Goal: Task Accomplishment & Management: Use online tool/utility

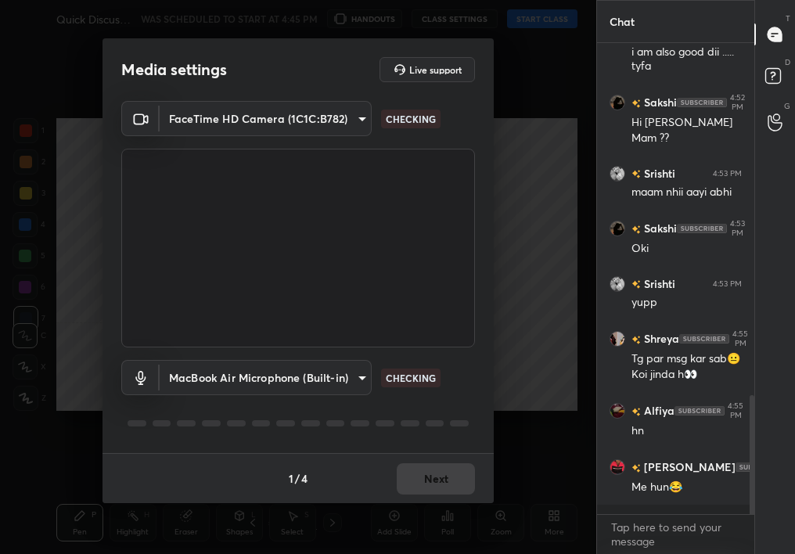
scroll to position [1438, 0]
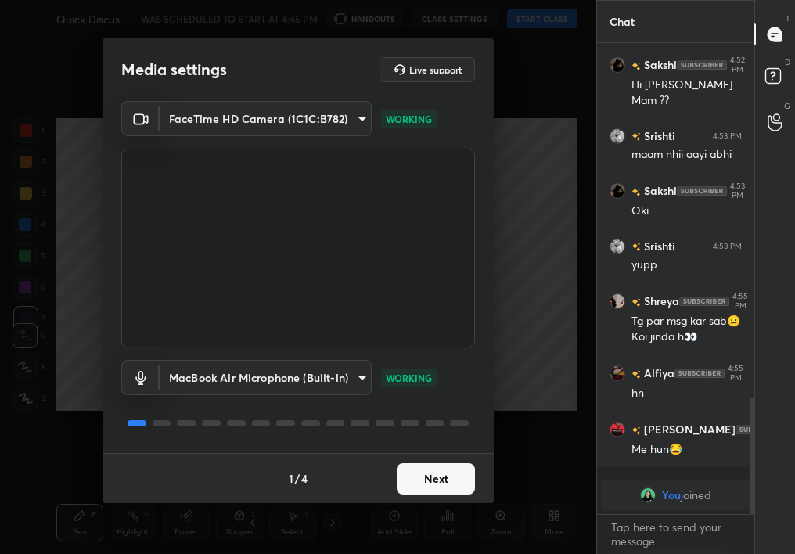
click at [441, 461] on div "1 / 4 Next" at bounding box center [298, 478] width 391 height 50
click at [432, 488] on button "Next" at bounding box center [436, 478] width 78 height 31
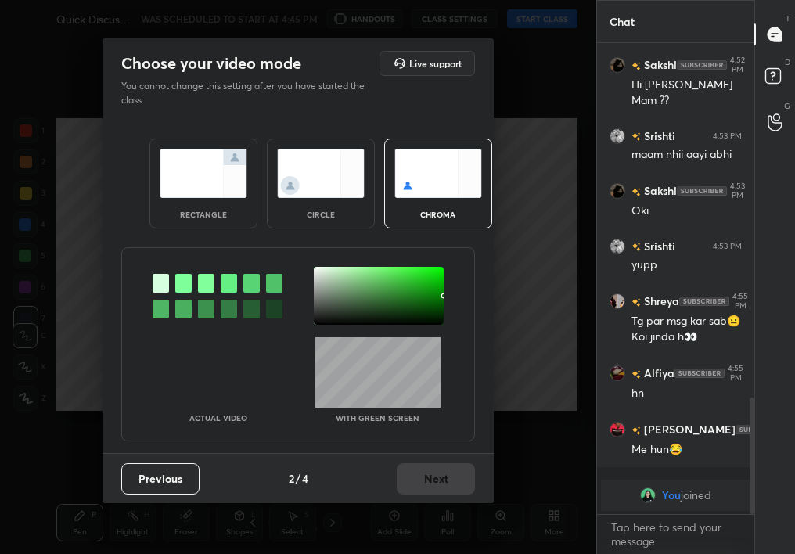
click at [311, 174] on img at bounding box center [321, 173] width 88 height 49
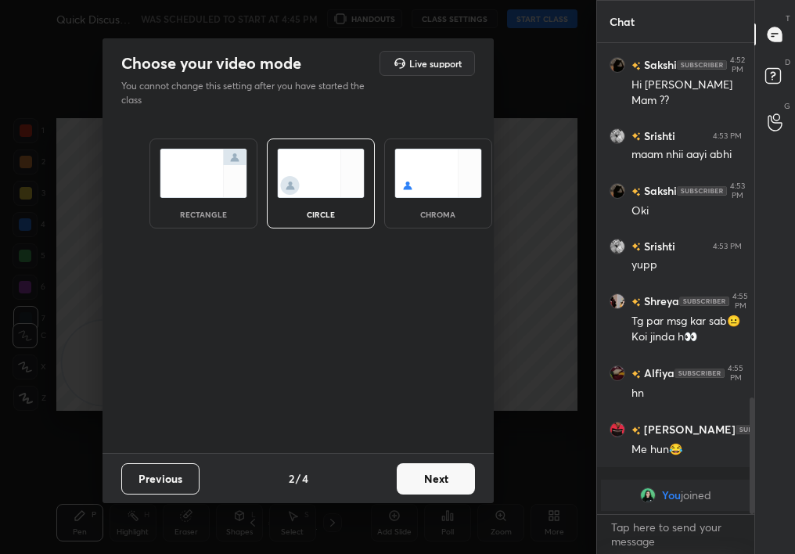
click at [441, 469] on button "Next" at bounding box center [436, 478] width 78 height 31
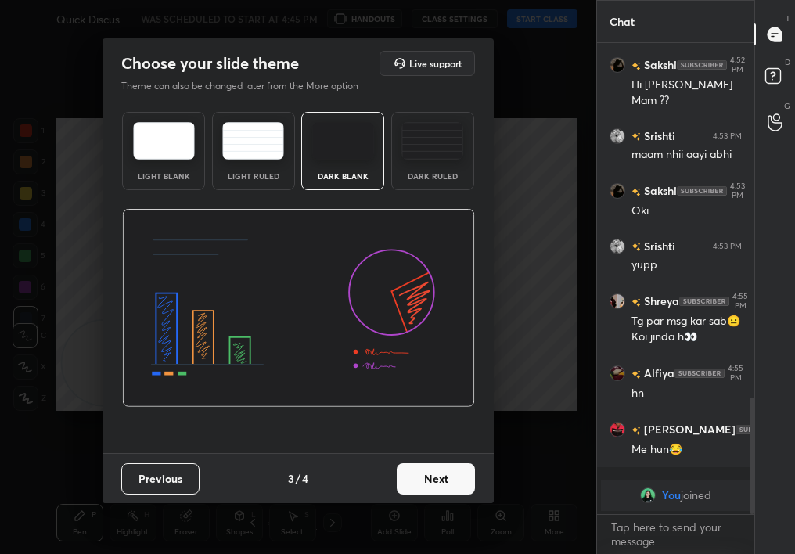
click at [430, 467] on button "Next" at bounding box center [436, 478] width 78 height 31
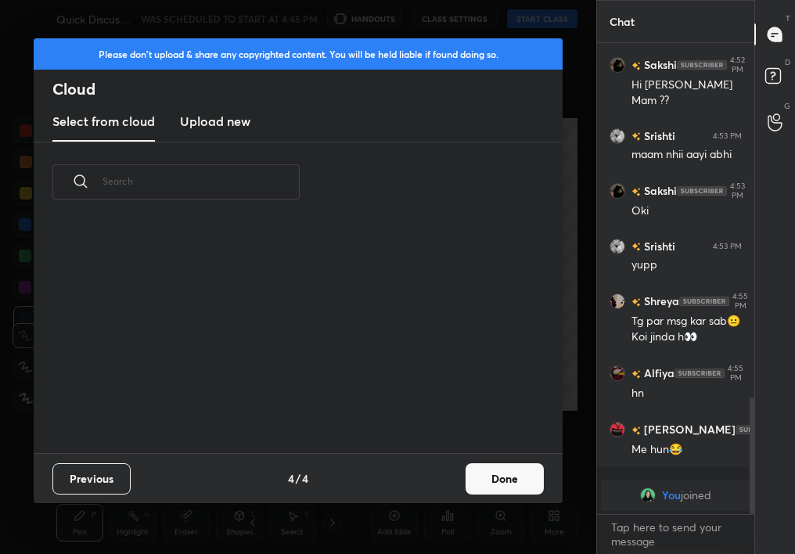
scroll to position [1231, 0]
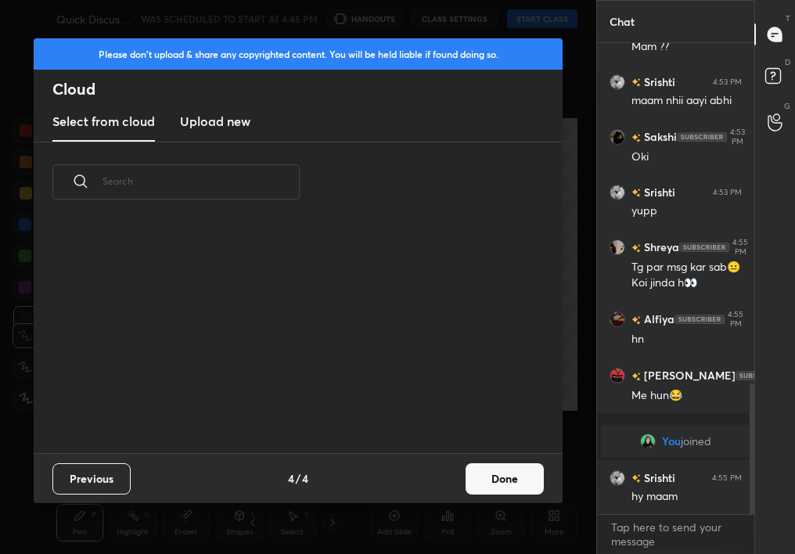
click at [526, 484] on button "Done" at bounding box center [505, 478] width 78 height 31
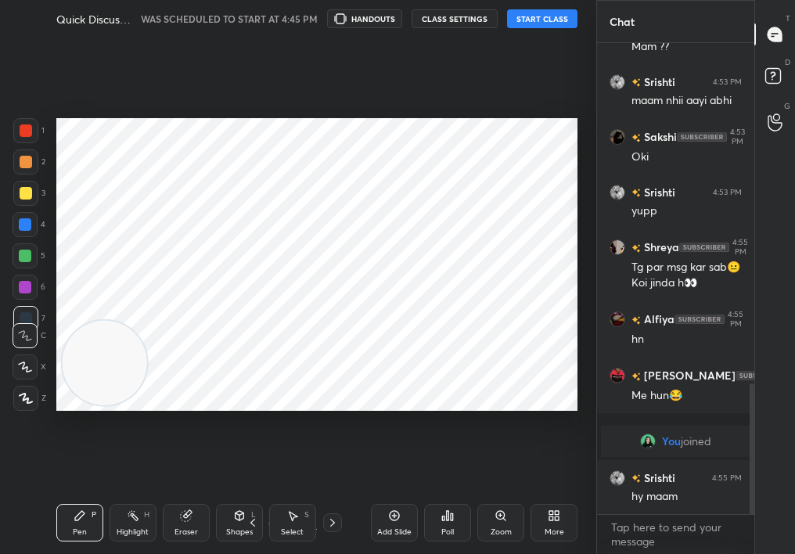
scroll to position [231, 503]
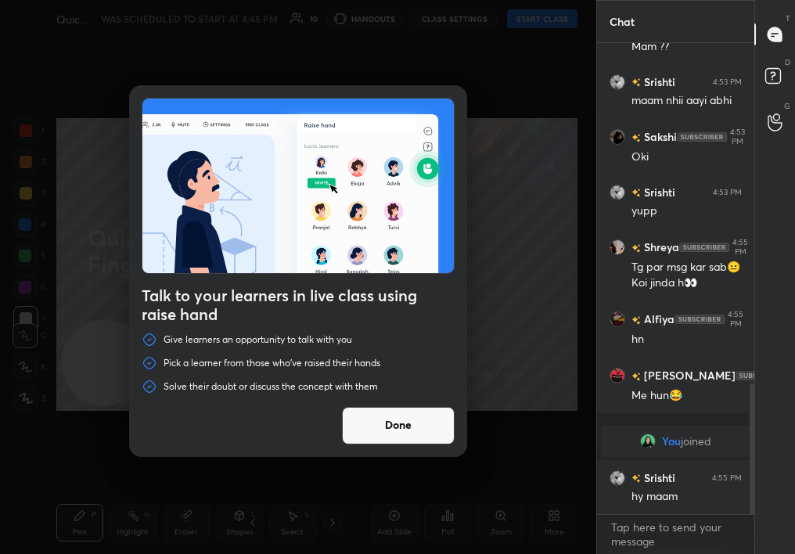
click at [383, 397] on div "Talk to your learners in live class using raise hand Give learners an opportuni…" at bounding box center [298, 271] width 338 height 372
click at [395, 409] on button "Done" at bounding box center [398, 426] width 113 height 38
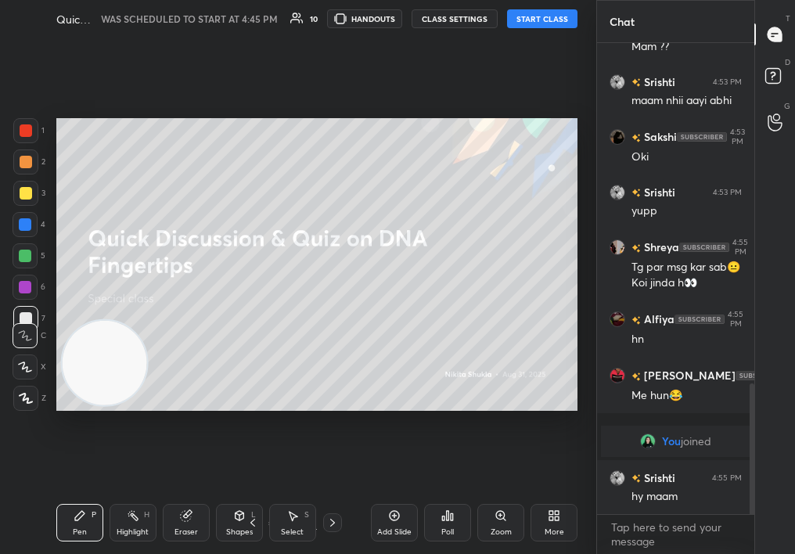
click at [566, 13] on button "START CLASS" at bounding box center [542, 18] width 70 height 19
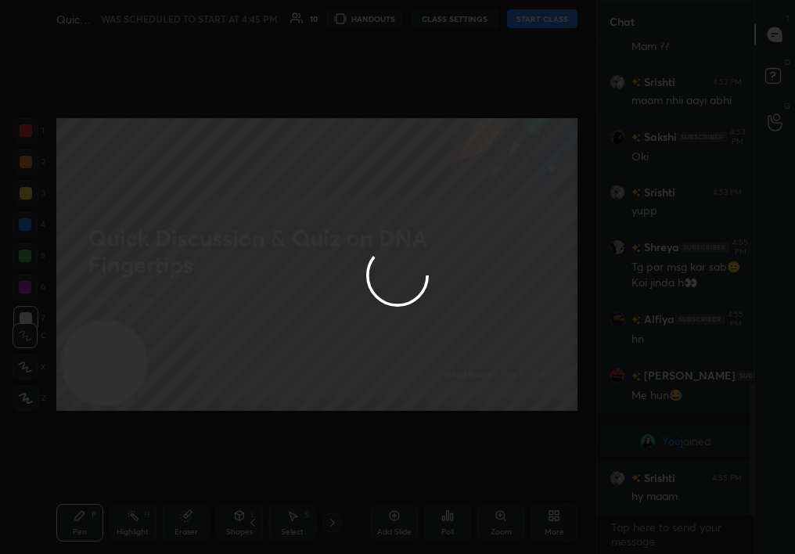
type textarea "x"
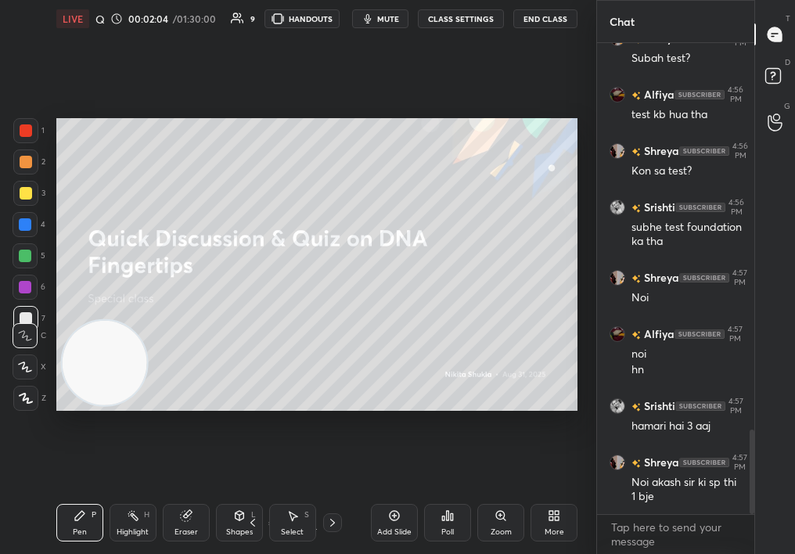
scroll to position [2228, 0]
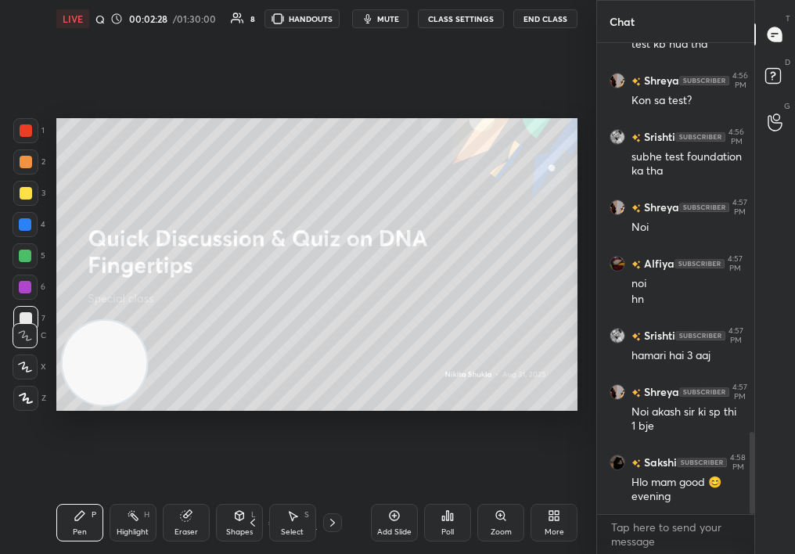
click at [399, 526] on div "Add Slide" at bounding box center [394, 523] width 47 height 38
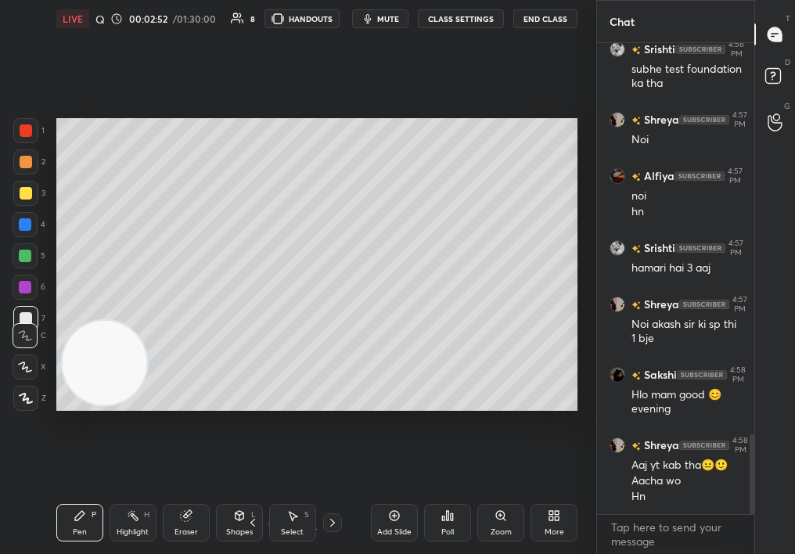
scroll to position [2372, 0]
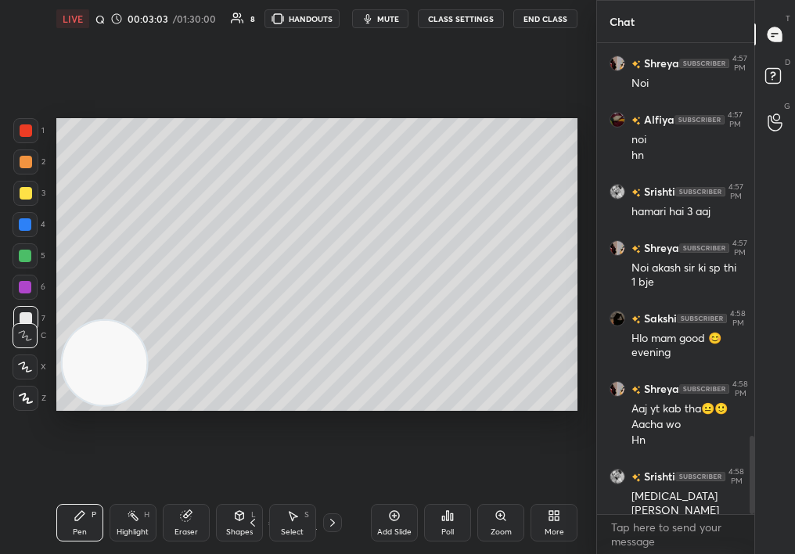
click at [545, 527] on div "More" at bounding box center [554, 523] width 47 height 38
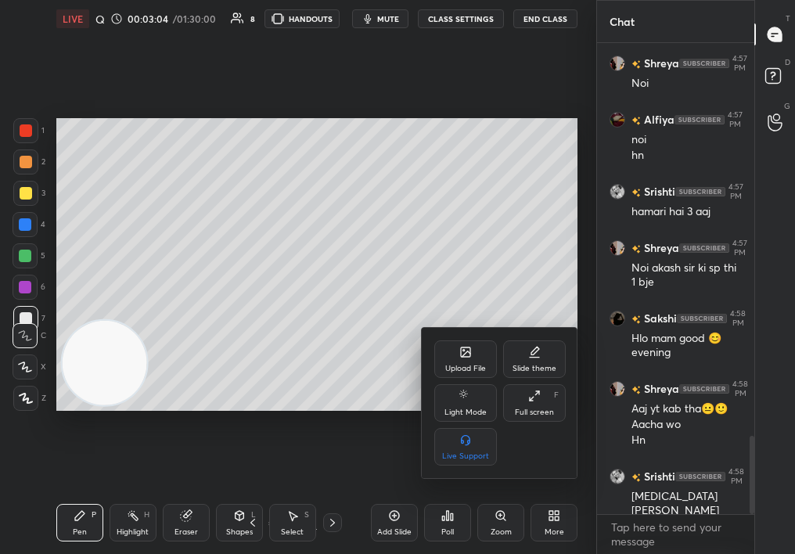
click at [476, 354] on div "Upload File" at bounding box center [465, 359] width 63 height 38
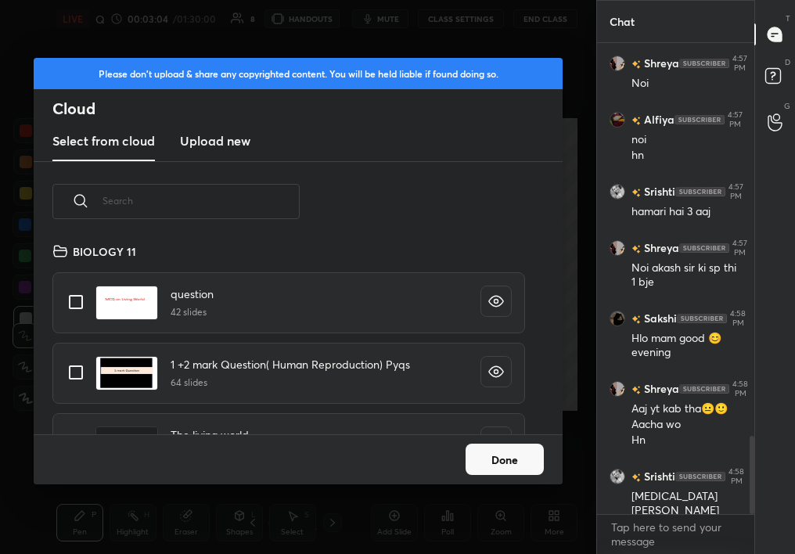
scroll to position [193, 503]
click at [218, 157] on div "Please don't upload & share any copyrighted content. You will be held liable if…" at bounding box center [298, 110] width 529 height 104
click at [194, 189] on input "text" at bounding box center [201, 201] width 197 height 67
click at [183, 215] on input "text" at bounding box center [201, 201] width 197 height 67
type input "b"
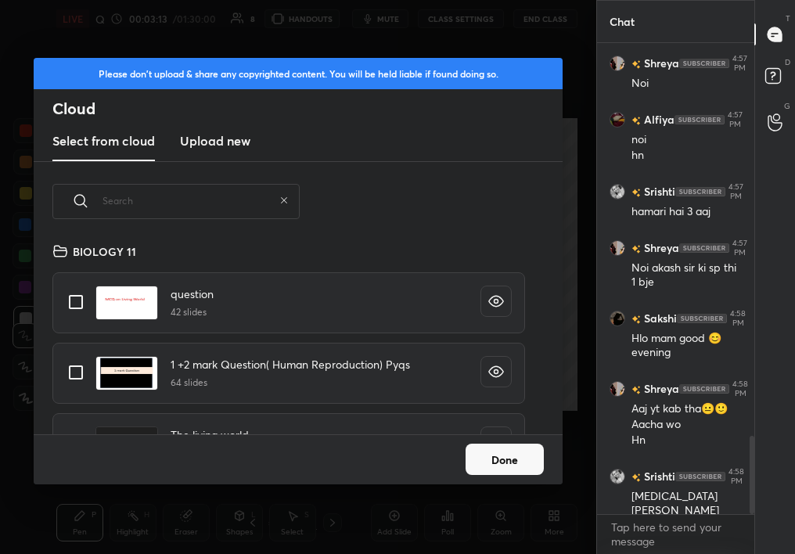
scroll to position [117, 503]
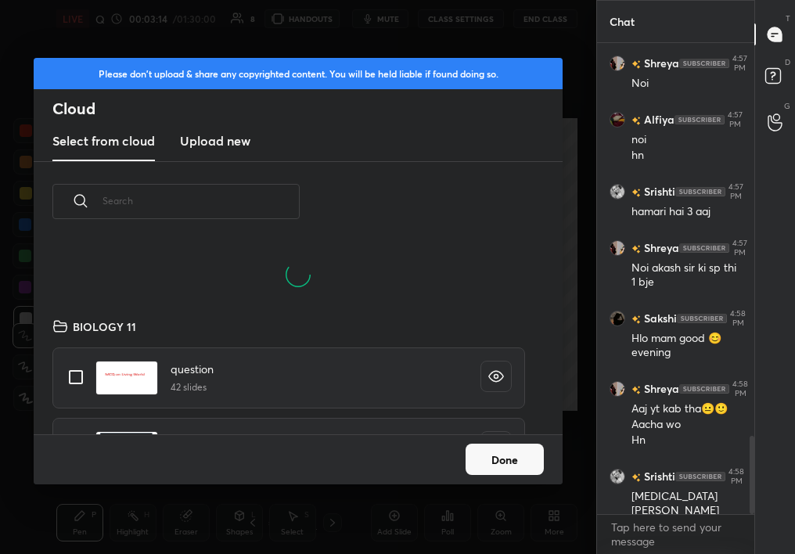
type input "b"
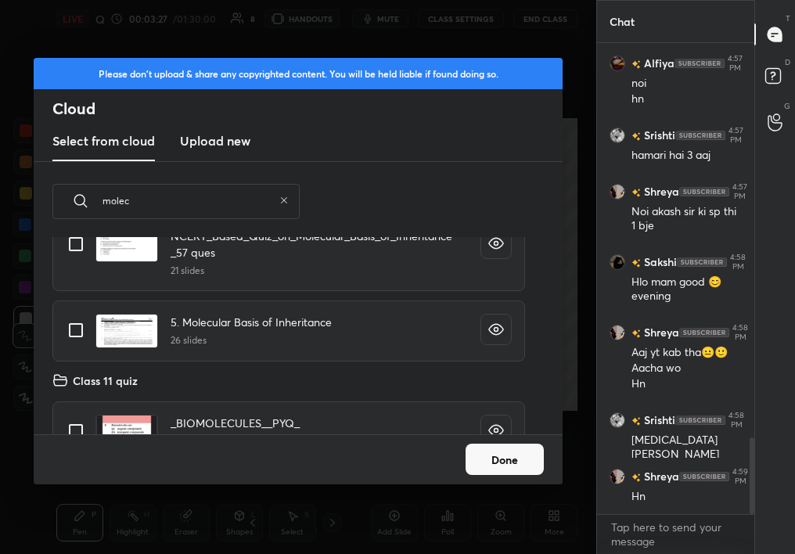
scroll to position [333, 0]
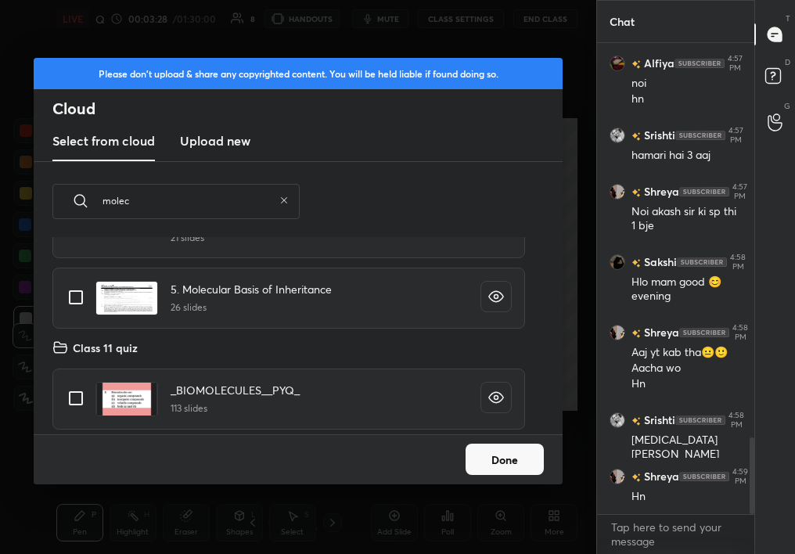
type input "molec"
click at [89, 297] on input "grid" at bounding box center [75, 297] width 33 height 33
checkbox input "true"
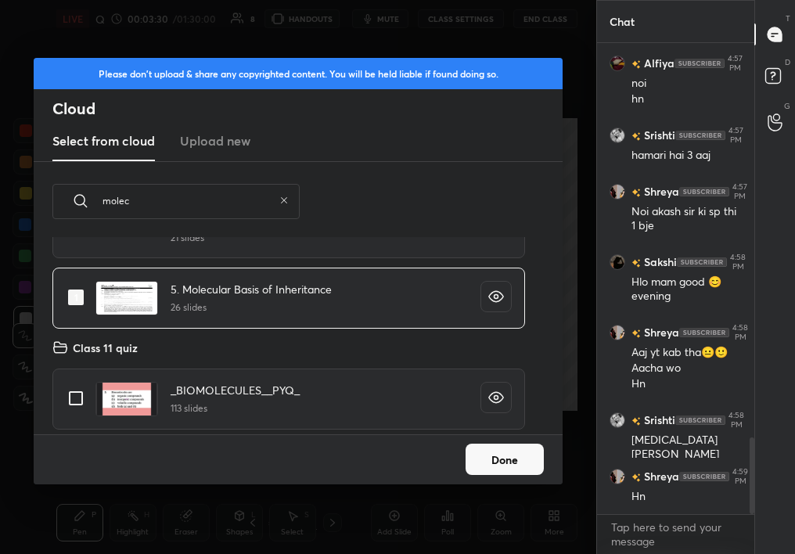
click at [485, 464] on button "Done" at bounding box center [505, 459] width 78 height 31
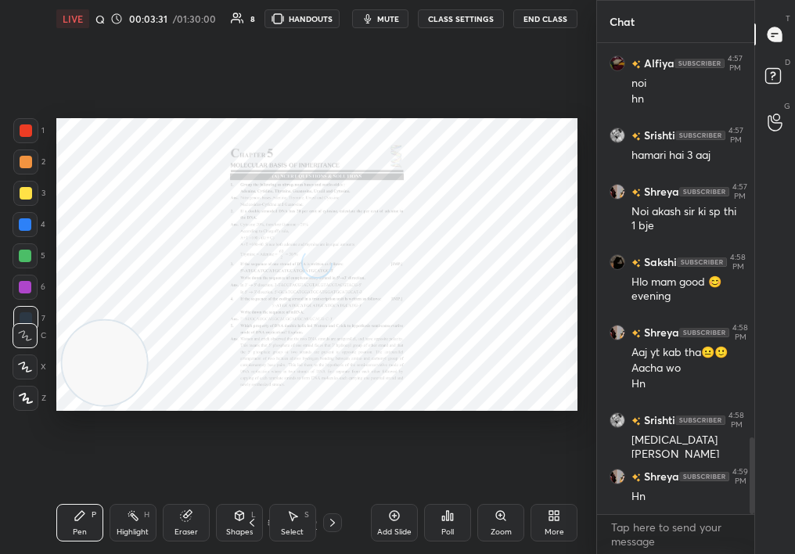
click at [552, 521] on icon at bounding box center [554, 516] width 13 height 13
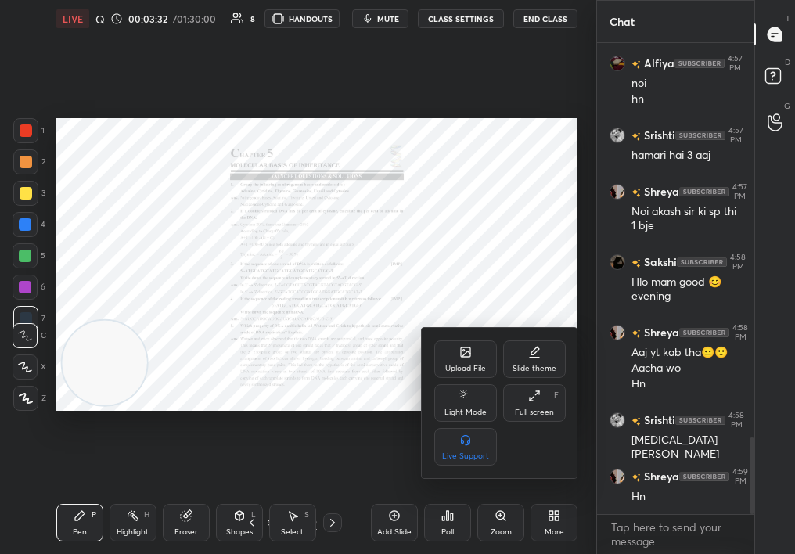
click at [465, 349] on icon at bounding box center [465, 352] width 9 height 9
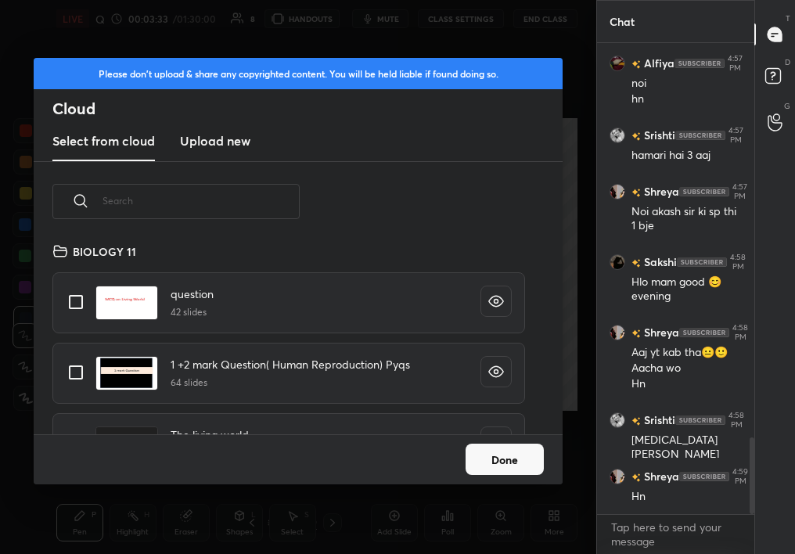
scroll to position [193, 503]
click at [229, 121] on div "Please don't upload & share any copyrighted content. You will be held liable if…" at bounding box center [298, 110] width 529 height 104
click at [221, 149] on h3 "Upload new" at bounding box center [215, 140] width 70 height 19
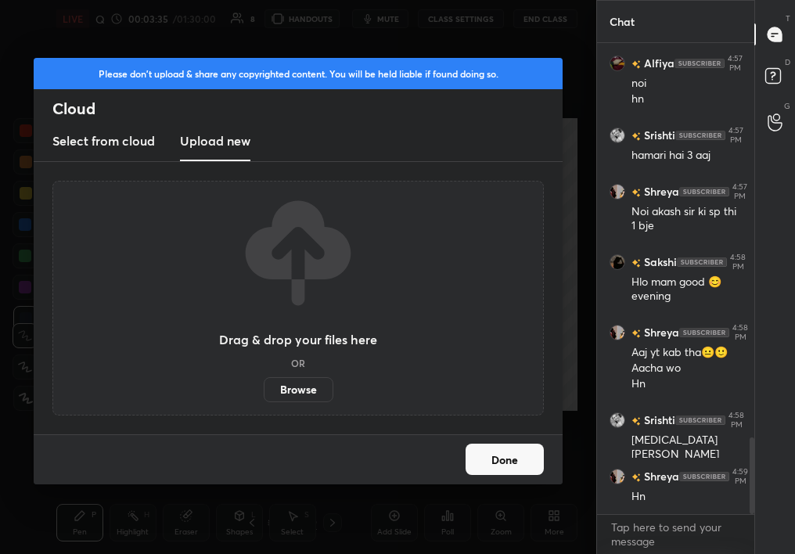
click at [315, 377] on label "Browse" at bounding box center [299, 389] width 70 height 25
click at [264, 377] on input "Browse" at bounding box center [264, 389] width 0 height 25
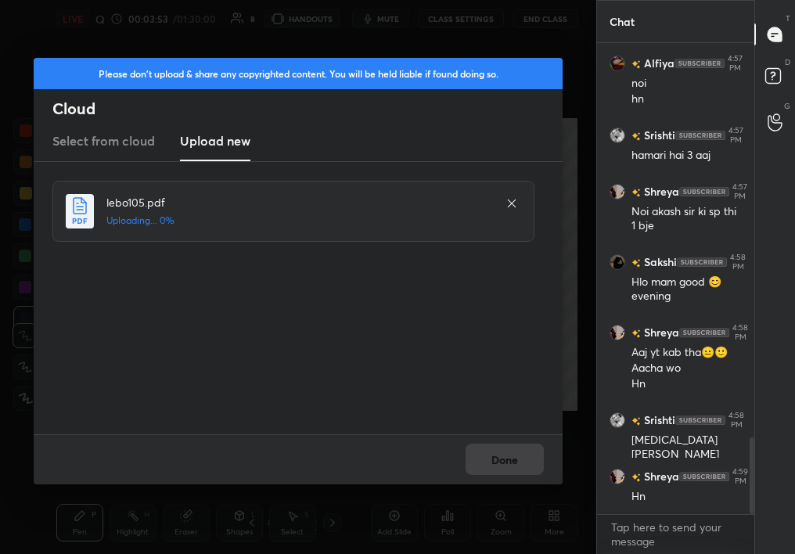
click at [512, 452] on div "Done" at bounding box center [298, 459] width 529 height 50
click at [499, 462] on div "Done" at bounding box center [298, 459] width 529 height 50
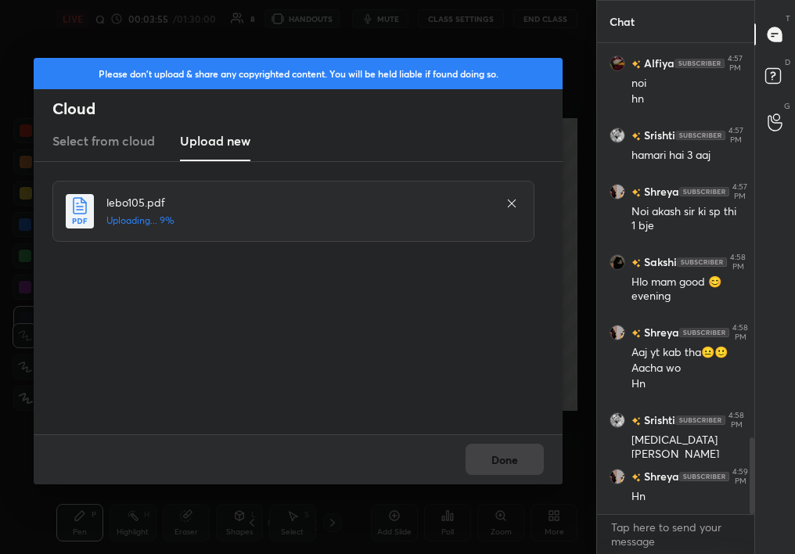
click at [499, 462] on div "Done" at bounding box center [298, 459] width 529 height 50
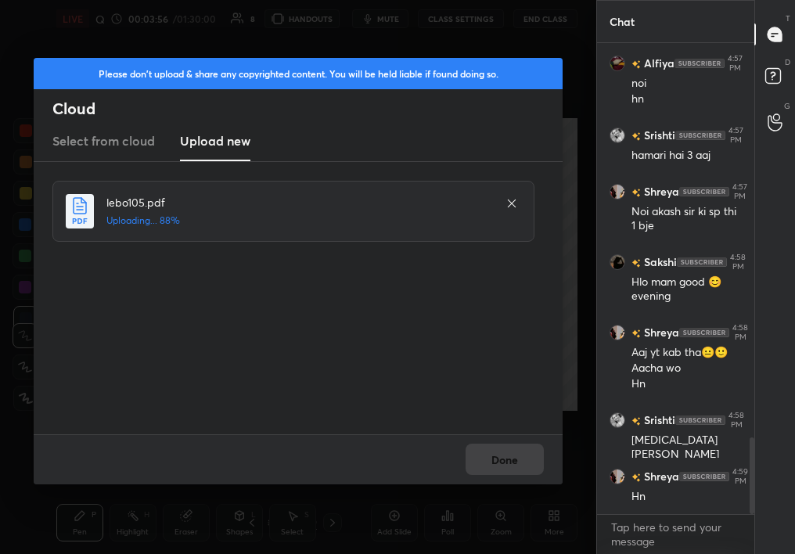
click at [499, 462] on div "Done" at bounding box center [298, 459] width 529 height 50
click at [499, 462] on button "Done" at bounding box center [505, 459] width 78 height 31
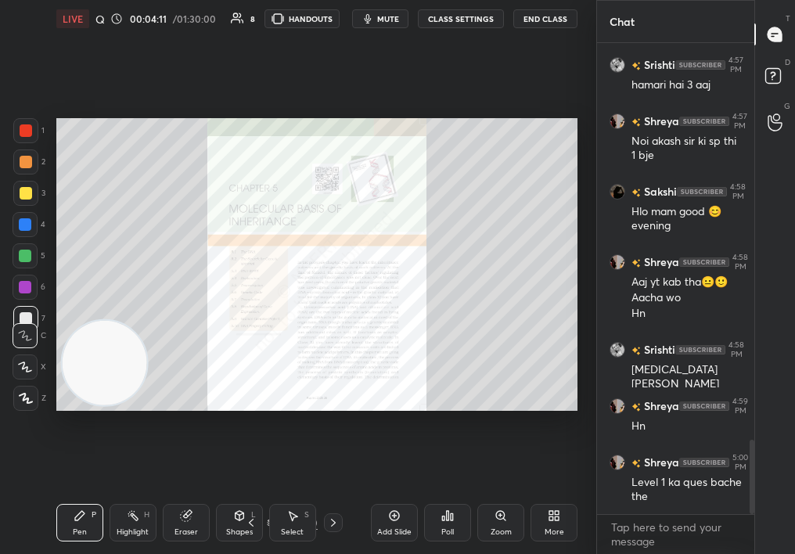
scroll to position [2584, 0]
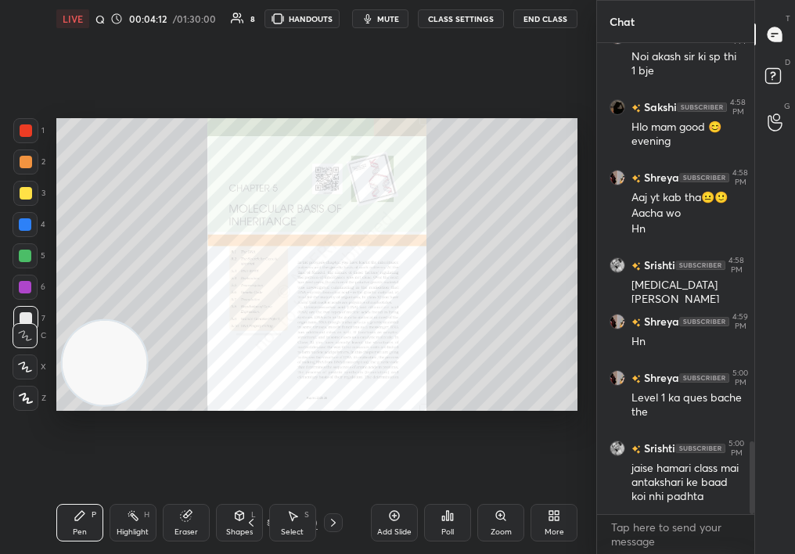
click at [327, 524] on icon at bounding box center [333, 523] width 13 height 13
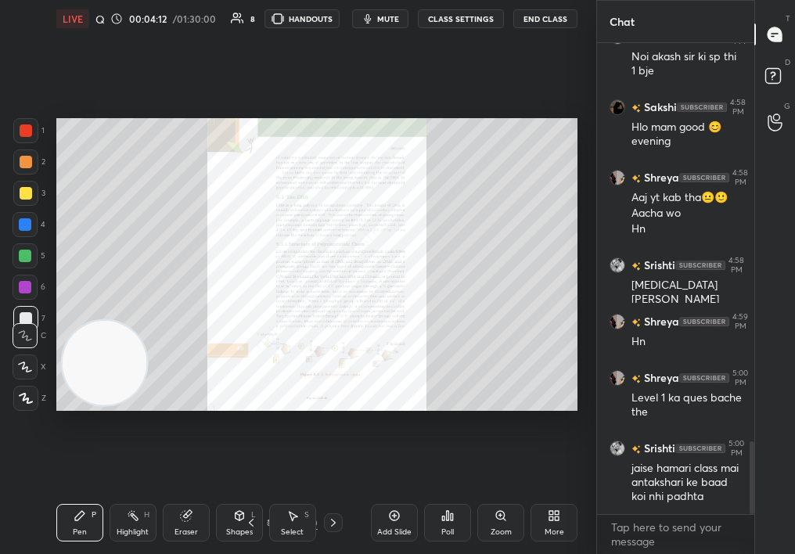
click at [328, 524] on icon at bounding box center [333, 523] width 13 height 13
click at [330, 524] on icon at bounding box center [333, 523] width 13 height 13
click at [330, 523] on icon at bounding box center [333, 523] width 13 height 13
click at [330, 522] on icon at bounding box center [333, 523] width 13 height 13
click at [330, 521] on icon at bounding box center [333, 523] width 13 height 13
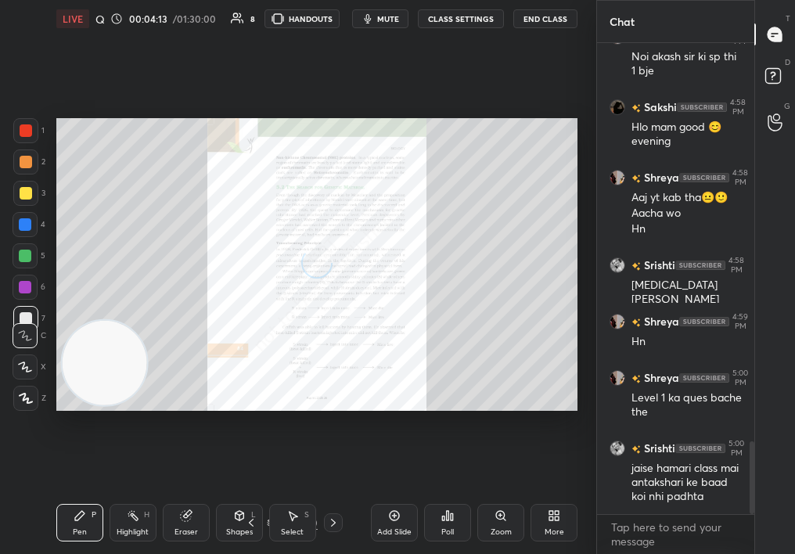
click at [331, 521] on icon at bounding box center [333, 523] width 13 height 13
click at [333, 521] on icon at bounding box center [333, 523] width 13 height 13
click at [336, 521] on icon at bounding box center [333, 523] width 13 height 13
click at [331, 522] on icon at bounding box center [333, 523] width 13 height 13
click at [330, 521] on icon at bounding box center [333, 523] width 13 height 13
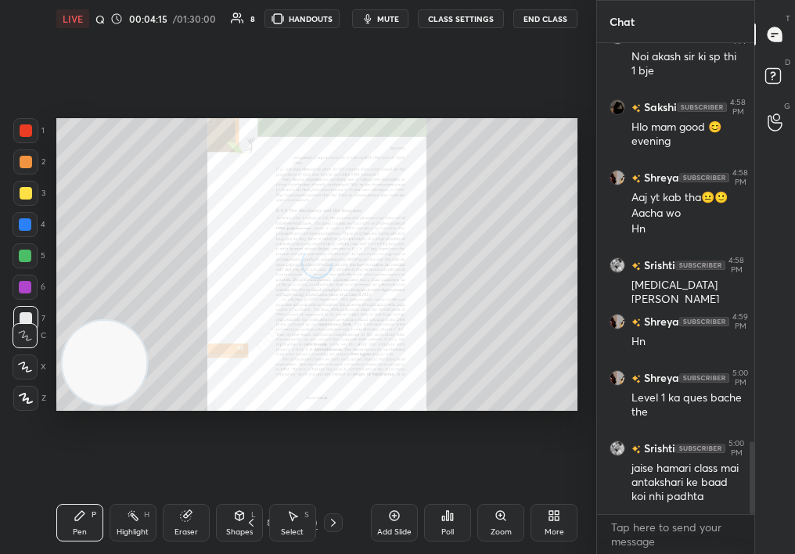
click at [333, 519] on icon at bounding box center [333, 523] width 13 height 13
click at [333, 517] on icon at bounding box center [333, 523] width 13 height 13
click at [324, 525] on div at bounding box center [333, 522] width 19 height 19
click at [328, 524] on icon at bounding box center [333, 523] width 13 height 13
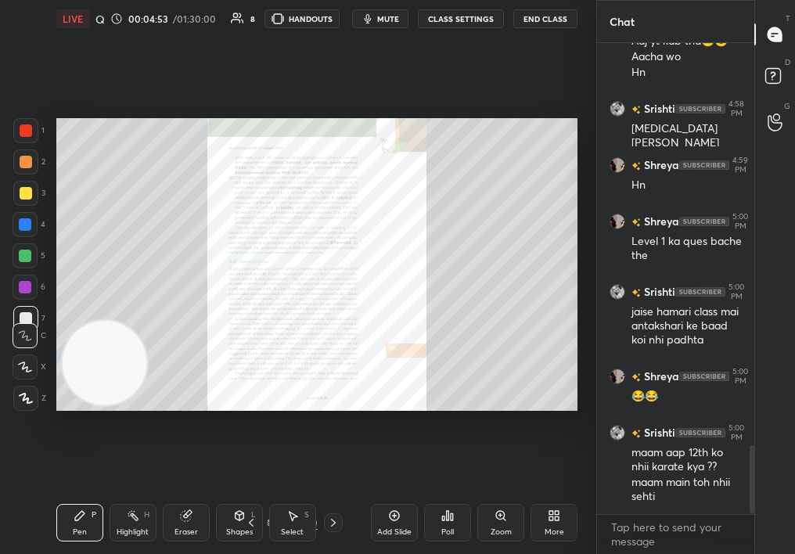
scroll to position [2797, 0]
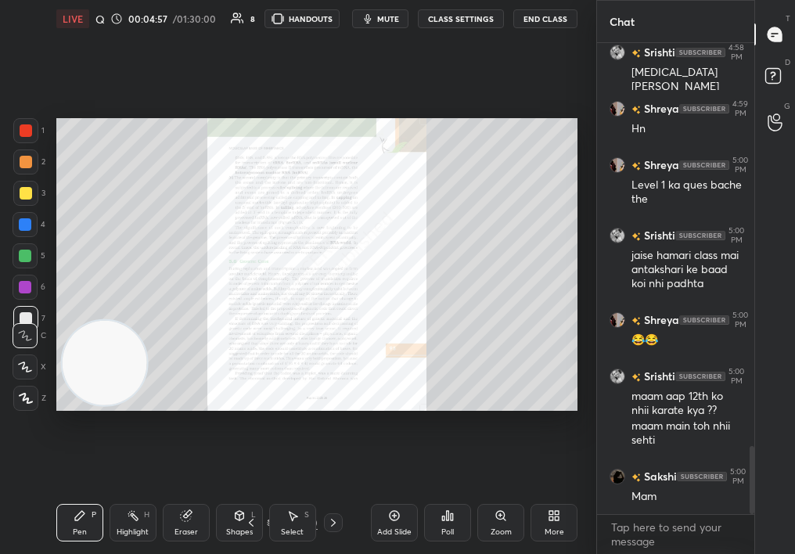
click at [329, 530] on div at bounding box center [333, 522] width 19 height 19
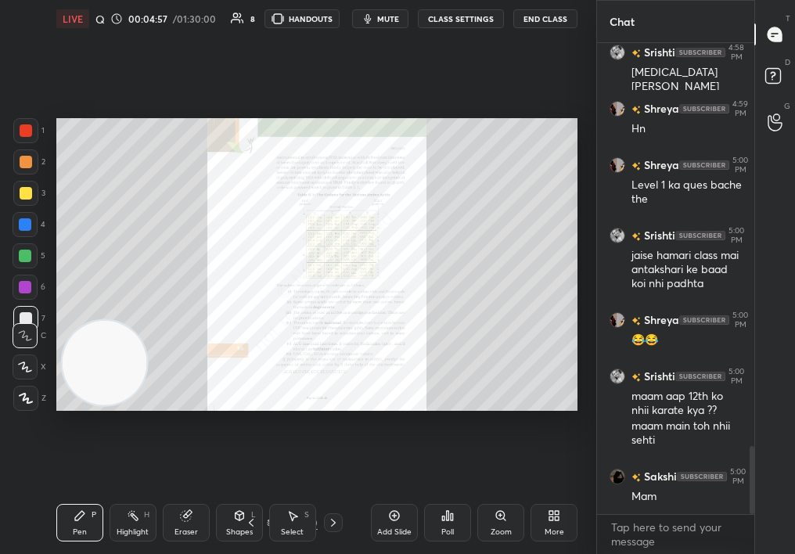
click at [331, 527] on icon at bounding box center [333, 523] width 13 height 13
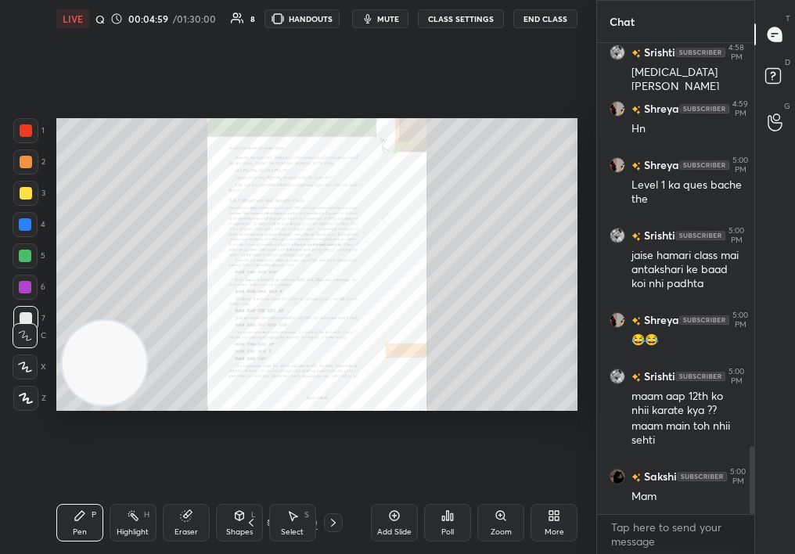
click at [340, 531] on div at bounding box center [333, 522] width 19 height 19
click at [333, 519] on icon at bounding box center [333, 523] width 13 height 13
click at [331, 527] on icon at bounding box center [333, 523] width 13 height 13
click at [333, 526] on icon at bounding box center [333, 523] width 13 height 13
click at [337, 517] on icon at bounding box center [333, 523] width 13 height 13
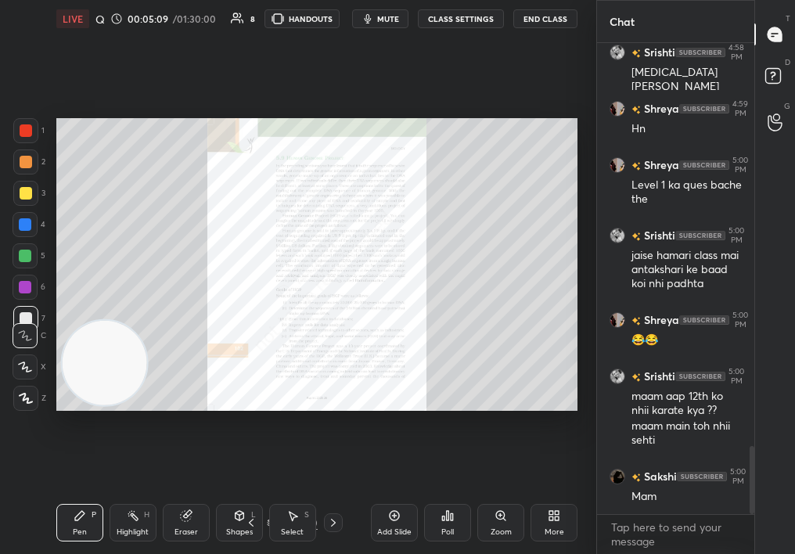
click at [333, 528] on div at bounding box center [333, 522] width 19 height 19
click at [325, 526] on div at bounding box center [333, 522] width 19 height 19
click at [334, 519] on icon at bounding box center [333, 523] width 13 height 13
click at [478, 512] on div "Add Slide Poll Zoom More" at bounding box center [474, 523] width 207 height 88
click at [488, 519] on div "Zoom" at bounding box center [500, 523] width 47 height 38
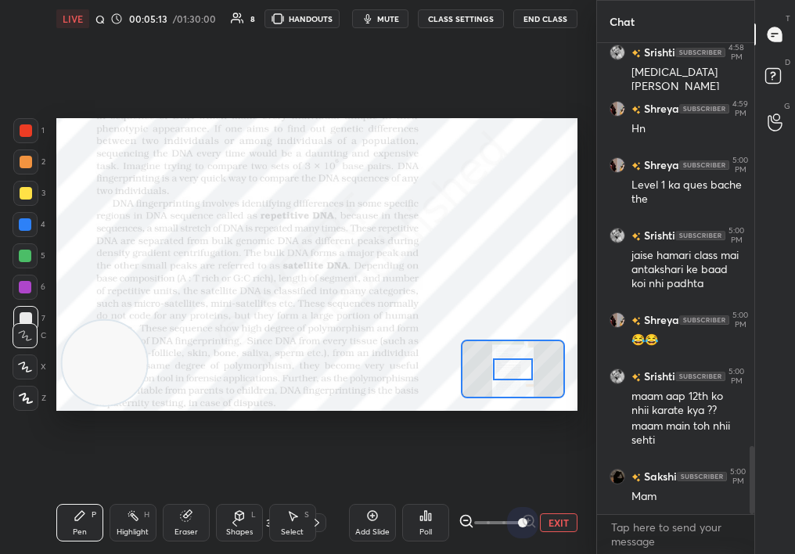
click at [560, 507] on div "Add Slide Poll EXIT" at bounding box center [463, 523] width 229 height 88
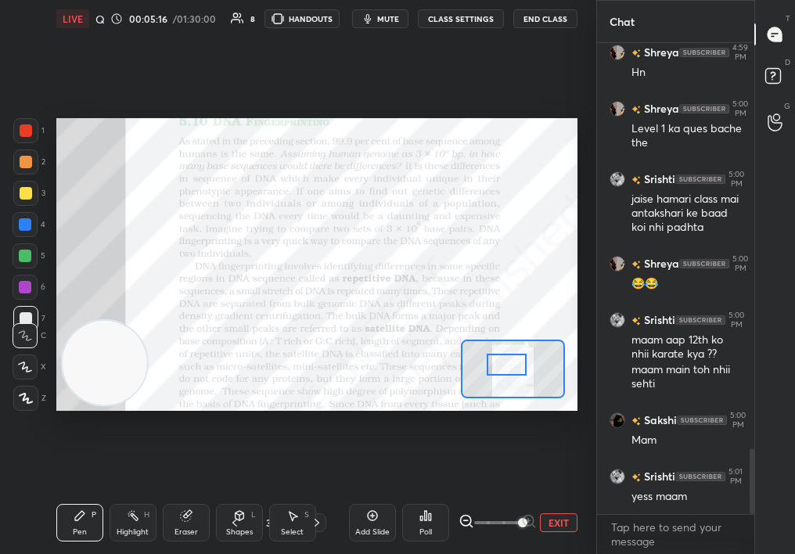
scroll to position [2924, 0]
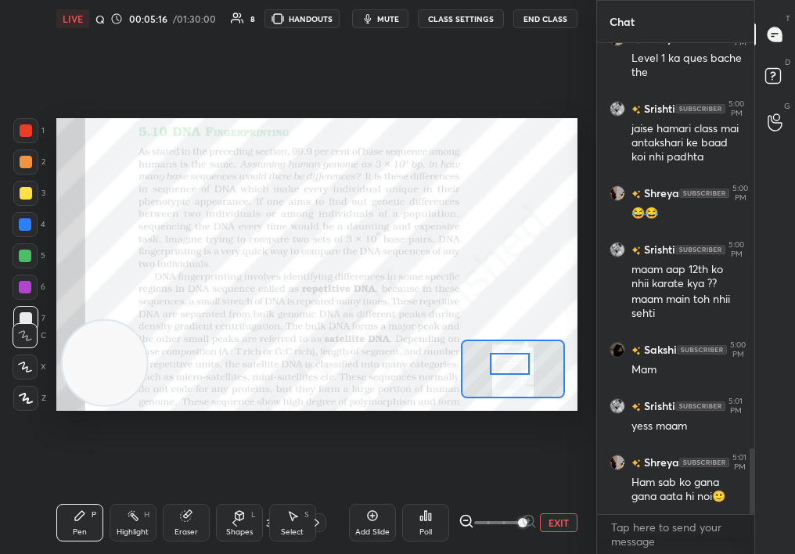
click at [511, 368] on div at bounding box center [510, 364] width 41 height 22
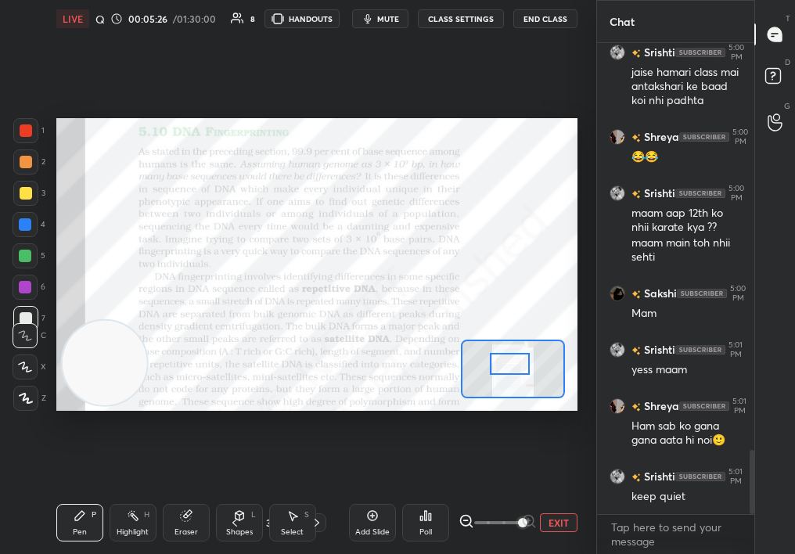
click at [193, 438] on div "Setting up your live class Poll for secs No correct answer Start poll" at bounding box center [317, 265] width 534 height 454
click at [192, 439] on div "Setting up your live class Poll for secs No correct answer Start poll" at bounding box center [317, 265] width 534 height 454
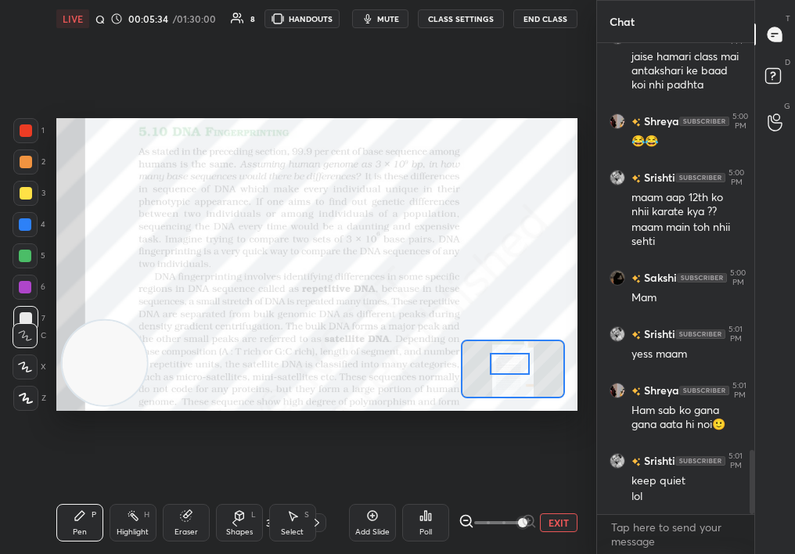
click at [31, 398] on icon at bounding box center [26, 398] width 14 height 11
click at [31, 396] on div at bounding box center [25, 398] width 25 height 25
click at [28, 390] on div at bounding box center [25, 398] width 25 height 25
click at [26, 369] on icon at bounding box center [25, 367] width 14 height 11
click at [24, 368] on icon at bounding box center [25, 367] width 14 height 11
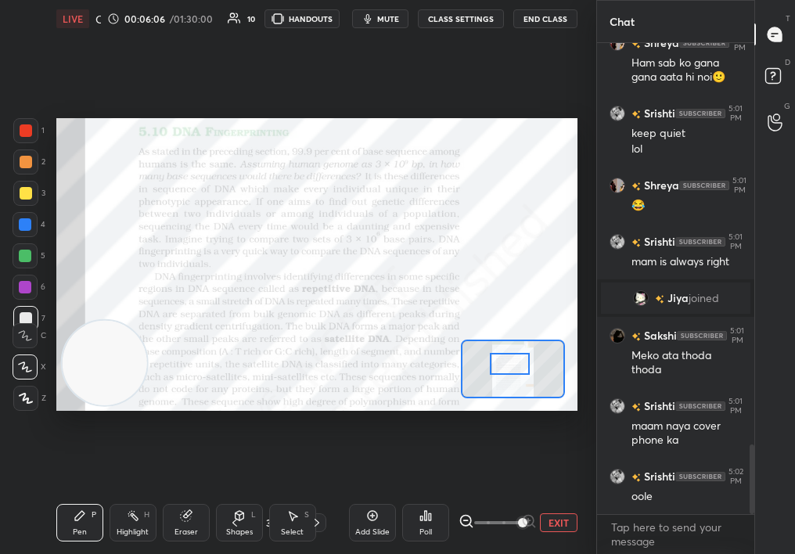
scroll to position [2757, 0]
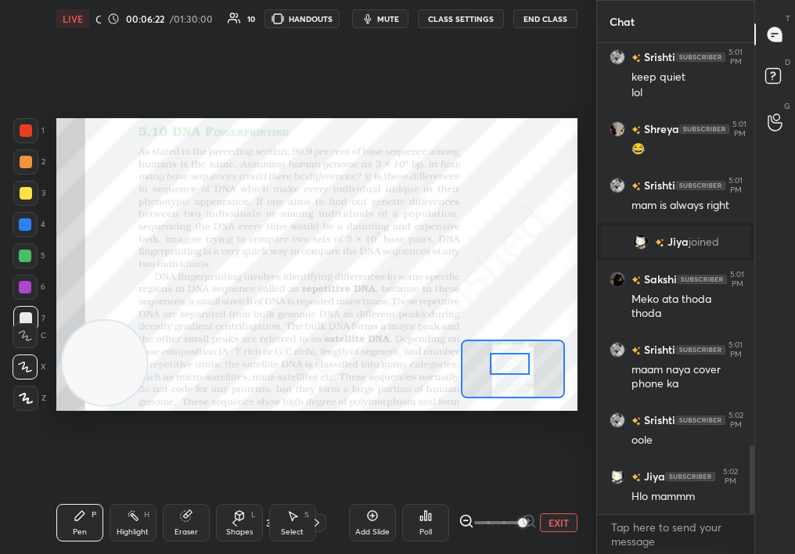
click at [128, 524] on div "Highlight H" at bounding box center [133, 523] width 47 height 38
click at [138, 519] on div "Highlight H" at bounding box center [133, 523] width 47 height 38
click at [134, 521] on icon at bounding box center [133, 516] width 13 height 13
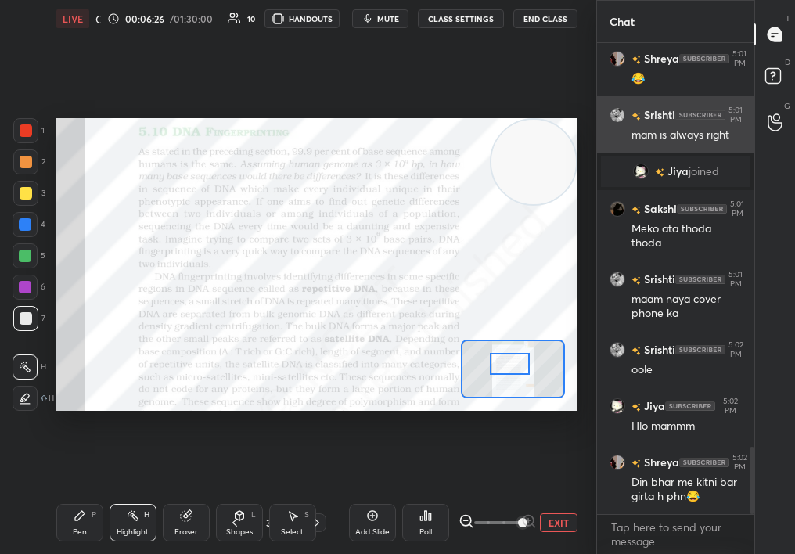
drag, startPoint x: 156, startPoint y: 333, endPoint x: 616, endPoint y: 105, distance: 513.5
click at [616, 104] on div "1 2 3 4 5 6 7 C X Z C X Z E E Erase all H H LIVE Quick Discussion & Quiz on DNA…" at bounding box center [397, 277] width 795 height 554
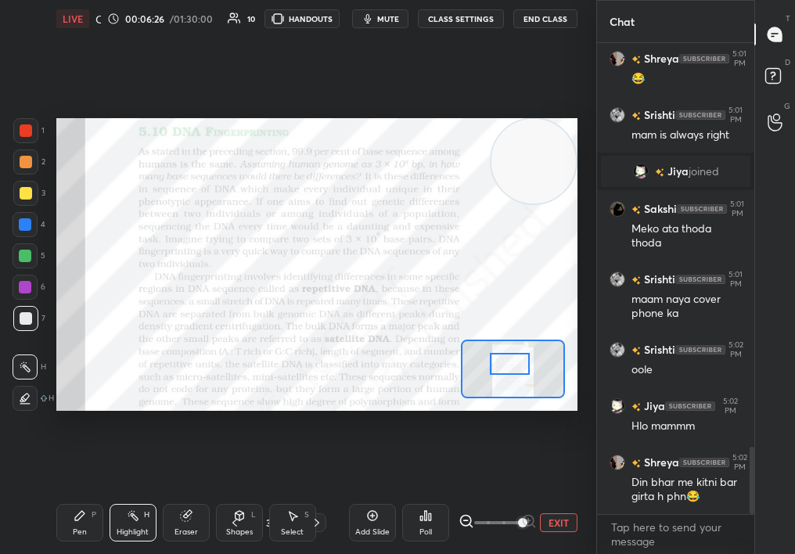
click at [37, 136] on div "1" at bounding box center [28, 133] width 31 height 31
click at [20, 138] on div at bounding box center [25, 130] width 25 height 25
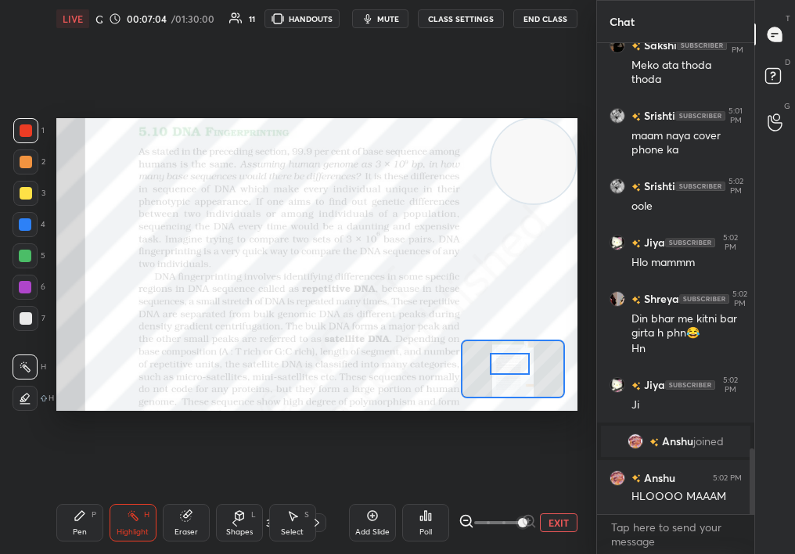
scroll to position [2949, 0]
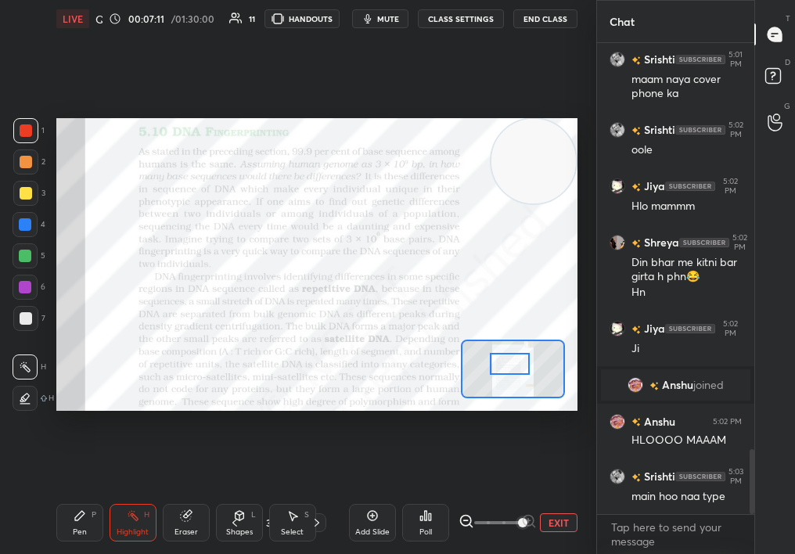
click at [67, 519] on div "Pen P" at bounding box center [79, 523] width 47 height 38
click at [63, 524] on div "Pen P" at bounding box center [79, 523] width 47 height 38
click at [68, 525] on div "Pen P" at bounding box center [79, 523] width 47 height 38
click at [20, 334] on icon at bounding box center [25, 335] width 14 height 11
click at [23, 333] on icon at bounding box center [25, 335] width 14 height 11
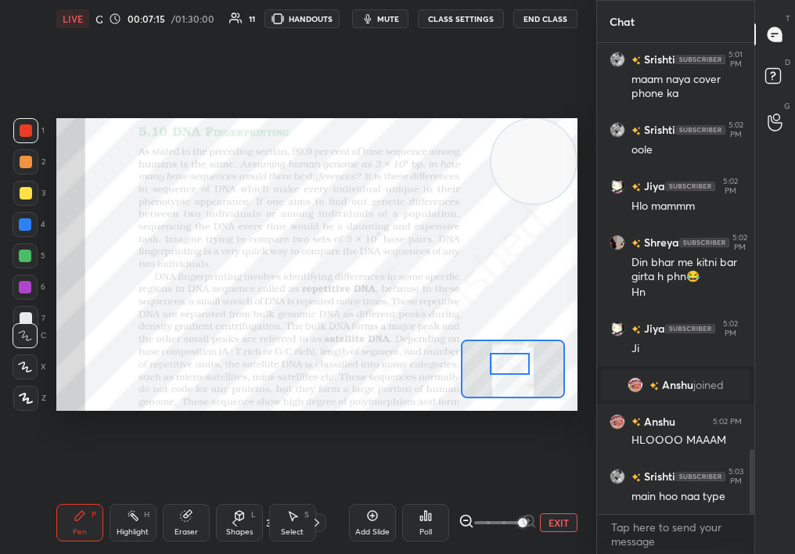
click at [21, 333] on icon at bounding box center [25, 335] width 14 height 11
click at [16, 288] on div at bounding box center [25, 287] width 25 height 25
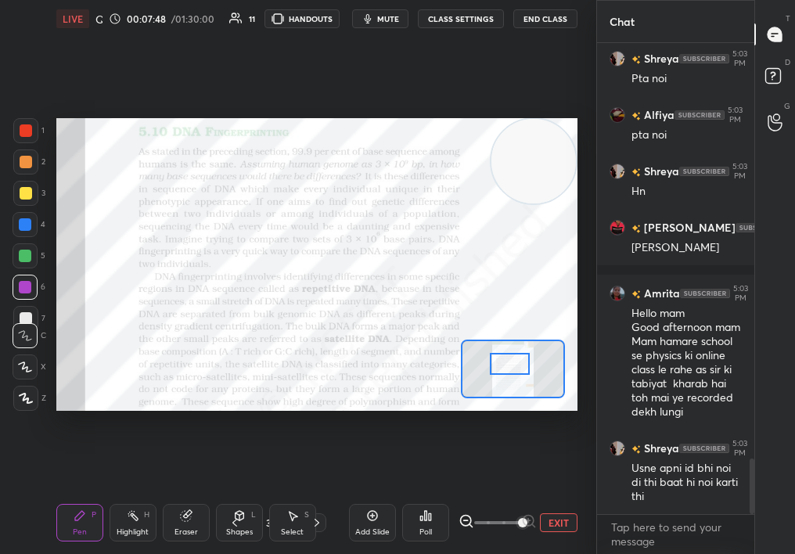
scroll to position [3505, 0]
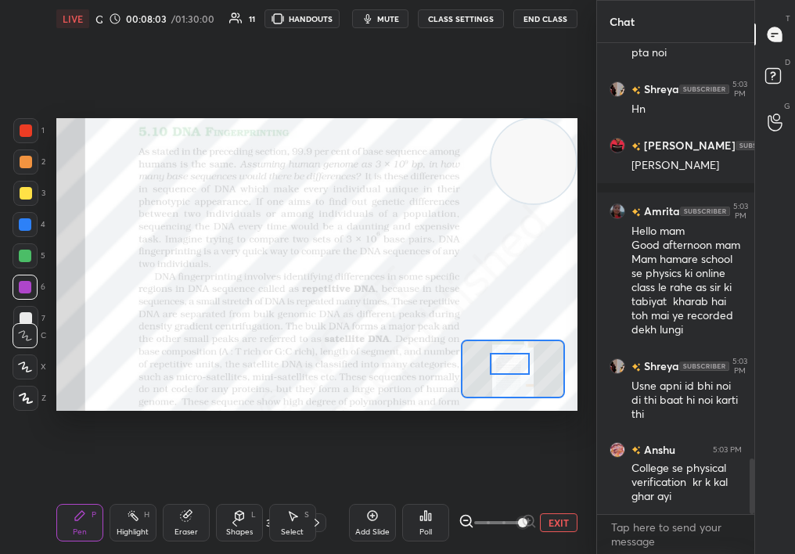
click at [24, 130] on div at bounding box center [26, 130] width 13 height 13
click at [24, 131] on div at bounding box center [26, 130] width 13 height 13
click at [190, 521] on div "Eraser" at bounding box center [186, 523] width 47 height 38
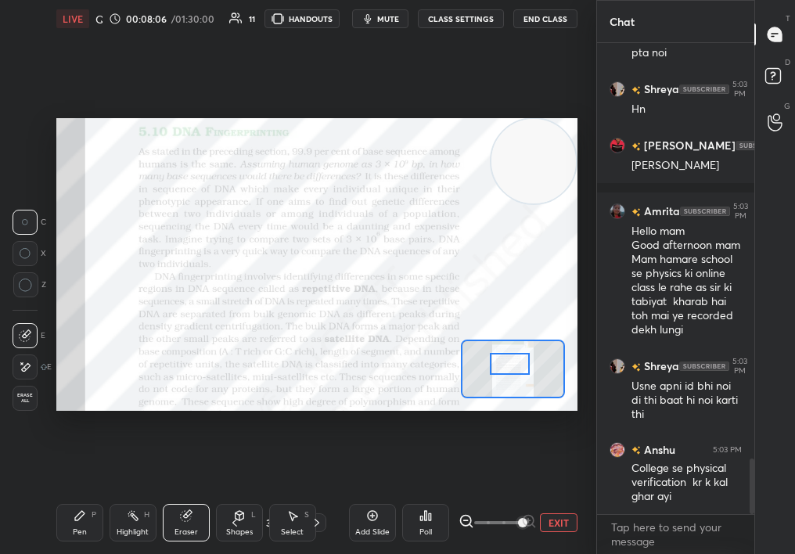
click at [64, 534] on div "Pen P" at bounding box center [79, 523] width 47 height 38
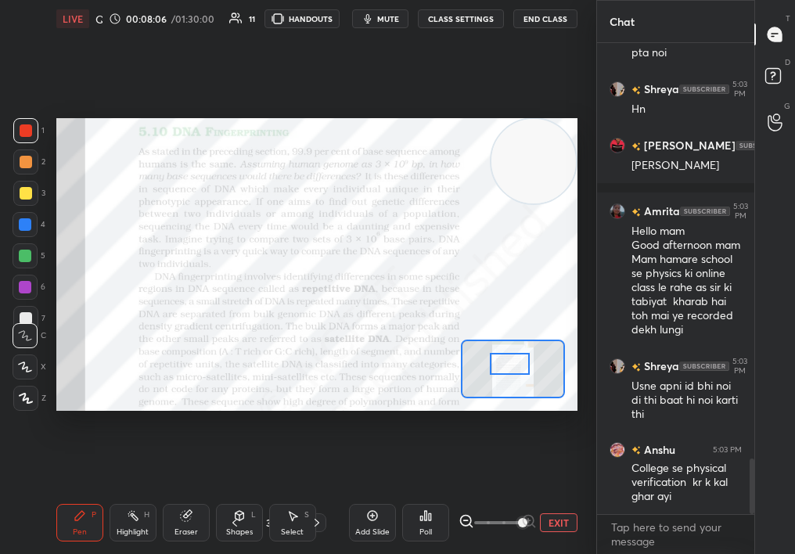
click at [71, 521] on div "Pen P" at bounding box center [79, 523] width 47 height 38
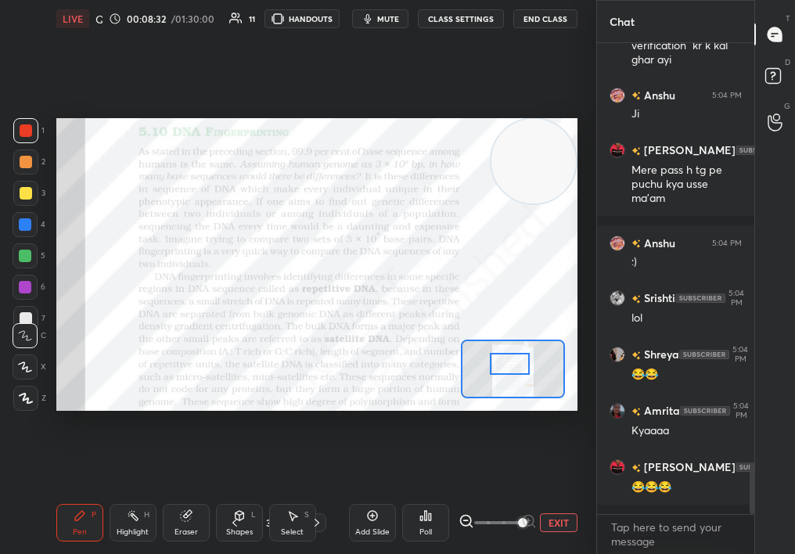
scroll to position [3998, 0]
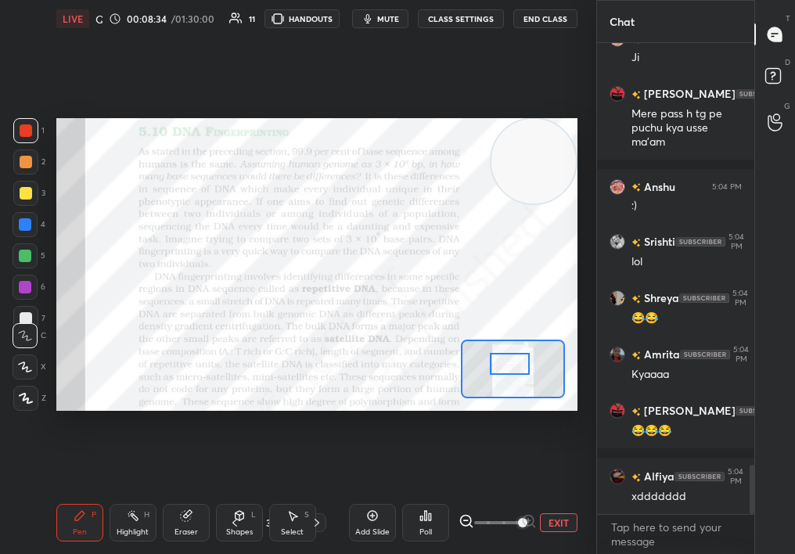
drag, startPoint x: 131, startPoint y: 507, endPoint x: 127, endPoint y: 531, distance: 24.6
click at [130, 516] on div "Highlight H" at bounding box center [133, 523] width 47 height 38
click at [127, 529] on div "Highlight" at bounding box center [133, 532] width 32 height 8
click at [122, 531] on div "Highlight" at bounding box center [133, 532] width 32 height 8
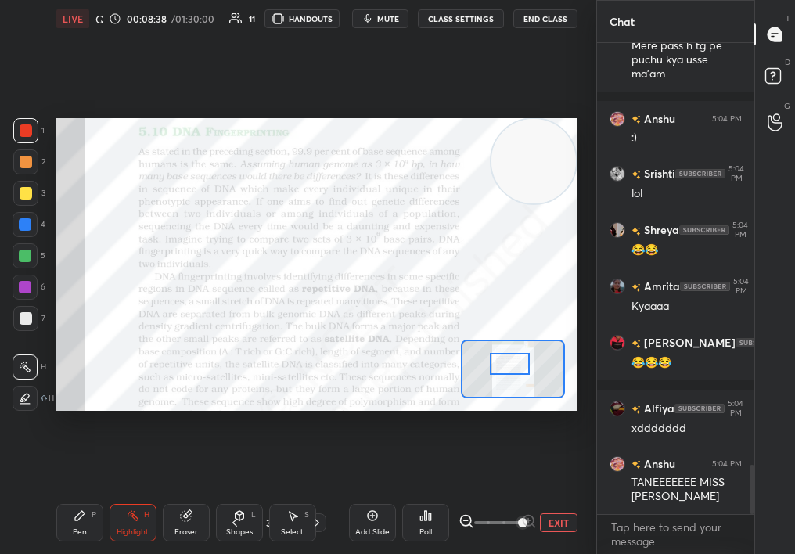
click at [50, 533] on div "1 2 3 4 5 6 7 C X Z C X Z E E Erase all H H LIVE Quick Discussion & Quiz on DNA…" at bounding box center [292, 277] width 584 height 554
click at [52, 524] on div "LIVE Quick Discussion & Quiz on DNA Fingertips 00:08:38 / 01:30:00 11 HANDOUTS …" at bounding box center [317, 277] width 534 height 554
click at [57, 527] on div "Pen P" at bounding box center [79, 523] width 47 height 38
click at [58, 525] on div "Pen P" at bounding box center [79, 523] width 47 height 38
click at [59, 521] on div "Pen P" at bounding box center [79, 523] width 47 height 38
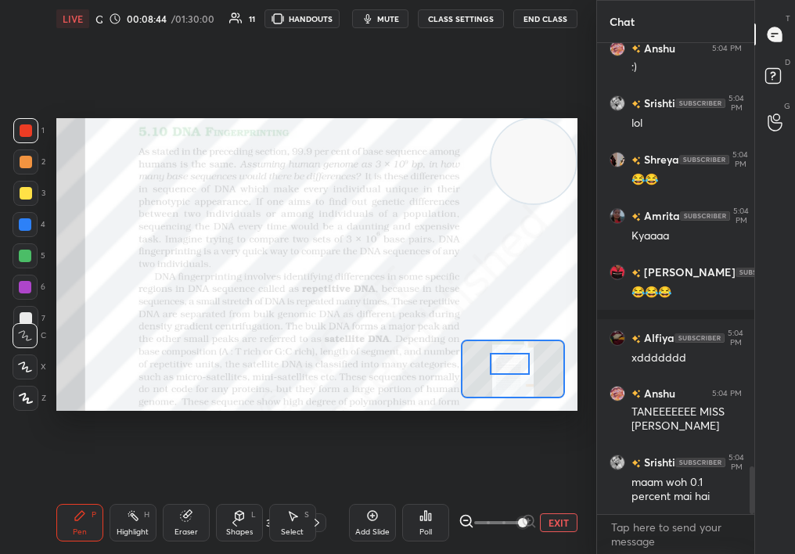
scroll to position [4207, 0]
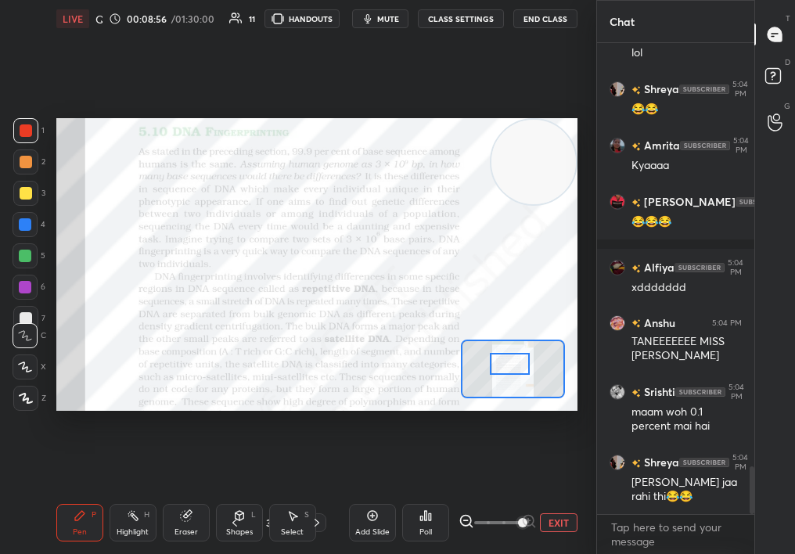
drag, startPoint x: 539, startPoint y: 151, endPoint x: 420, endPoint y: 299, distance: 189.8
click at [492, 204] on video at bounding box center [534, 162] width 85 height 85
click at [584, 182] on div "1 2 3 4 5 6 7 C X Z C X Z E E Erase all H H LIVE Quick Discussion & Quiz on DNA…" at bounding box center [298, 277] width 596 height 554
click at [175, 531] on div "Eraser" at bounding box center [186, 532] width 23 height 8
click at [200, 511] on div "Eraser" at bounding box center [186, 523] width 47 height 38
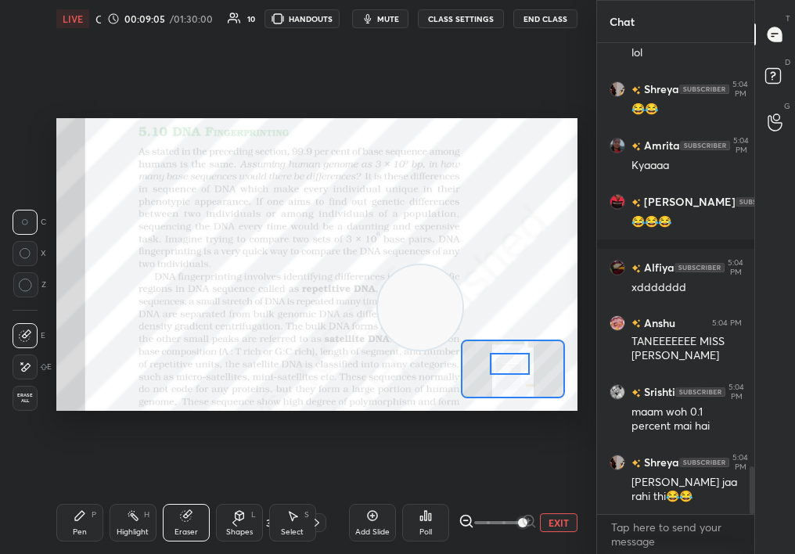
click at [443, 284] on div "Setting up your live class Poll for secs No correct answer Start poll" at bounding box center [316, 265] width 521 height 294
click at [150, 546] on div "Pen P Highlight H Eraser Shapes L Select S 31 / 60 Add Slide Poll EXIT" at bounding box center [316, 523] width 521 height 63
click at [128, 539] on div "Highlight H" at bounding box center [133, 523] width 47 height 38
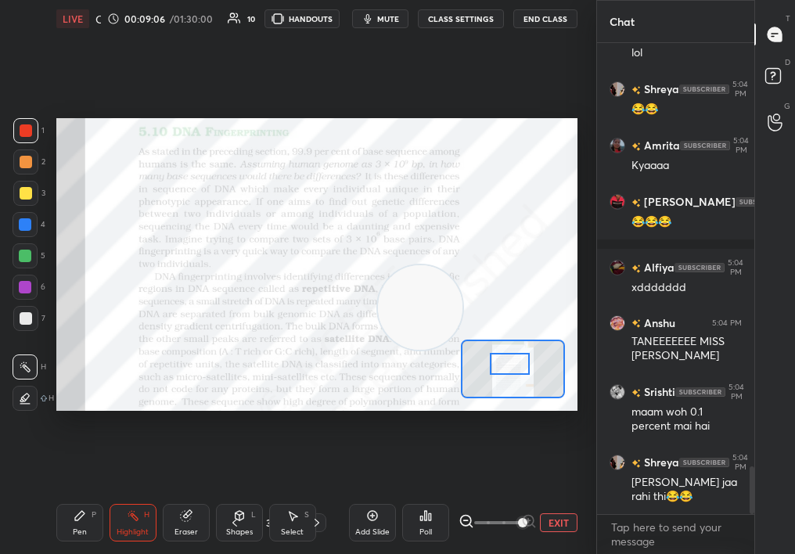
click at [132, 532] on div "Highlight" at bounding box center [133, 532] width 32 height 8
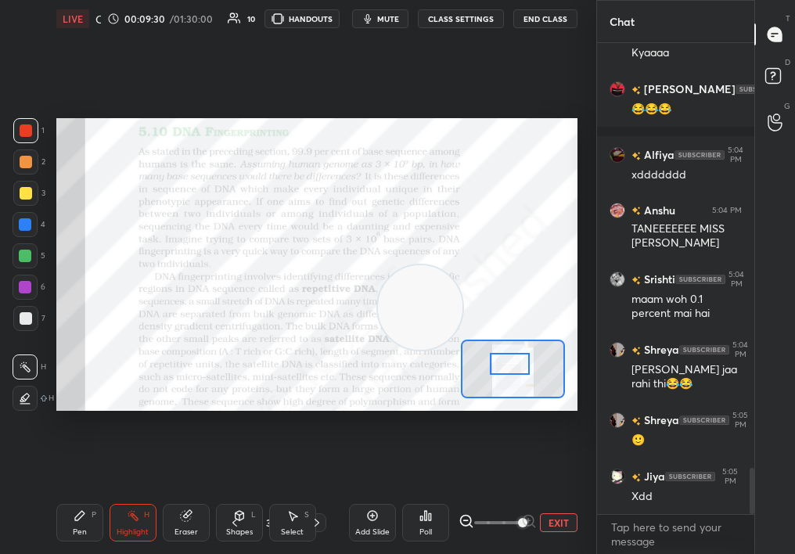
scroll to position [4386, 0]
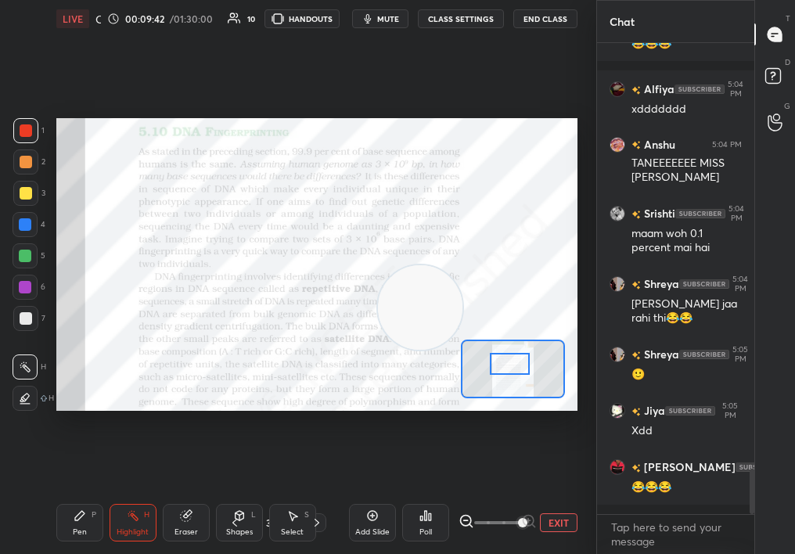
click at [69, 512] on div "Pen P" at bounding box center [79, 523] width 47 height 38
click at [70, 519] on div "Pen P" at bounding box center [79, 523] width 47 height 38
click at [70, 516] on div "Pen P" at bounding box center [79, 523] width 47 height 38
click at [157, 531] on div "Pen P Highlight H Eraser Shapes L Select S 31 / 60 Add Slide Poll EXIT" at bounding box center [316, 523] width 521 height 63
click at [145, 535] on div "Highlight H" at bounding box center [133, 523] width 47 height 38
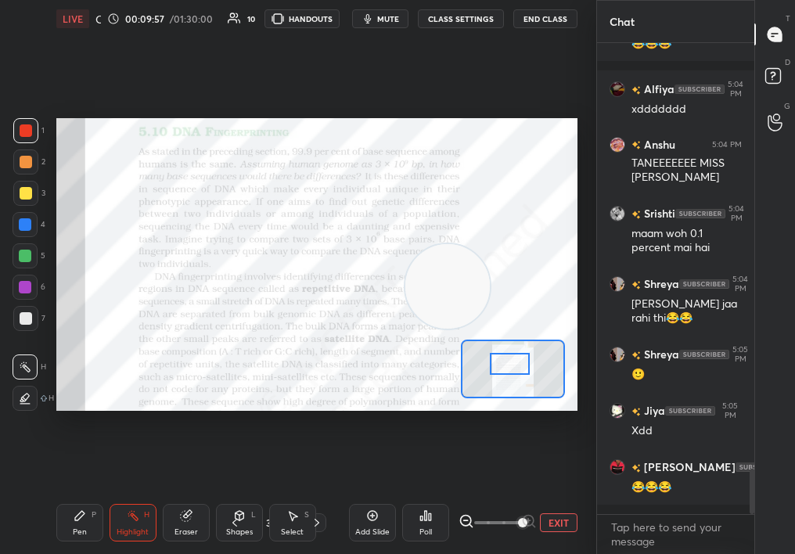
drag, startPoint x: 448, startPoint y: 287, endPoint x: 519, endPoint y: 215, distance: 101.3
click at [490, 244] on video at bounding box center [447, 286] width 85 height 85
click at [57, 525] on div "Pen P" at bounding box center [79, 523] width 47 height 38
click at [52, 524] on div "LIVE Quick Discussion & Quiz on DNA Fingertips 00:09:59 / 01:30:00 10 HANDOUTS …" at bounding box center [317, 277] width 534 height 554
click at [528, 357] on div at bounding box center [513, 369] width 104 height 59
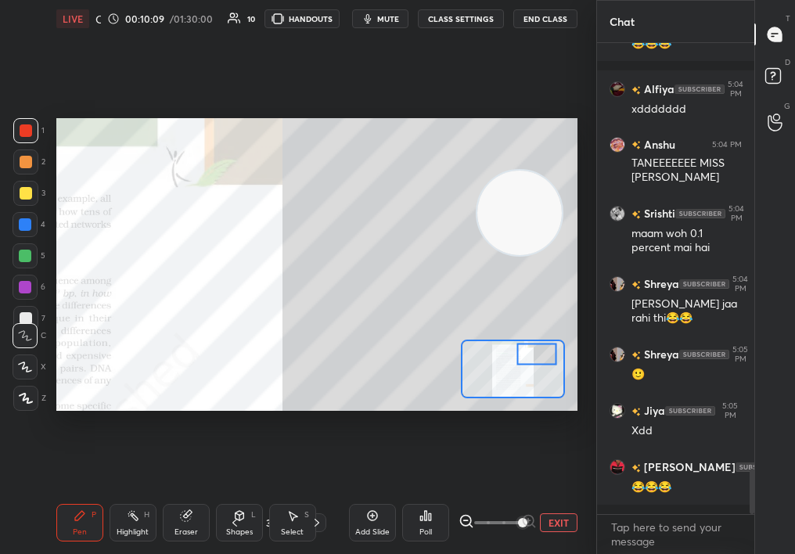
click at [596, 351] on div "1 2 3 4 5 6 7 C X Z C X Z E E Erase all H H LIVE Quick Discussion & Quiz on DNA…" at bounding box center [298, 277] width 596 height 554
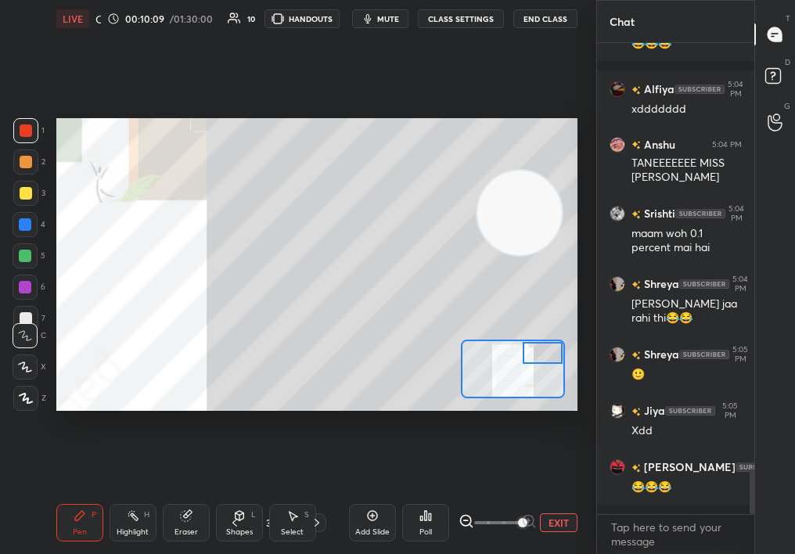
click at [72, 528] on div "Pen P" at bounding box center [79, 523] width 47 height 38
click at [71, 527] on div "Pen P" at bounding box center [79, 523] width 47 height 38
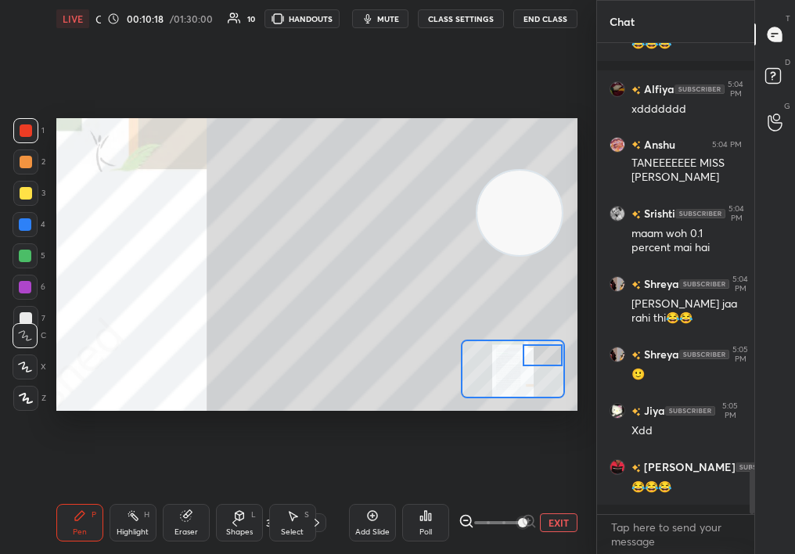
drag, startPoint x: 547, startPoint y: 356, endPoint x: 545, endPoint y: 370, distance: 14.3
click at [544, 366] on div at bounding box center [543, 355] width 41 height 22
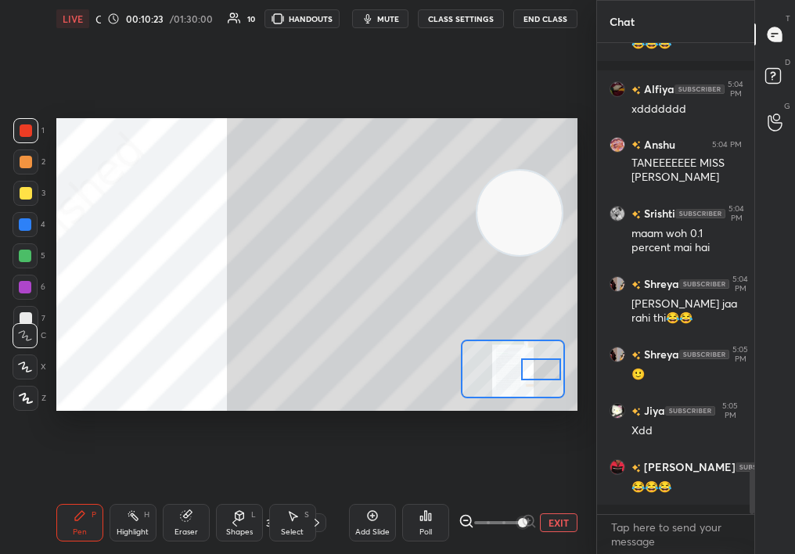
click at [489, 511] on span at bounding box center [497, 522] width 47 height 23
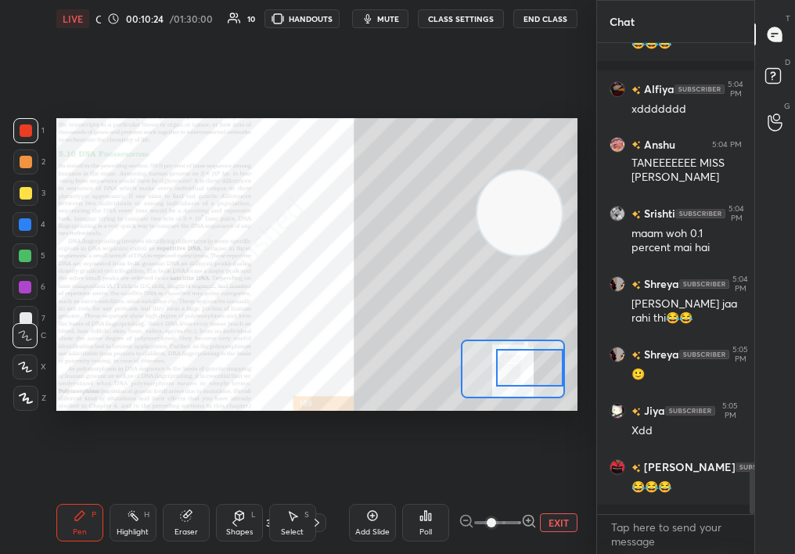
drag, startPoint x: 543, startPoint y: 377, endPoint x: 561, endPoint y: 374, distance: 18.3
click at [560, 374] on div at bounding box center [529, 367] width 67 height 37
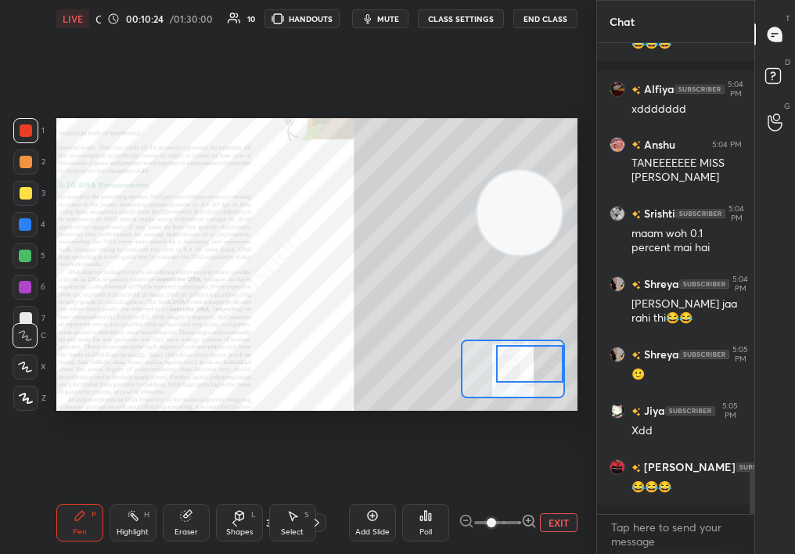
click at [564, 376] on div at bounding box center [513, 369] width 104 height 59
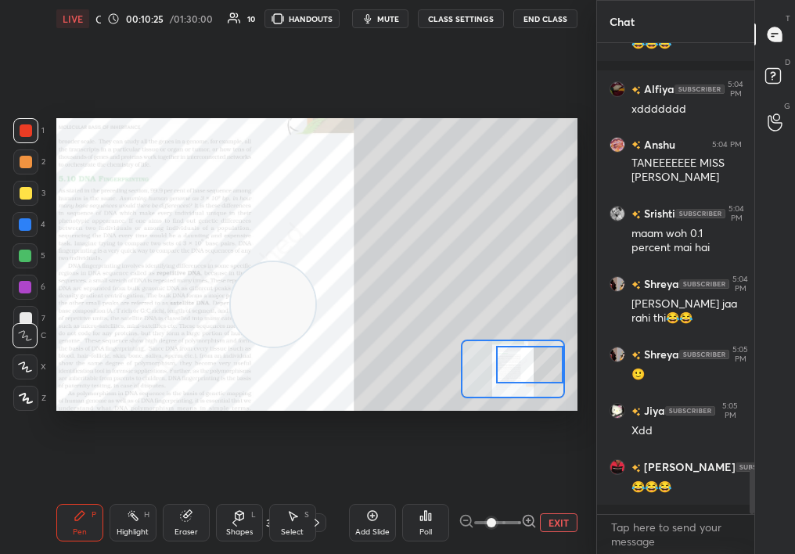
drag, startPoint x: 505, startPoint y: 221, endPoint x: 99, endPoint y: 398, distance: 442.4
click at [231, 347] on video at bounding box center [273, 304] width 85 height 85
click at [18, 298] on div "1 2 3 4 5 6 7" at bounding box center [29, 227] width 33 height 219
click at [21, 284] on div at bounding box center [25, 287] width 13 height 13
click at [25, 283] on div at bounding box center [25, 287] width 13 height 13
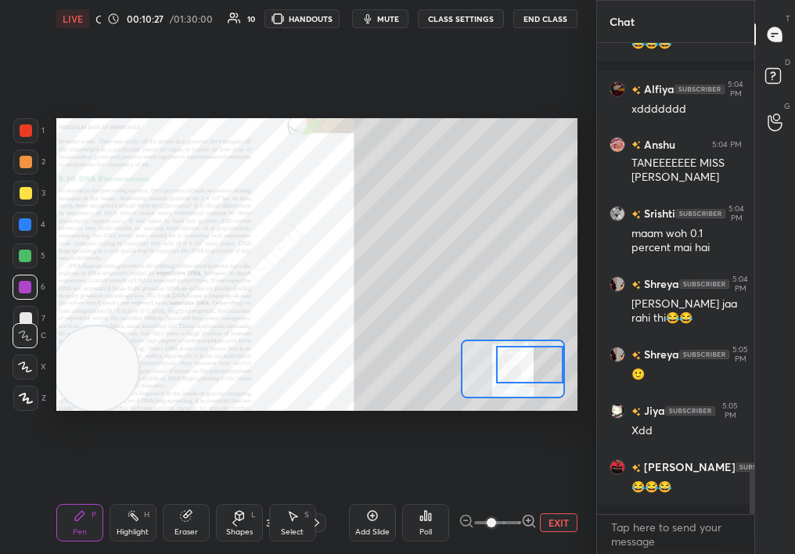
click at [28, 161] on div at bounding box center [25, 162] width 25 height 25
click at [30, 165] on div at bounding box center [26, 162] width 13 height 13
click at [421, 528] on div "Poll" at bounding box center [426, 532] width 13 height 8
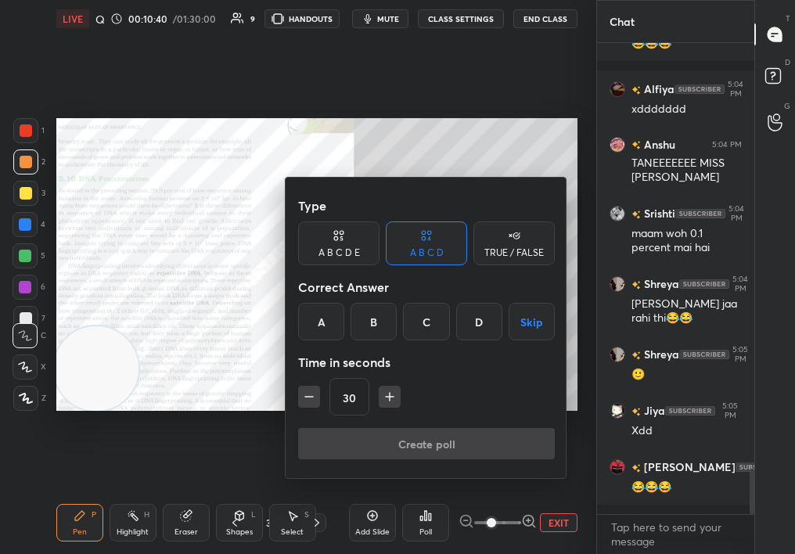
click at [255, 303] on div at bounding box center [397, 277] width 795 height 554
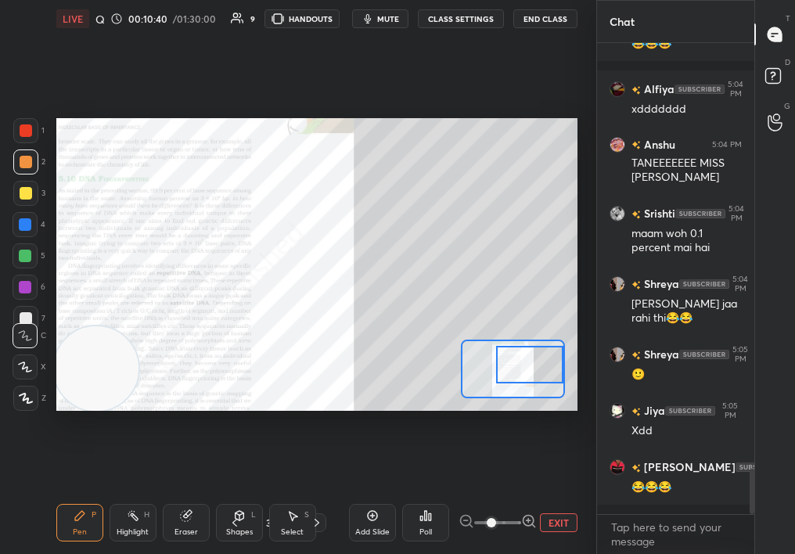
click at [428, 531] on div "Poll" at bounding box center [426, 532] width 13 height 8
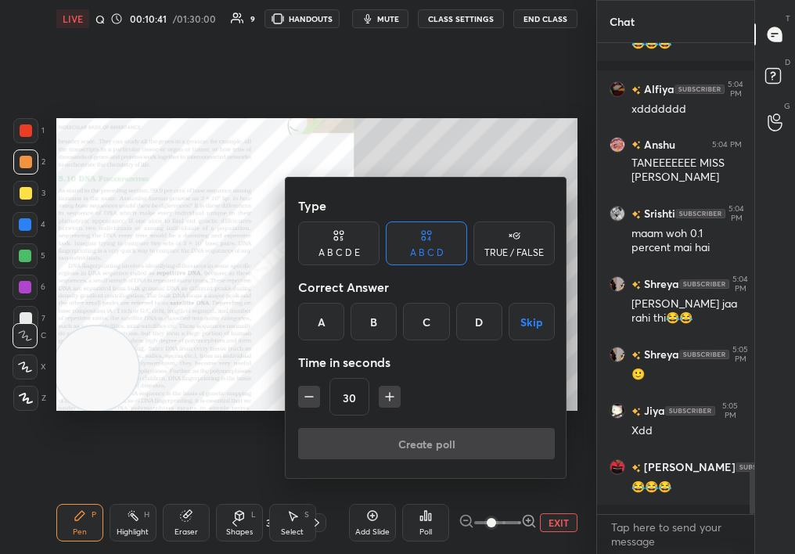
click at [230, 322] on div at bounding box center [397, 277] width 795 height 554
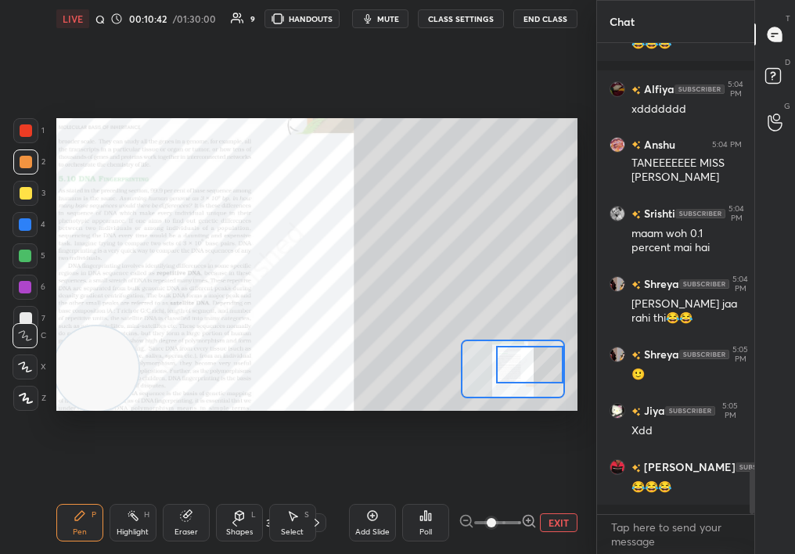
click at [181, 530] on div "Eraser" at bounding box center [186, 523] width 47 height 38
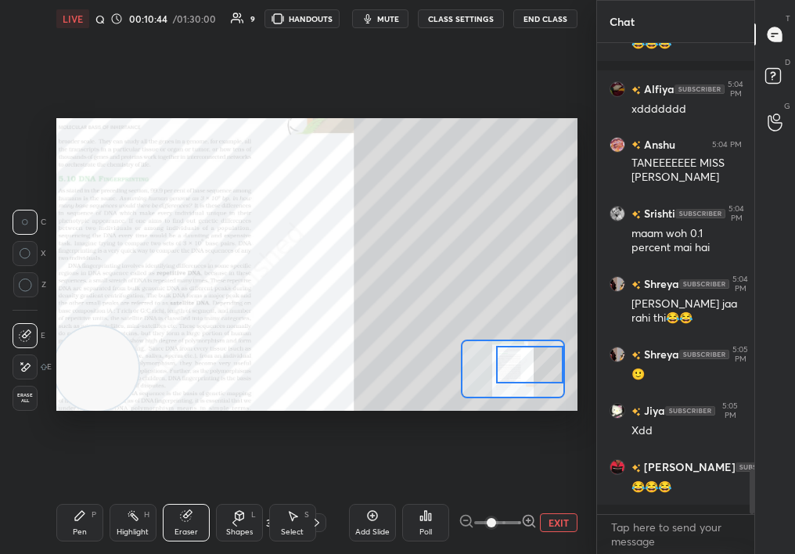
click at [82, 552] on div "Pen P Highlight H Eraser Shapes L Select S 31 / 60 Add Slide Poll EXIT" at bounding box center [316, 523] width 521 height 63
click at [77, 524] on div "Pen P" at bounding box center [79, 523] width 47 height 38
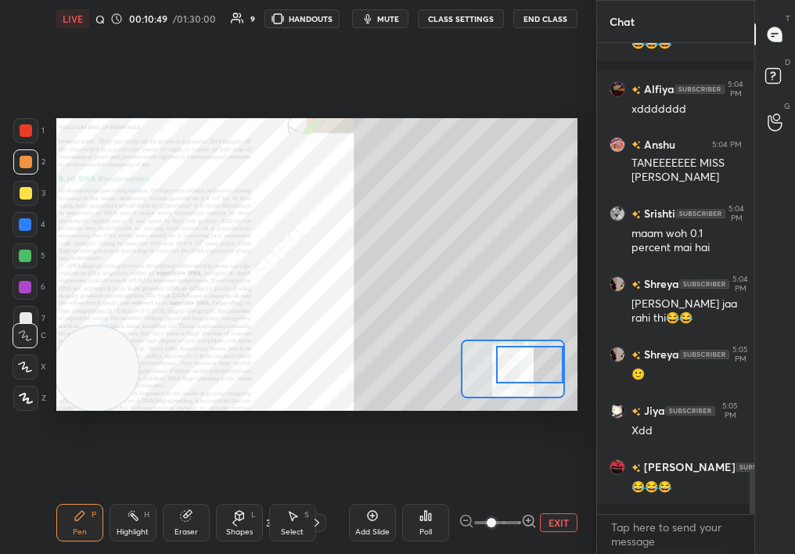
click at [427, 513] on icon at bounding box center [426, 516] width 13 height 13
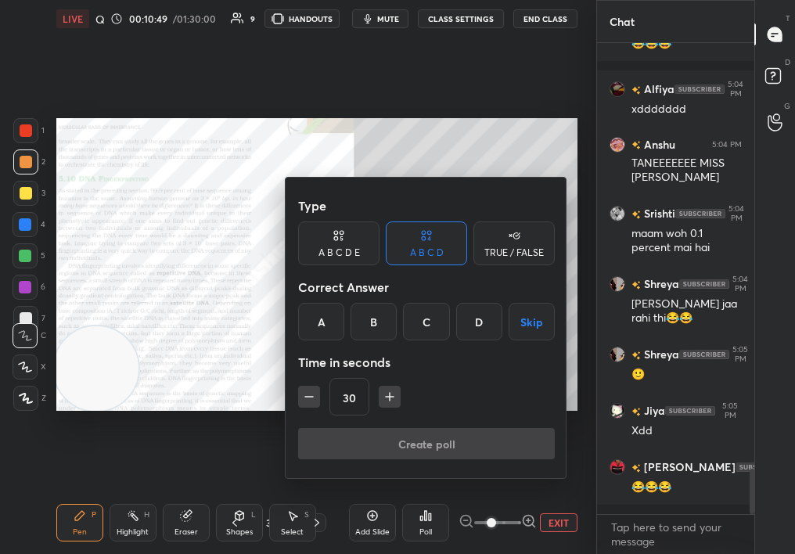
click at [337, 248] on div "A B C D E" at bounding box center [339, 252] width 41 height 9
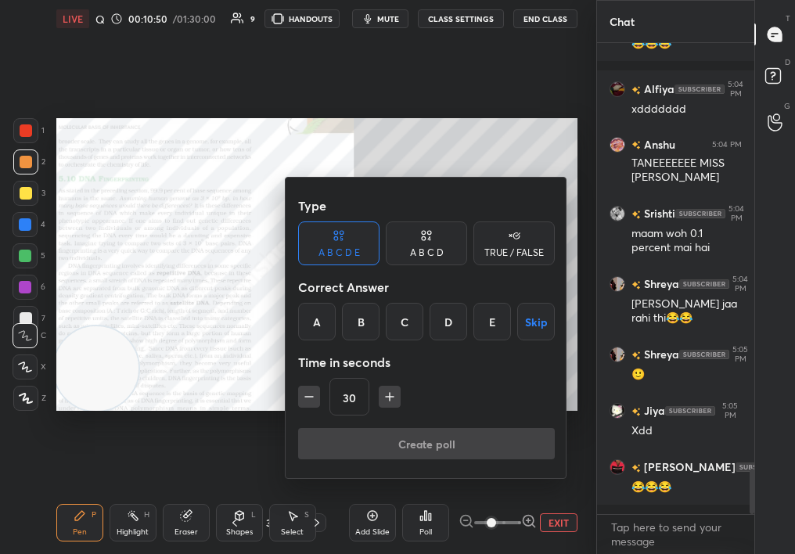
click at [495, 317] on div "E" at bounding box center [493, 322] width 38 height 38
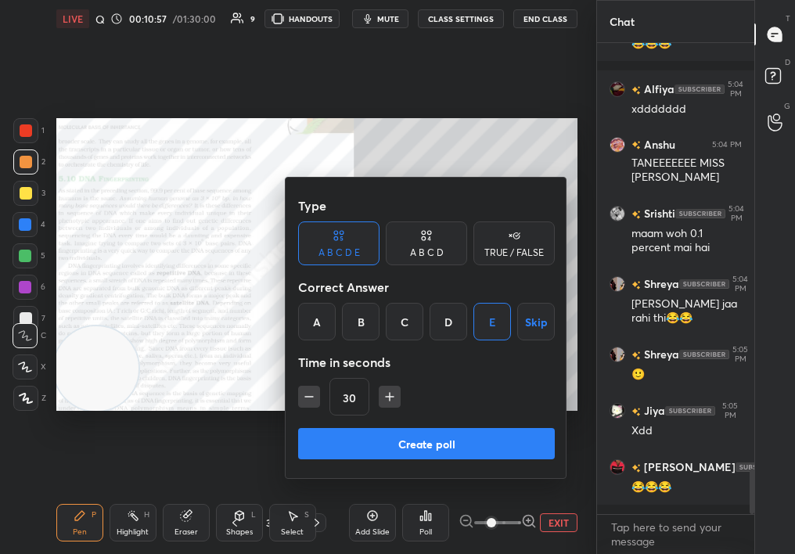
click at [436, 441] on button "Create poll" at bounding box center [426, 443] width 257 height 31
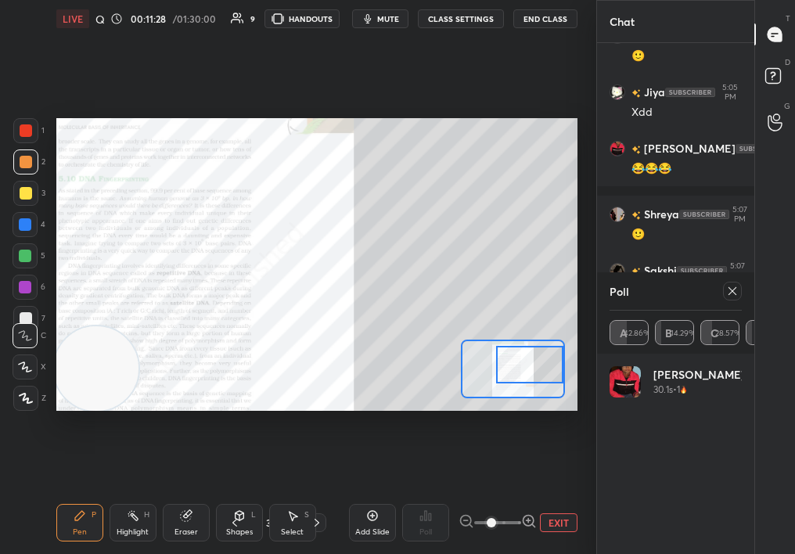
scroll to position [4817, 0]
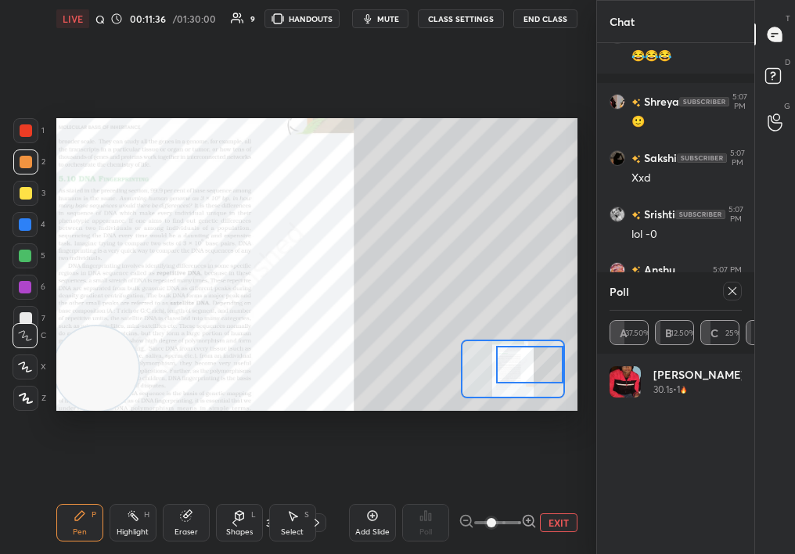
click at [736, 291] on icon at bounding box center [732, 291] width 13 height 13
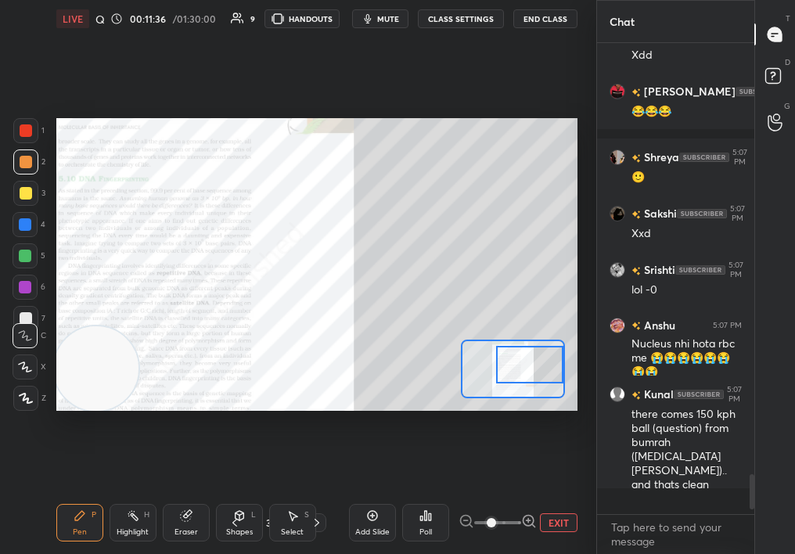
scroll to position [458, 153]
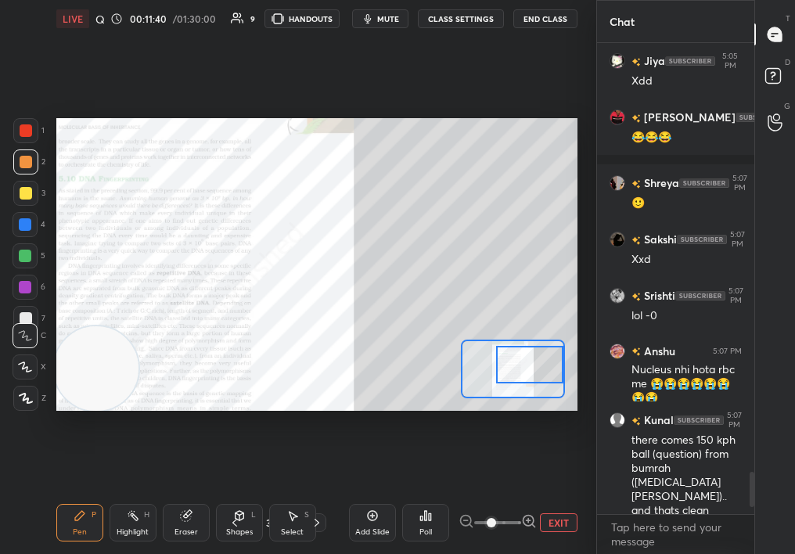
click at [49, 525] on div "1 2 3 4 5 6 7 C X Z C X Z E E Erase all H H LIVE Quick Discussion & Quiz on DNA…" at bounding box center [292, 277] width 584 height 554
click at [56, 521] on div "Pen P" at bounding box center [79, 523] width 47 height 38
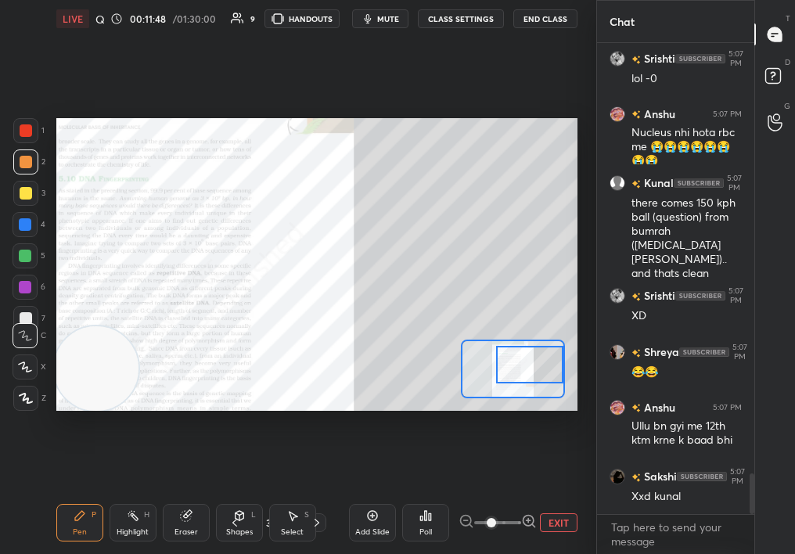
click at [343, 537] on div "Pen P Highlight H Eraser Shapes L Select S 31 / 60 Add Slide Poll EXIT" at bounding box center [316, 523] width 521 height 63
click at [297, 525] on div "Select S" at bounding box center [292, 523] width 47 height 38
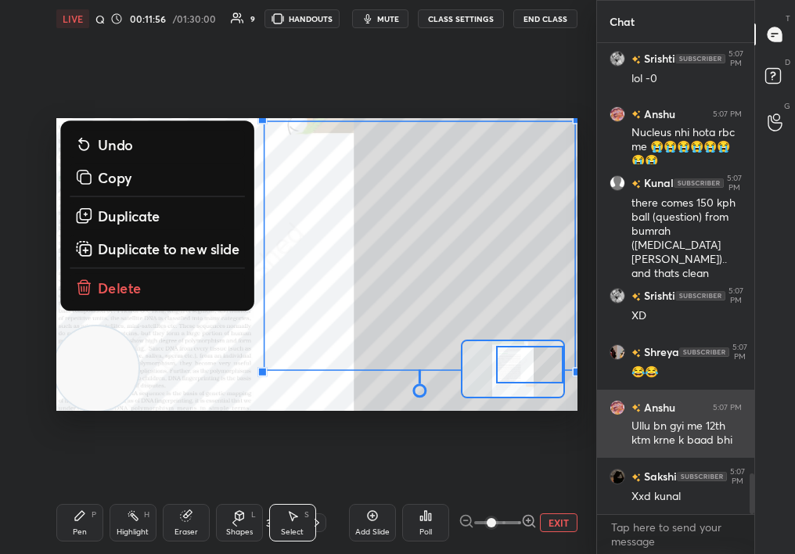
drag, startPoint x: 333, startPoint y: 139, endPoint x: 710, endPoint y: 454, distance: 491.2
click at [715, 453] on div "1 2 3 4 5 6 7 C X Z C X Z E E Erase all H H LIVE Quick Discussion & Quiz on DNA…" at bounding box center [397, 277] width 795 height 554
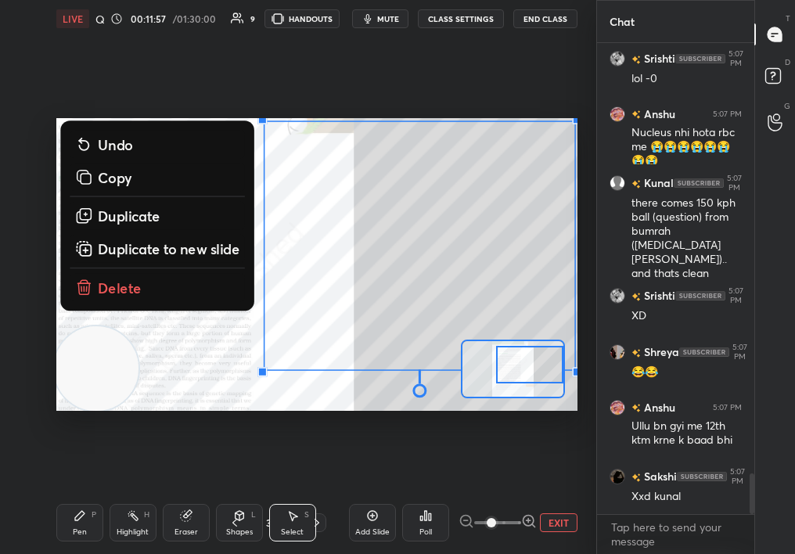
click at [131, 301] on button "Delete" at bounding box center [157, 287] width 175 height 28
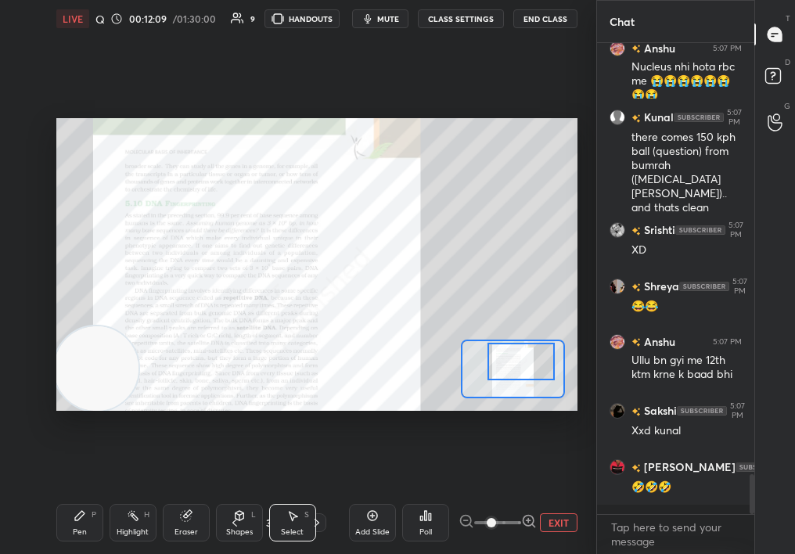
drag, startPoint x: 533, startPoint y: 352, endPoint x: 515, endPoint y: 359, distance: 19.3
click at [515, 360] on div at bounding box center [521, 361] width 67 height 37
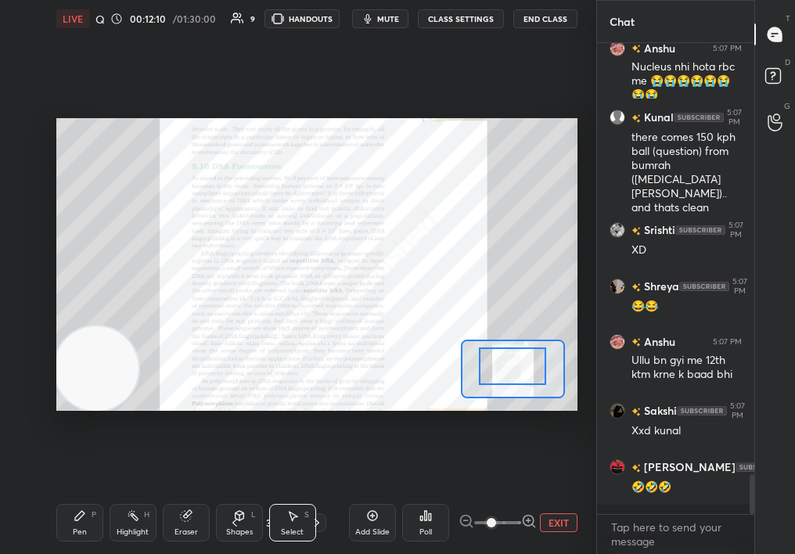
click at [128, 536] on div "Highlight" at bounding box center [133, 532] width 32 height 8
click at [128, 535] on div "Highlight" at bounding box center [133, 532] width 32 height 8
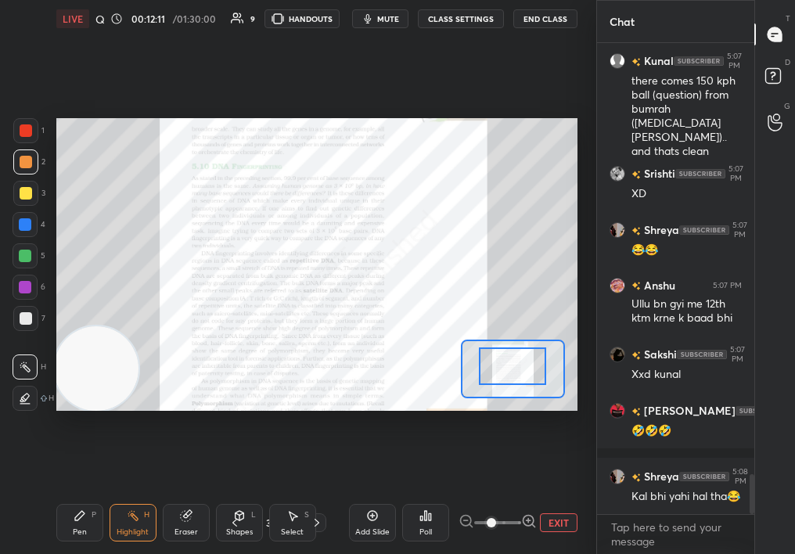
drag, startPoint x: 102, startPoint y: 445, endPoint x: 119, endPoint y: 416, distance: 33.0
click at [120, 416] on div "Setting up your live class Poll for secs No correct answer Start poll" at bounding box center [317, 265] width 534 height 454
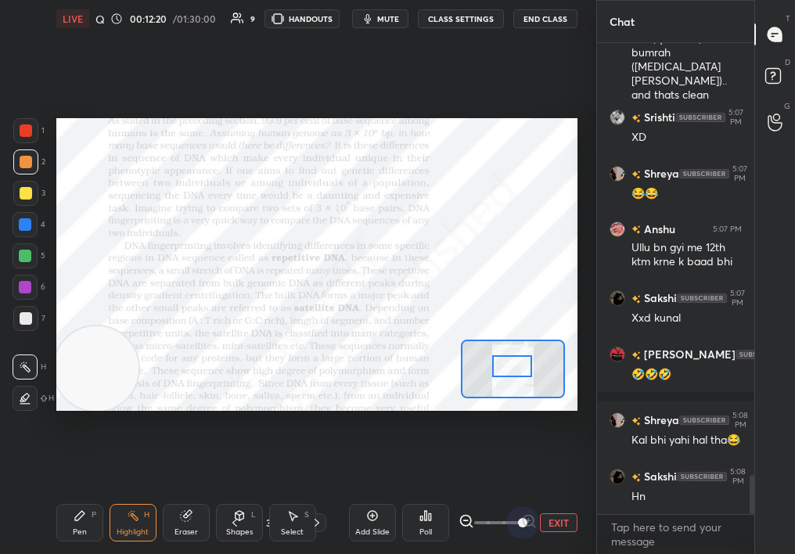
drag, startPoint x: 483, startPoint y: 521, endPoint x: 646, endPoint y: 514, distance: 162.9
click at [648, 512] on div "1 2 3 4 5 6 7 C X Z C X Z E E Erase all H H LIVE Quick Discussion & Quiz on DNA…" at bounding box center [397, 277] width 795 height 554
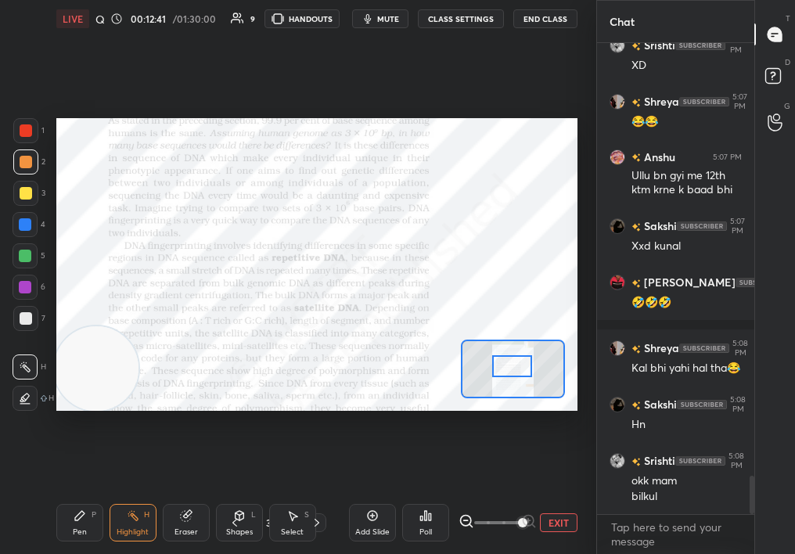
scroll to position [5280, 0]
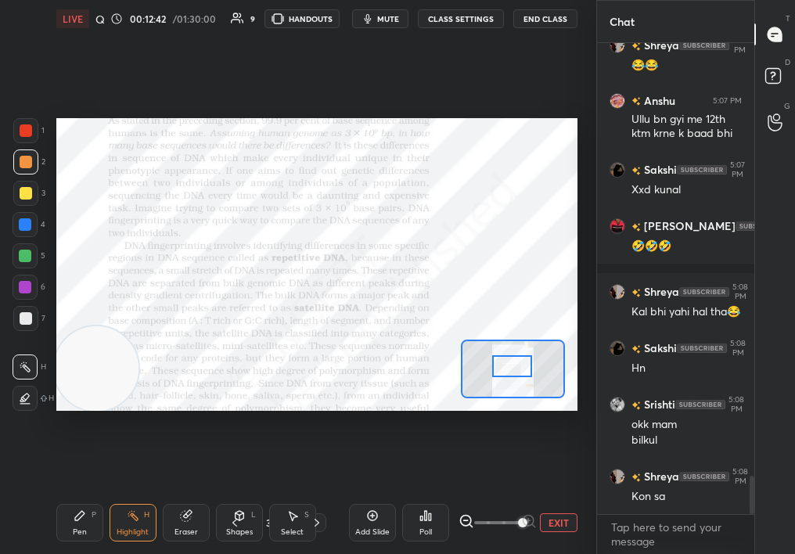
click at [130, 524] on div "Highlight H" at bounding box center [133, 523] width 47 height 38
click at [377, 519] on icon at bounding box center [372, 516] width 13 height 13
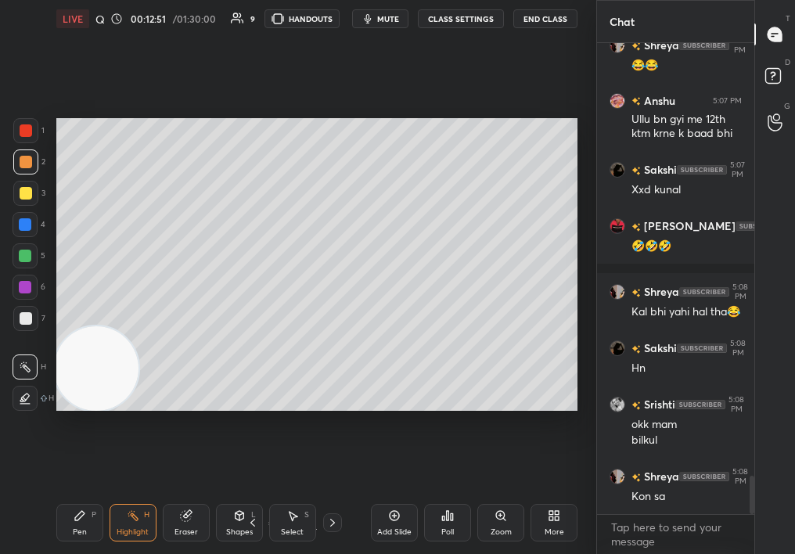
click at [68, 523] on div "Pen P" at bounding box center [79, 523] width 47 height 38
click at [70, 524] on div "Pen P" at bounding box center [79, 523] width 47 height 38
click at [18, 200] on div at bounding box center [25, 193] width 25 height 25
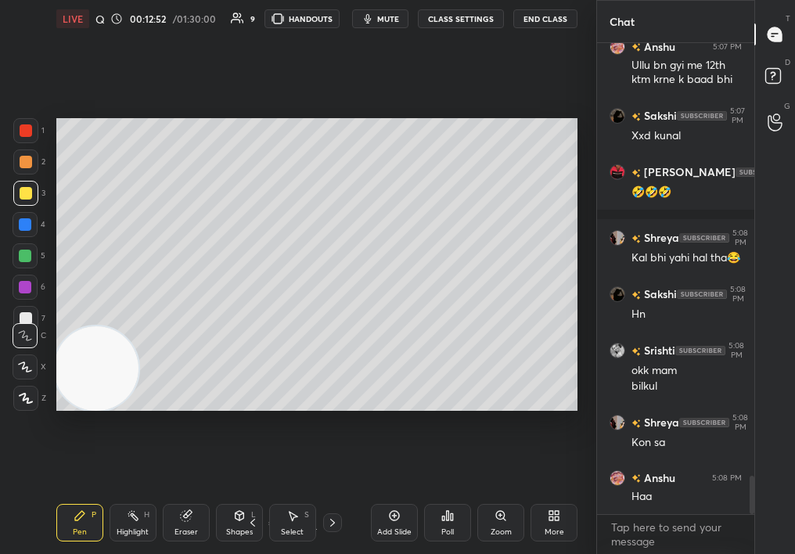
click at [24, 188] on div at bounding box center [26, 193] width 13 height 13
click at [24, 223] on div at bounding box center [25, 224] width 13 height 13
click at [28, 223] on div at bounding box center [25, 224] width 25 height 25
click at [23, 249] on div at bounding box center [25, 255] width 25 height 25
click at [24, 248] on div at bounding box center [25, 255] width 25 height 25
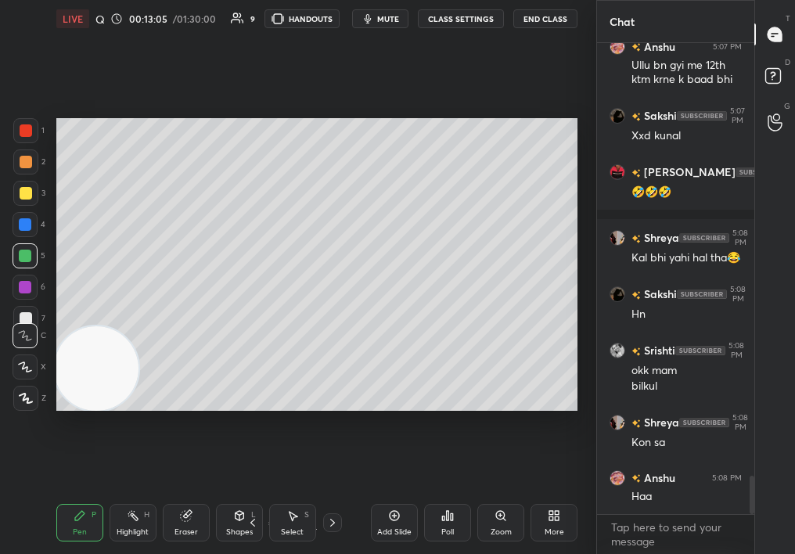
click at [27, 284] on div "1 2 3 4 5 6 7" at bounding box center [29, 227] width 33 height 219
click at [27, 289] on div at bounding box center [25, 287] width 25 height 25
click at [24, 290] on div at bounding box center [25, 287] width 13 height 13
click at [17, 308] on div at bounding box center [25, 318] width 25 height 25
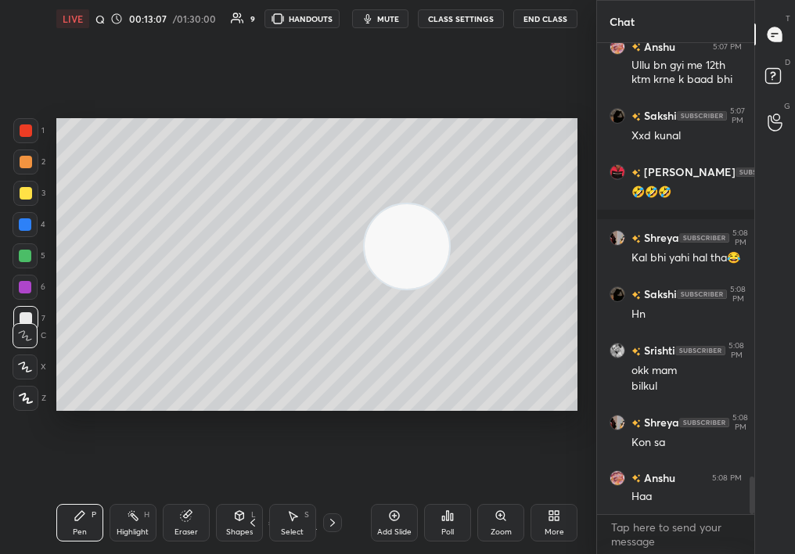
scroll to position [5404, 0]
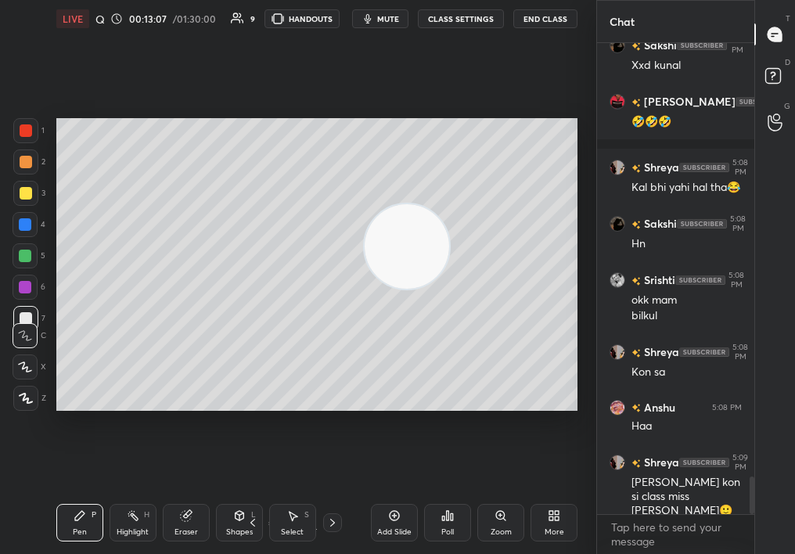
drag, startPoint x: 221, startPoint y: 336, endPoint x: 539, endPoint y: 139, distance: 374.3
click at [449, 204] on video at bounding box center [407, 246] width 85 height 85
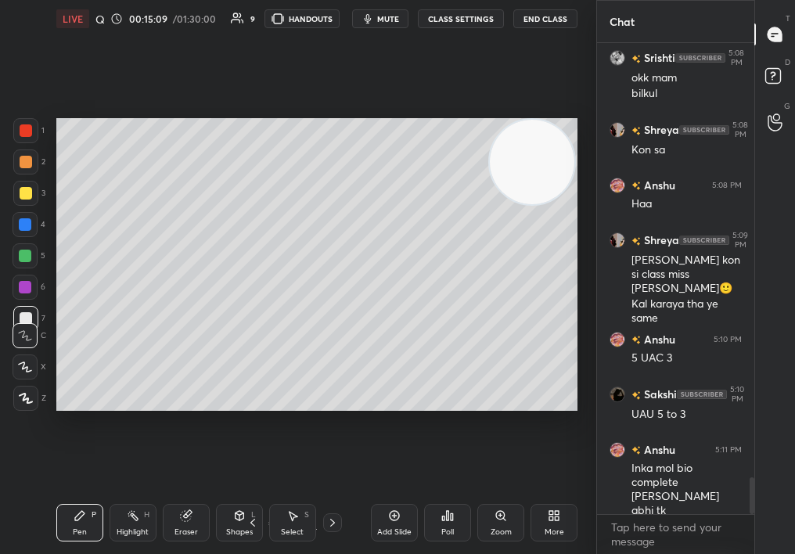
scroll to position [5683, 0]
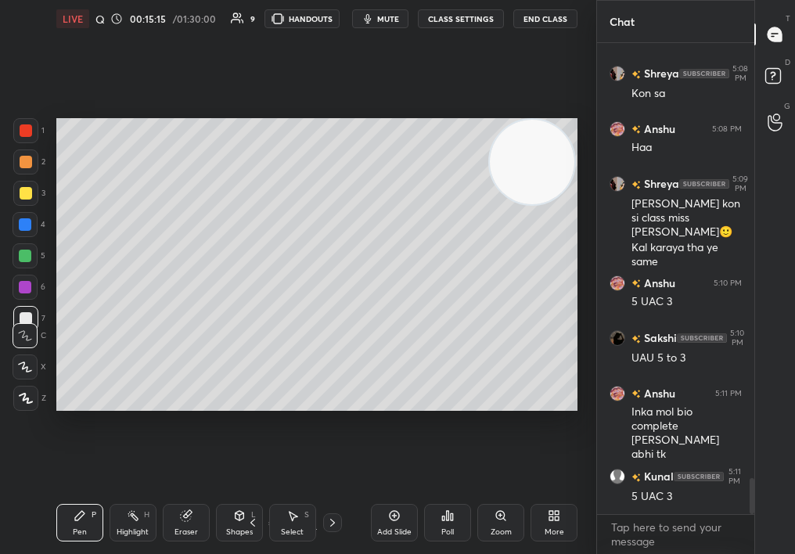
click at [23, 160] on div at bounding box center [26, 162] width 13 height 13
click at [36, 164] on div at bounding box center [25, 162] width 25 height 25
click at [254, 523] on icon at bounding box center [253, 523] width 13 height 13
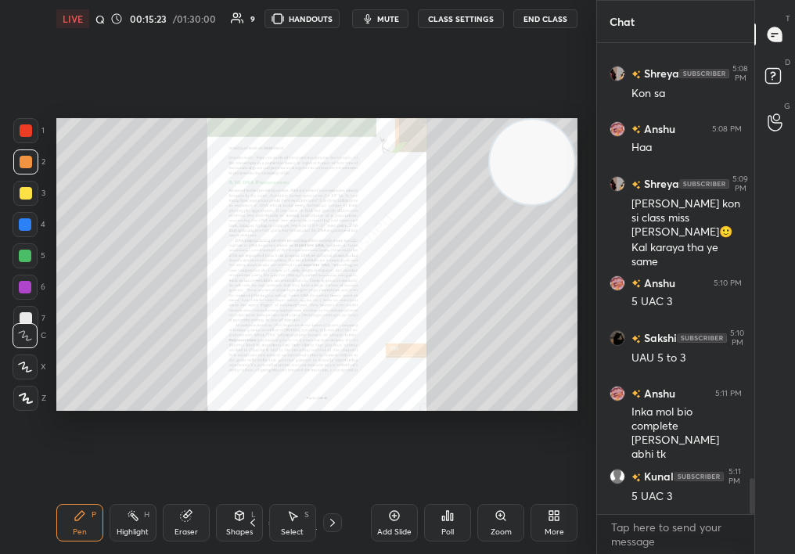
scroll to position [5748, 0]
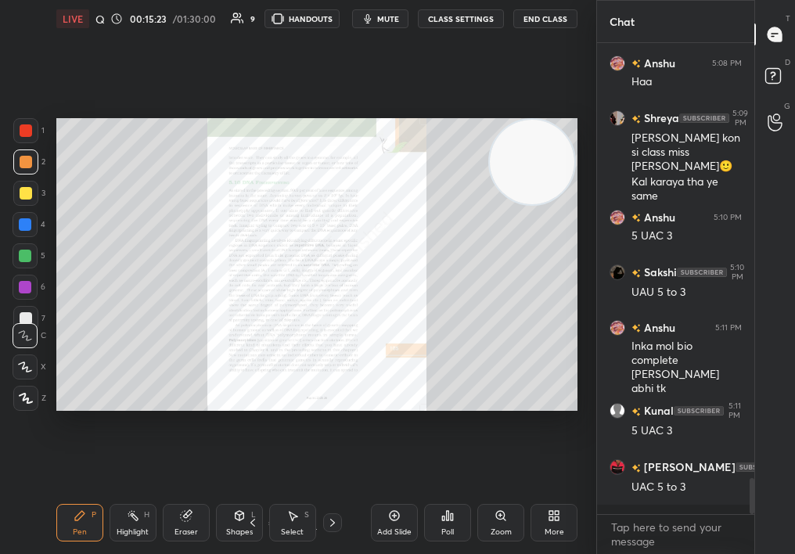
click at [510, 524] on div "Zoom" at bounding box center [500, 523] width 47 height 38
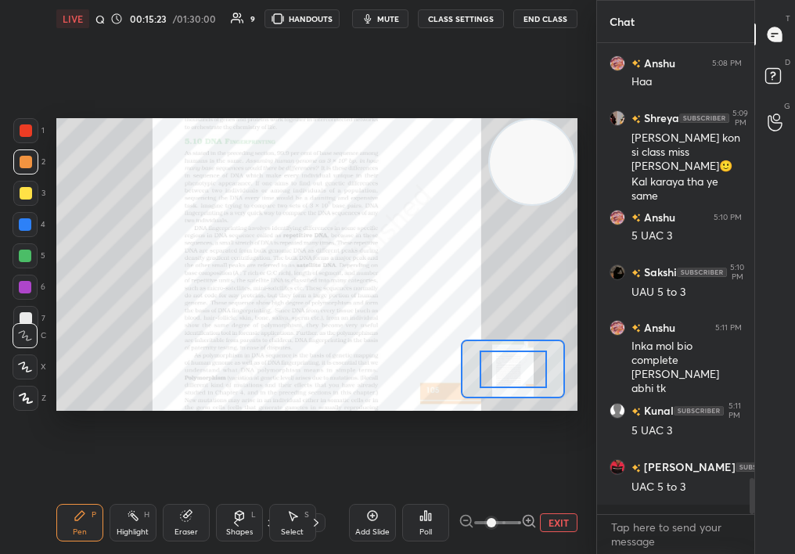
click at [506, 525] on span at bounding box center [497, 522] width 47 height 23
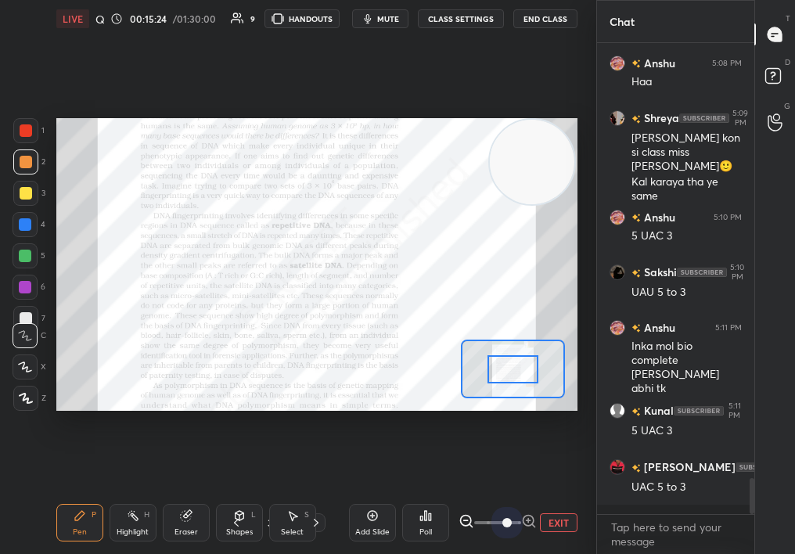
drag, startPoint x: 502, startPoint y: 526, endPoint x: 584, endPoint y: 521, distance: 82.4
click at [582, 521] on div "LIVE Quick Discussion & Quiz on DNA Fingertips 00:15:24 / 01:30:00 9 HANDOUTS m…" at bounding box center [317, 277] width 534 height 554
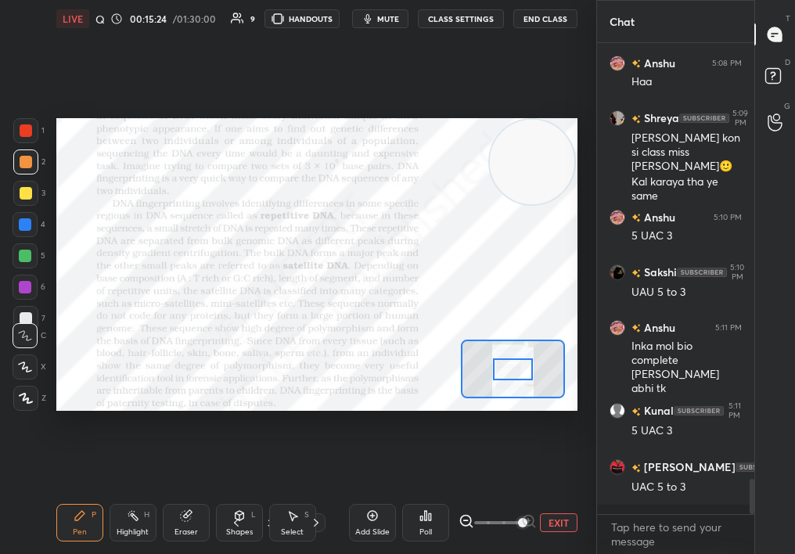
scroll to position [5802, 0]
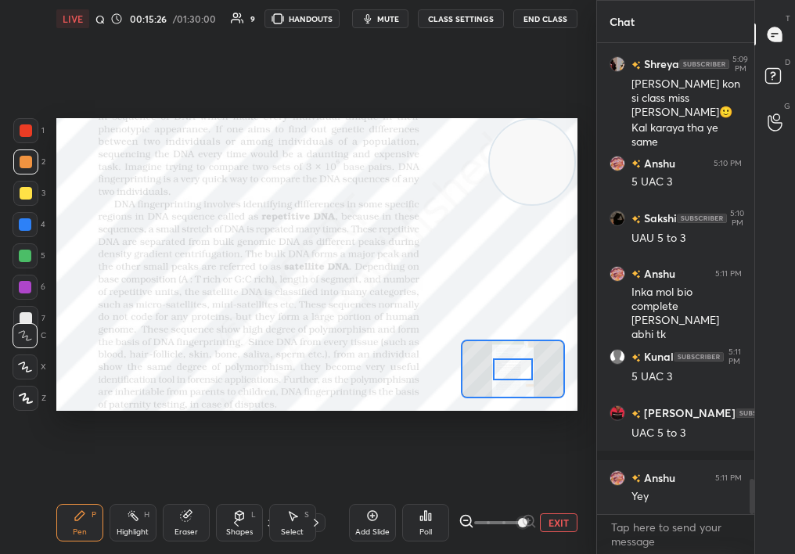
click at [121, 519] on div "Highlight H" at bounding box center [133, 523] width 47 height 38
click at [134, 522] on div "Highlight H" at bounding box center [133, 523] width 47 height 38
click at [147, 524] on div "Highlight H" at bounding box center [133, 523] width 47 height 38
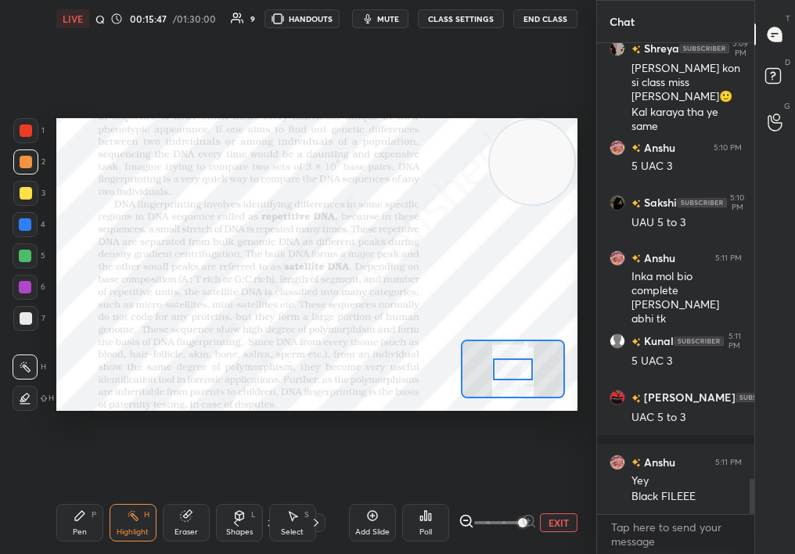
click at [74, 528] on div "Pen" at bounding box center [80, 532] width 14 height 8
click at [66, 524] on div "Pen P" at bounding box center [79, 523] width 47 height 38
click at [28, 131] on div at bounding box center [26, 130] width 13 height 13
click at [28, 127] on div at bounding box center [26, 130] width 13 height 13
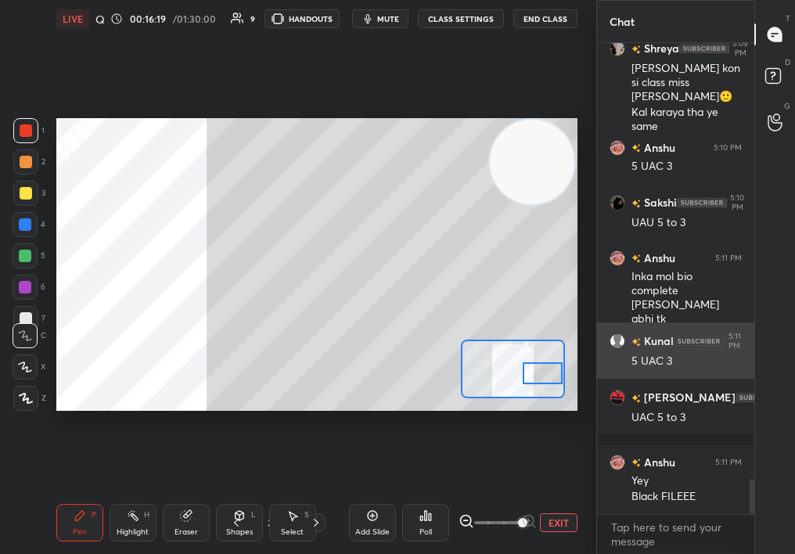
drag, startPoint x: 557, startPoint y: 373, endPoint x: 616, endPoint y: 376, distance: 58.8
click at [614, 375] on div "1 2 3 4 5 6 7 C X Z C X Z E E Erase all H H LIVE Quick Discussion & Quiz on DNA…" at bounding box center [397, 277] width 795 height 554
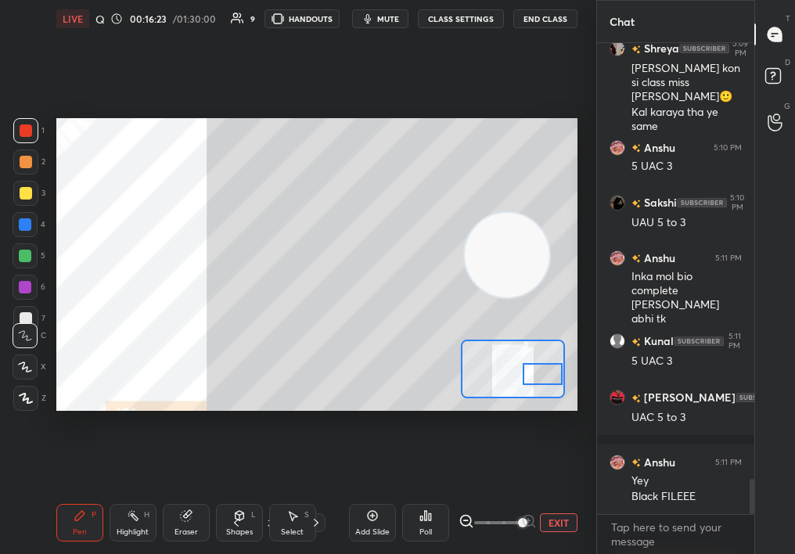
drag, startPoint x: 527, startPoint y: 253, endPoint x: 481, endPoint y: 427, distance: 180.4
click at [480, 431] on div "Setting up your live class Poll for secs No correct answer Start poll" at bounding box center [317, 265] width 534 height 454
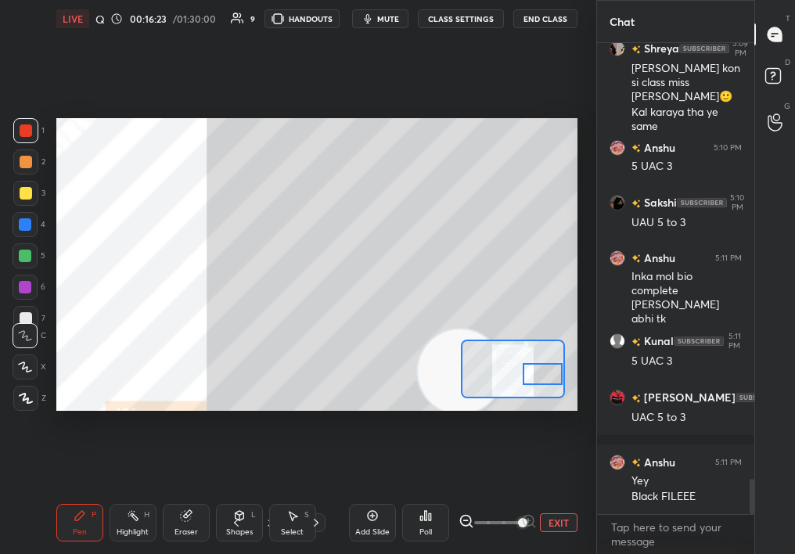
click at [19, 181] on div at bounding box center [25, 193] width 25 height 25
click at [22, 171] on div at bounding box center [25, 162] width 25 height 25
click at [425, 330] on div "Setting up your live class Poll for secs No correct answer Start poll" at bounding box center [316, 265] width 521 height 294
click at [473, 343] on div "Setting up your live class Poll for secs No correct answer Start poll" at bounding box center [317, 265] width 534 height 454
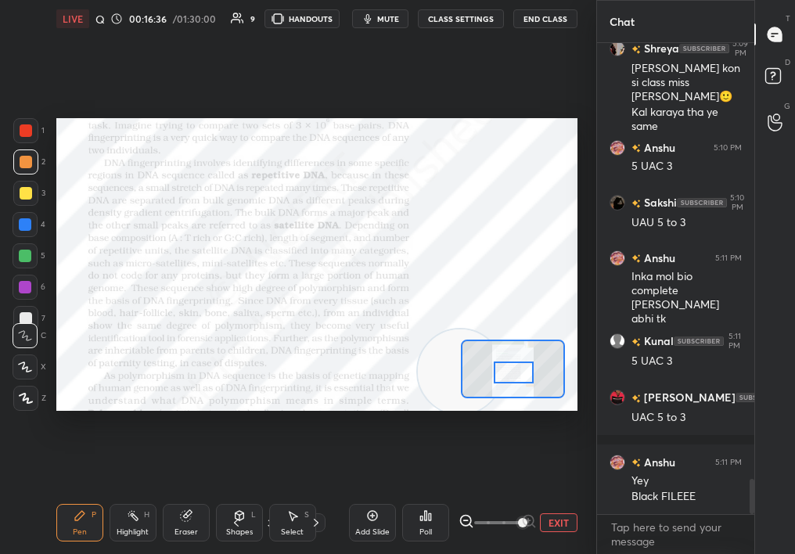
drag, startPoint x: 531, startPoint y: 373, endPoint x: 513, endPoint y: 373, distance: 18.8
click at [513, 373] on div at bounding box center [514, 373] width 41 height 22
click at [136, 517] on icon at bounding box center [133, 516] width 13 height 13
click at [128, 522] on div "Highlight H" at bounding box center [133, 523] width 47 height 38
click at [83, 522] on div "Pen P" at bounding box center [79, 523] width 47 height 38
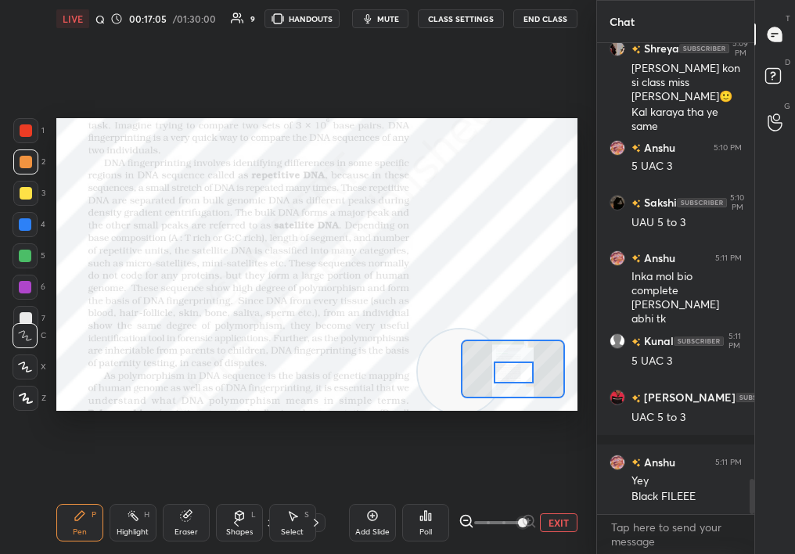
click at [188, 525] on div "Eraser" at bounding box center [186, 523] width 47 height 38
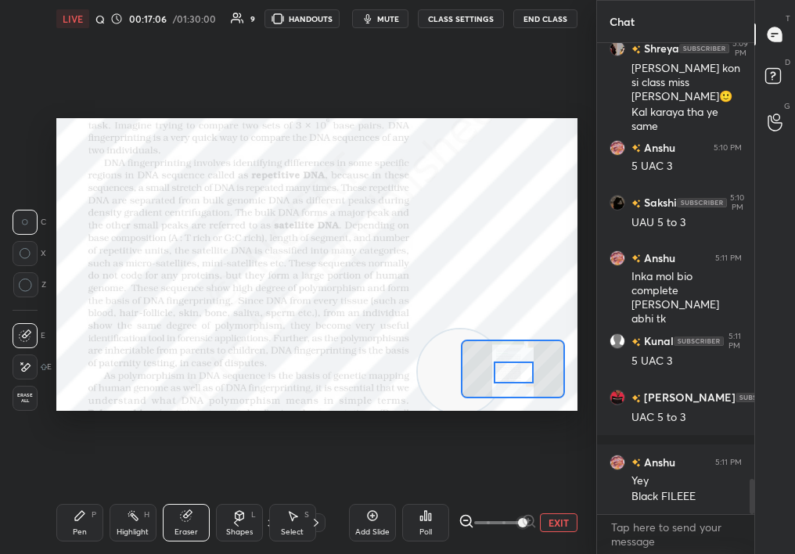
click at [87, 519] on div "Pen P" at bounding box center [79, 523] width 47 height 38
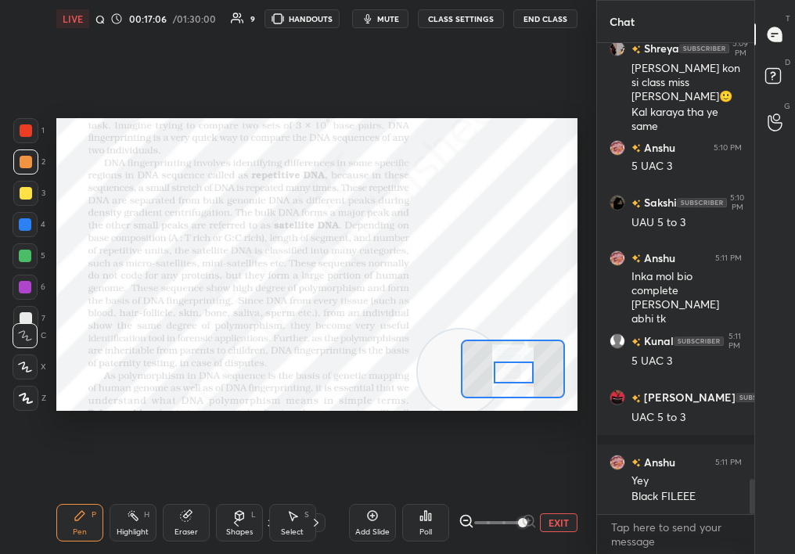
click at [83, 526] on div "Pen P" at bounding box center [79, 523] width 47 height 38
click at [21, 128] on div at bounding box center [26, 130] width 13 height 13
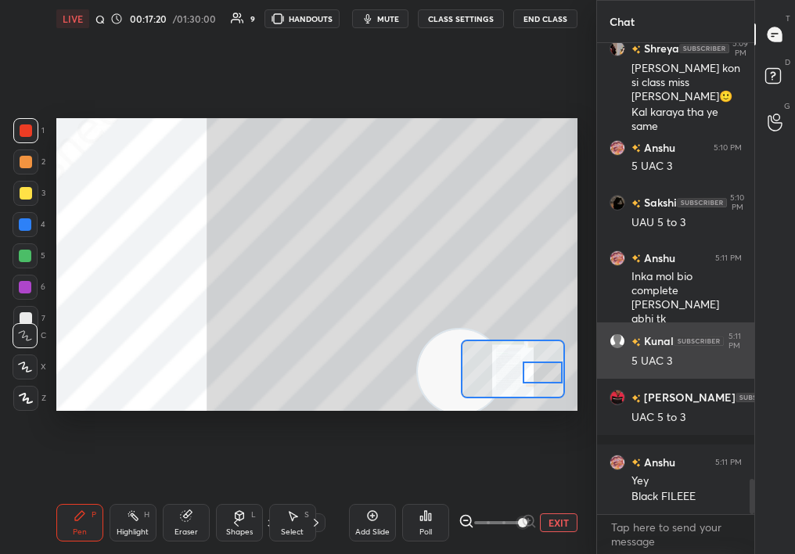
drag, startPoint x: 536, startPoint y: 374, endPoint x: 620, endPoint y: 356, distance: 85.7
click at [620, 356] on div "1 2 3 4 5 6 7 C X Z C X Z E E Erase all H H LIVE Quick Discussion & Quiz on DNA…" at bounding box center [397, 277] width 795 height 554
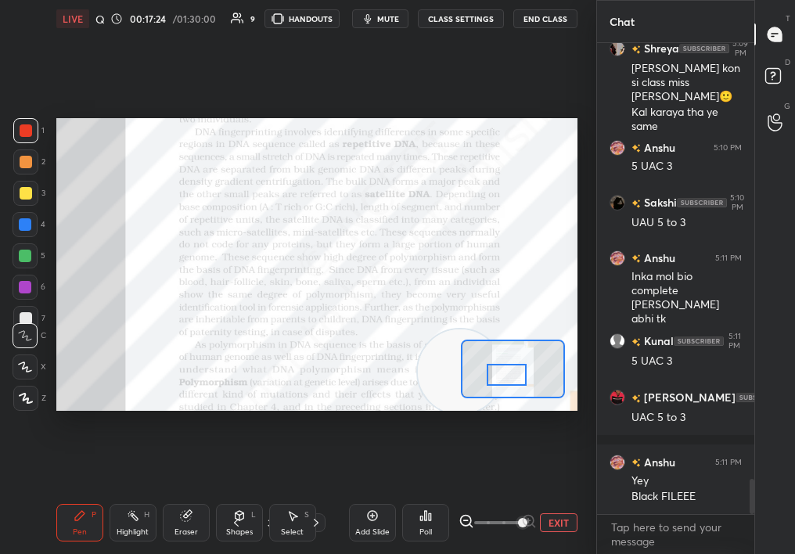
drag, startPoint x: 539, startPoint y: 351, endPoint x: 505, endPoint y: 371, distance: 40.0
click at [504, 371] on div at bounding box center [507, 375] width 41 height 22
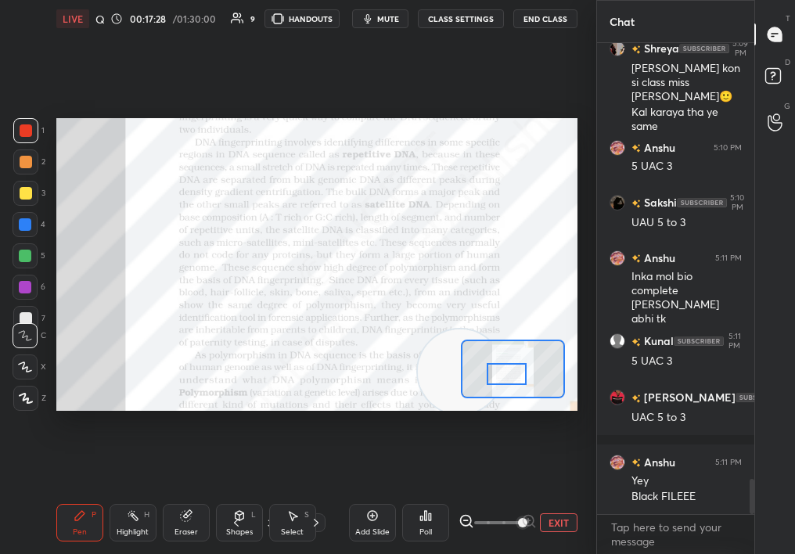
click at [371, 531] on div "Add Slide" at bounding box center [372, 532] width 34 height 8
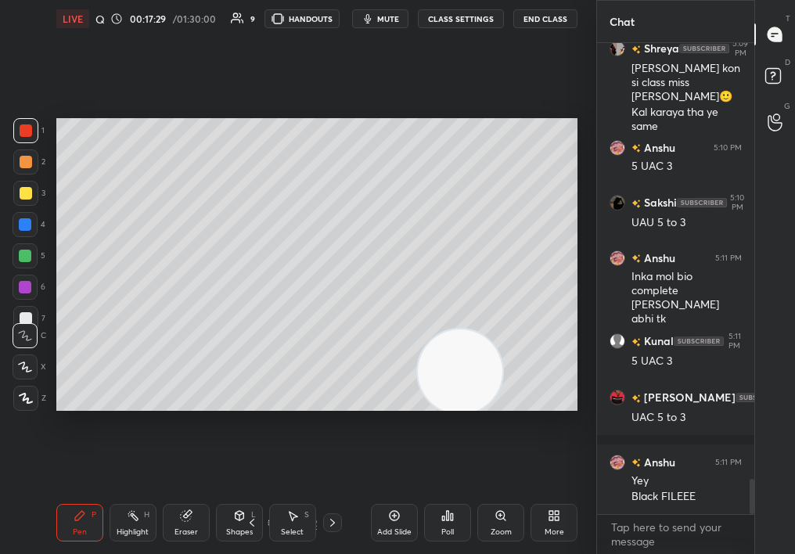
click at [15, 163] on div at bounding box center [25, 162] width 25 height 25
click at [20, 162] on div at bounding box center [26, 162] width 13 height 13
click at [18, 132] on div at bounding box center [25, 130] width 25 height 25
click at [17, 133] on div at bounding box center [25, 130] width 25 height 25
drag, startPoint x: 296, startPoint y: 402, endPoint x: 12, endPoint y: 479, distance: 294.5
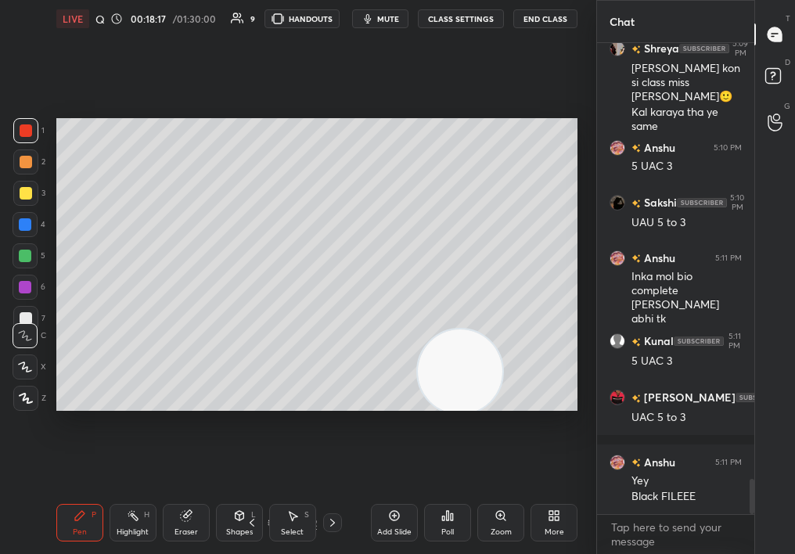
click at [1, 488] on div "1 2 3 4 5 6 7 C X Z C X Z E E Erase all H H LIVE Quick Discussion & Quiz on DNA…" at bounding box center [292, 277] width 584 height 554
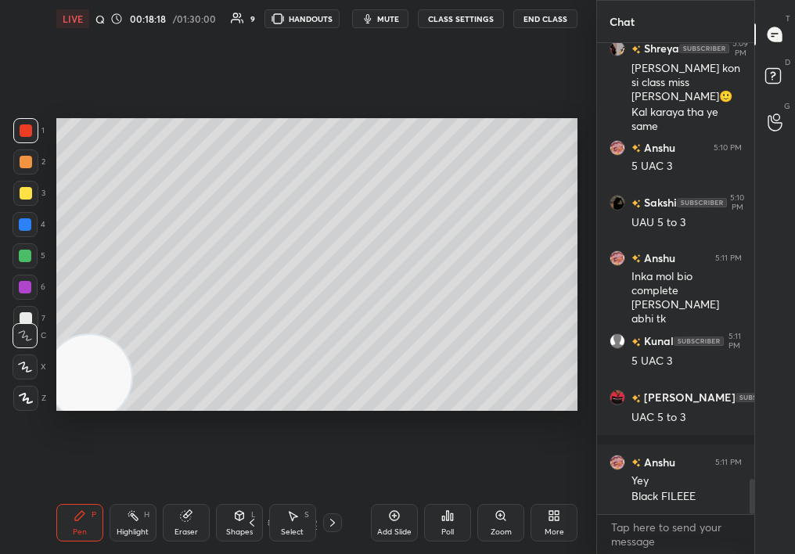
click at [24, 192] on div at bounding box center [26, 193] width 13 height 13
click at [24, 166] on div at bounding box center [26, 162] width 13 height 13
click at [389, 520] on div "Add Slide" at bounding box center [394, 523] width 47 height 38
click at [25, 261] on div at bounding box center [25, 255] width 25 height 25
click at [27, 260] on div at bounding box center [25, 256] width 13 height 13
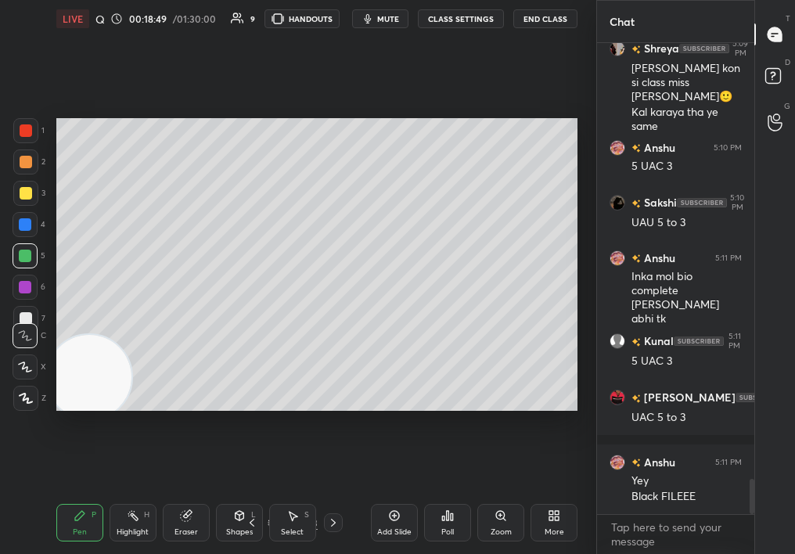
click at [27, 165] on div at bounding box center [26, 162] width 13 height 13
click at [38, 168] on div "2" at bounding box center [29, 162] width 32 height 25
click at [23, 191] on div at bounding box center [26, 193] width 13 height 13
click at [21, 193] on div at bounding box center [26, 193] width 13 height 13
click at [20, 251] on div at bounding box center [25, 256] width 13 height 13
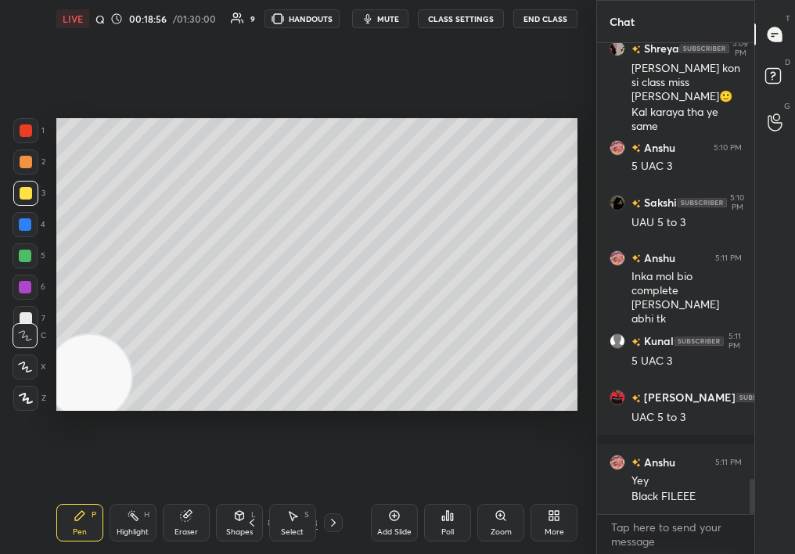
click at [26, 262] on div at bounding box center [25, 255] width 25 height 25
click at [18, 188] on div at bounding box center [25, 193] width 25 height 25
click at [13, 191] on div at bounding box center [25, 193] width 25 height 25
click at [24, 225] on div "1 2 3 4 5 6 7" at bounding box center [29, 227] width 33 height 219
click at [131, 335] on video at bounding box center [89, 377] width 85 height 85
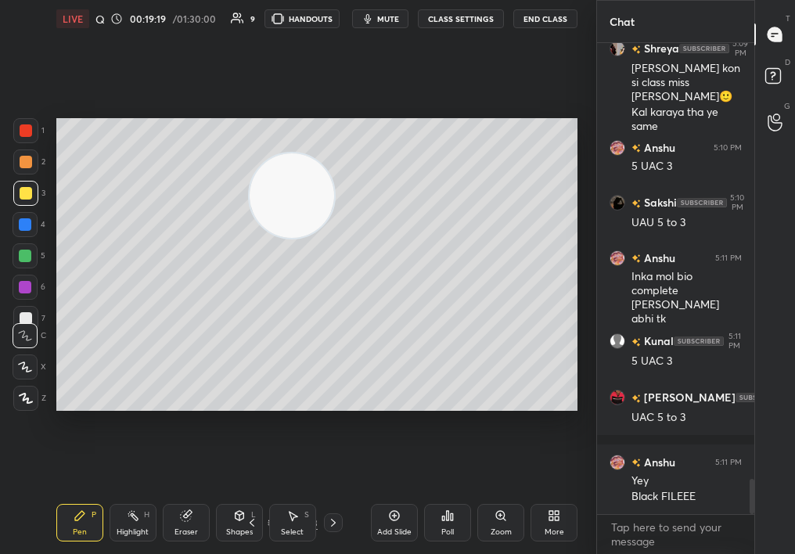
click at [25, 166] on div at bounding box center [26, 162] width 13 height 13
click at [134, 528] on div "Highlight" at bounding box center [133, 532] width 32 height 8
click at [131, 517] on div "Highlight H" at bounding box center [133, 523] width 47 height 38
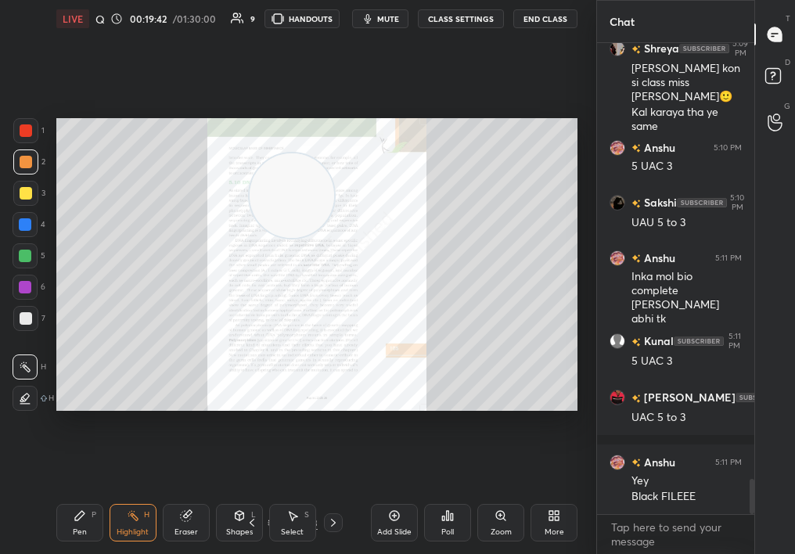
click at [487, 525] on div "Zoom" at bounding box center [500, 523] width 47 height 38
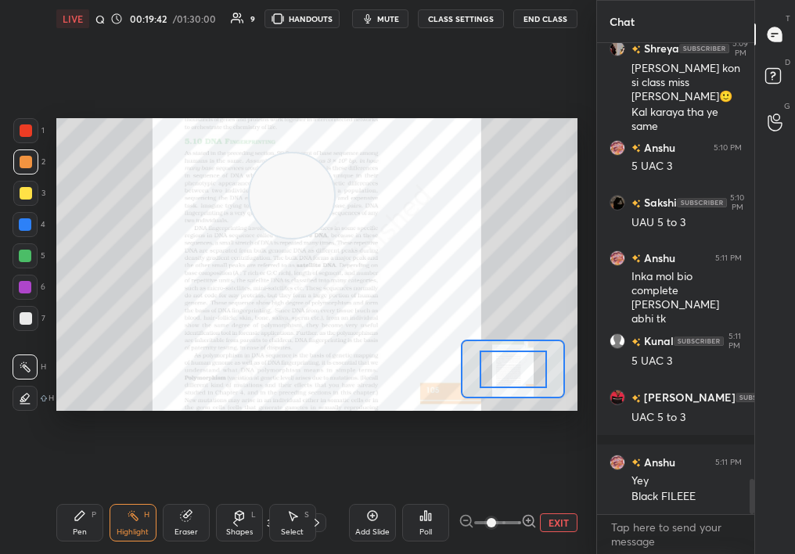
click at [487, 526] on span at bounding box center [491, 522] width 9 height 9
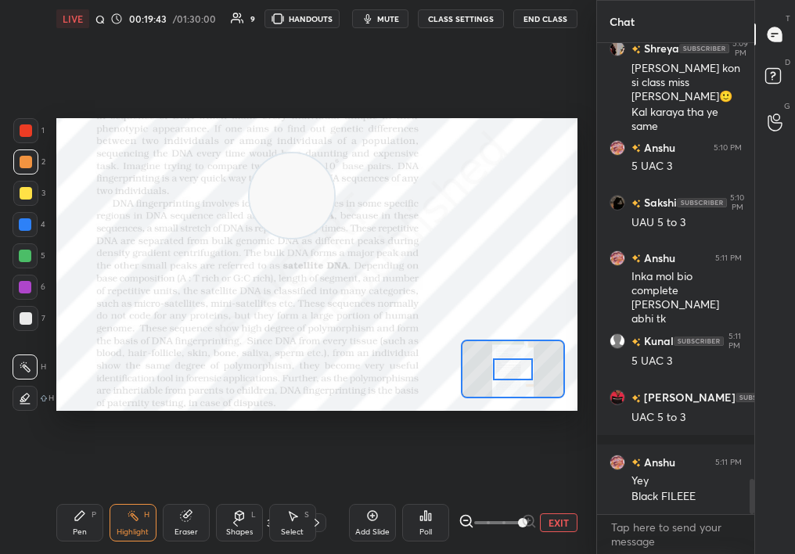
drag, startPoint x: 583, startPoint y: 526, endPoint x: 602, endPoint y: 524, distance: 18.9
click at [601, 524] on div "1 2 3 4 5 6 7 C X Z C X Z E E Erase all H H LIVE Quick Discussion & Quiz on DNA…" at bounding box center [397, 277] width 795 height 554
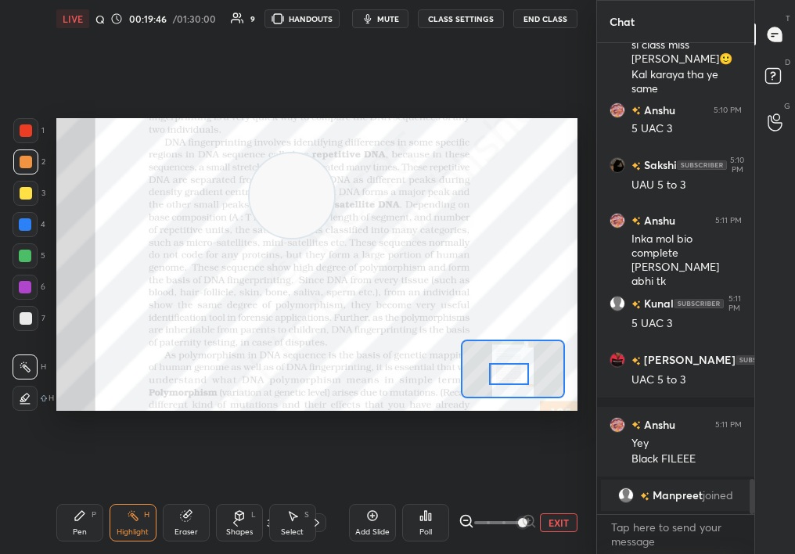
click at [513, 379] on div at bounding box center [509, 374] width 41 height 22
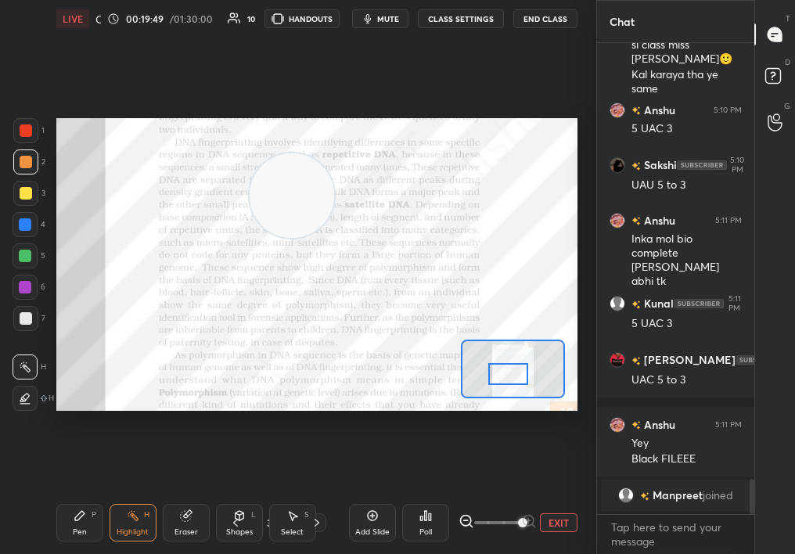
click at [202, 519] on div "Eraser" at bounding box center [186, 523] width 47 height 38
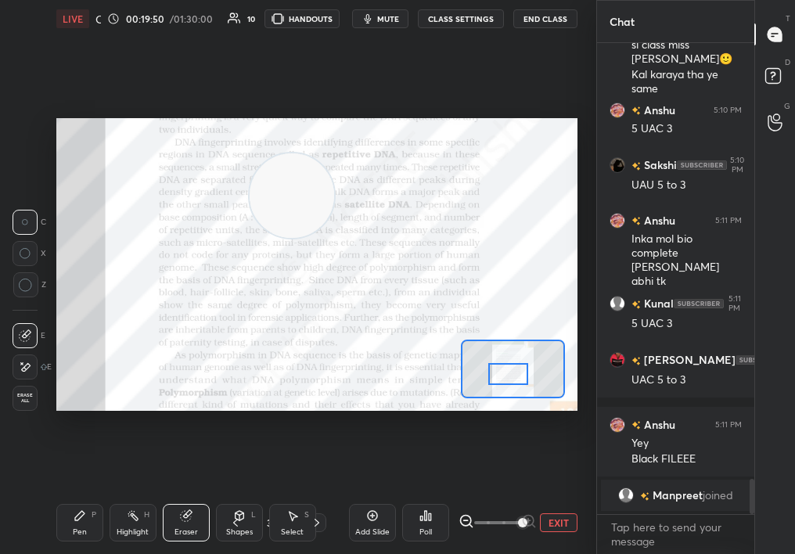
click at [67, 534] on div "Pen P" at bounding box center [79, 523] width 47 height 38
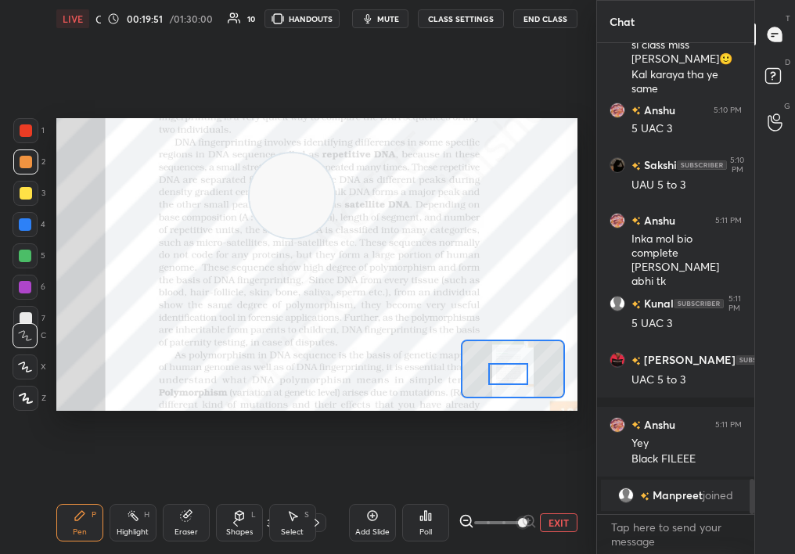
click at [76, 536] on div "Pen" at bounding box center [80, 532] width 14 height 8
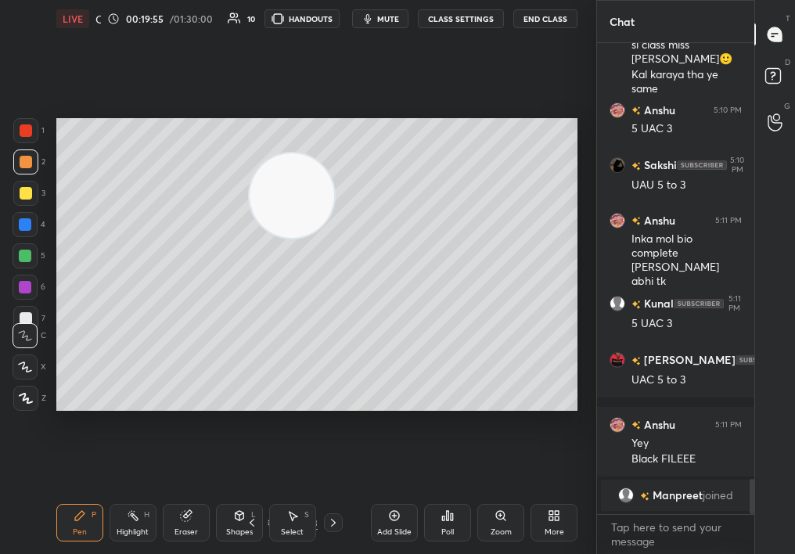
click at [25, 196] on div at bounding box center [26, 193] width 13 height 13
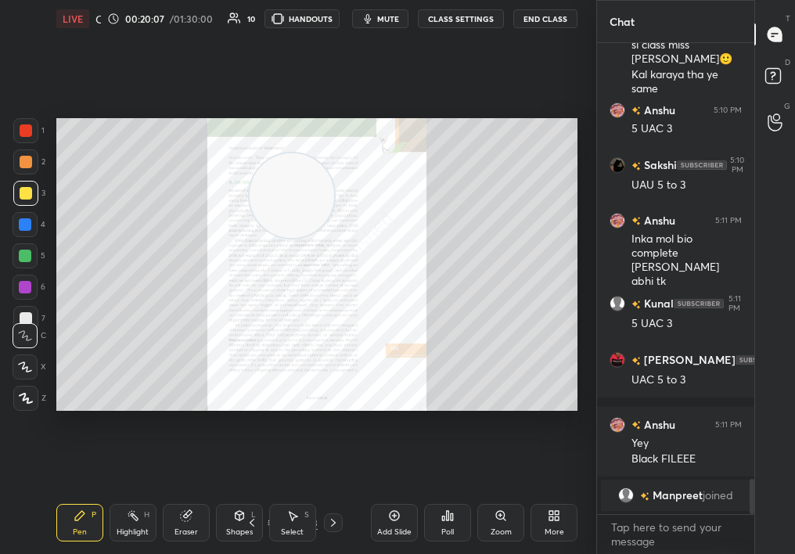
drag, startPoint x: 474, startPoint y: 522, endPoint x: 484, endPoint y: 524, distance: 9.5
click at [473, 525] on div "Add Slide Poll Zoom More" at bounding box center [474, 523] width 207 height 88
click at [482, 524] on div "Zoom" at bounding box center [500, 523] width 47 height 38
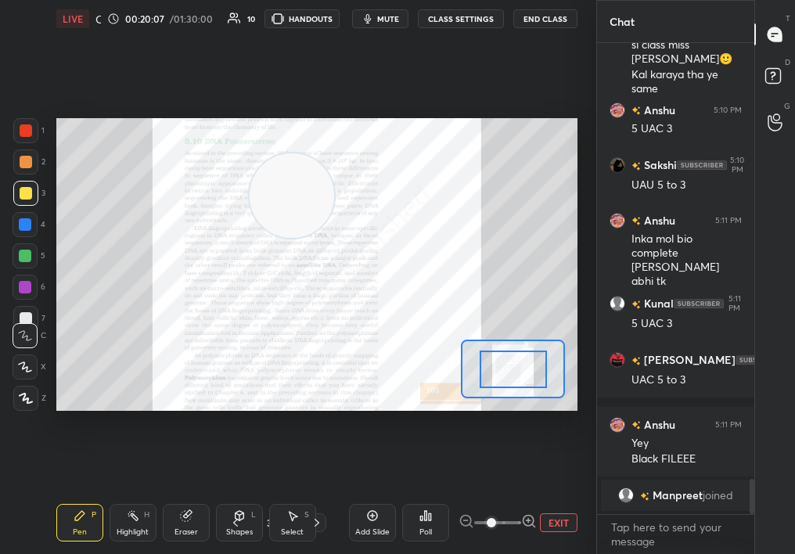
click at [496, 524] on span at bounding box center [491, 522] width 9 height 9
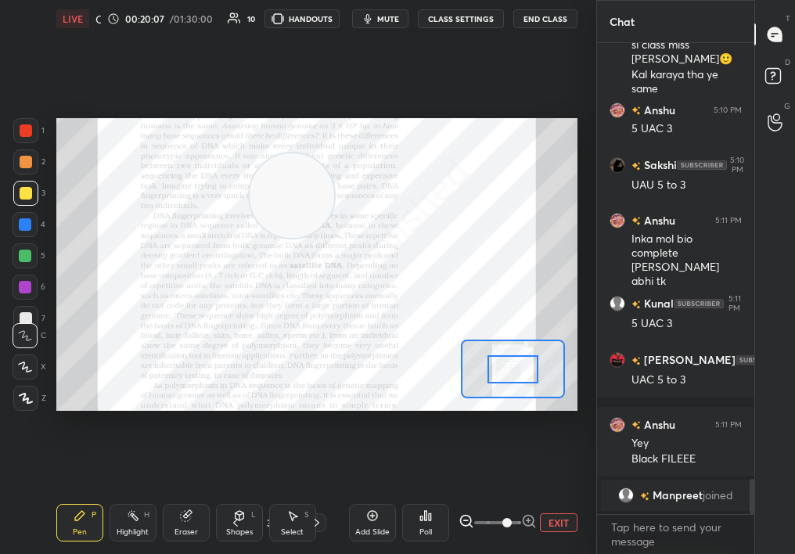
drag, startPoint x: 502, startPoint y: 526, endPoint x: 597, endPoint y: 524, distance: 95.5
click at [596, 525] on div "1 2 3 4 5 6 7 C X Z C X Z E E Erase all H H LIVE Quick Discussion & Quiz on DNA…" at bounding box center [397, 277] width 795 height 554
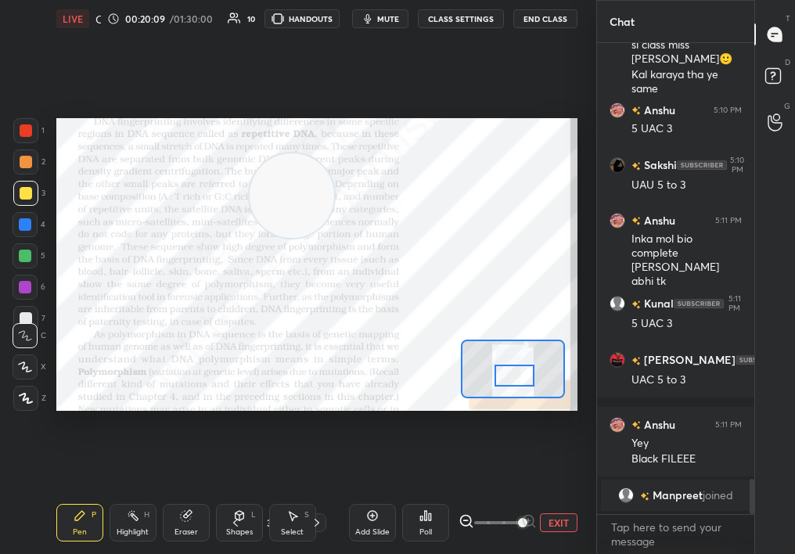
drag, startPoint x: 510, startPoint y: 362, endPoint x: 513, endPoint y: 371, distance: 9.2
click at [513, 371] on div at bounding box center [515, 376] width 41 height 22
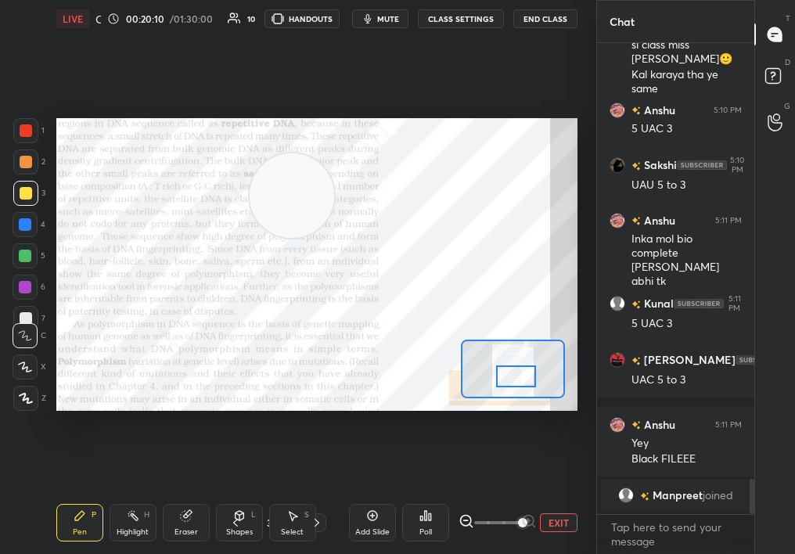
click at [496, 374] on div at bounding box center [516, 377] width 41 height 22
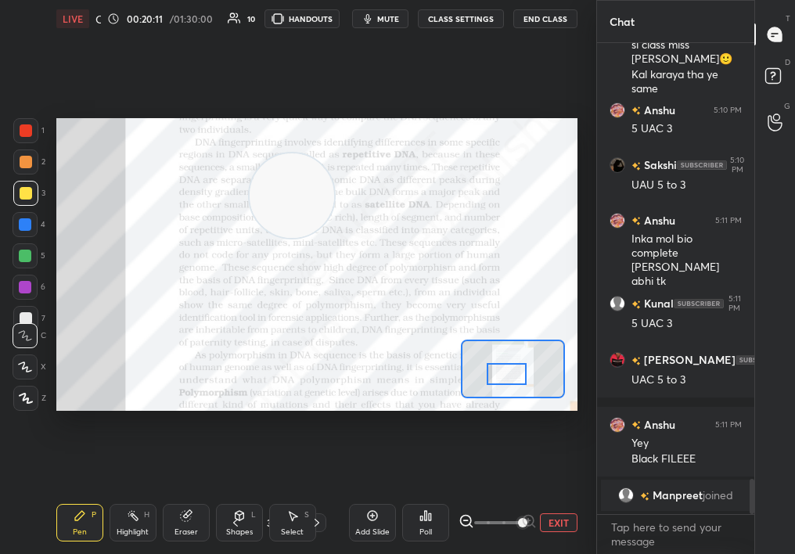
click at [524, 374] on div at bounding box center [507, 374] width 41 height 22
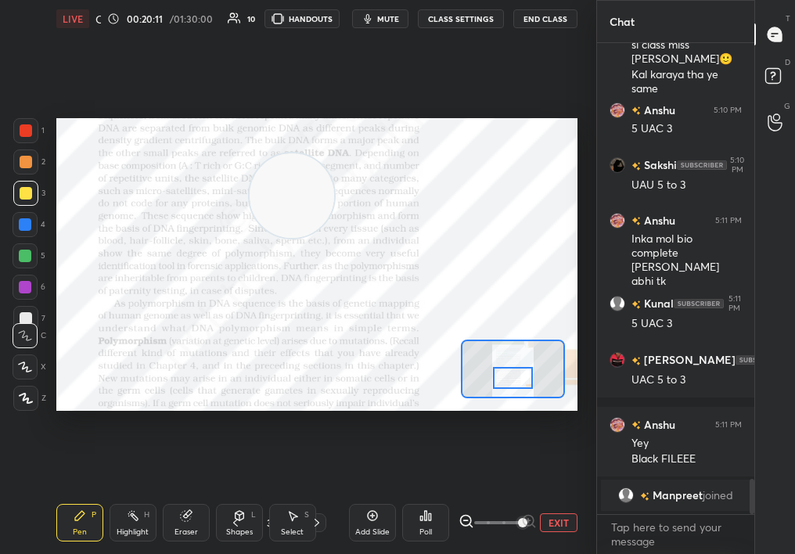
drag, startPoint x: 543, startPoint y: 161, endPoint x: 571, endPoint y: 164, distance: 28.3
click at [589, 166] on div "1 2 3 4 5 6 7 C X Z C X Z E E Erase all H H LIVE Quick Discussion & Quiz on DNA…" at bounding box center [298, 277] width 596 height 554
click at [129, 522] on div "Highlight H" at bounding box center [133, 523] width 47 height 38
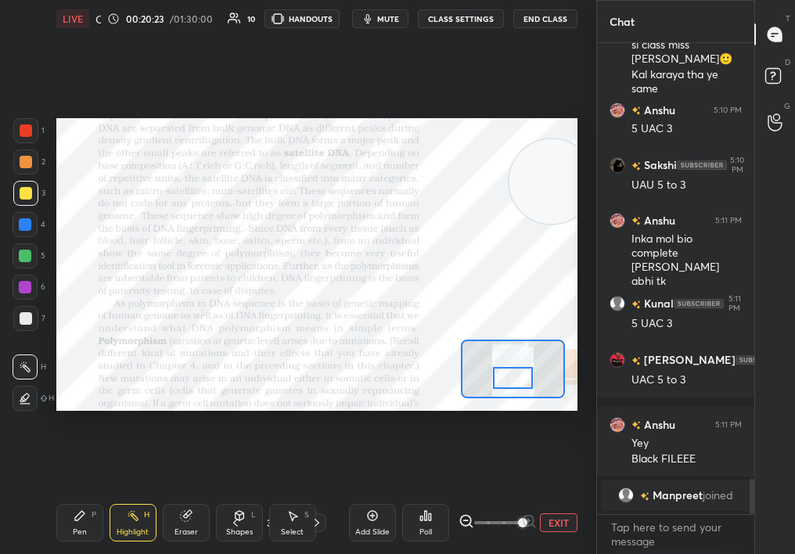
click at [122, 530] on div "Highlight H" at bounding box center [133, 523] width 47 height 38
click at [63, 524] on div "Pen P" at bounding box center [79, 523] width 47 height 38
click at [71, 524] on div "Pen P" at bounding box center [79, 523] width 47 height 38
click at [25, 126] on div at bounding box center [25, 130] width 25 height 25
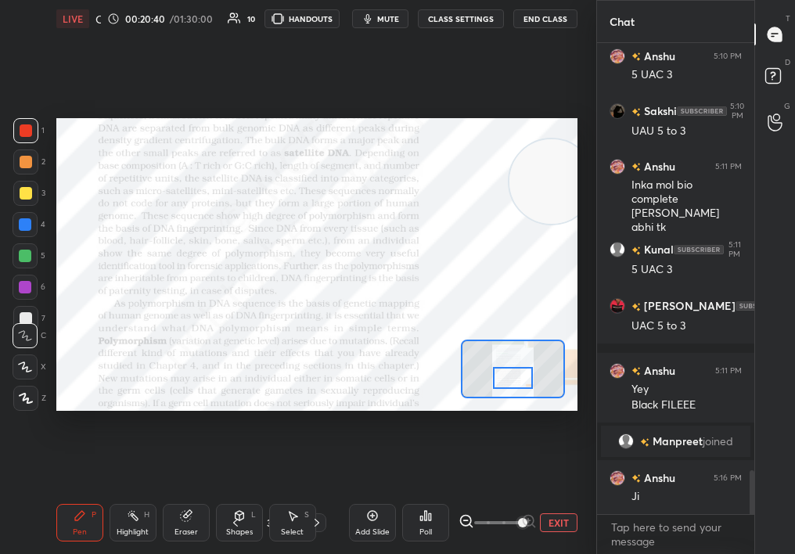
scroll to position [4735, 0]
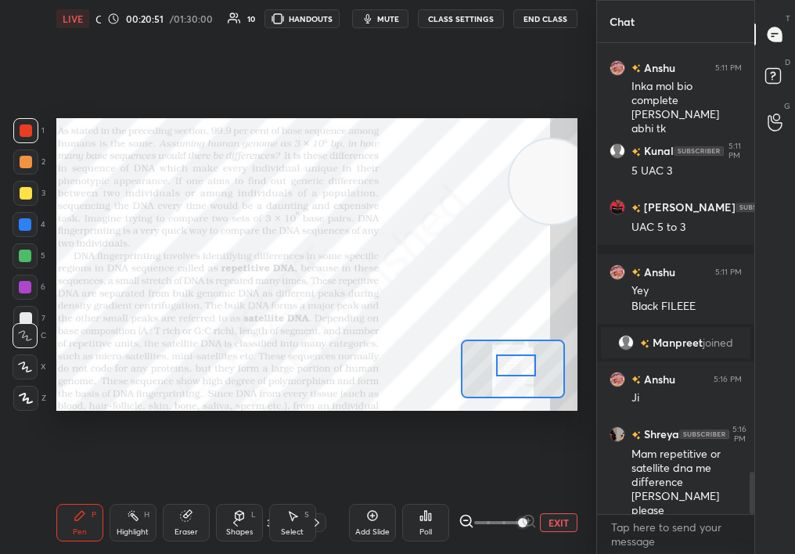
drag, startPoint x: 516, startPoint y: 378, endPoint x: 519, endPoint y: 366, distance: 12.9
click at [518, 366] on div at bounding box center [516, 366] width 41 height 22
click at [420, 370] on div "Setting up your live class Poll for secs No correct answer Start poll" at bounding box center [317, 265] width 534 height 454
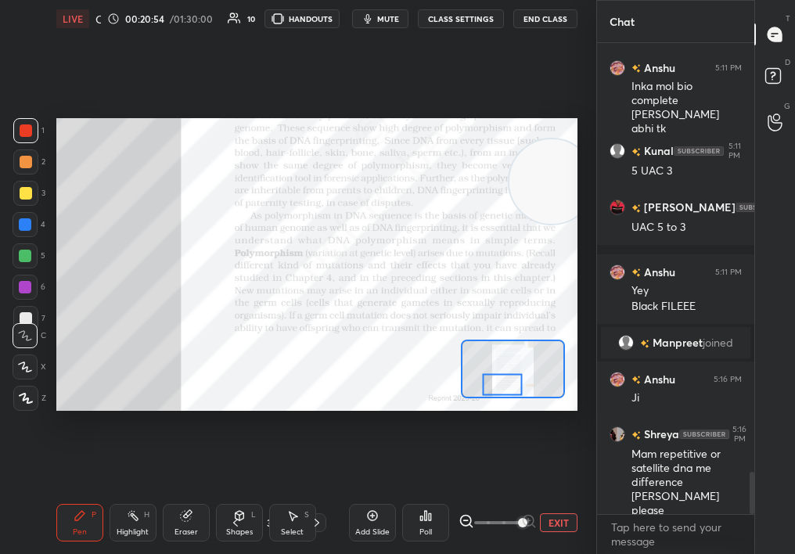
drag, startPoint x: 531, startPoint y: 375, endPoint x: 494, endPoint y: 377, distance: 36.9
click at [494, 377] on div at bounding box center [502, 384] width 41 height 22
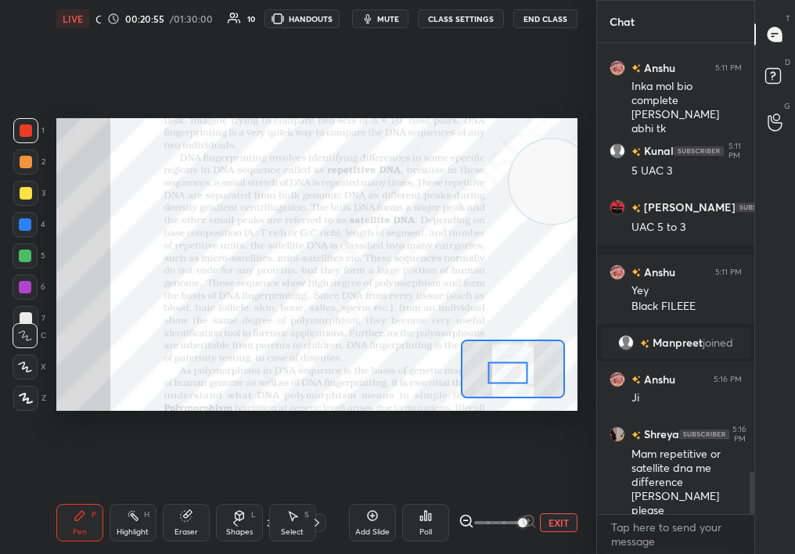
drag, startPoint x: 510, startPoint y: 383, endPoint x: 517, endPoint y: 373, distance: 11.9
click at [516, 373] on div at bounding box center [508, 373] width 41 height 22
click at [143, 519] on div "Highlight H" at bounding box center [133, 523] width 47 height 38
click at [138, 513] on div "Highlight H" at bounding box center [133, 523] width 47 height 38
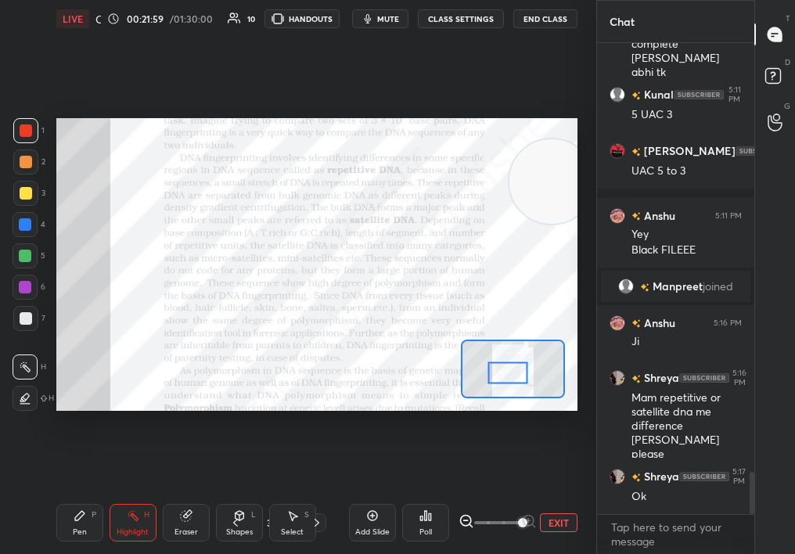
scroll to position [4807, 0]
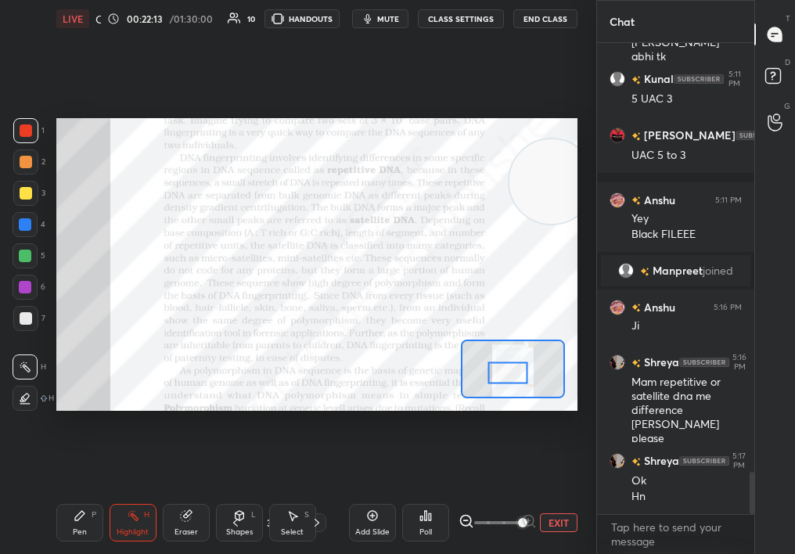
click at [81, 504] on div "Pen P Highlight H Eraser Shapes L Select S 31 / 63 Add Slide Poll EXIT" at bounding box center [316, 523] width 521 height 63
click at [68, 510] on div "Pen P" at bounding box center [79, 523] width 47 height 38
click at [64, 514] on div "Pen P" at bounding box center [79, 523] width 47 height 38
click at [62, 517] on div "Pen P" at bounding box center [79, 523] width 47 height 38
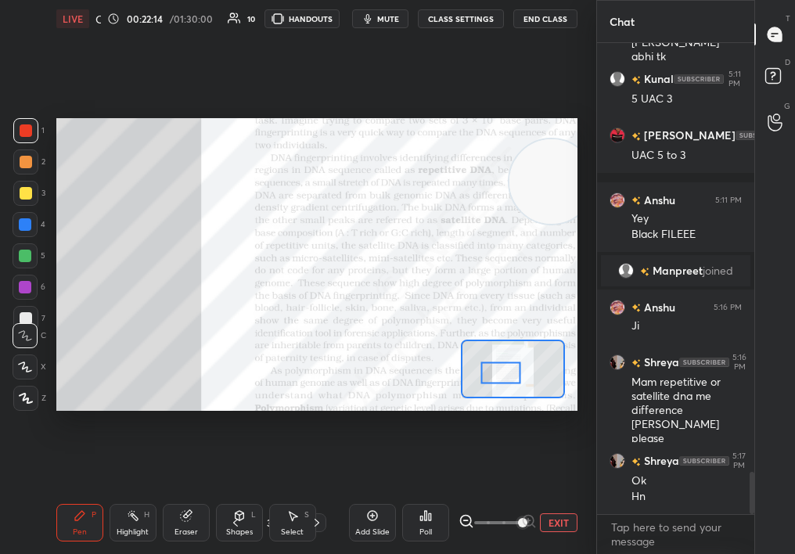
click at [507, 376] on div at bounding box center [501, 373] width 41 height 22
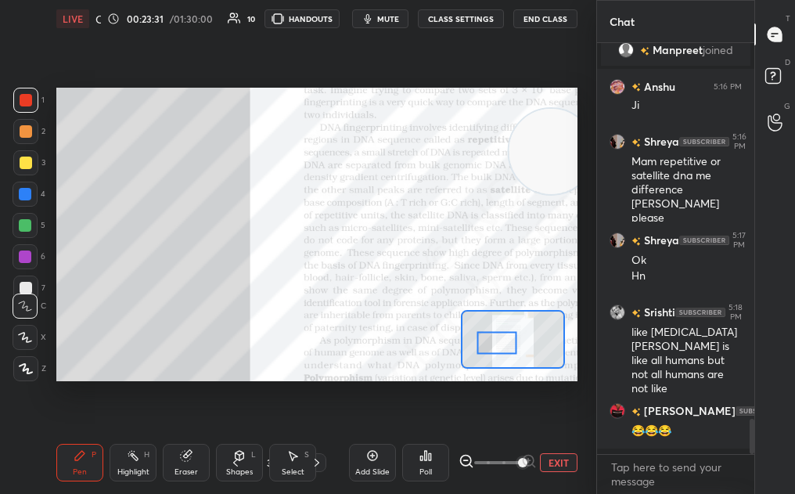
scroll to position [5, 5]
click at [563, 463] on button "EXIT" at bounding box center [559, 462] width 38 height 19
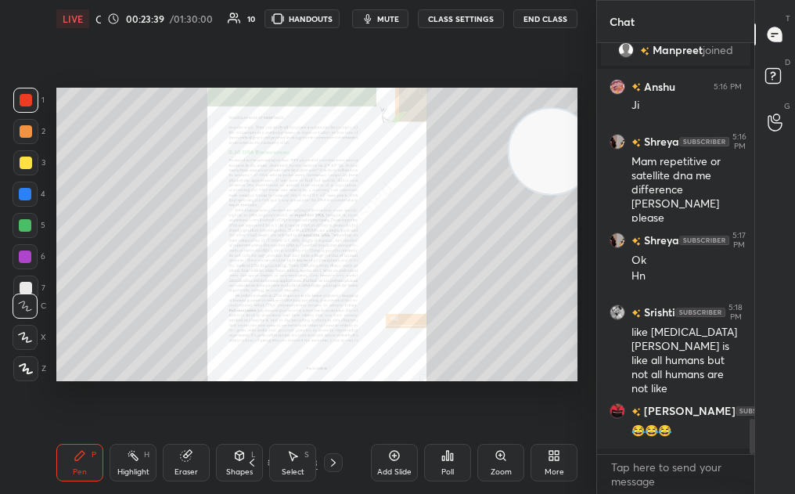
click at [384, 19] on span "mute" at bounding box center [388, 18] width 22 height 11
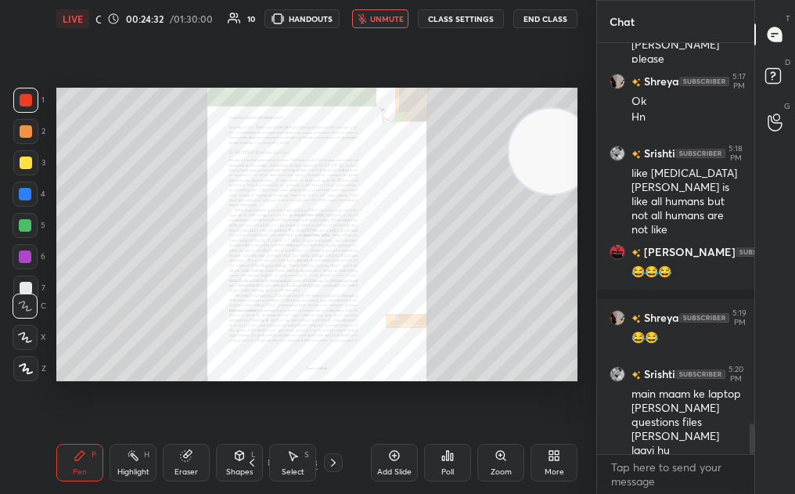
click at [384, 19] on span "unmute" at bounding box center [387, 18] width 34 height 11
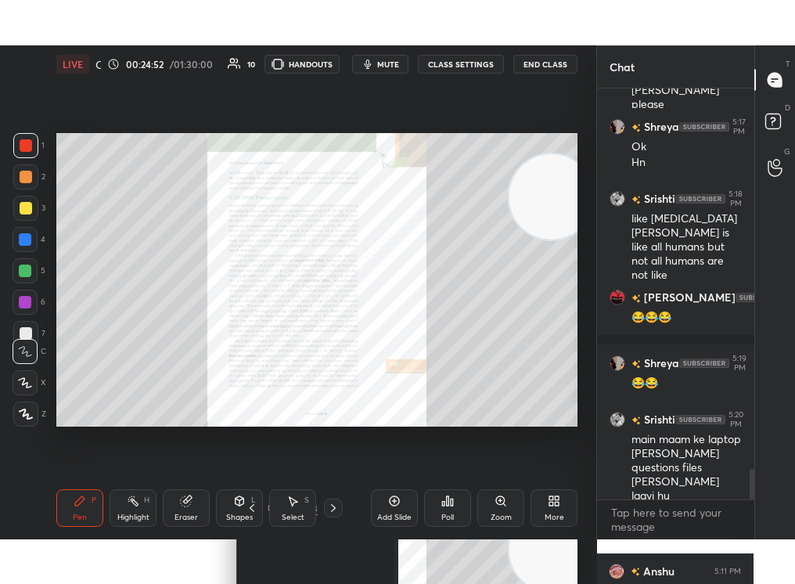
scroll to position [5243, 0]
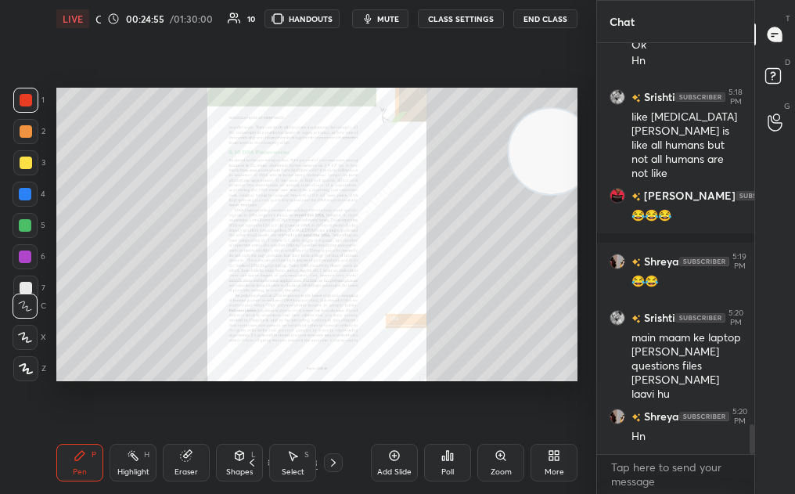
click at [704, 459] on div "Shreya 5:16 PM Mam repetitive or satellite dna me difference [PERSON_NAME] plea…" at bounding box center [675, 268] width 157 height 451
click at [748, 482] on div "Shreya 5:16 PM Mam repetitive or satellite dna me difference [PERSON_NAME] plea…" at bounding box center [675, 268] width 157 height 451
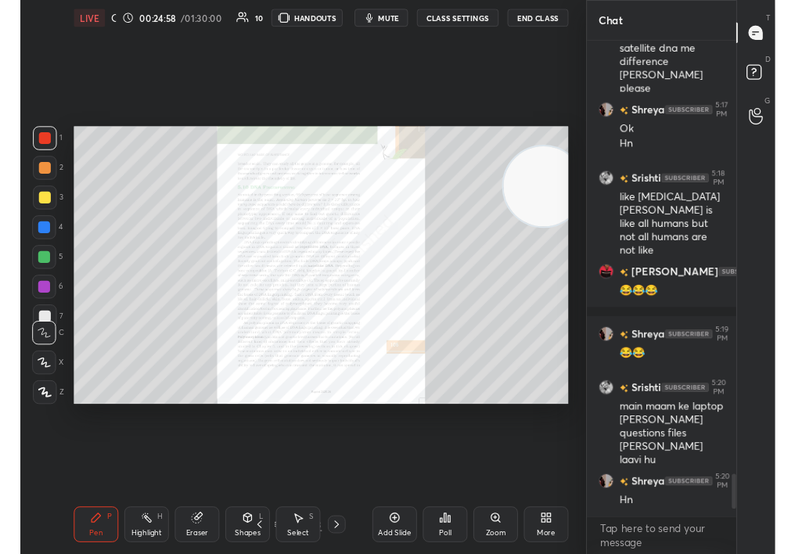
scroll to position [506, 153]
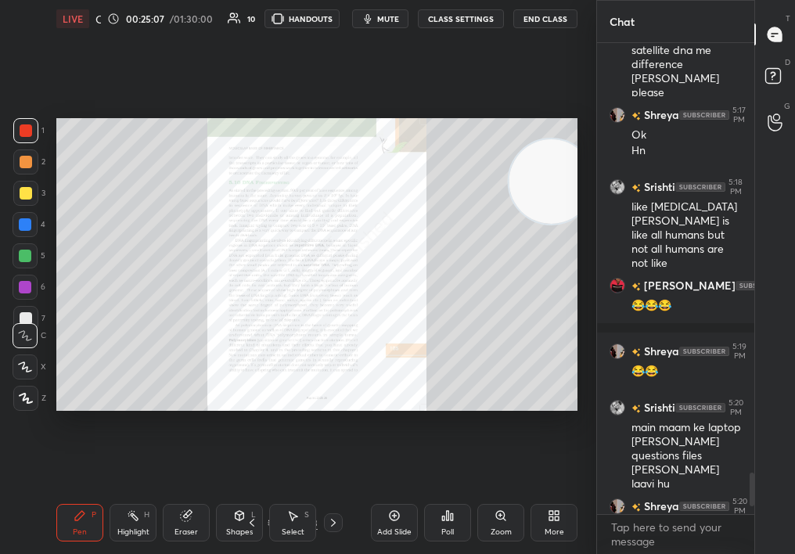
click at [501, 527] on div "Zoom" at bounding box center [500, 523] width 47 height 38
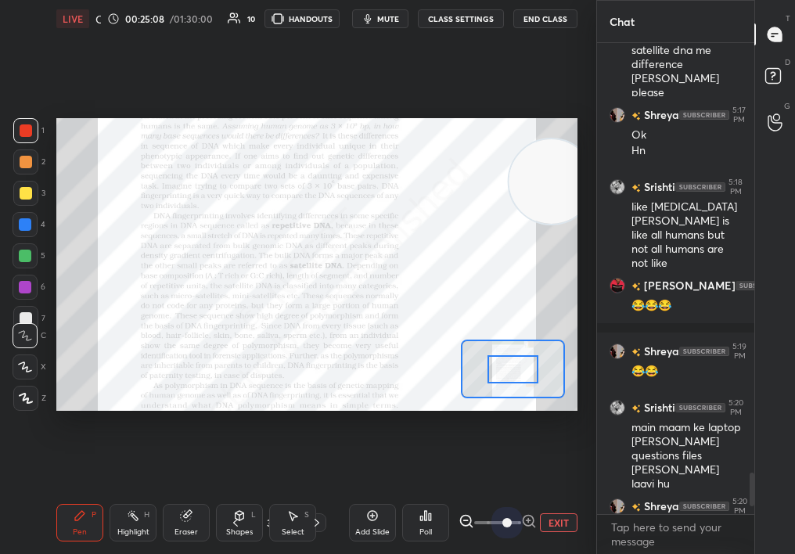
click at [503, 528] on span at bounding box center [507, 522] width 9 height 9
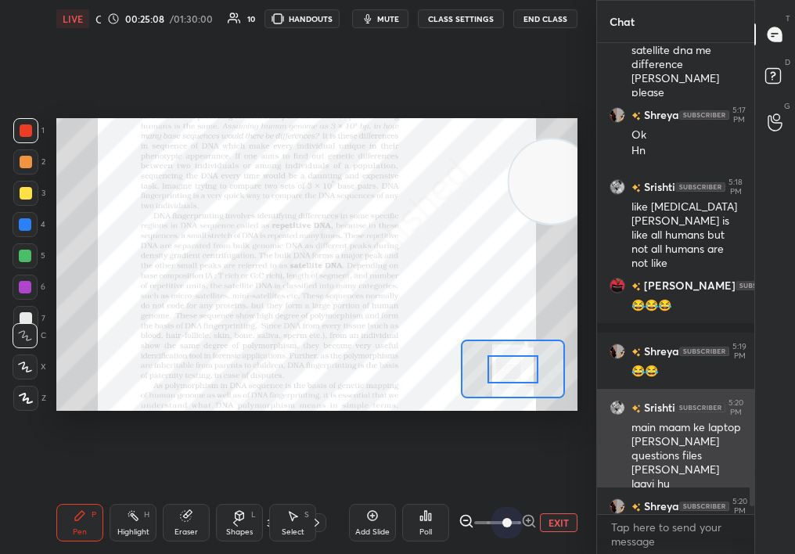
drag, startPoint x: 496, startPoint y: 538, endPoint x: 629, endPoint y: 487, distance: 141.7
click at [633, 485] on div "1 2 3 4 5 6 7 C X Z C X Z E E Erase all H H LIVE Quick Discussion & Quiz on DNA…" at bounding box center [397, 277] width 795 height 554
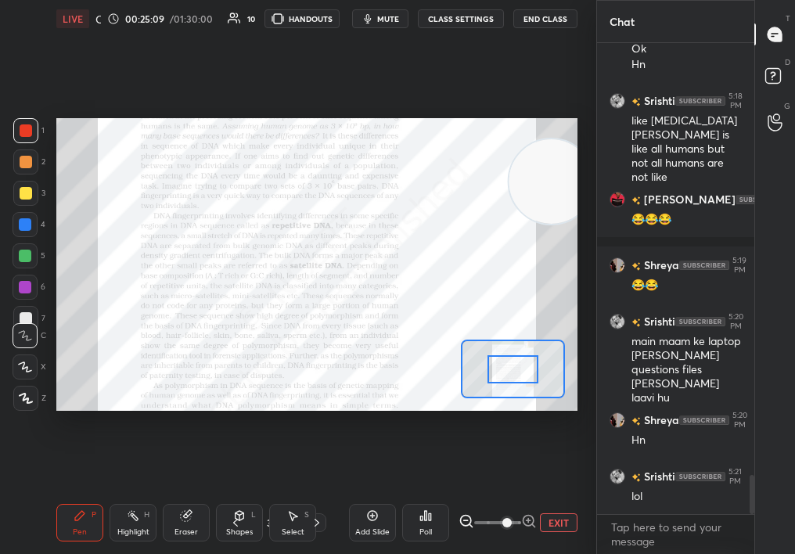
click at [495, 378] on div at bounding box center [513, 369] width 104 height 59
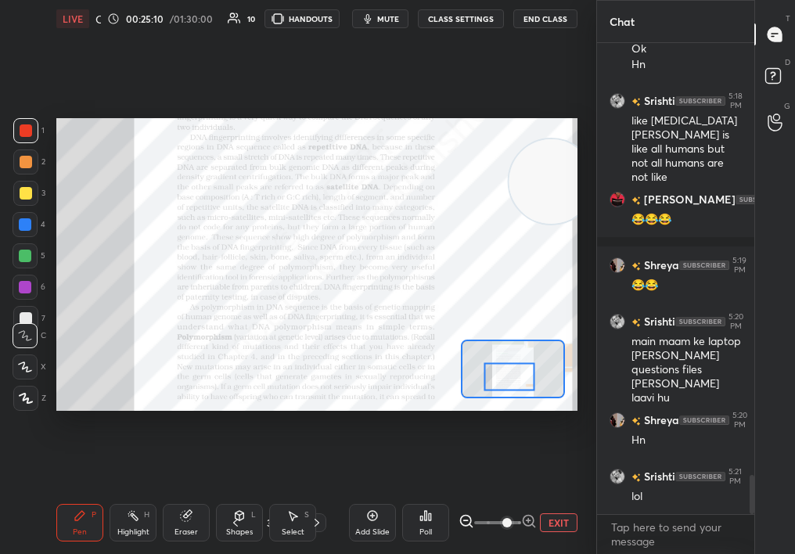
click at [508, 374] on div at bounding box center [510, 376] width 51 height 27
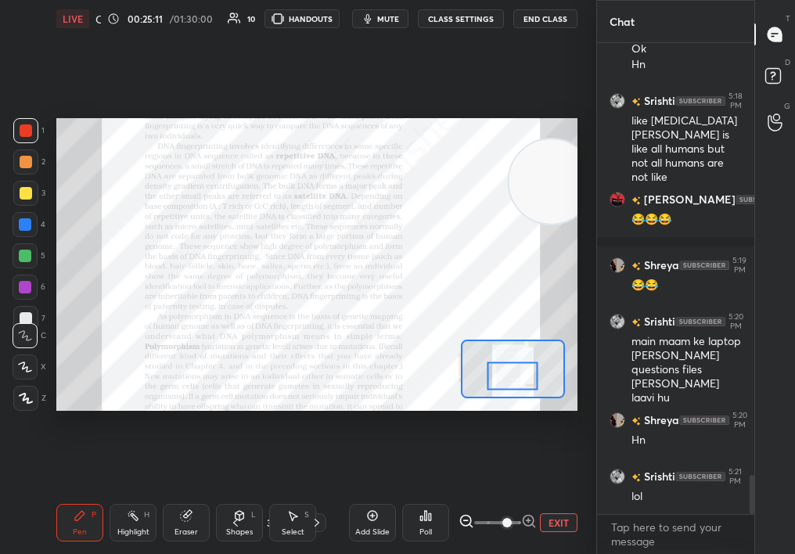
click at [513, 377] on div at bounding box center [513, 375] width 51 height 27
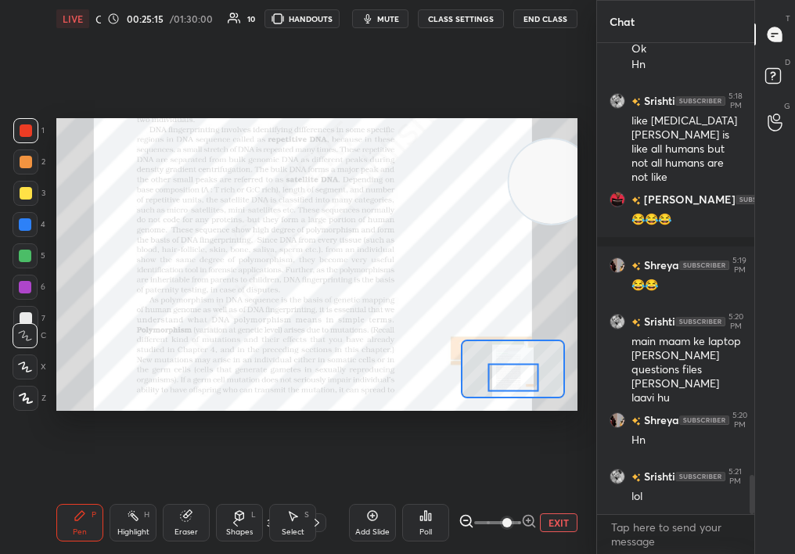
click at [134, 525] on div "Highlight H" at bounding box center [133, 523] width 47 height 38
click at [138, 525] on div "Highlight H" at bounding box center [133, 523] width 47 height 38
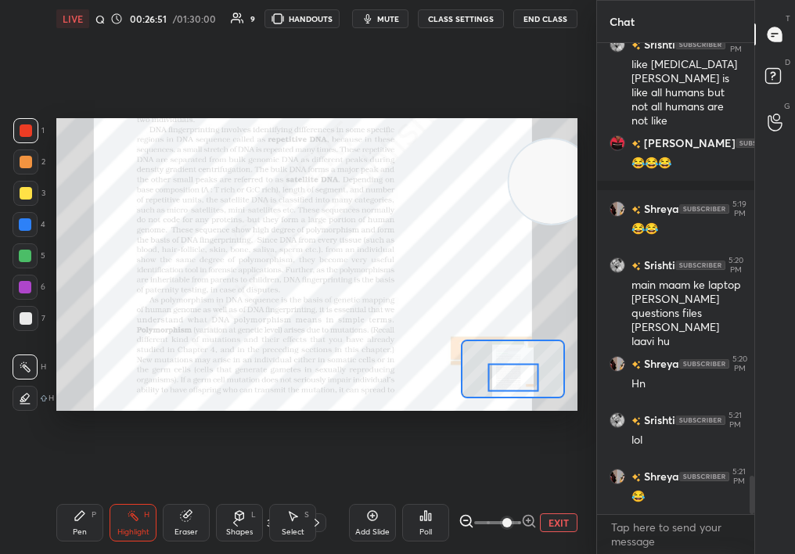
scroll to position [5352, 0]
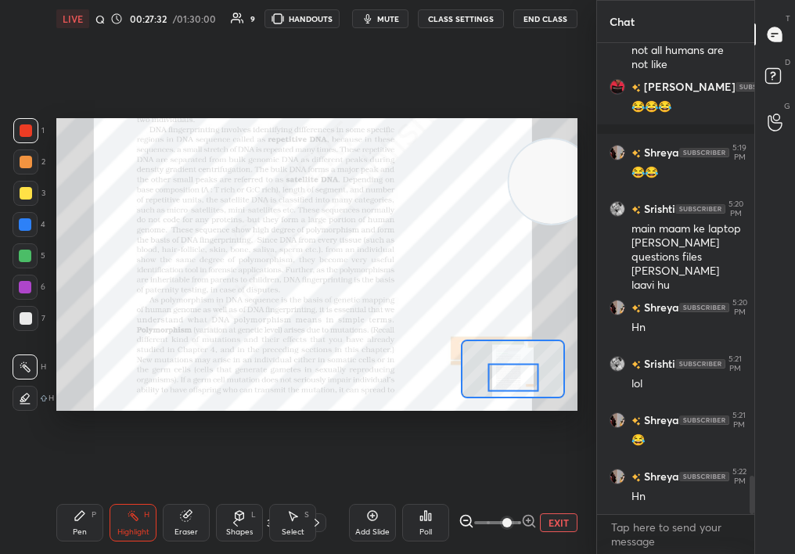
click at [129, 517] on icon at bounding box center [133, 516] width 13 height 13
click at [78, 528] on div "Pen" at bounding box center [80, 532] width 14 height 8
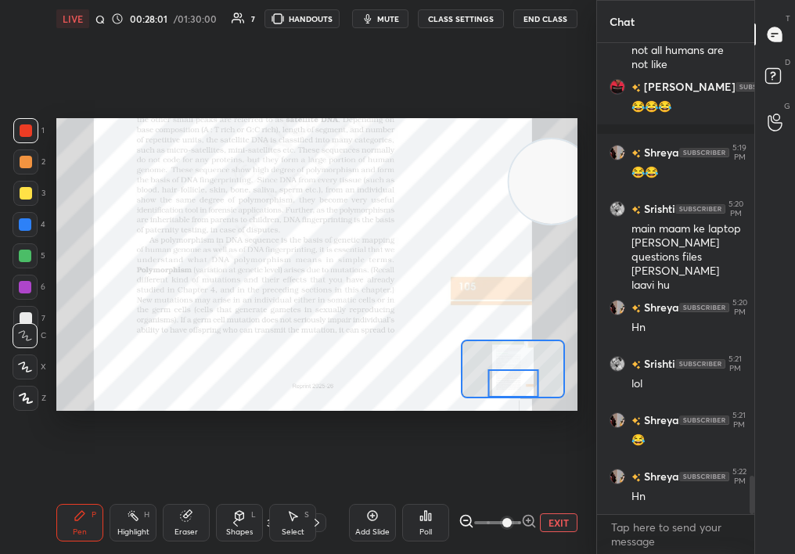
drag, startPoint x: 519, startPoint y: 376, endPoint x: 519, endPoint y: 386, distance: 9.4
click at [519, 386] on div at bounding box center [513, 382] width 51 height 27
click at [142, 513] on div "Highlight H" at bounding box center [133, 523] width 47 height 38
click at [381, 526] on div "Add Slide" at bounding box center [372, 523] width 47 height 38
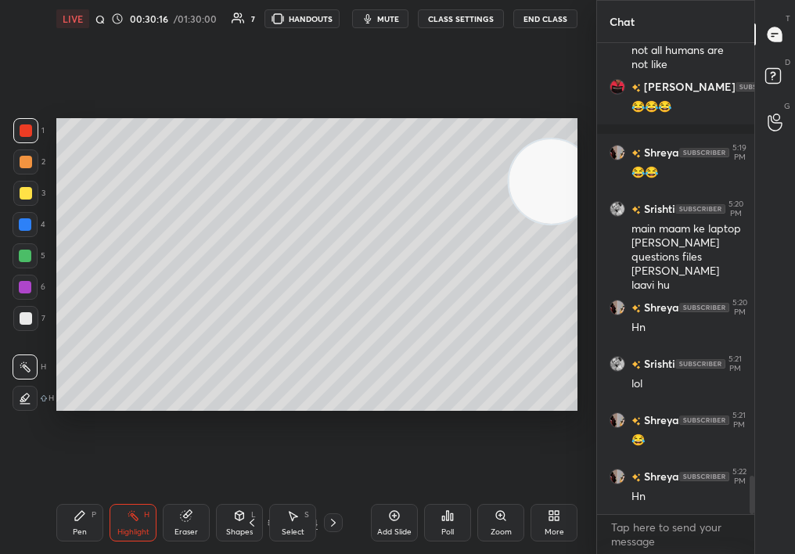
click at [556, 532] on div "More" at bounding box center [555, 532] width 20 height 8
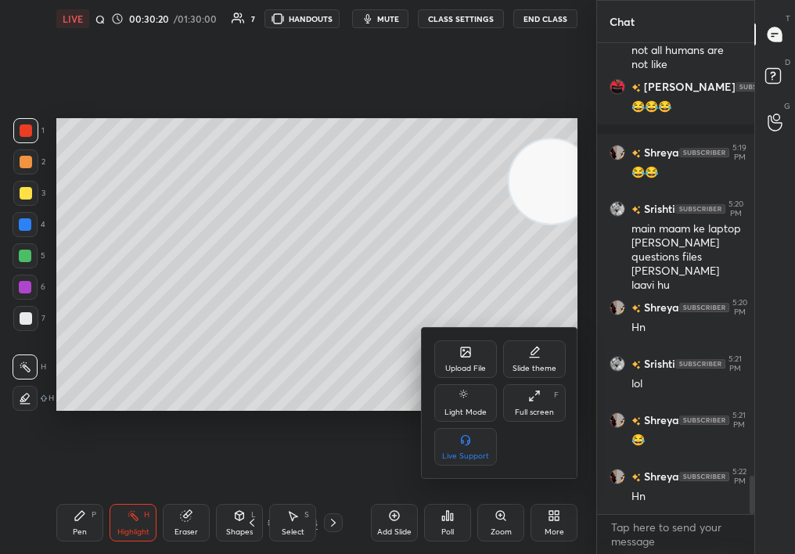
scroll to position [5408, 0]
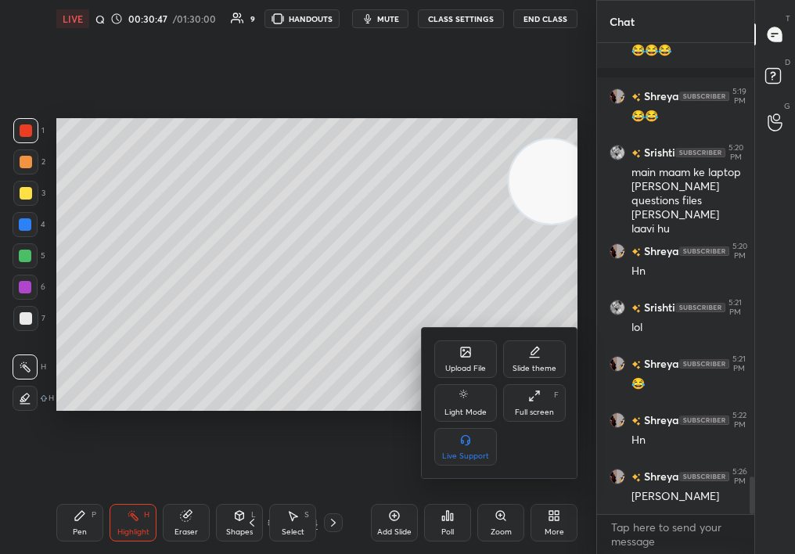
click at [327, 429] on div at bounding box center [397, 277] width 795 height 554
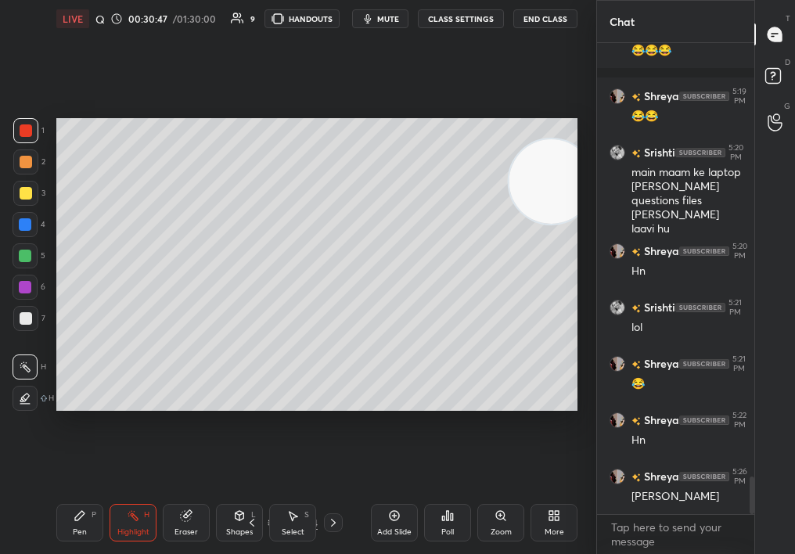
scroll to position [5464, 0]
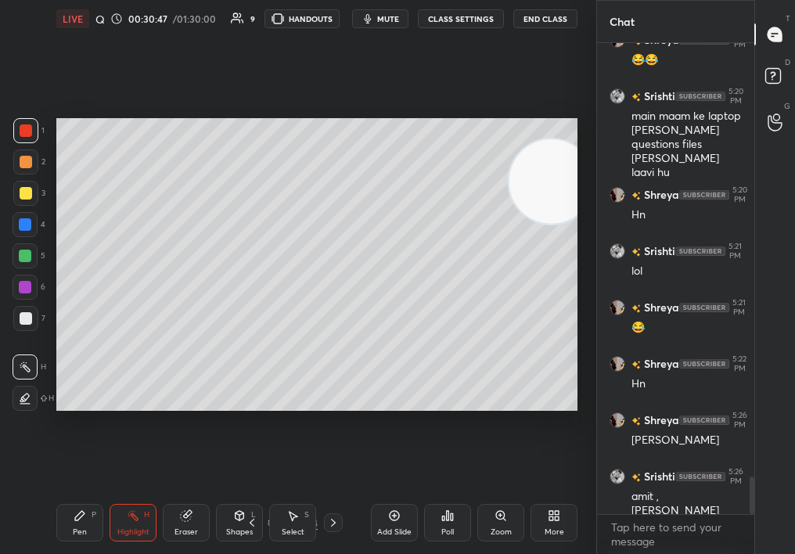
click at [503, 523] on div "Zoom" at bounding box center [500, 523] width 47 height 38
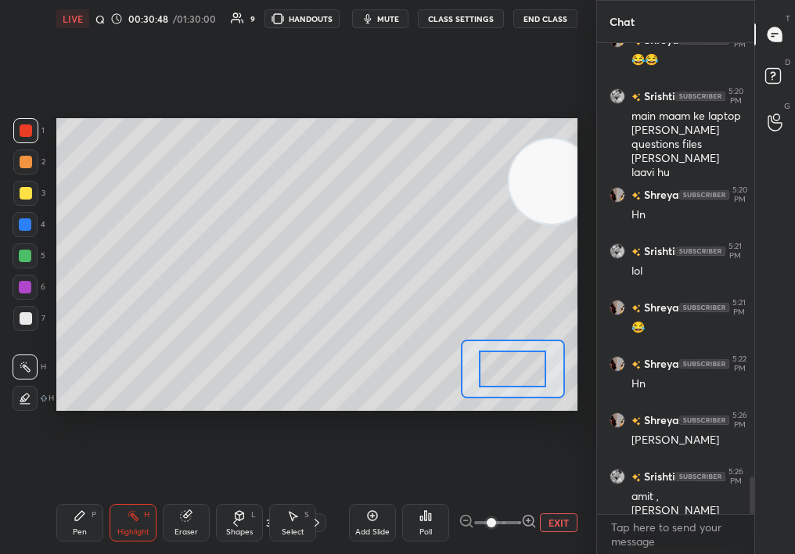
click at [496, 524] on span at bounding box center [491, 522] width 9 height 9
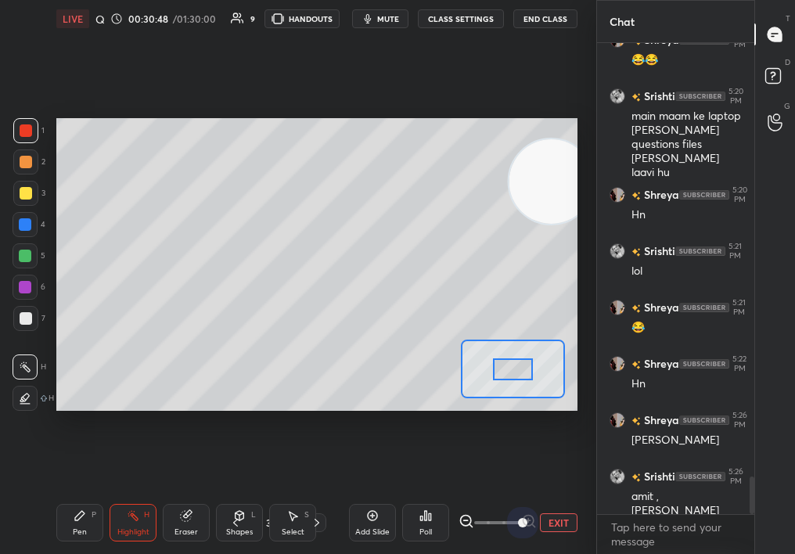
drag, startPoint x: 535, startPoint y: 525, endPoint x: 549, endPoint y: 517, distance: 16.1
click at [549, 517] on div "EXIT" at bounding box center [518, 522] width 119 height 19
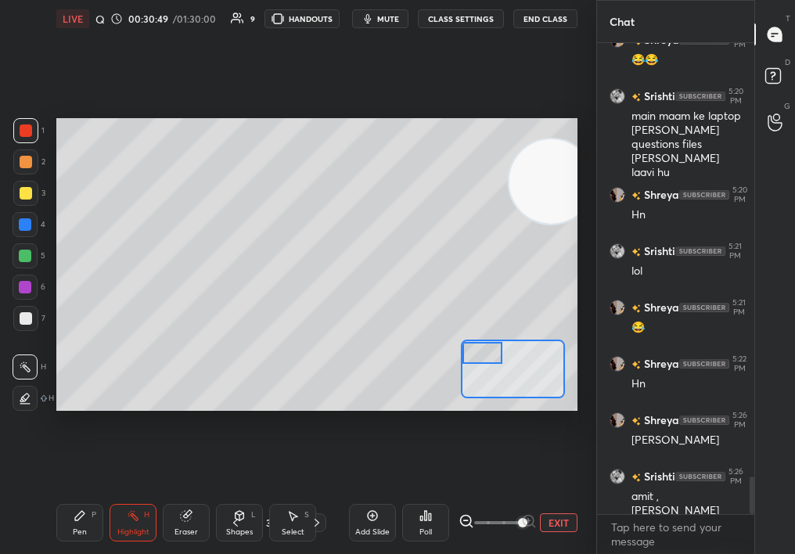
drag, startPoint x: 512, startPoint y: 360, endPoint x: 488, endPoint y: 344, distance: 29.3
click at [488, 345] on div at bounding box center [483, 353] width 41 height 22
click at [89, 523] on div "Pen P" at bounding box center [79, 523] width 47 height 38
click at [77, 521] on icon at bounding box center [80, 516] width 13 height 13
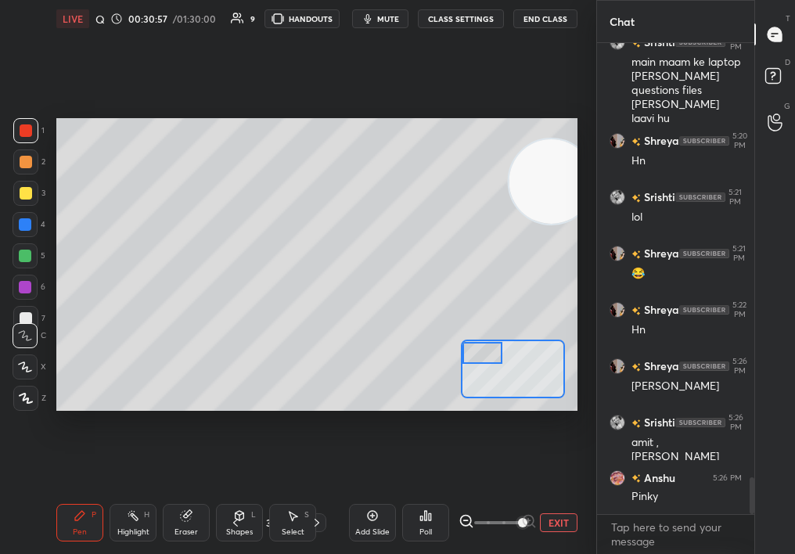
click at [27, 163] on div at bounding box center [26, 162] width 13 height 13
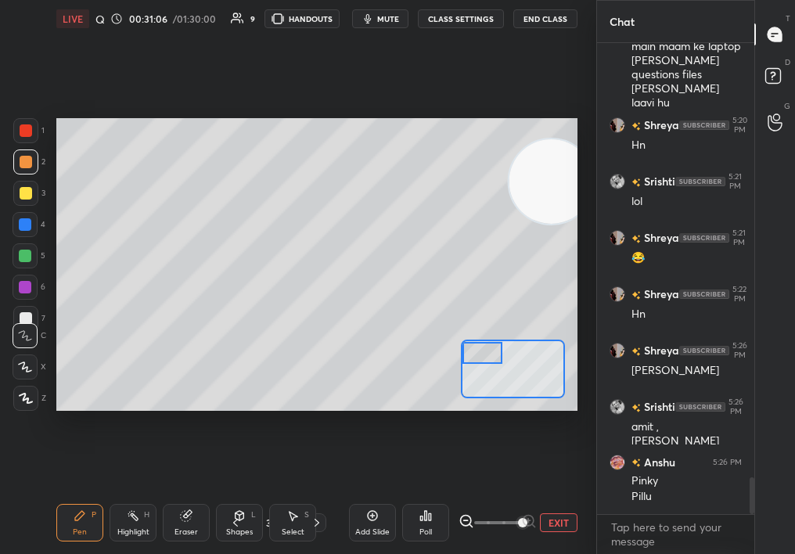
click at [25, 240] on div "1 2 3 4 5 6 7" at bounding box center [29, 227] width 33 height 219
click at [27, 258] on div at bounding box center [25, 255] width 25 height 25
click at [21, 204] on div at bounding box center [25, 193] width 25 height 25
click at [18, 204] on div at bounding box center [25, 193] width 25 height 25
click at [23, 245] on div at bounding box center [25, 255] width 25 height 25
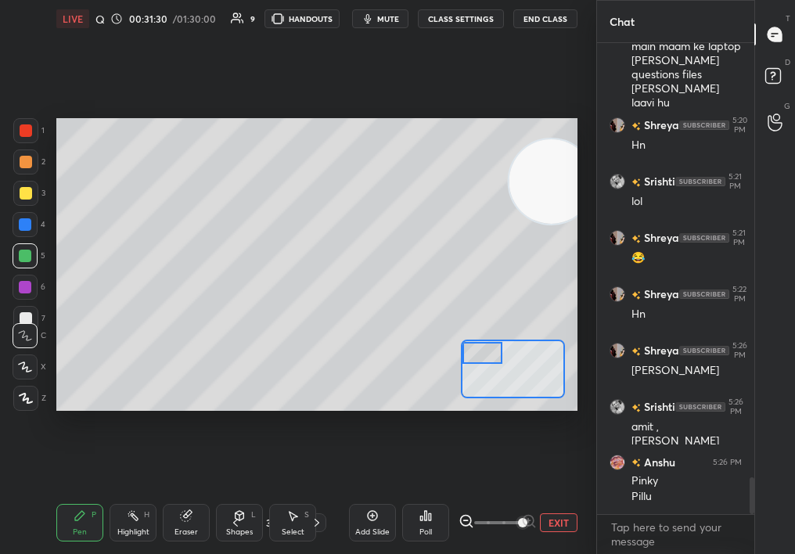
click at [21, 135] on div at bounding box center [26, 130] width 13 height 13
click at [12, 135] on div "1 2 3 4 5 6 7 C X Z C X Z E E Erase all H H" at bounding box center [25, 265] width 50 height 294
click at [24, 188] on div at bounding box center [26, 193] width 13 height 13
click at [28, 189] on div at bounding box center [26, 193] width 13 height 13
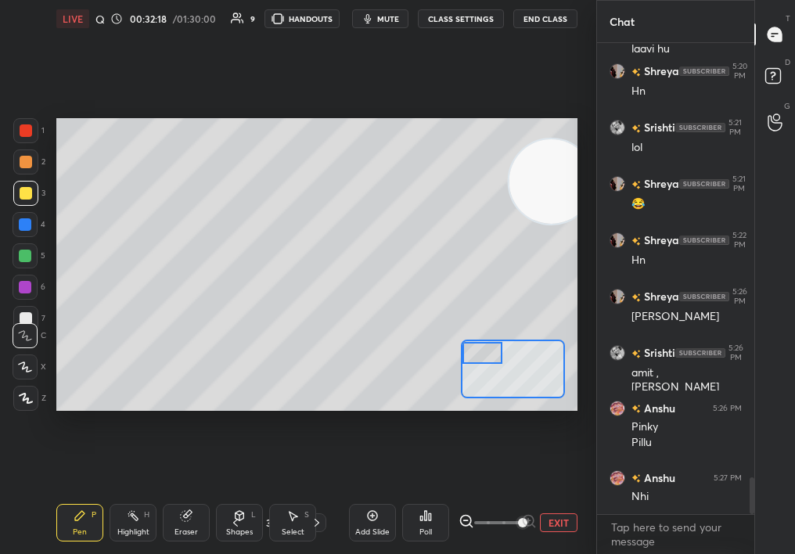
click at [186, 516] on icon at bounding box center [186, 516] width 13 height 13
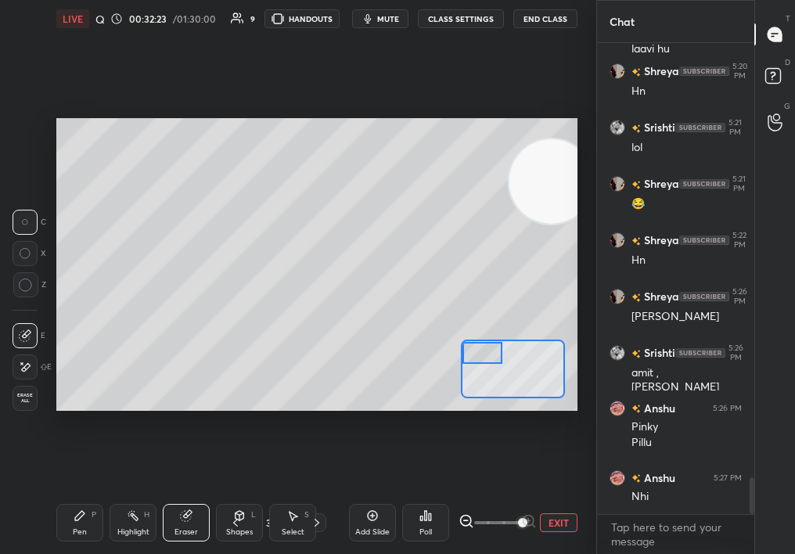
click at [84, 522] on div "Pen P" at bounding box center [79, 523] width 47 height 38
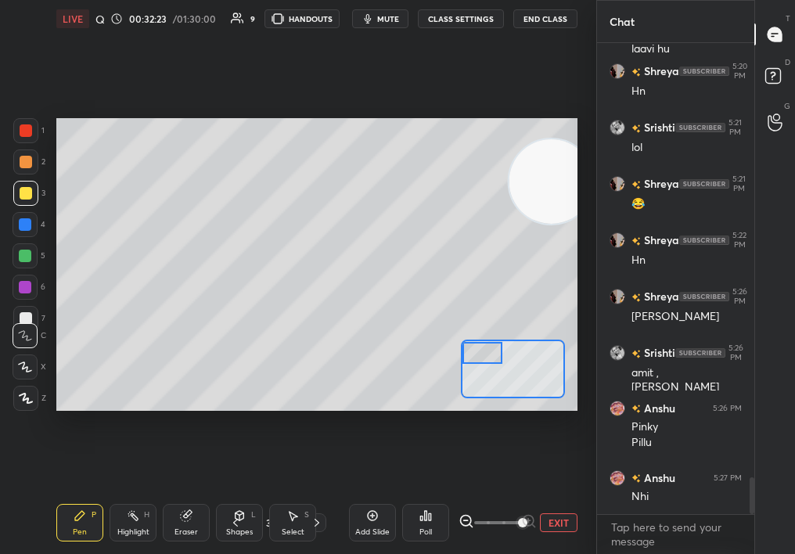
click at [91, 524] on div "Pen P" at bounding box center [79, 523] width 47 height 38
drag, startPoint x: 494, startPoint y: 354, endPoint x: 505, endPoint y: 358, distance: 11.6
click at [503, 357] on div at bounding box center [483, 353] width 41 height 22
click at [560, 514] on button "EXIT" at bounding box center [559, 522] width 38 height 19
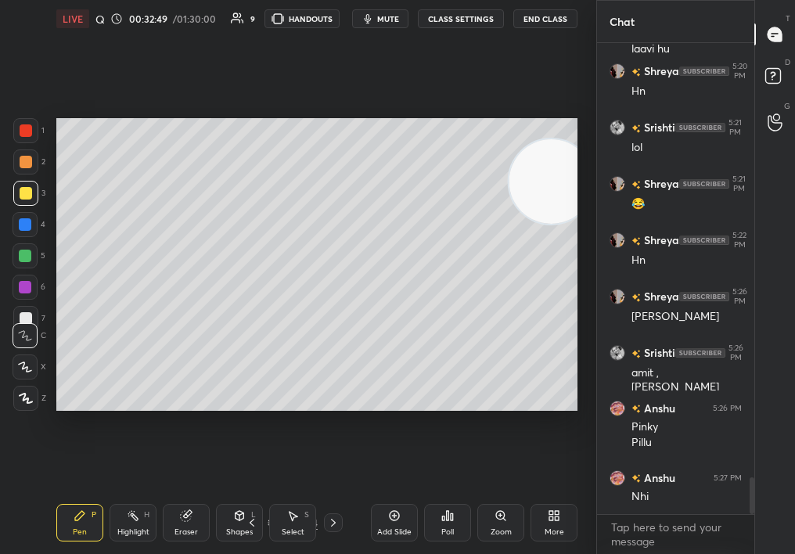
click at [127, 520] on icon at bounding box center [133, 516] width 13 height 13
click at [52, 159] on div "Setting up your live class Poll for secs No correct answer Start poll" at bounding box center [317, 265] width 534 height 454
click at [251, 519] on icon at bounding box center [252, 523] width 13 height 13
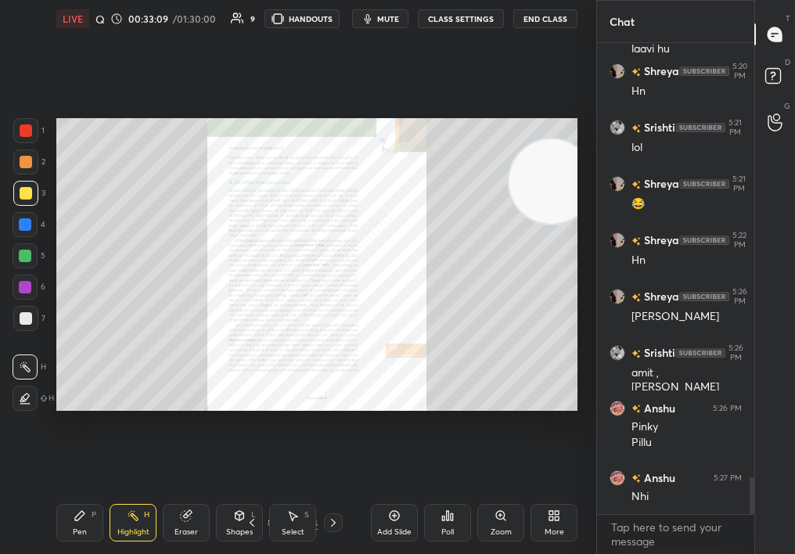
click at [504, 528] on div "Zoom" at bounding box center [501, 532] width 21 height 8
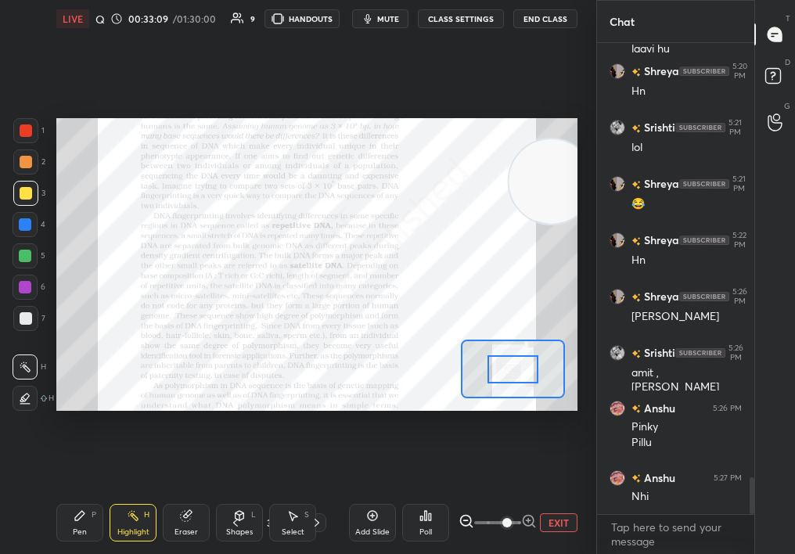
click at [503, 525] on span at bounding box center [507, 522] width 9 height 9
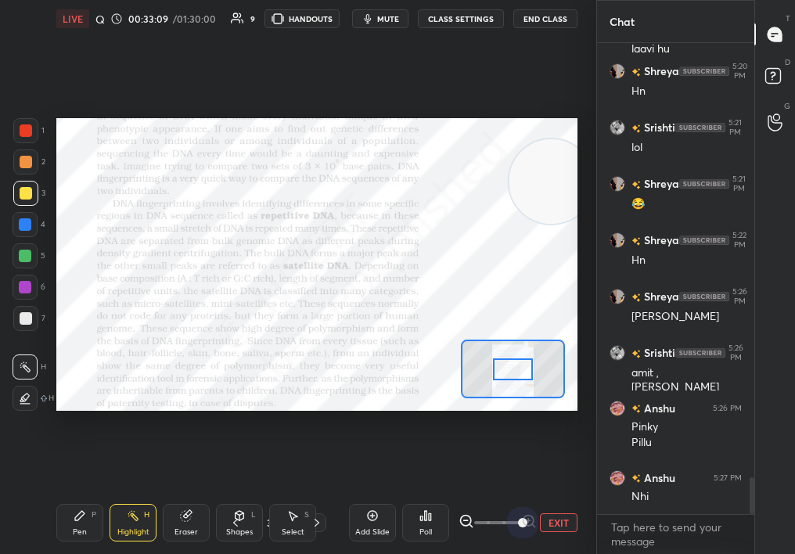
drag, startPoint x: 517, startPoint y: 529, endPoint x: 582, endPoint y: 525, distance: 65.1
click at [581, 524] on div "LIVE Quick Discussion & Quiz on DNA Fingertips 00:33:09 / 01:30:00 9 HANDOUTS m…" at bounding box center [317, 277] width 534 height 554
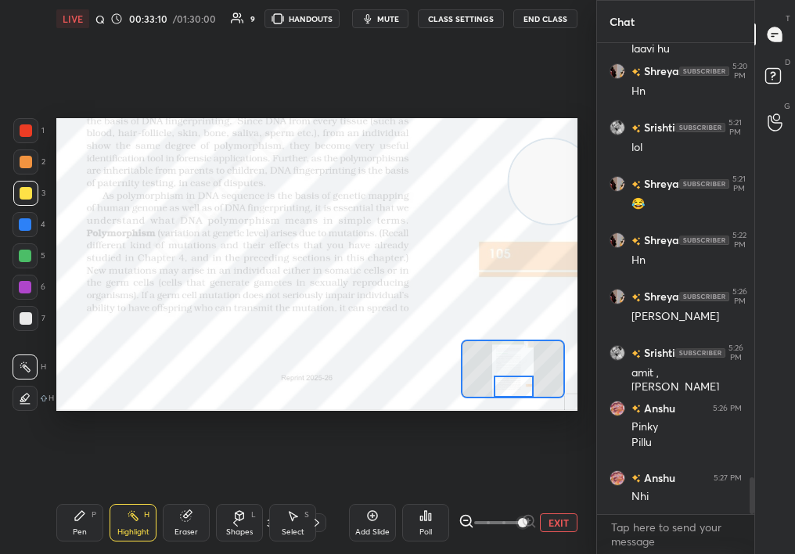
drag, startPoint x: 513, startPoint y: 381, endPoint x: 511, endPoint y: 390, distance: 8.9
click at [511, 389] on div at bounding box center [514, 387] width 41 height 22
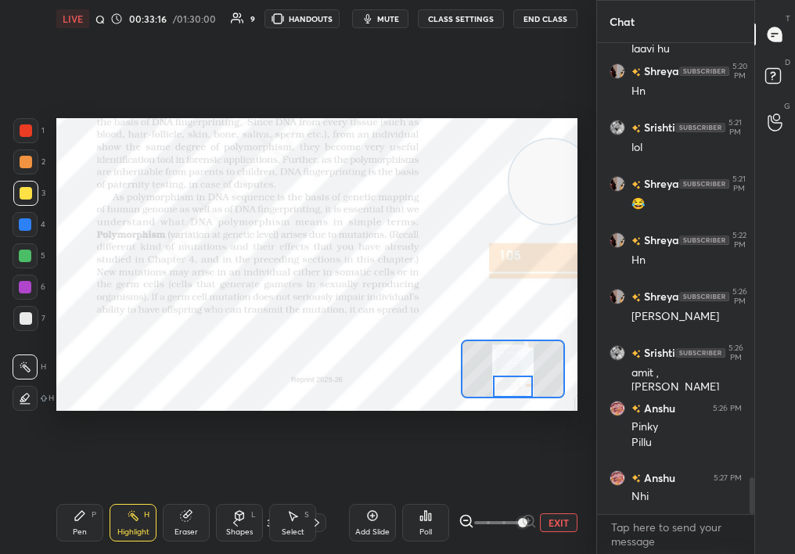
click at [61, 536] on div "Pen P" at bounding box center [79, 523] width 47 height 38
click at [69, 531] on div "Pen P" at bounding box center [79, 523] width 47 height 38
click at [30, 120] on div at bounding box center [25, 130] width 25 height 25
click at [193, 521] on div "Eraser" at bounding box center [186, 523] width 47 height 38
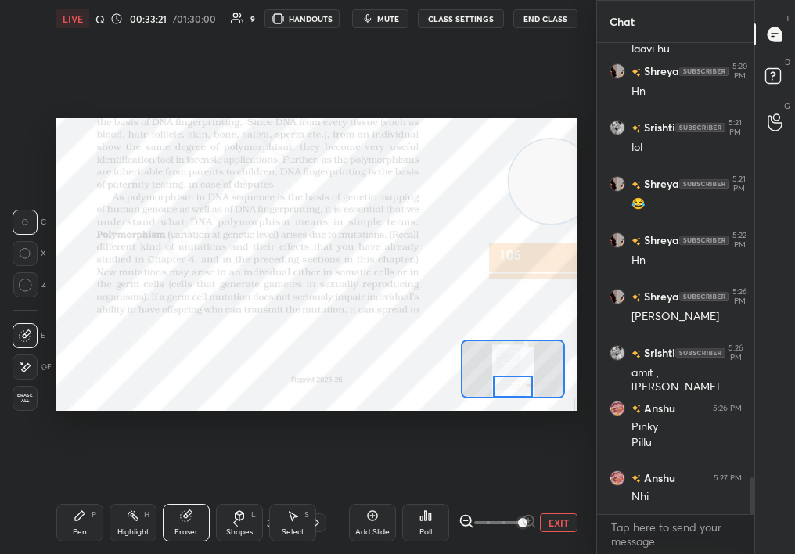
click at [77, 523] on div "Pen P" at bounding box center [79, 523] width 47 height 38
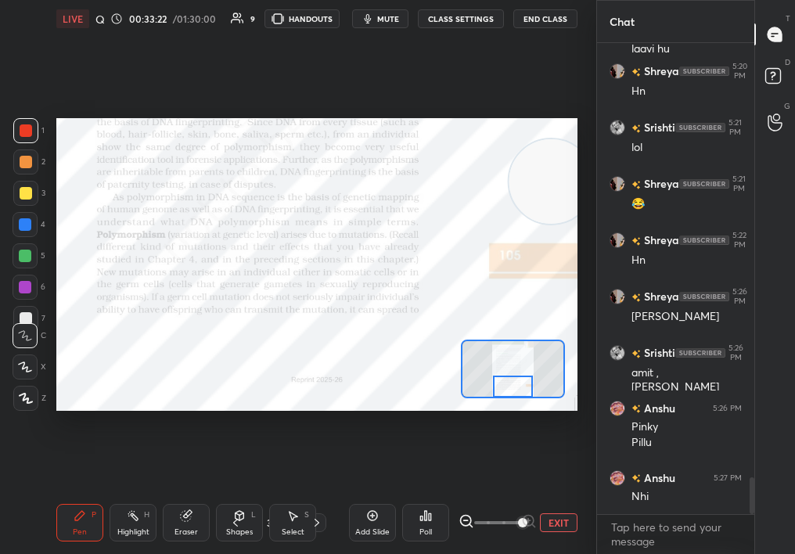
click at [76, 517] on icon at bounding box center [80, 516] width 13 height 13
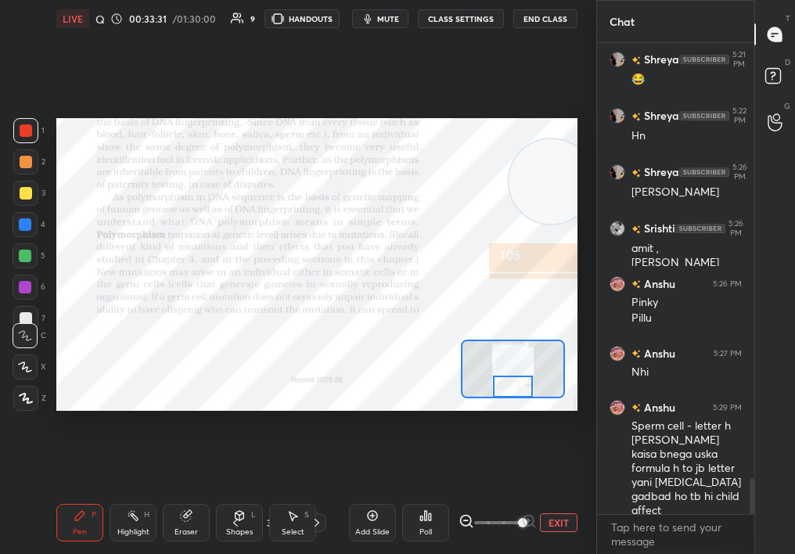
click at [319, 522] on icon at bounding box center [317, 523] width 13 height 13
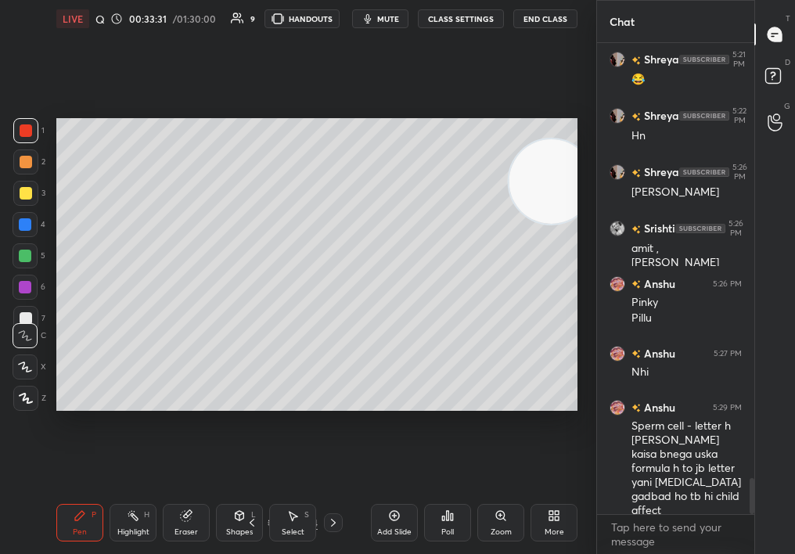
click at [318, 522] on div "32 / 64" at bounding box center [293, 522] width 100 height 19
click at [334, 521] on icon at bounding box center [333, 523] width 13 height 13
click at [338, 519] on icon at bounding box center [333, 523] width 13 height 13
click at [338, 519] on div at bounding box center [333, 522] width 19 height 19
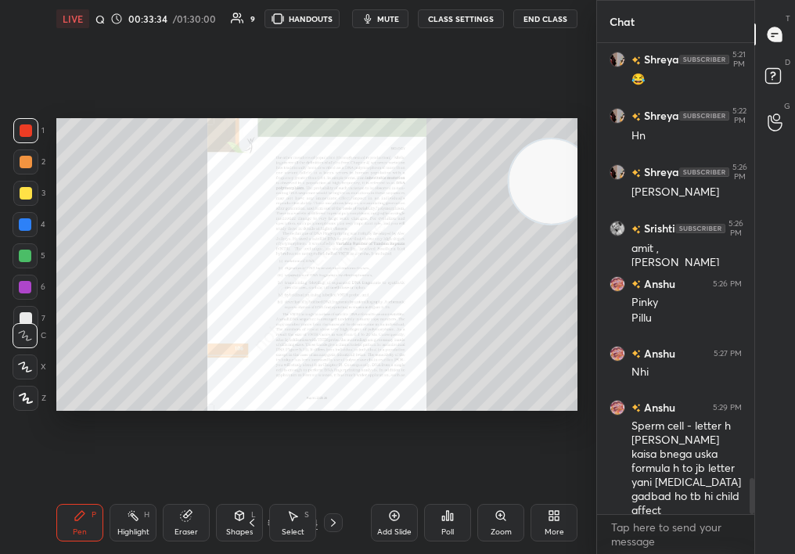
click at [495, 524] on div "Zoom" at bounding box center [500, 523] width 47 height 38
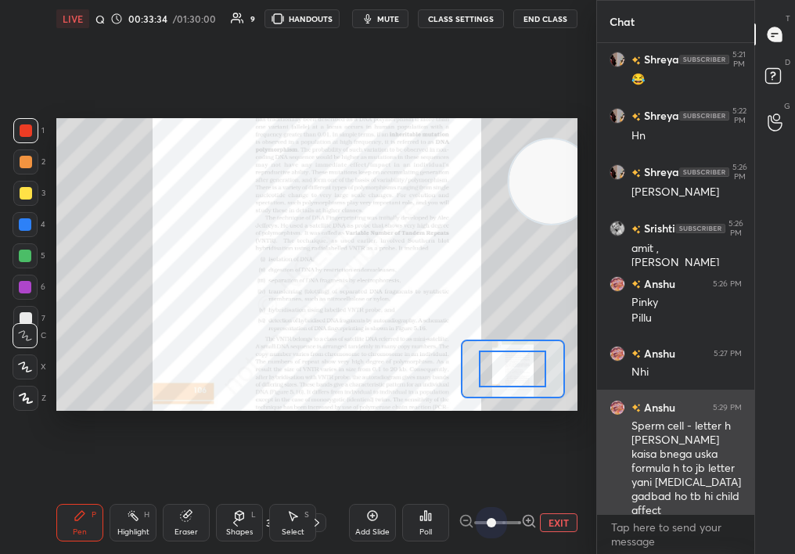
click at [599, 512] on div "1 2 3 4 5 6 7 C X Z C X Z E E Erase all H H LIVE Quick Discussion & Quiz on DNA…" at bounding box center [397, 277] width 795 height 554
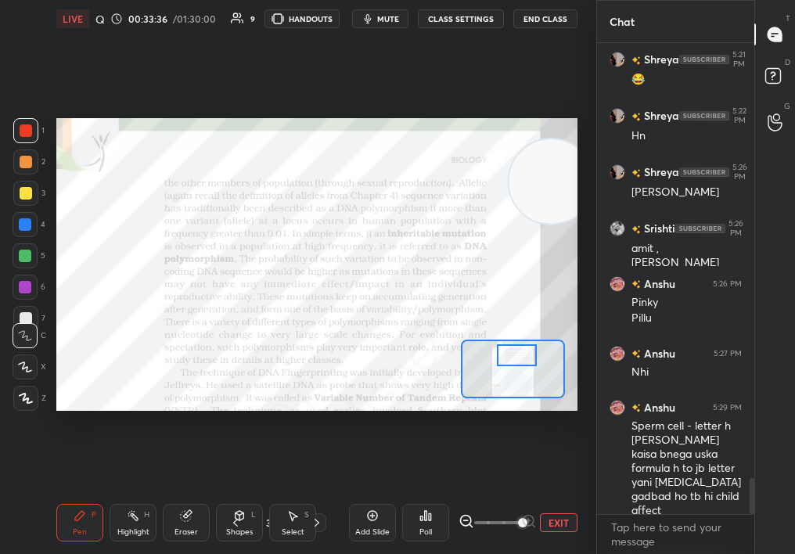
drag, startPoint x: 507, startPoint y: 364, endPoint x: 510, endPoint y: 353, distance: 11.2
click at [510, 352] on div at bounding box center [517, 355] width 41 height 22
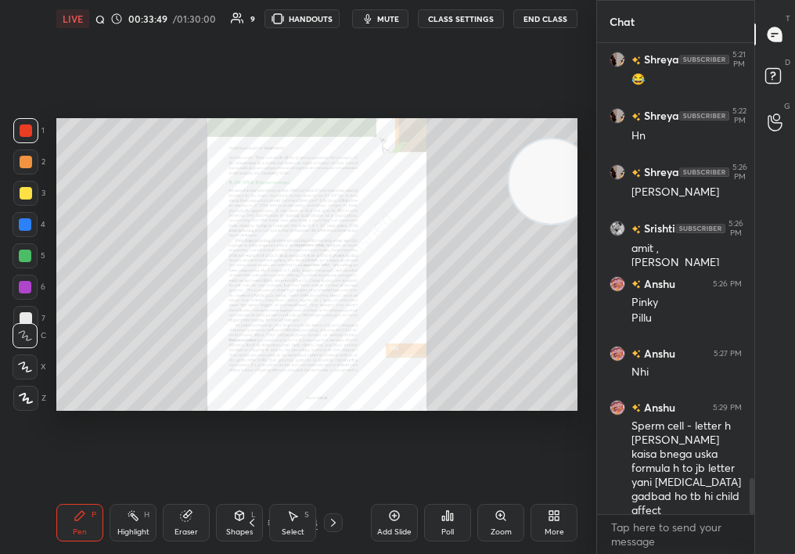
click at [514, 537] on div "Zoom" at bounding box center [500, 523] width 47 height 38
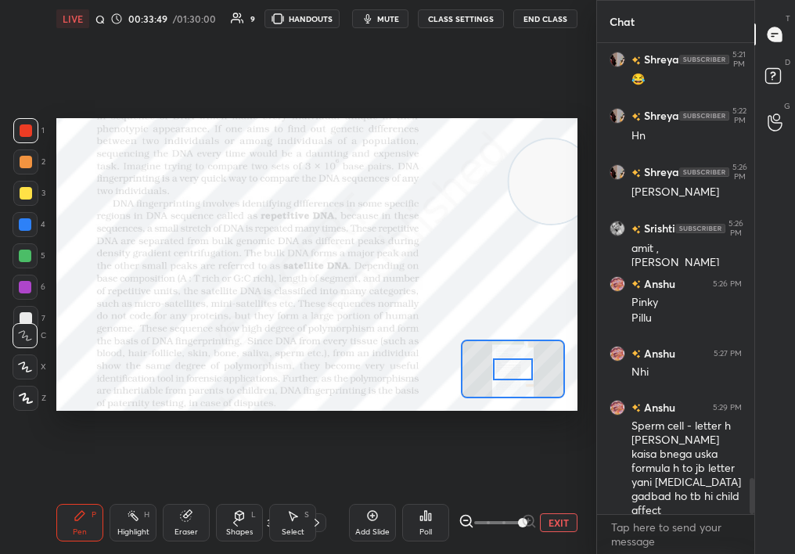
click at [517, 535] on span at bounding box center [497, 522] width 47 height 23
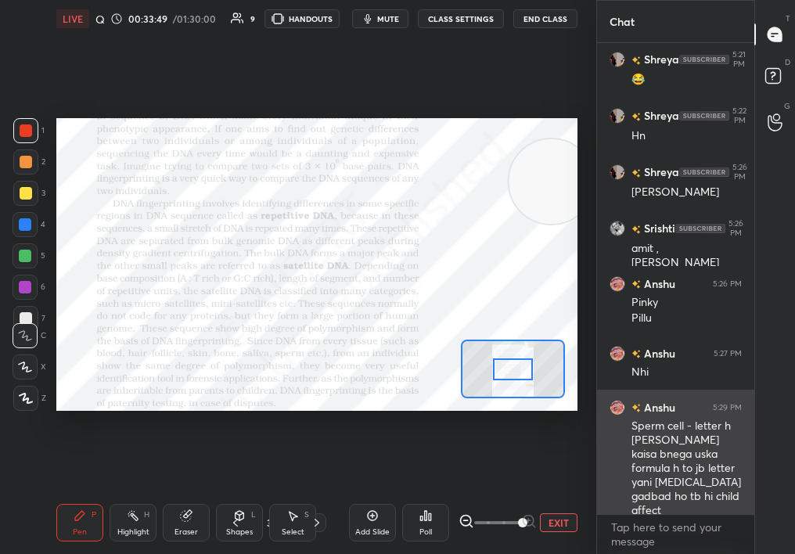
drag, startPoint x: 542, startPoint y: 526, endPoint x: 619, endPoint y: 462, distance: 100.0
click at [618, 457] on div "1 2 3 4 5 6 7 C X Z C X Z E E Erase all H H LIVE Quick Discussion & Quiz on DNA…" at bounding box center [397, 277] width 795 height 554
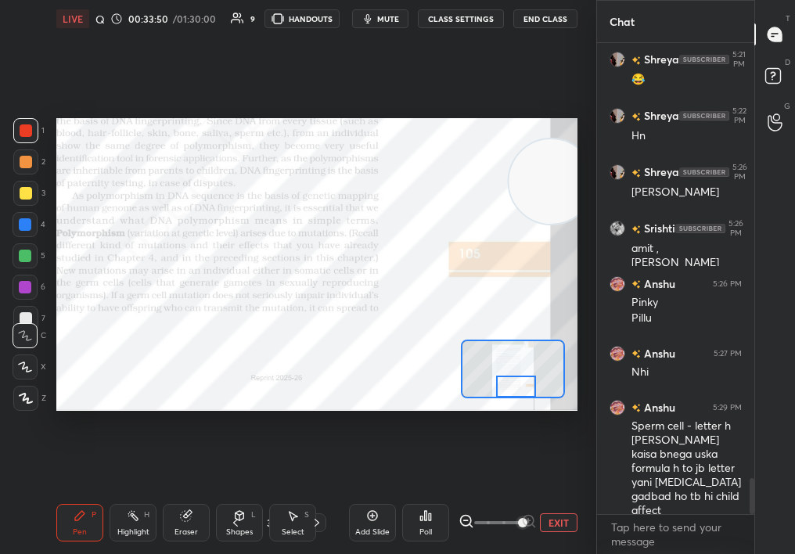
click at [512, 401] on div "Setting up your live class Poll for secs No correct answer Start poll" at bounding box center [316, 265] width 521 height 294
click at [551, 528] on button "EXIT" at bounding box center [559, 522] width 38 height 19
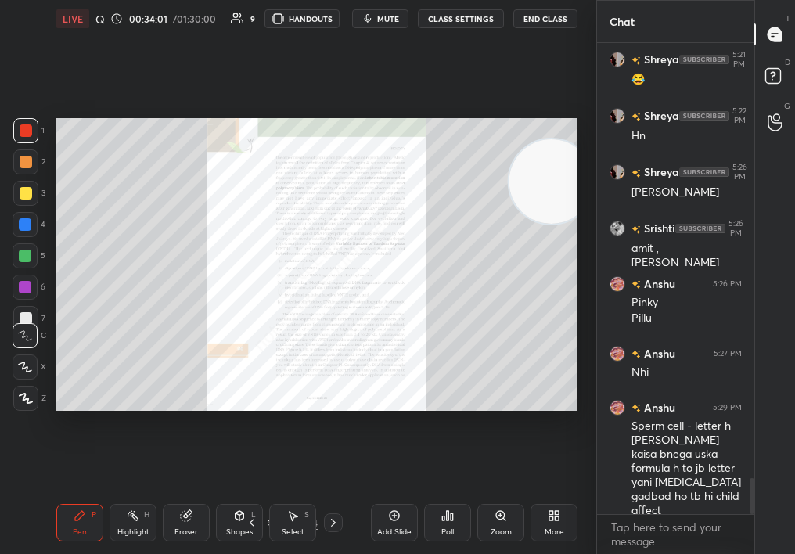
click at [501, 526] on div "Zoom" at bounding box center [500, 523] width 47 height 38
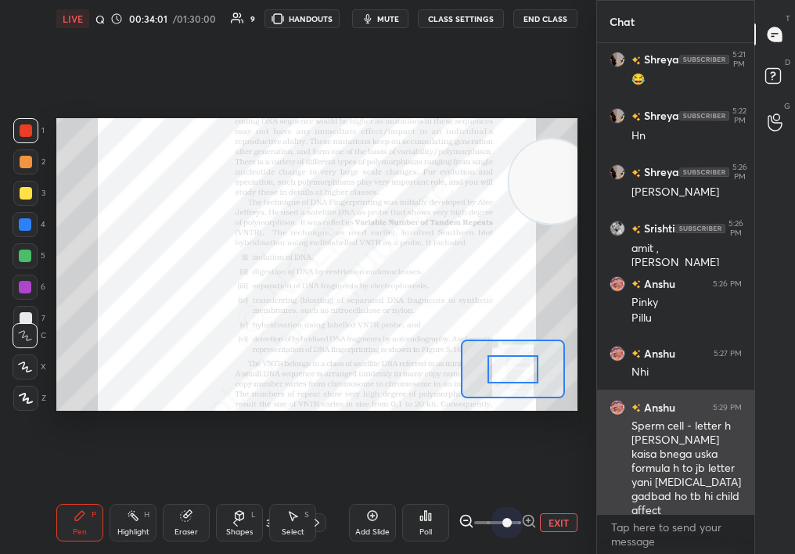
click at [670, 473] on div "1 2 3 4 5 6 7 C X Z C X Z E E Erase all H H LIVE Quick Discussion & Quiz on DNA…" at bounding box center [397, 277] width 795 height 554
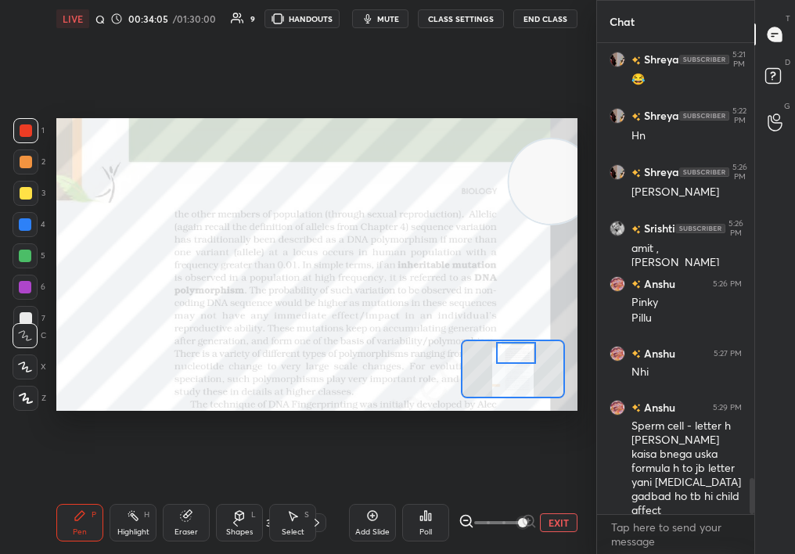
drag, startPoint x: 524, startPoint y: 366, endPoint x: 528, endPoint y: 348, distance: 17.7
click at [528, 348] on div at bounding box center [516, 353] width 41 height 22
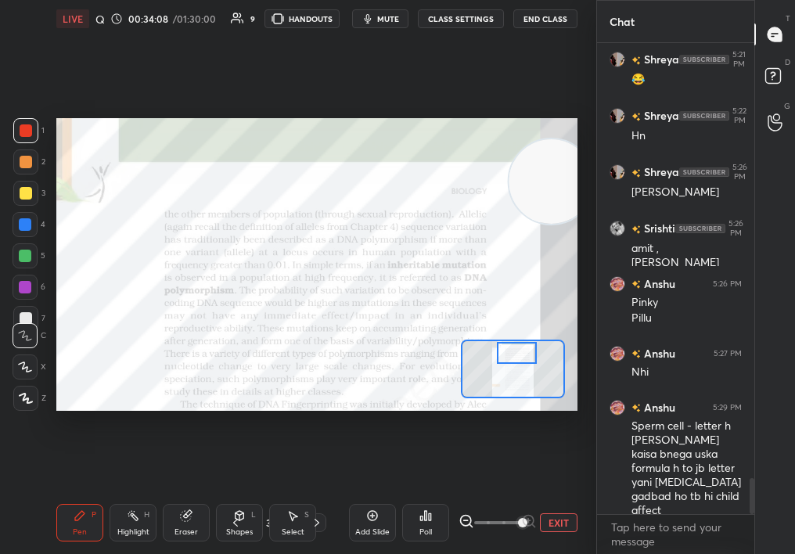
scroll to position [5766, 0]
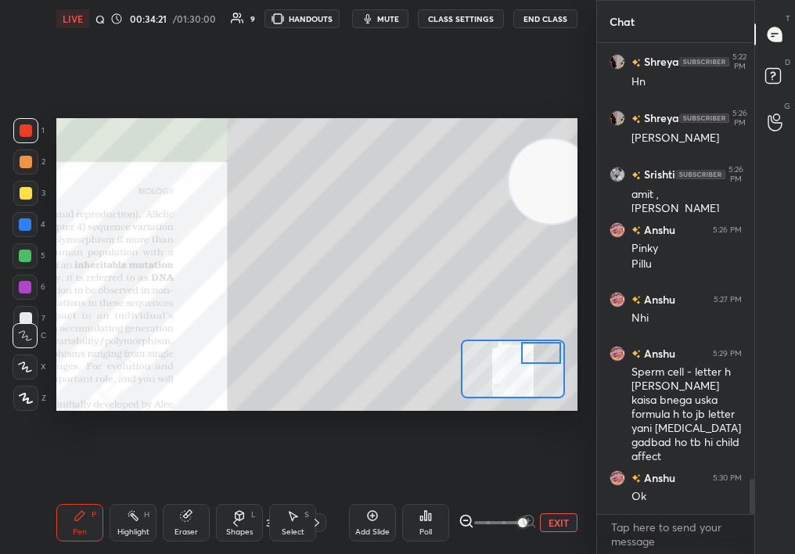
click at [549, 357] on div at bounding box center [541, 353] width 41 height 22
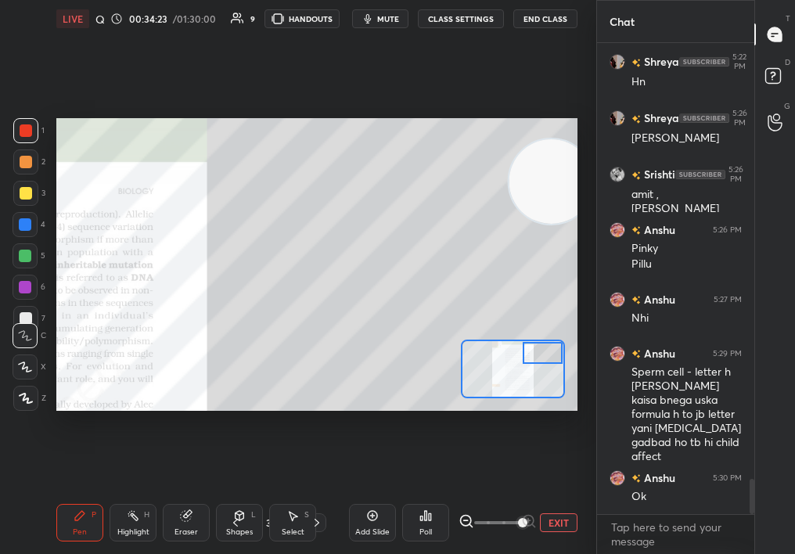
click at [21, 164] on div at bounding box center [25, 162] width 25 height 25
click at [58, 175] on div "1 2 3 4 5 6 7 C X Z C X Z E E Erase all H H LIVE Quick Discussion & Quiz on DNA…" at bounding box center [292, 277] width 584 height 554
click at [117, 518] on div "Highlight H" at bounding box center [133, 523] width 47 height 38
click at [122, 517] on div "Highlight H" at bounding box center [133, 523] width 47 height 38
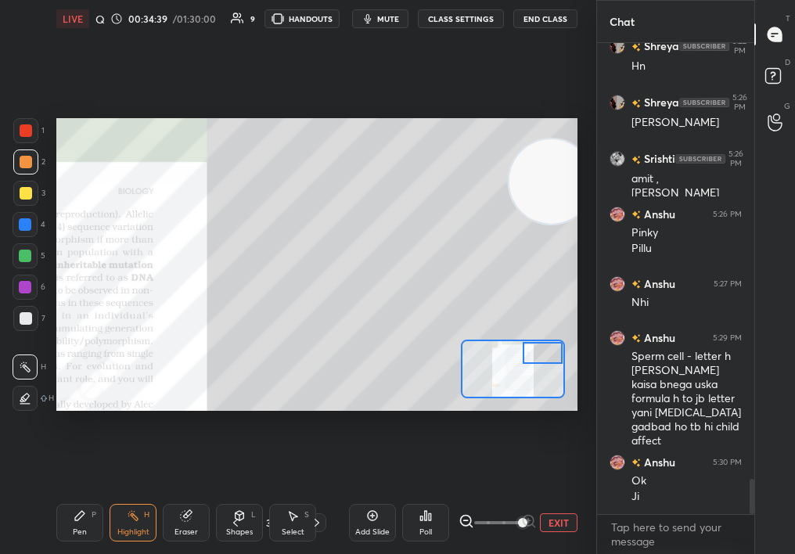
scroll to position [5838, 0]
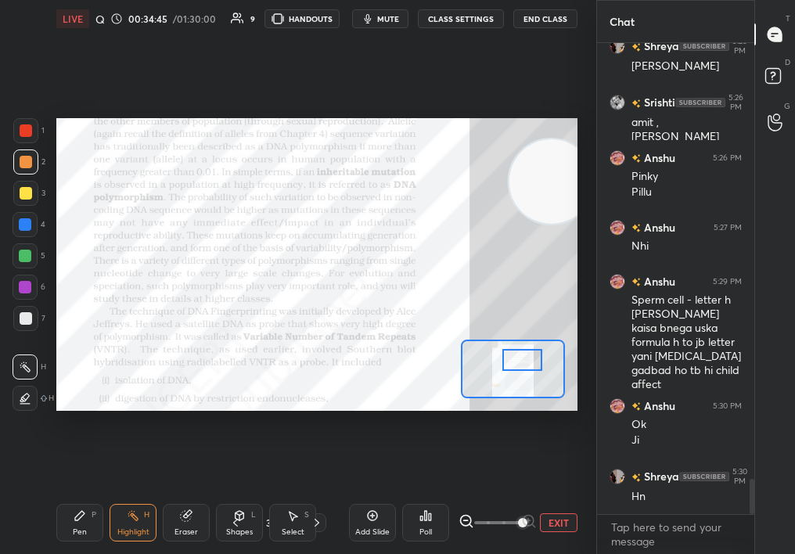
drag, startPoint x: 533, startPoint y: 352, endPoint x: 513, endPoint y: 359, distance: 21.5
click at [513, 358] on div at bounding box center [523, 360] width 41 height 22
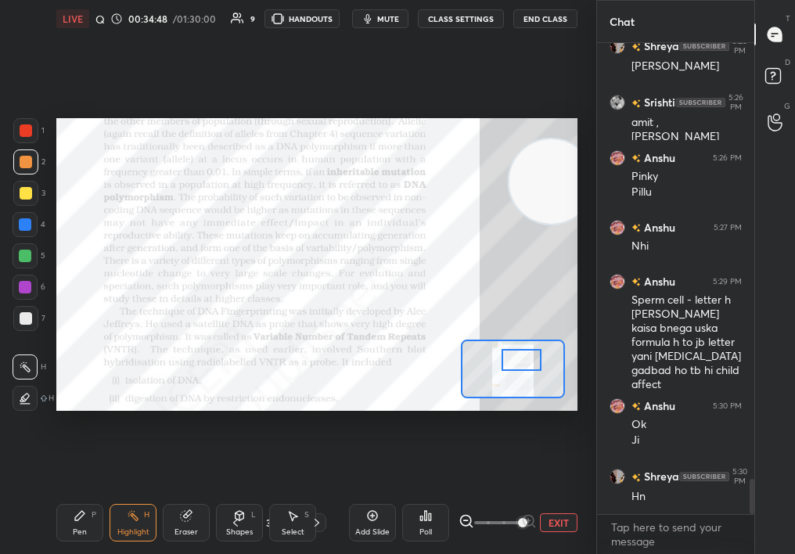
click at [348, 61] on div "Setting up your live class Poll for secs No correct answer Start poll" at bounding box center [317, 265] width 534 height 454
click at [77, 527] on div "Pen P" at bounding box center [79, 523] width 47 height 38
click at [82, 528] on div "Pen" at bounding box center [80, 532] width 14 height 8
click at [77, 515] on div "Pen P" at bounding box center [79, 523] width 47 height 38
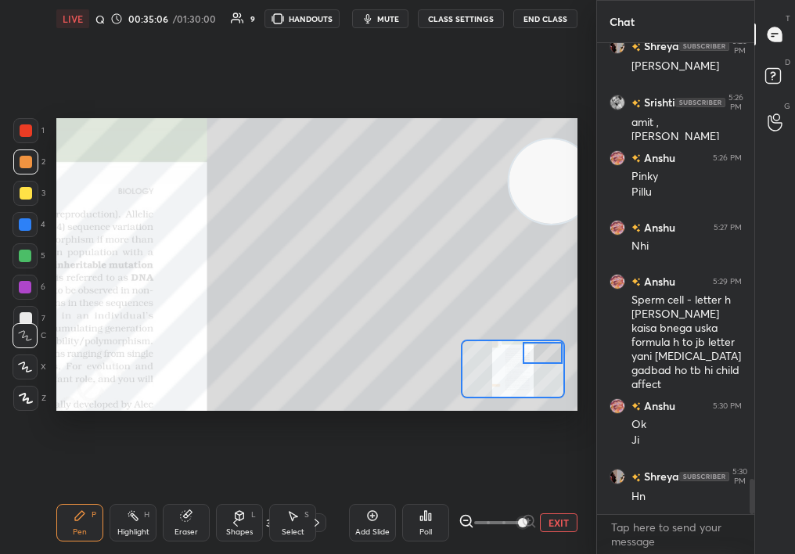
click at [571, 355] on div "Setting up your live class Poll for secs No correct answer Start poll" at bounding box center [316, 265] width 521 height 294
click at [34, 125] on div at bounding box center [25, 130] width 25 height 25
click at [34, 127] on div at bounding box center [25, 130] width 25 height 25
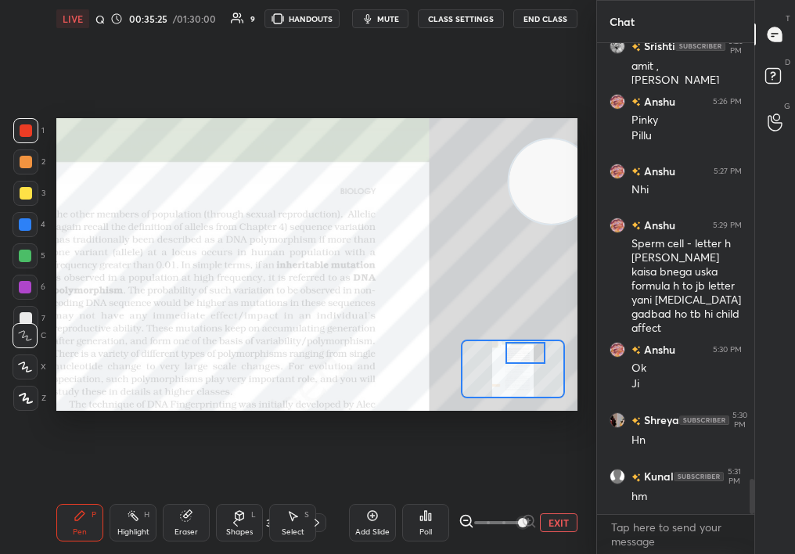
drag, startPoint x: 539, startPoint y: 355, endPoint x: 521, endPoint y: 355, distance: 18.0
click at [520, 355] on div at bounding box center [526, 353] width 41 height 22
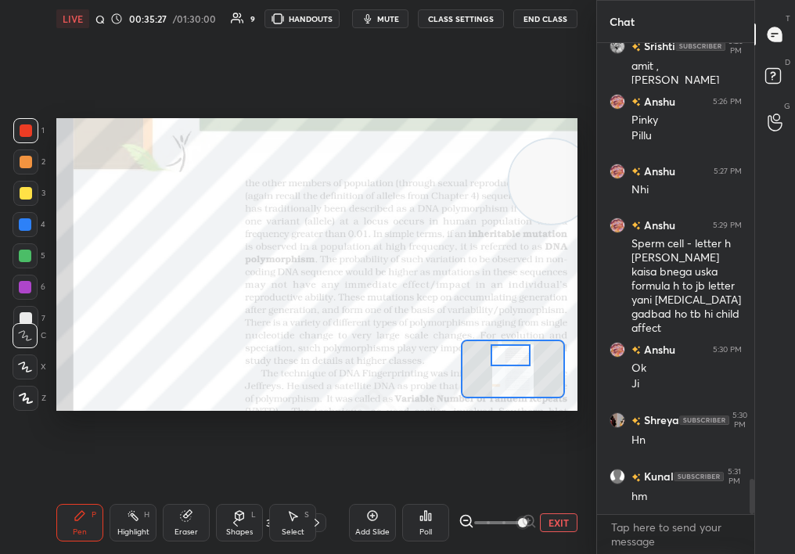
click at [513, 360] on div at bounding box center [511, 355] width 41 height 22
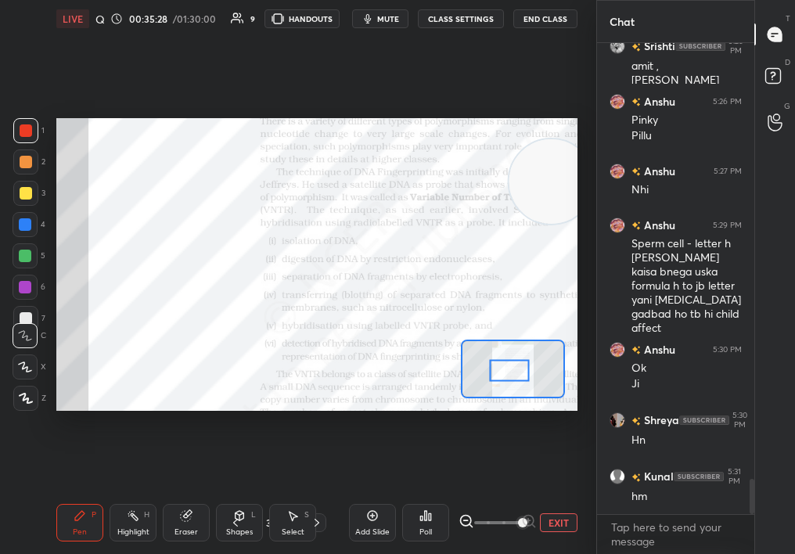
click at [296, 531] on div "Select" at bounding box center [293, 532] width 23 height 8
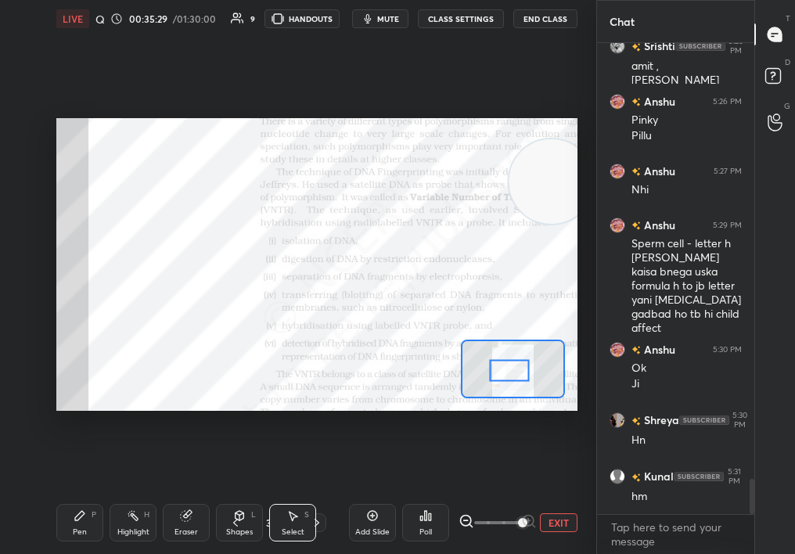
click at [553, 527] on button "EXIT" at bounding box center [559, 522] width 38 height 19
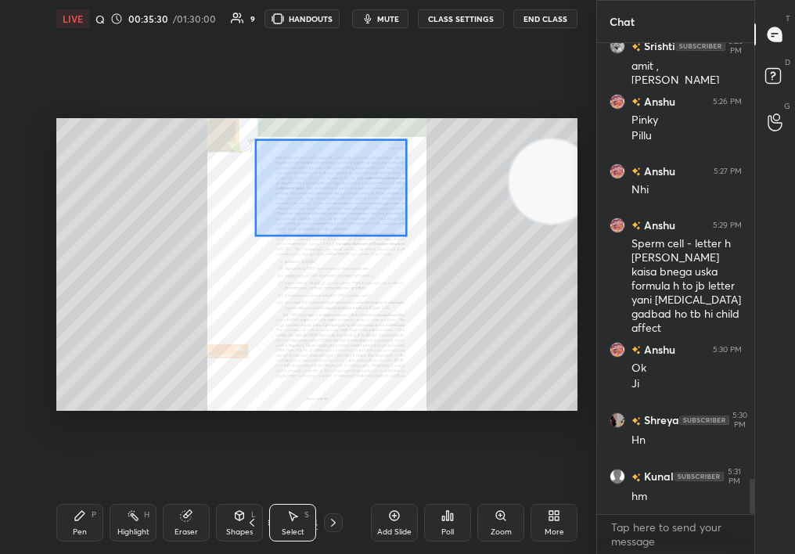
drag, startPoint x: 315, startPoint y: 176, endPoint x: 458, endPoint y: 288, distance: 181.2
click at [459, 288] on div "0 ° Undo Copy Duplicate Duplicate to new slide Delete" at bounding box center [362, 250] width 1303 height 734
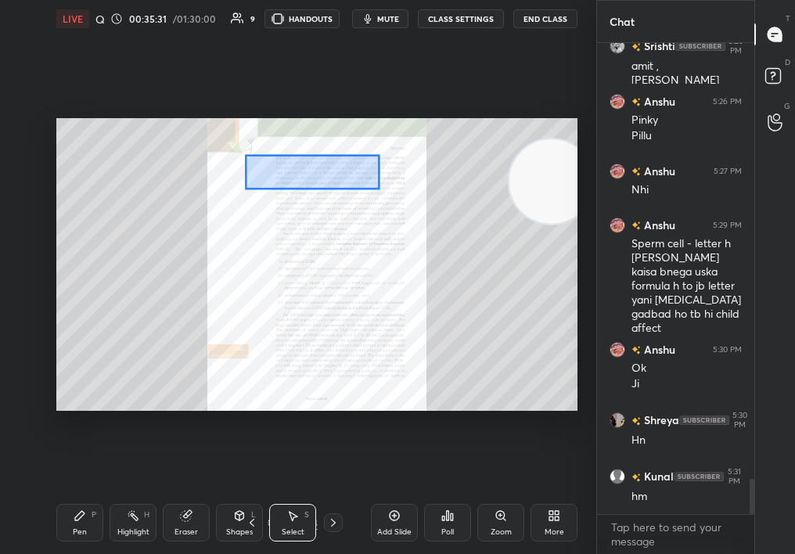
drag, startPoint x: 298, startPoint y: 164, endPoint x: 378, endPoint y: 191, distance: 84.2
click at [378, 191] on div "0 ° Undo Copy Duplicate Duplicate to new slide Delete" at bounding box center [362, 250] width 1303 height 734
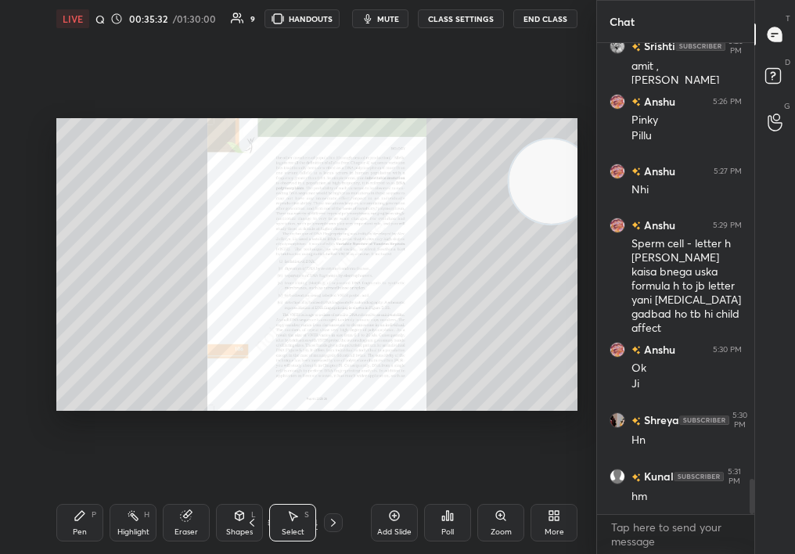
click at [197, 536] on div "Eraser" at bounding box center [186, 523] width 47 height 38
click at [505, 517] on icon at bounding box center [501, 516] width 13 height 13
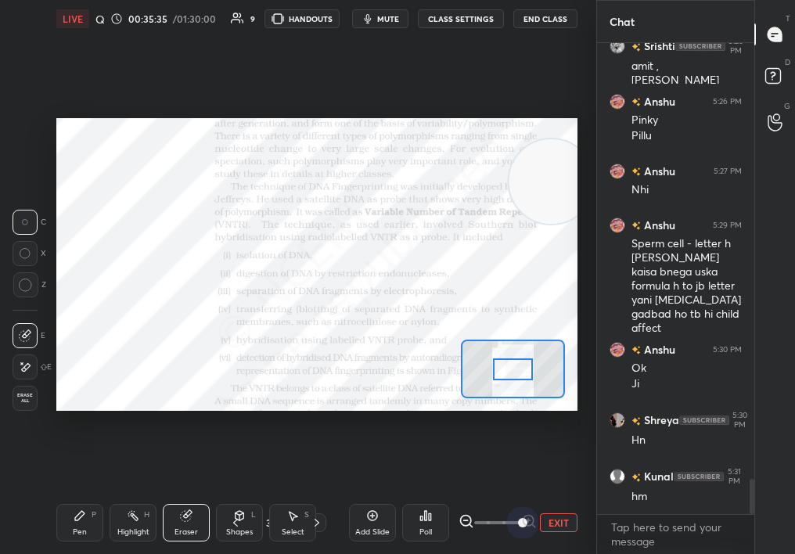
click at [635, 531] on div "1 2 3 4 5 6 7 C X Z C X Z E E Erase all H H LIVE Quick Discussion & Quiz on DNA…" at bounding box center [397, 277] width 795 height 554
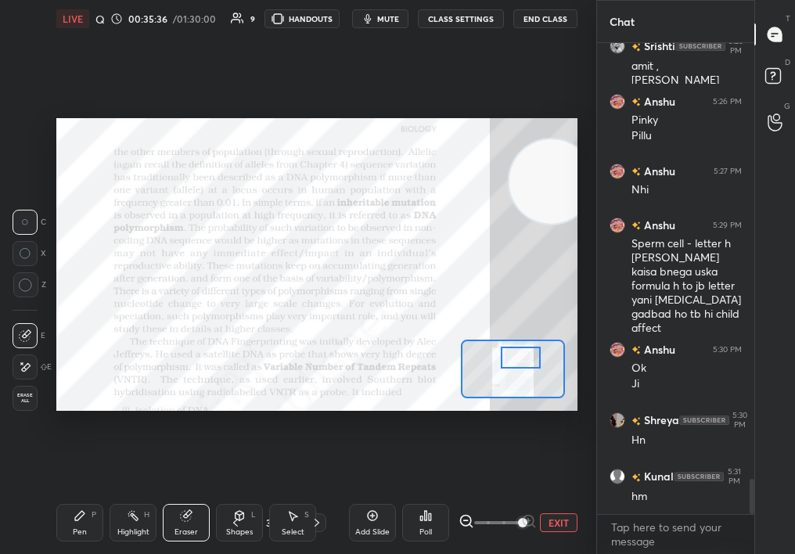
drag, startPoint x: 521, startPoint y: 366, endPoint x: 531, endPoint y: 355, distance: 14.4
click at [531, 355] on div at bounding box center [521, 358] width 41 height 22
click at [130, 517] on icon at bounding box center [133, 516] width 13 height 13
click at [132, 519] on icon at bounding box center [133, 516] width 13 height 13
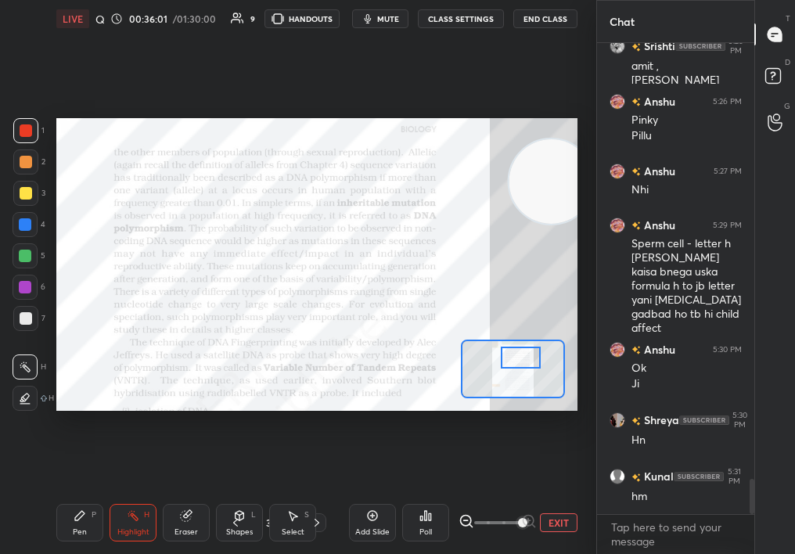
click at [81, 525] on div "Pen P" at bounding box center [79, 523] width 47 height 38
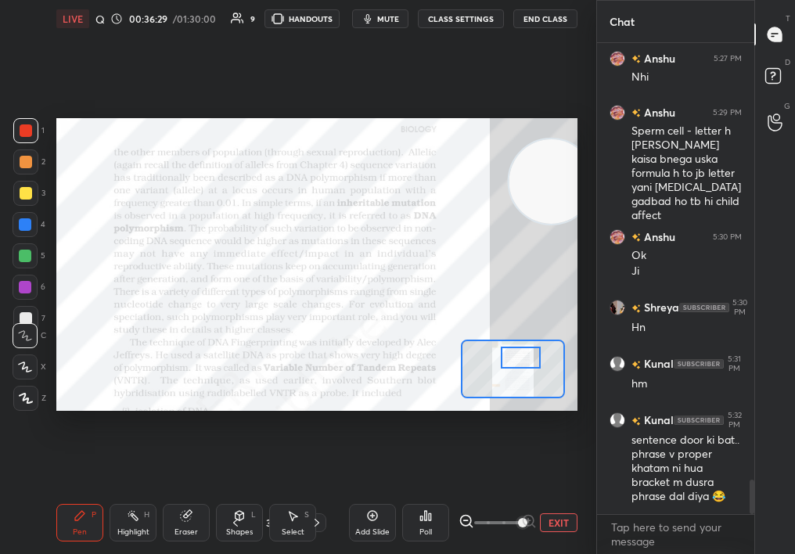
scroll to position [6062, 0]
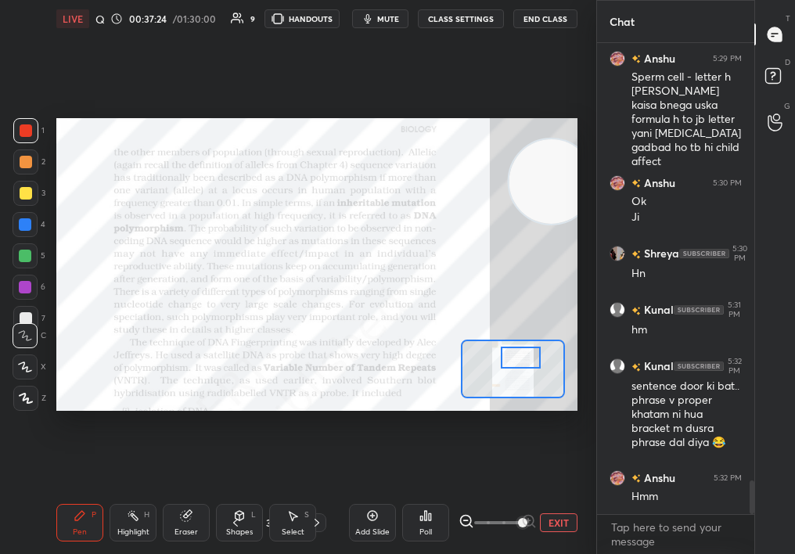
click at [362, 517] on div "Add Slide" at bounding box center [372, 523] width 47 height 38
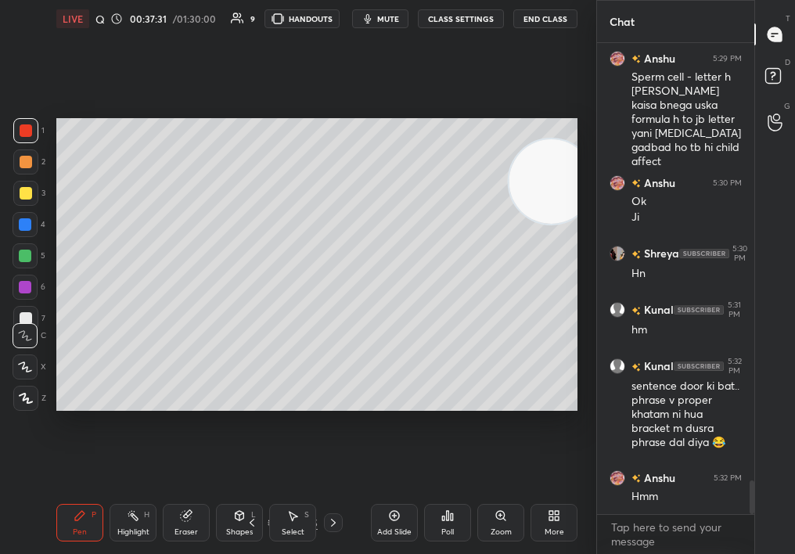
click at [25, 166] on div at bounding box center [26, 162] width 13 height 13
click at [29, 163] on div at bounding box center [26, 162] width 13 height 13
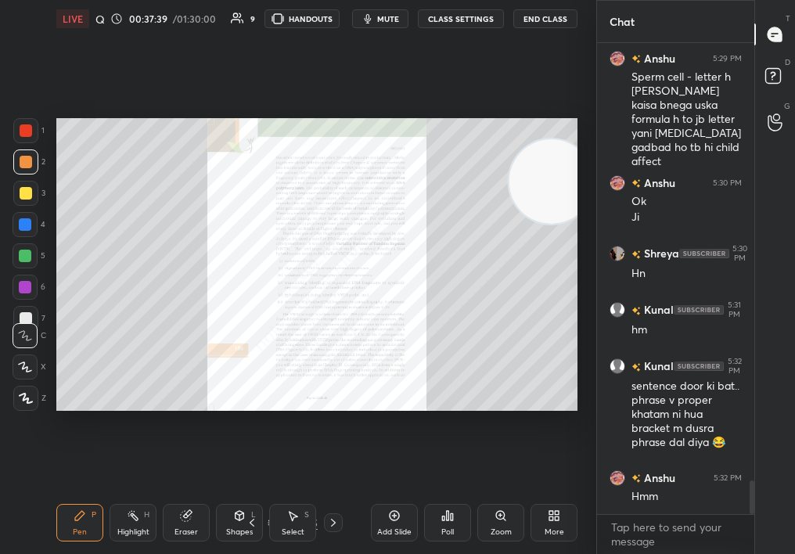
click at [484, 524] on div "Zoom" at bounding box center [500, 523] width 47 height 38
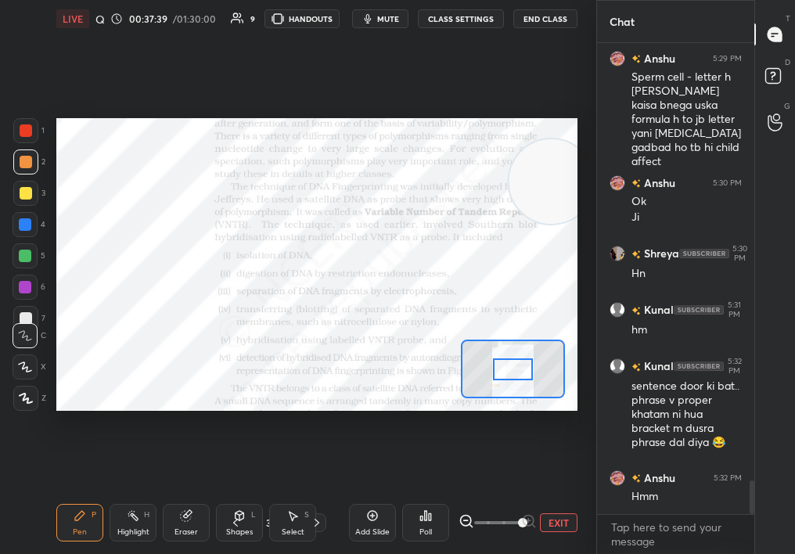
drag, startPoint x: 551, startPoint y: 521, endPoint x: 602, endPoint y: 521, distance: 50.9
click at [600, 521] on div "1 2 3 4 5 6 7 C X Z C X Z E E Erase all H H LIVE Quick Discussion & Quiz on DNA…" at bounding box center [397, 277] width 795 height 554
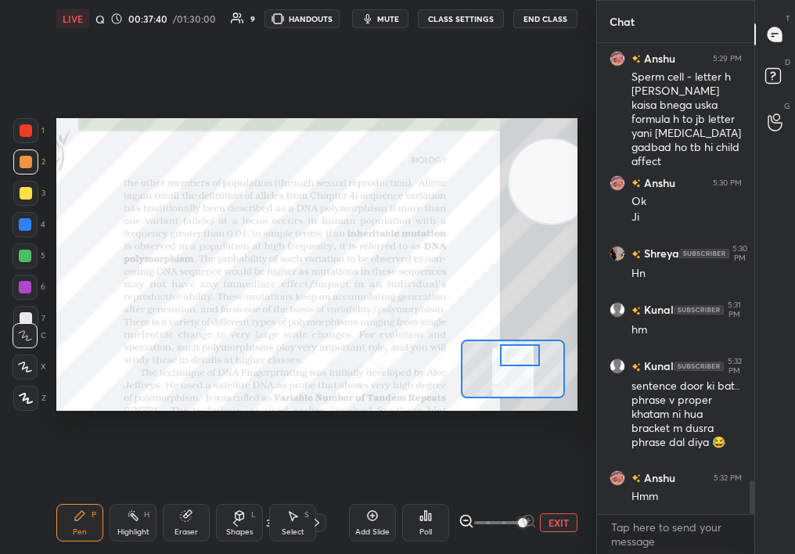
drag, startPoint x: 511, startPoint y: 362, endPoint x: 517, endPoint y: 349, distance: 14.4
click at [517, 350] on div at bounding box center [520, 355] width 41 height 22
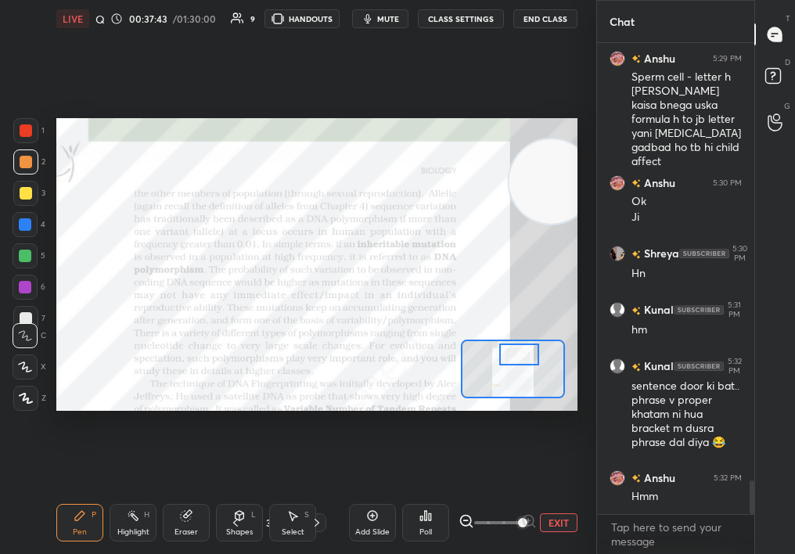
click at [22, 121] on div at bounding box center [25, 130] width 25 height 25
click at [26, 125] on div at bounding box center [26, 130] width 13 height 13
click at [193, 518] on div "Eraser" at bounding box center [186, 523] width 47 height 38
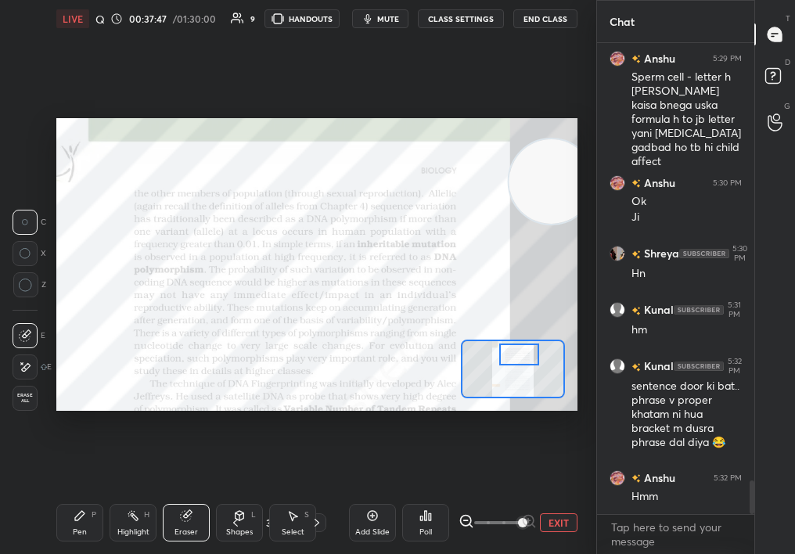
click at [77, 506] on div "Pen P" at bounding box center [79, 523] width 47 height 38
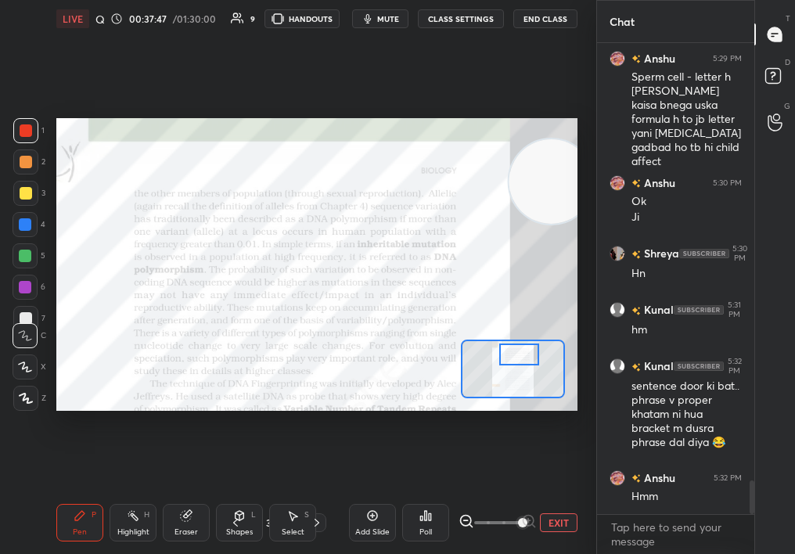
click at [80, 509] on div "Pen P" at bounding box center [79, 523] width 47 height 38
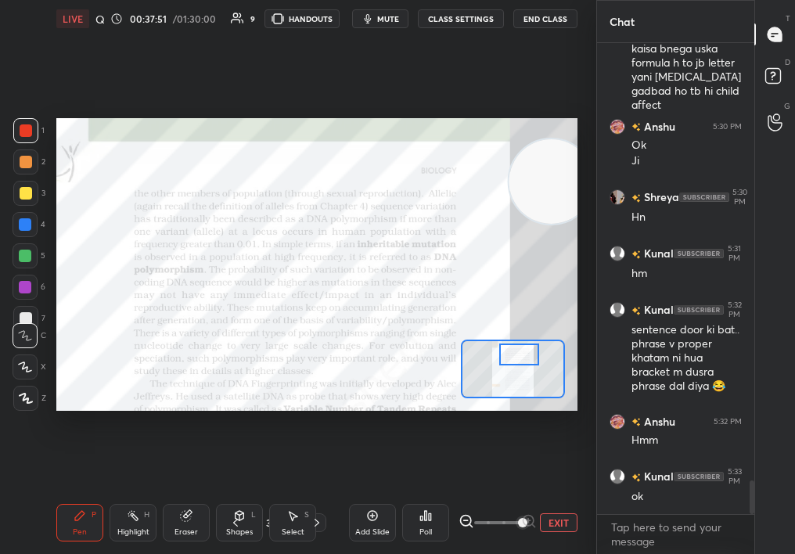
click at [133, 535] on div "Highlight" at bounding box center [133, 532] width 32 height 8
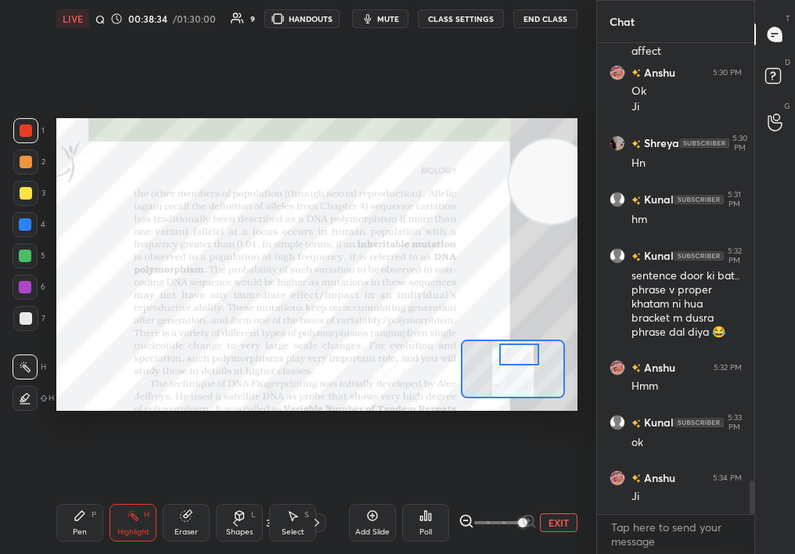
click at [535, 532] on div "EXIT" at bounding box center [518, 522] width 119 height 19
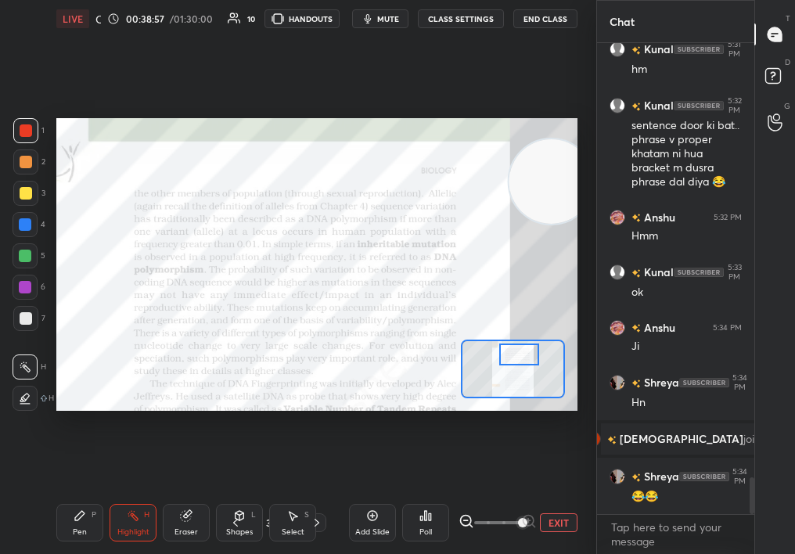
scroll to position [5633, 0]
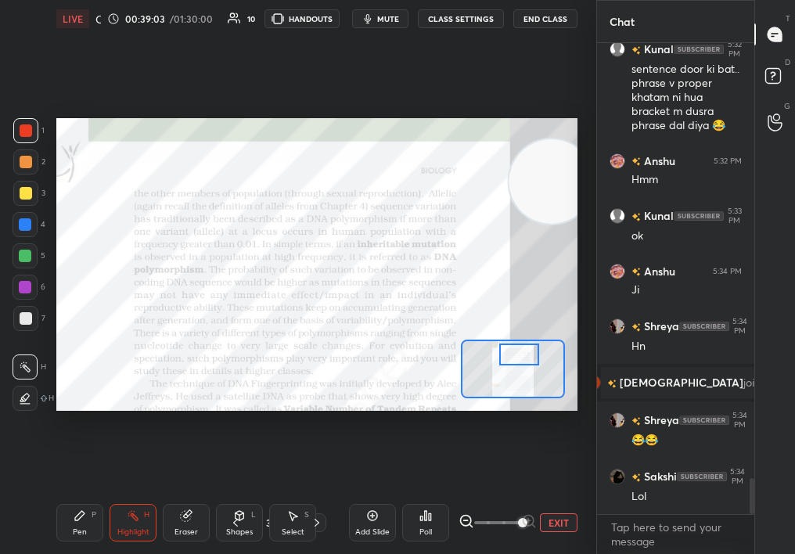
click at [91, 528] on div "Pen P" at bounding box center [79, 523] width 47 height 38
click at [88, 518] on div "Pen P" at bounding box center [79, 523] width 47 height 38
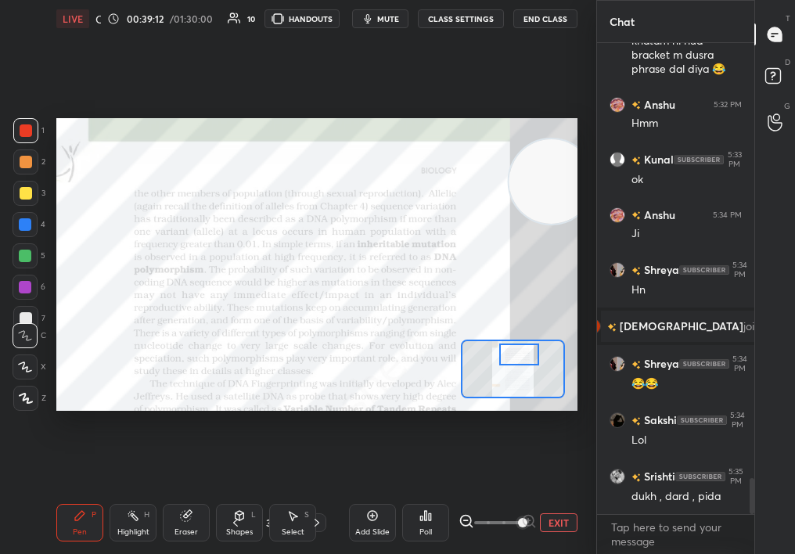
click at [27, 247] on div "1 2 3 4 5 6 7" at bounding box center [29, 227] width 33 height 219
click at [23, 256] on div at bounding box center [25, 256] width 13 height 13
click at [464, 352] on div "Setting up your live class Poll for secs No correct answer Start poll" at bounding box center [316, 265] width 521 height 294
click at [589, 522] on div "1 2 3 4 5 6 7 C X Z C X Z E E Erase all H H LIVE Quick Discussion & Quiz on DNA…" at bounding box center [298, 277] width 596 height 554
click at [391, 517] on div "Add Slide Poll EXIT" at bounding box center [463, 523] width 229 height 88
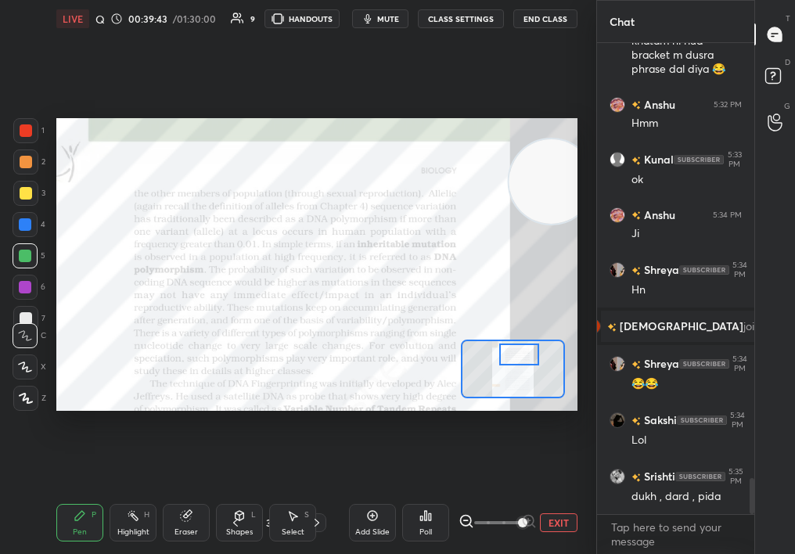
click at [362, 517] on div "Add Slide" at bounding box center [372, 523] width 47 height 38
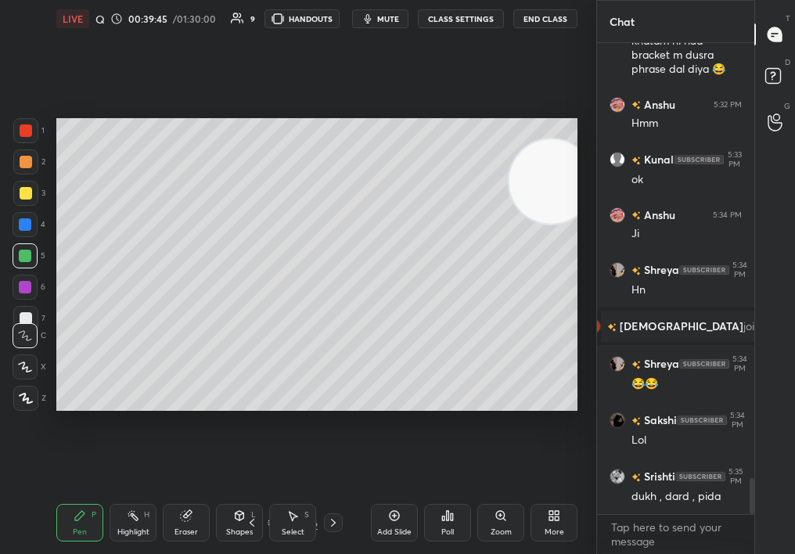
scroll to position [5773, 0]
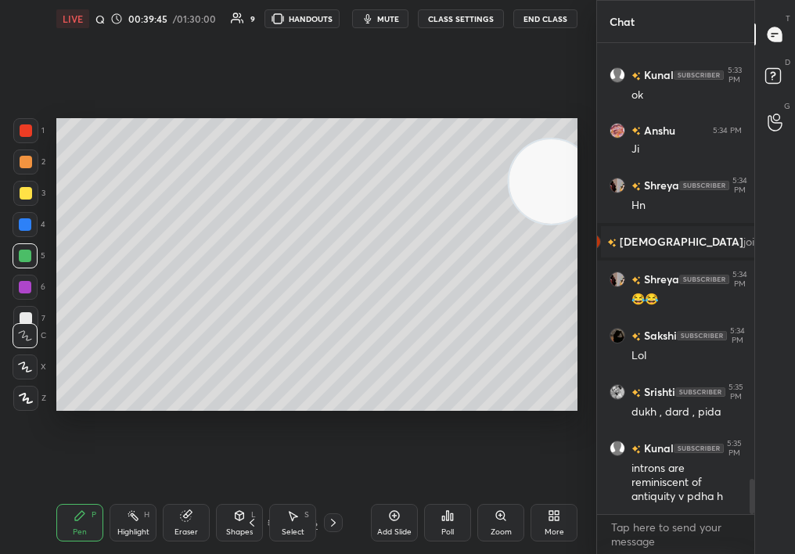
click at [16, 171] on div at bounding box center [25, 162] width 25 height 25
click at [17, 170] on div at bounding box center [25, 162] width 25 height 25
click at [20, 234] on div at bounding box center [25, 224] width 25 height 25
click at [22, 257] on div at bounding box center [25, 256] width 13 height 13
click at [346, 111] on div "Setting up your live class Poll for secs No correct answer Start poll" at bounding box center [317, 265] width 534 height 454
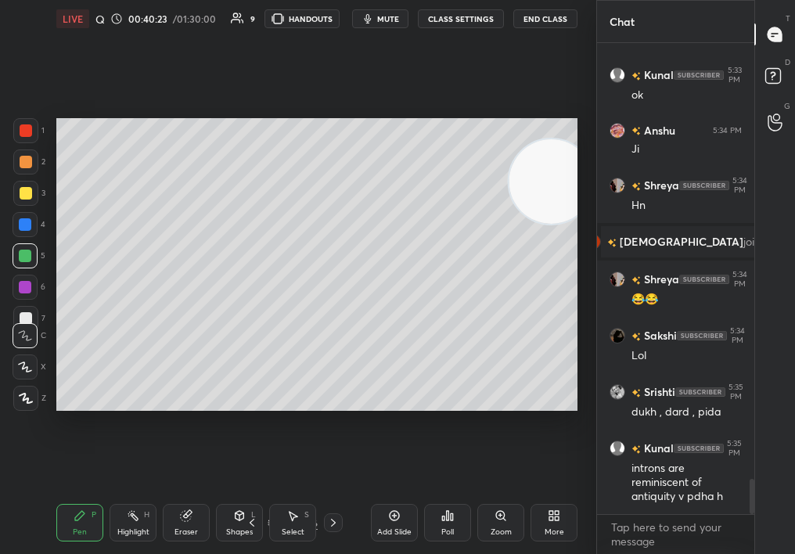
click at [380, 528] on div "Add Slide" at bounding box center [394, 532] width 34 height 8
click at [34, 408] on div "1 2 3 4 5 6 7 C X Z C X Z E E Erase all H H LIVE Quick Discussion & Quiz on DNA…" at bounding box center [292, 277] width 584 height 554
click at [27, 400] on icon at bounding box center [26, 398] width 14 height 11
click at [39, 139] on div "1" at bounding box center [28, 130] width 31 height 25
click at [38, 131] on div at bounding box center [25, 130] width 25 height 25
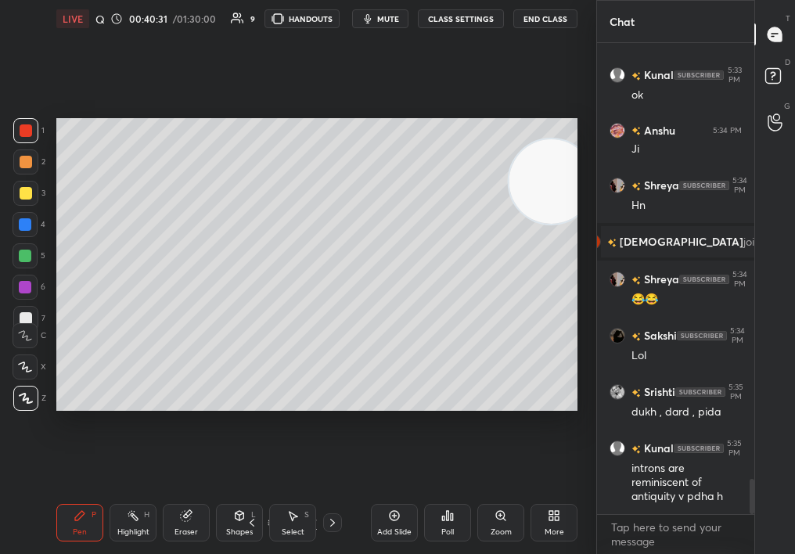
click at [30, 192] on div at bounding box center [25, 193] width 25 height 25
click at [27, 191] on div at bounding box center [26, 193] width 13 height 13
click at [26, 229] on div at bounding box center [25, 224] width 25 height 25
click at [23, 264] on div at bounding box center [25, 255] width 25 height 25
click at [117, 517] on div "Highlight H" at bounding box center [133, 523] width 47 height 38
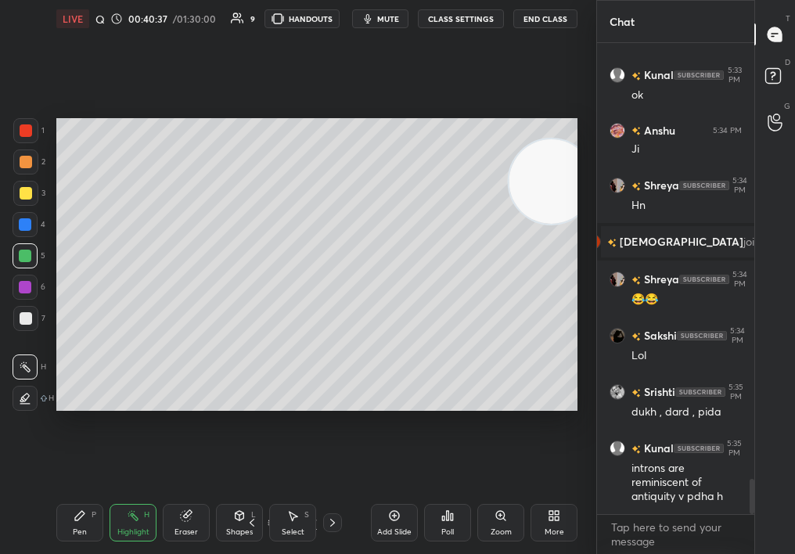
click at [24, 131] on div at bounding box center [26, 130] width 13 height 13
click at [29, 131] on div at bounding box center [26, 130] width 13 height 13
click at [99, 535] on div "Pen P" at bounding box center [79, 523] width 47 height 38
click at [88, 521] on div "Pen P" at bounding box center [79, 523] width 47 height 38
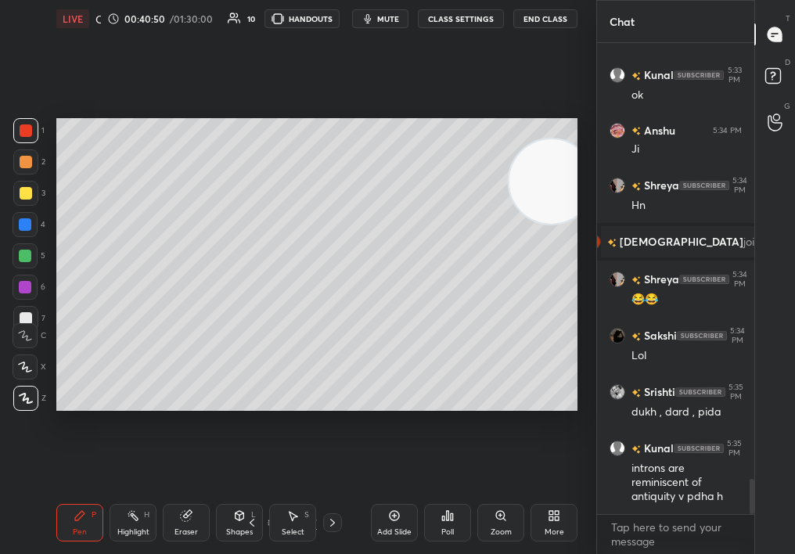
scroll to position [5827, 0]
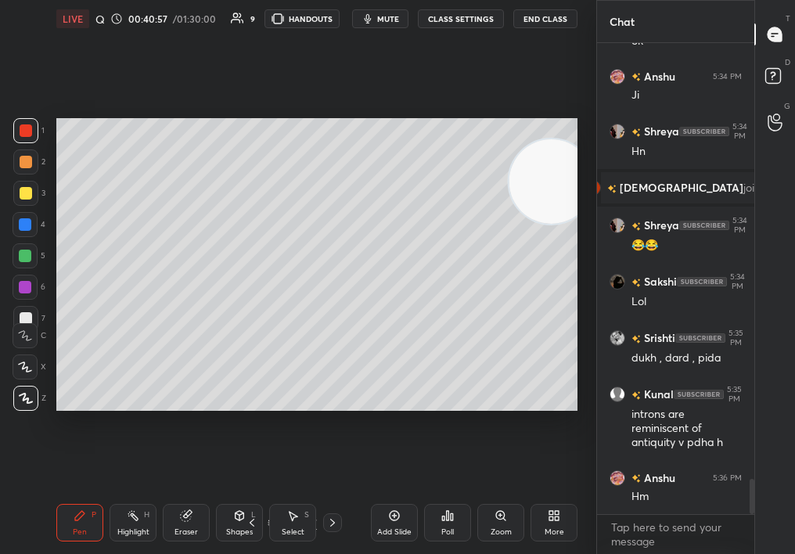
click at [400, 524] on div "Add Slide" at bounding box center [394, 523] width 47 height 38
click at [23, 221] on div at bounding box center [25, 224] width 13 height 13
click at [23, 200] on div "3" at bounding box center [29, 196] width 32 height 31
click at [22, 187] on div at bounding box center [25, 193] width 25 height 25
click at [26, 131] on div at bounding box center [26, 130] width 13 height 13
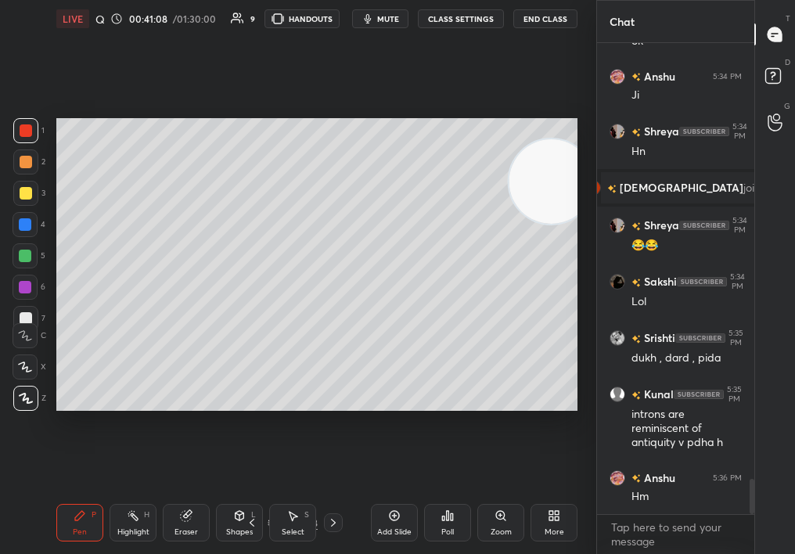
click at [28, 128] on div at bounding box center [26, 130] width 13 height 13
click at [148, 525] on div "Highlight H" at bounding box center [133, 523] width 47 height 38
click at [133, 515] on div "Highlight H" at bounding box center [133, 523] width 47 height 38
drag, startPoint x: 59, startPoint y: 547, endPoint x: 65, endPoint y: 539, distance: 9.6
click at [65, 540] on div "Pen P Highlight H Eraser Shapes L Select S 39 / 68 Add Slide Poll Zoom More" at bounding box center [316, 523] width 521 height 63
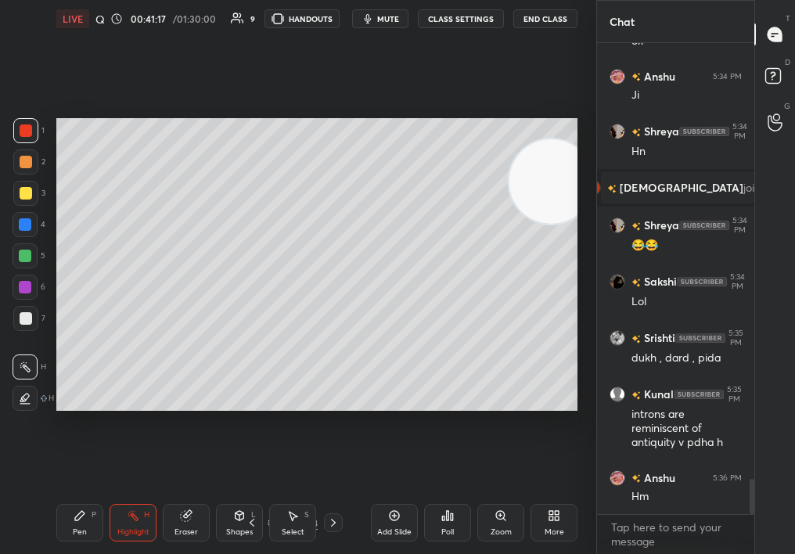
click at [69, 539] on div "Pen P" at bounding box center [79, 523] width 47 height 38
click at [27, 322] on div "C" at bounding box center [30, 332] width 34 height 31
click at [29, 316] on div at bounding box center [25, 318] width 25 height 25
click at [31, 319] on div "C" at bounding box center [30, 332] width 34 height 31
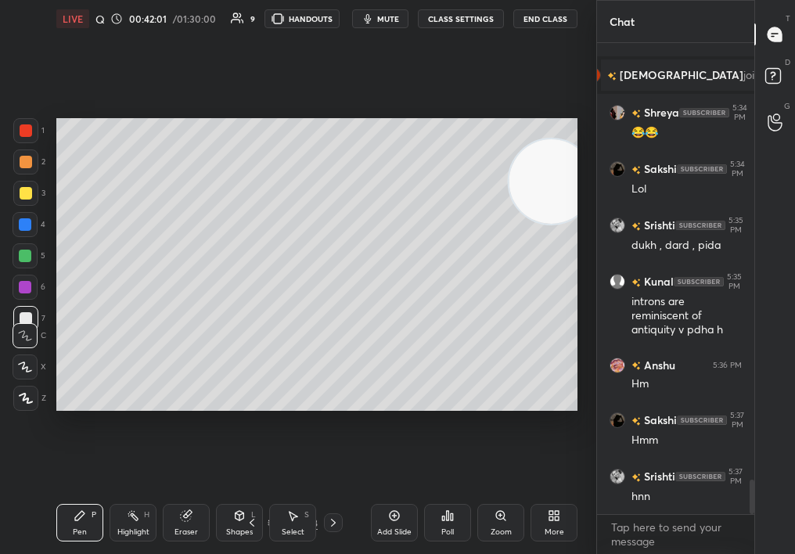
scroll to position [5994, 0]
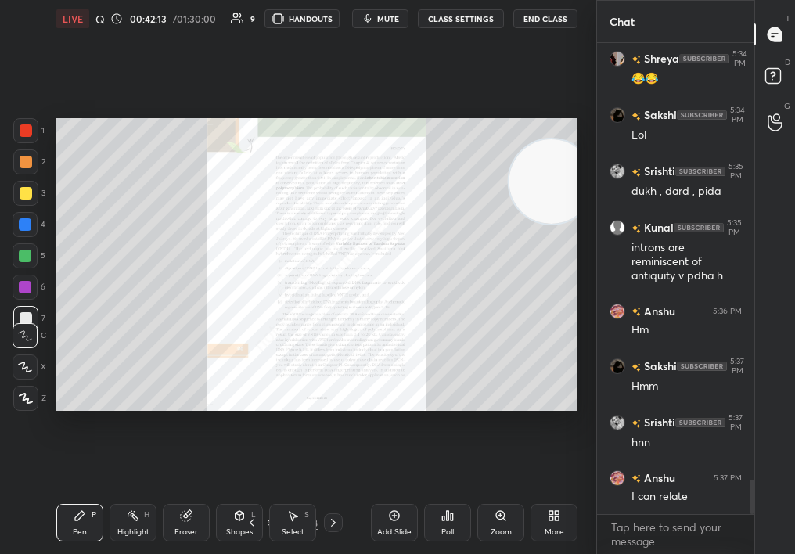
click at [488, 524] on div "Zoom" at bounding box center [500, 523] width 47 height 38
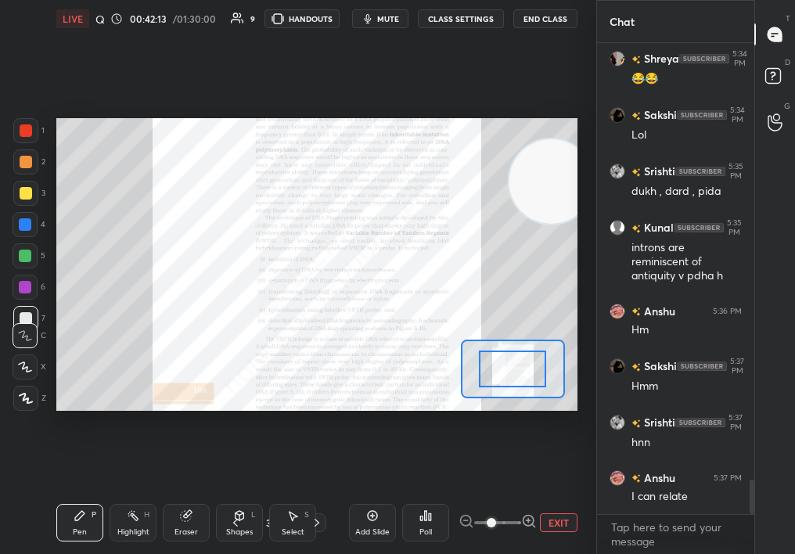
click at [496, 525] on span at bounding box center [491, 522] width 9 height 9
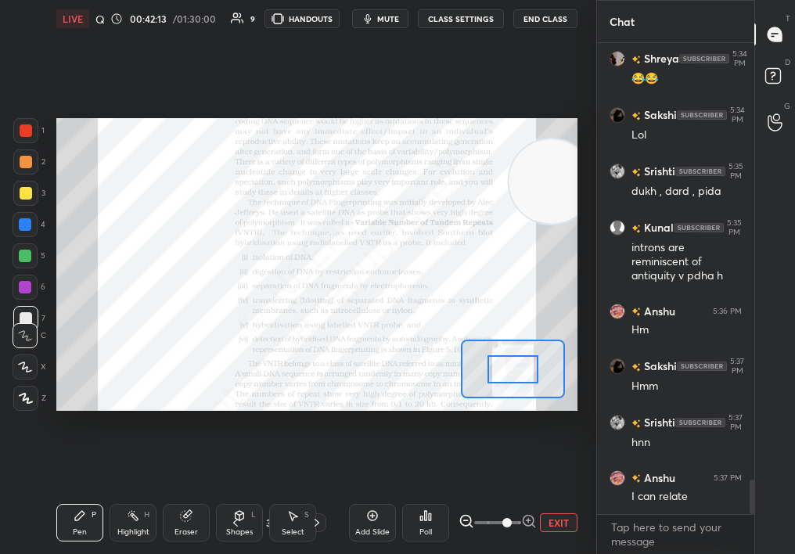
drag, startPoint x: 506, startPoint y: 525, endPoint x: 596, endPoint y: 526, distance: 90.8
click at [595, 527] on div "1 2 3 4 5 6 7 C X Z C X Z E E Erase all H H LIVE Quick Discussion & Quiz on DNA…" at bounding box center [298, 277] width 596 height 554
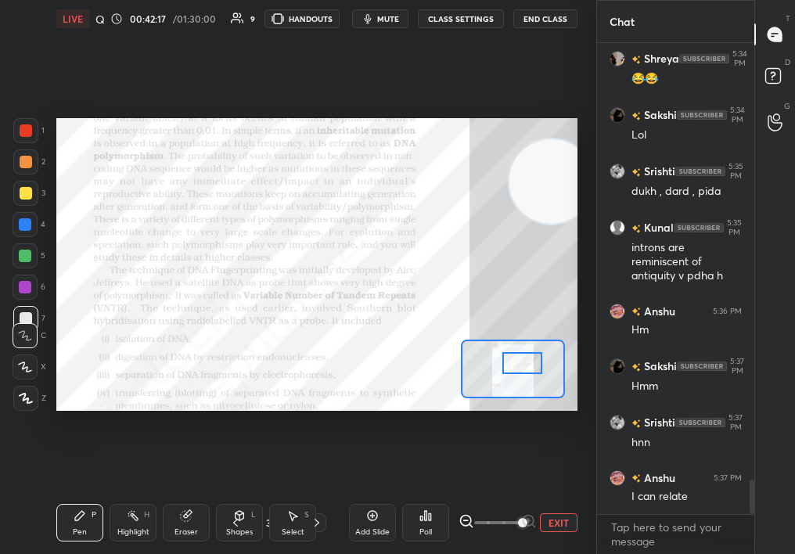
drag, startPoint x: 515, startPoint y: 361, endPoint x: 524, endPoint y: 355, distance: 11.3
click at [524, 355] on div at bounding box center [523, 363] width 41 height 22
click at [124, 517] on div "Highlight H" at bounding box center [133, 523] width 47 height 38
click at [137, 512] on div "Highlight H" at bounding box center [133, 523] width 47 height 38
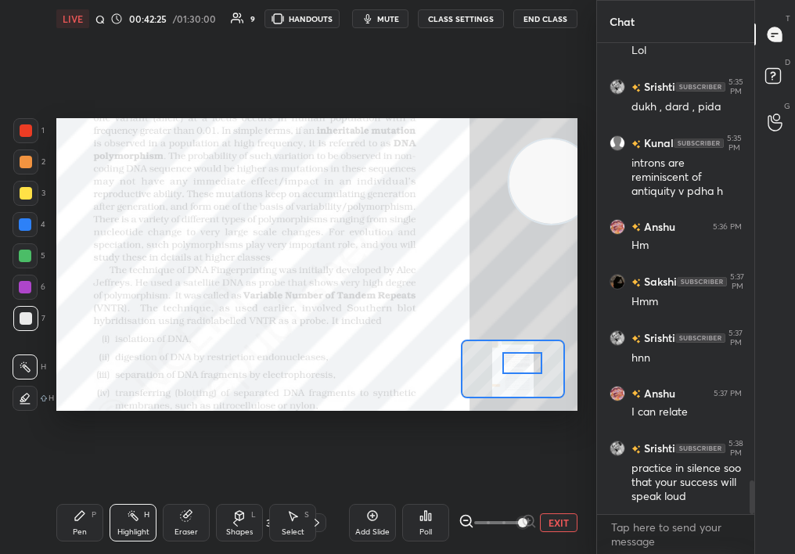
click at [53, 211] on div "Setting up your live class Poll for secs No correct answer Start poll" at bounding box center [317, 265] width 534 height 454
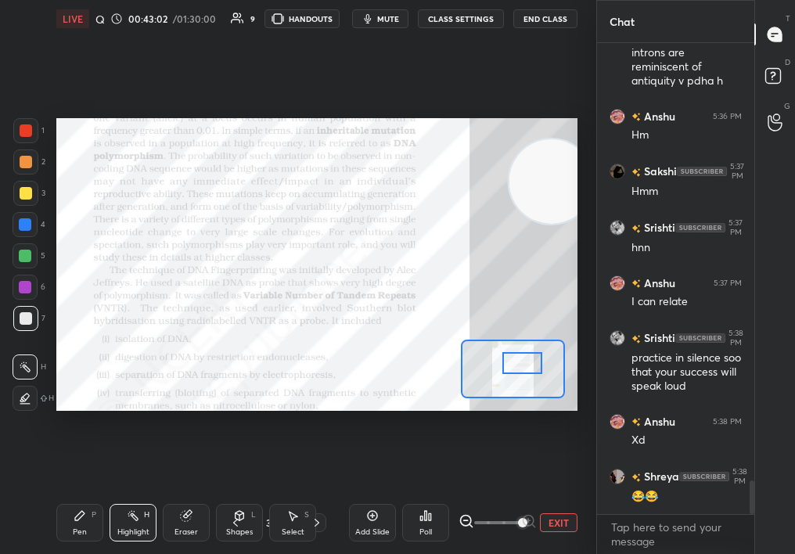
scroll to position [6274, 0]
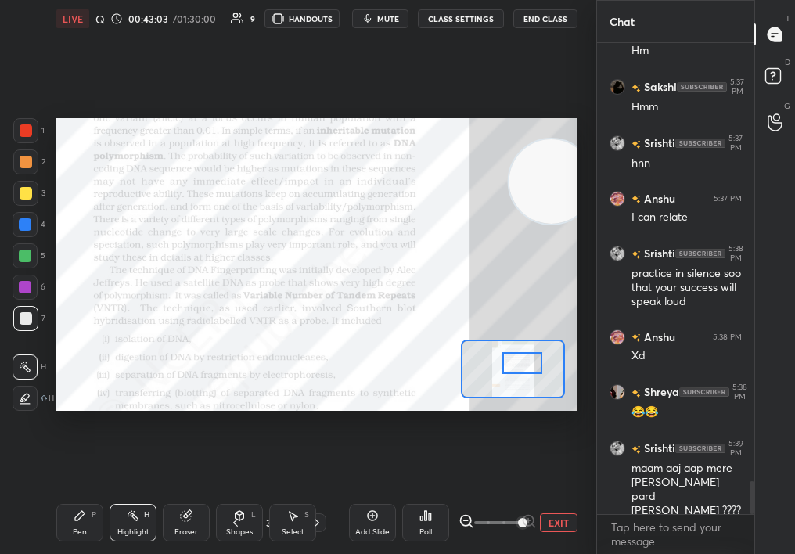
click at [90, 524] on div "Pen P" at bounding box center [79, 523] width 47 height 38
click at [177, 542] on div "Pen P Highlight H Eraser Shapes L Select S 36 / 68 Add Slide Poll EXIT" at bounding box center [316, 523] width 521 height 63
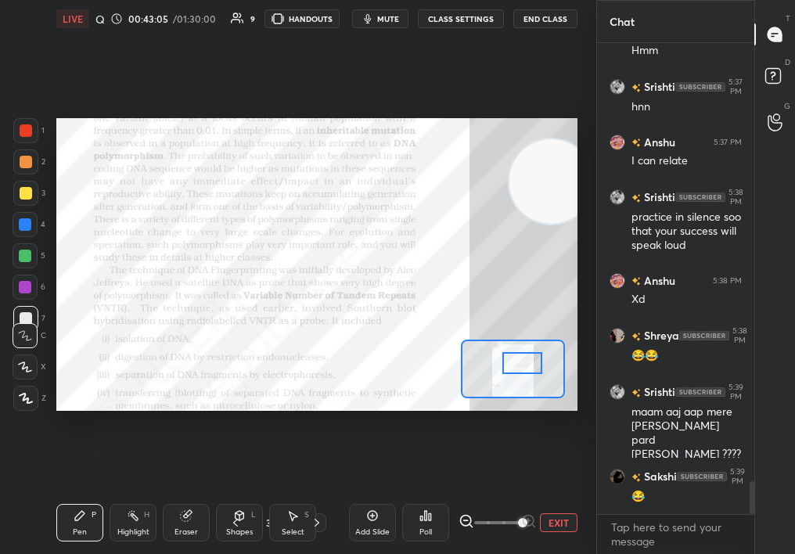
scroll to position [6396, 0]
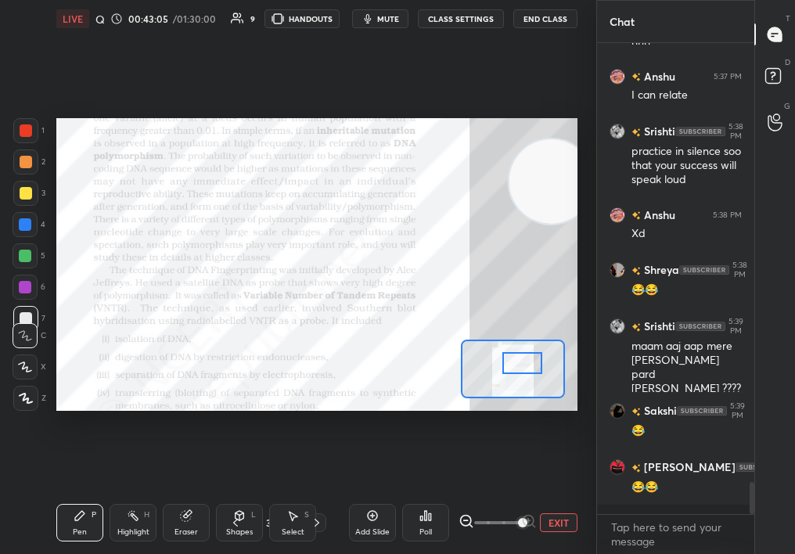
click at [184, 521] on div "Eraser" at bounding box center [186, 523] width 47 height 38
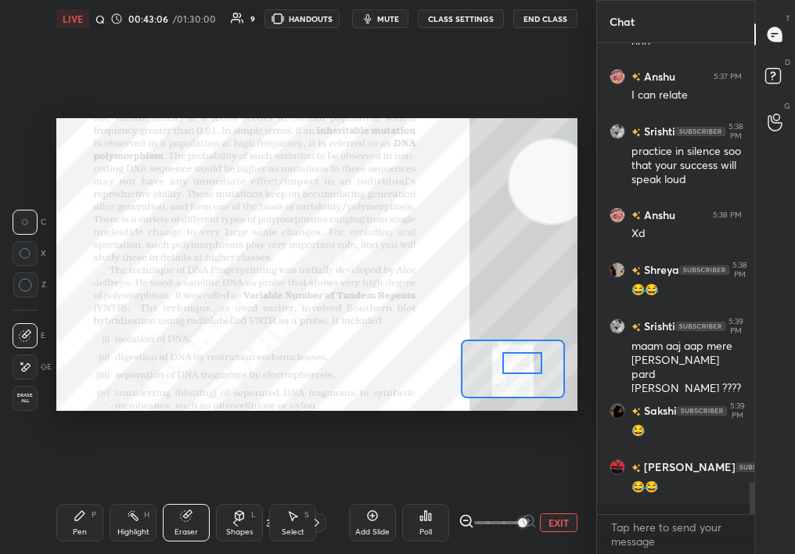
click at [0, 268] on div "1 2 3 4 5 6 7 C X Z C X Z E E Erase all H H LIVE Quick Discussion & Quiz on DNA…" at bounding box center [292, 277] width 584 height 554
click at [76, 517] on div "Pen P" at bounding box center [79, 523] width 47 height 38
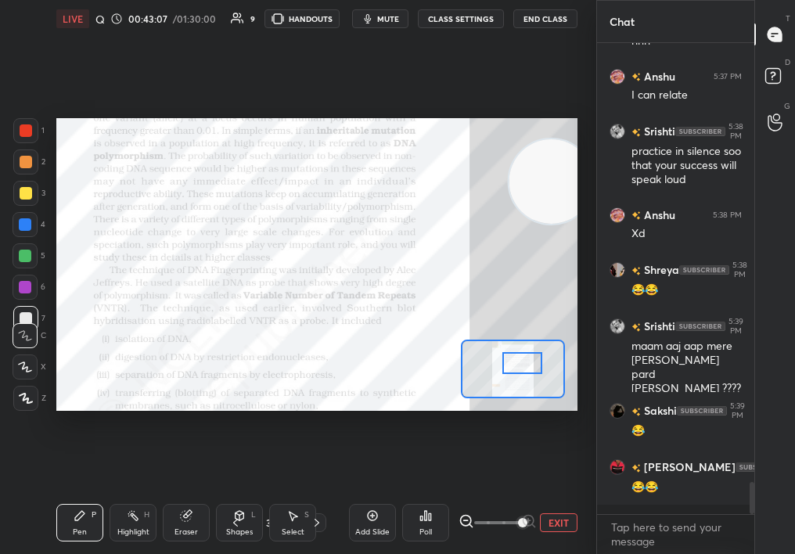
click at [87, 525] on div "Pen P" at bounding box center [79, 523] width 47 height 38
click at [14, 129] on div "1 2 3 4 5 6 7" at bounding box center [29, 227] width 33 height 219
click at [22, 137] on div at bounding box center [25, 130] width 25 height 25
click at [24, 129] on div at bounding box center [26, 130] width 13 height 13
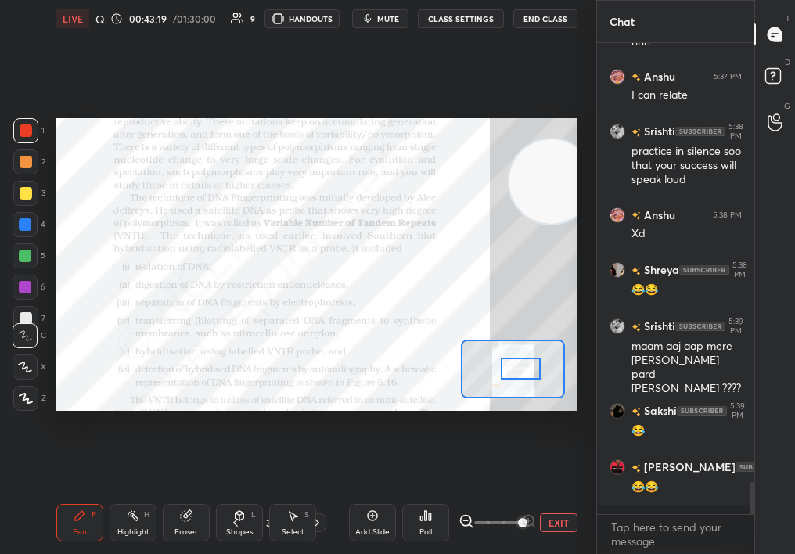
click at [528, 361] on div at bounding box center [521, 369] width 41 height 22
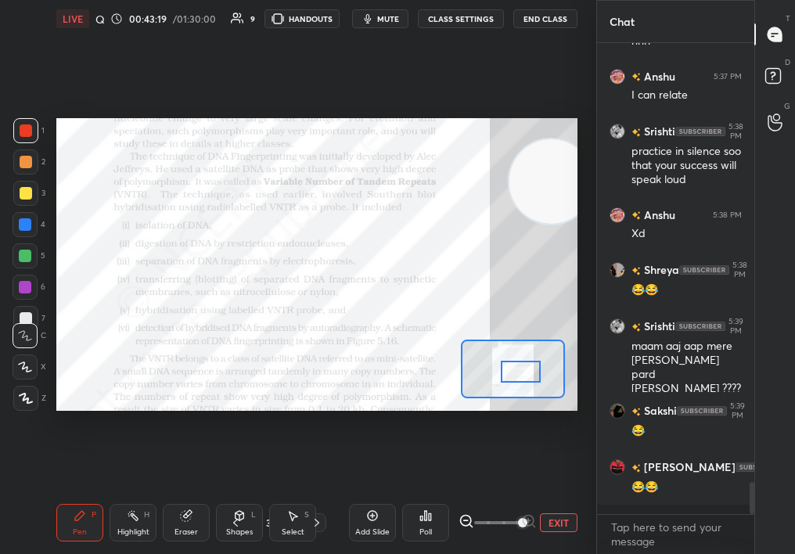
click at [527, 366] on div at bounding box center [521, 372] width 41 height 22
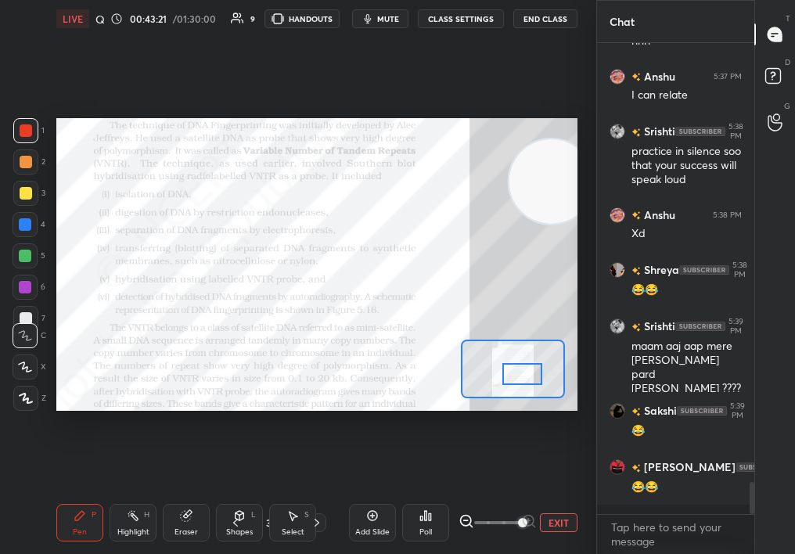
click at [457, 117] on div "Setting up your live class Poll for secs No correct answer Start poll" at bounding box center [317, 265] width 534 height 454
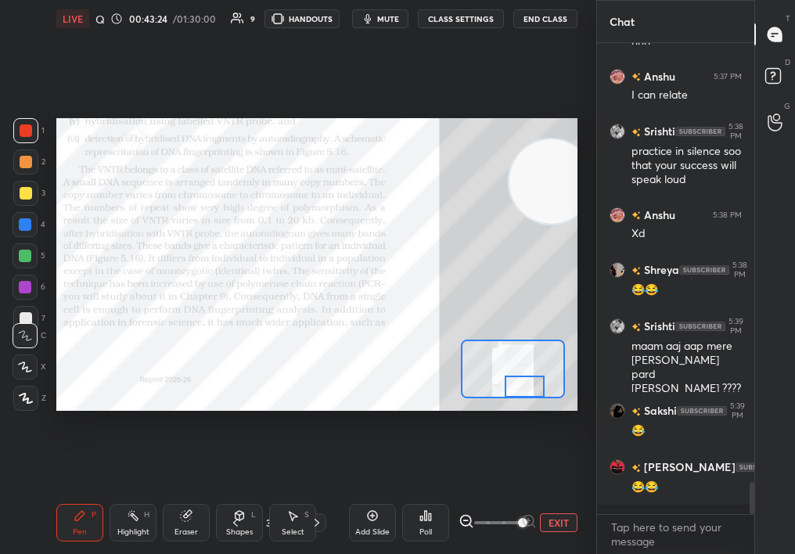
drag, startPoint x: 522, startPoint y: 379, endPoint x: 524, endPoint y: 391, distance: 12.7
click at [525, 391] on div at bounding box center [525, 387] width 41 height 22
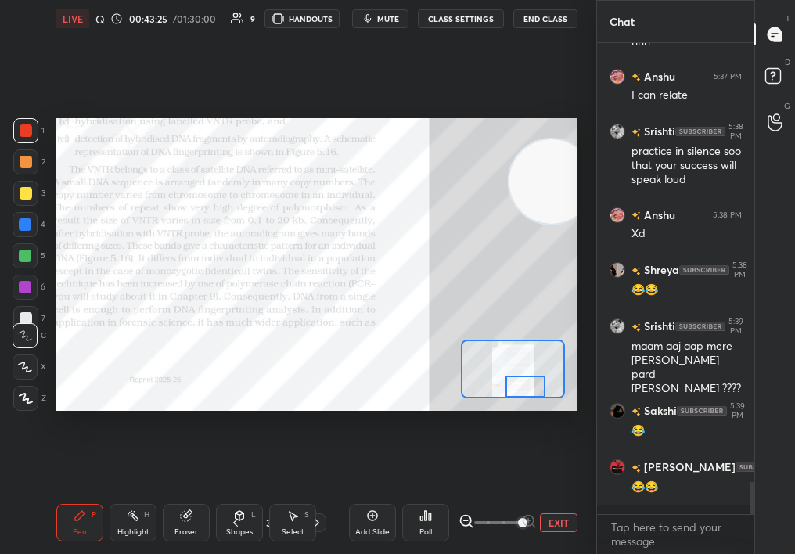
click at [493, 525] on span at bounding box center [497, 522] width 47 height 23
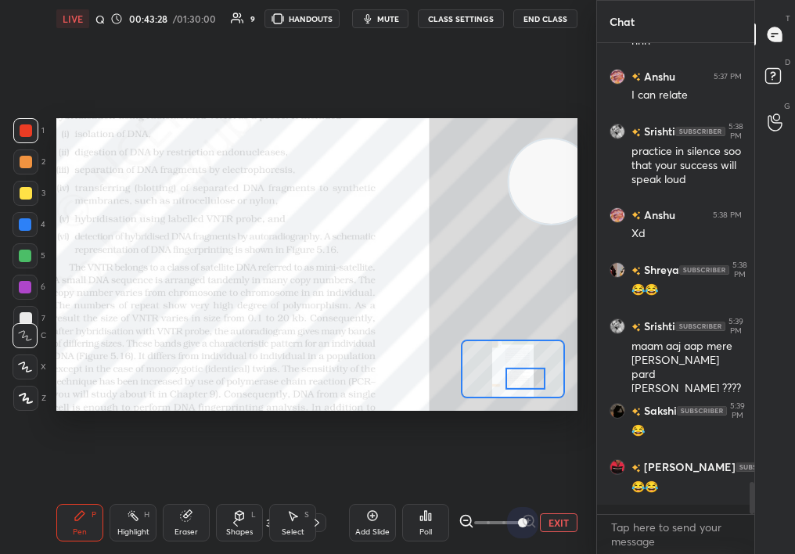
drag, startPoint x: 565, startPoint y: 517, endPoint x: 577, endPoint y: 517, distance: 11.7
click at [577, 517] on div "EXIT" at bounding box center [518, 522] width 119 height 19
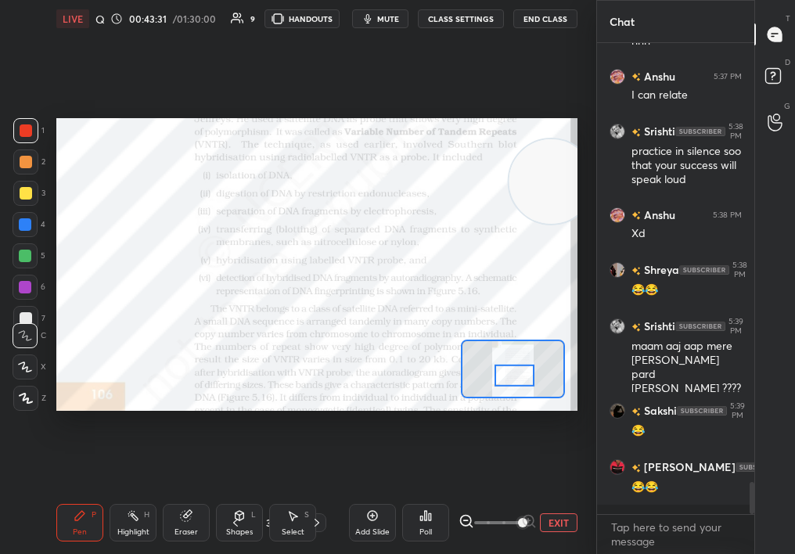
drag, startPoint x: 522, startPoint y: 380, endPoint x: 513, endPoint y: 377, distance: 9.2
click at [513, 377] on div at bounding box center [515, 376] width 41 height 22
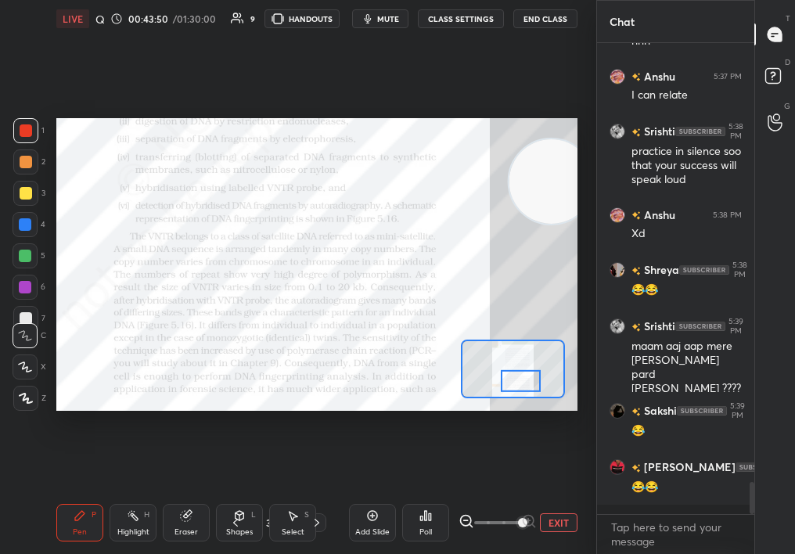
click at [531, 379] on div at bounding box center [521, 381] width 41 height 22
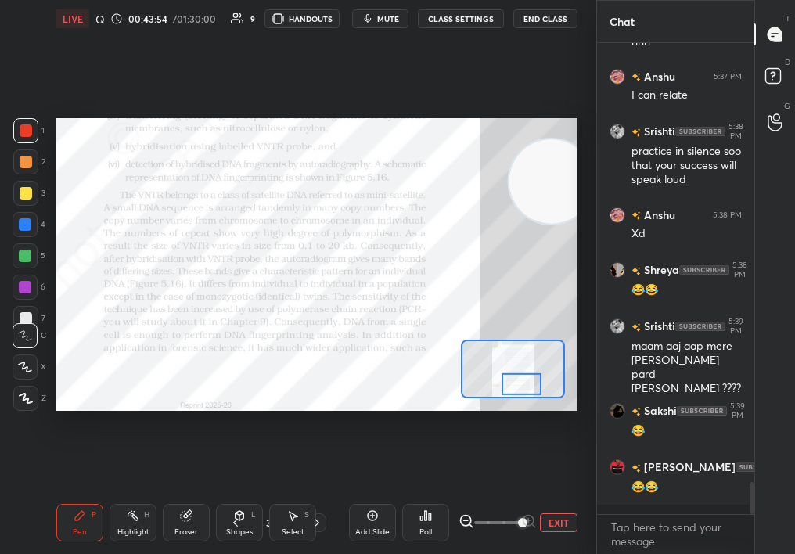
click at [146, 535] on div "Highlight" at bounding box center [133, 532] width 32 height 8
click at [146, 539] on div "Highlight H" at bounding box center [133, 523] width 47 height 38
click at [75, 526] on div "Pen P" at bounding box center [79, 523] width 47 height 38
click at [81, 524] on div "Pen P" at bounding box center [79, 523] width 47 height 38
click at [77, 528] on div "Pen" at bounding box center [80, 532] width 14 height 8
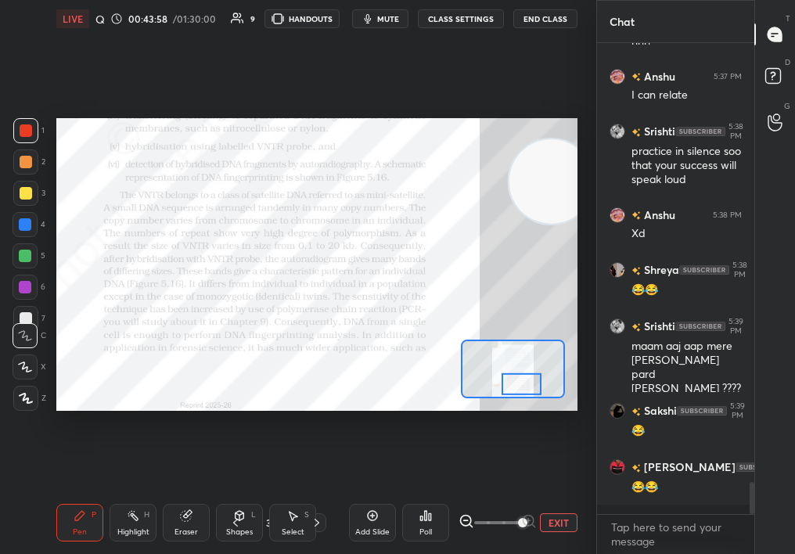
click at [77, 528] on div "Pen P" at bounding box center [79, 523] width 47 height 38
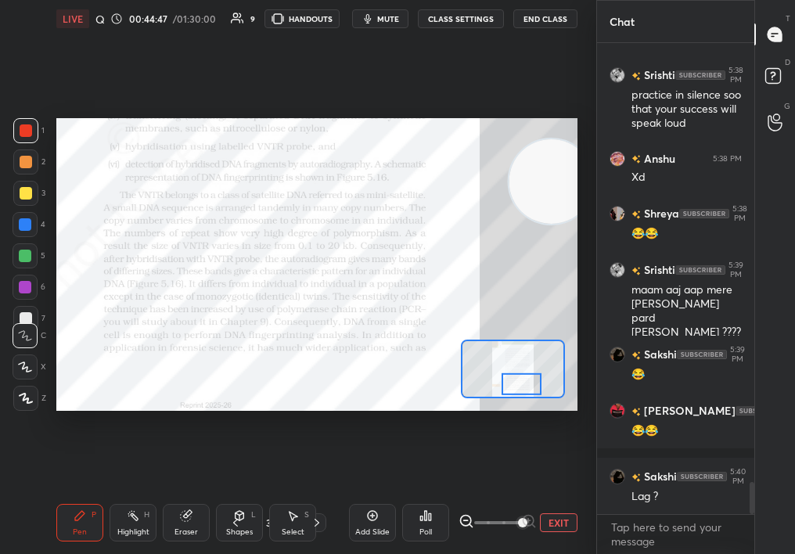
scroll to position [6508, 0]
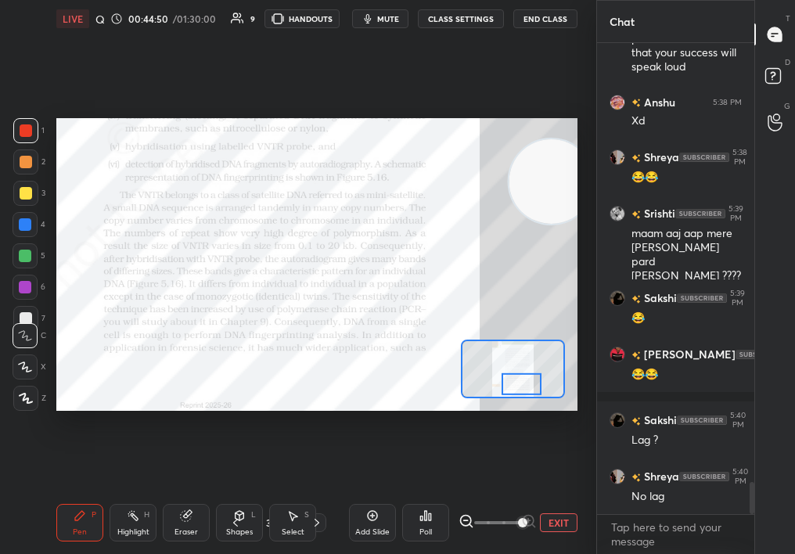
click at [367, 379] on div "Setting up your live class Poll for secs No correct answer Start poll" at bounding box center [317, 265] width 534 height 454
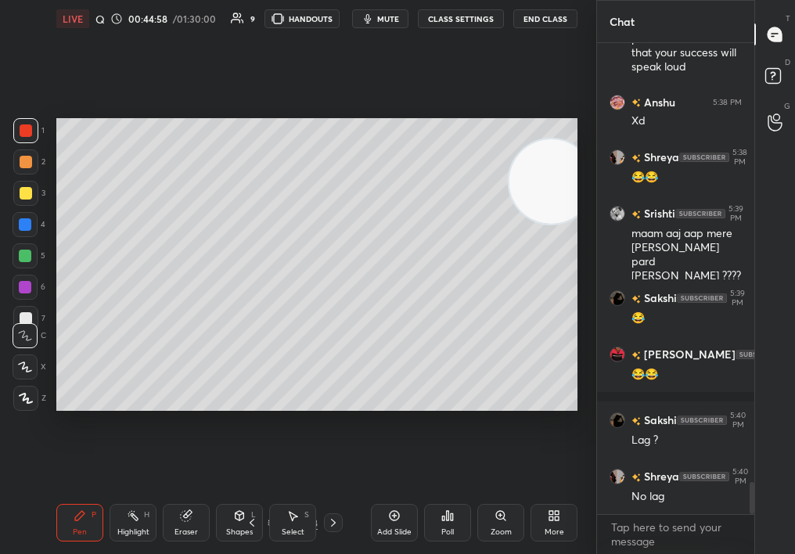
click at [496, 513] on div "Zoom" at bounding box center [500, 523] width 47 height 38
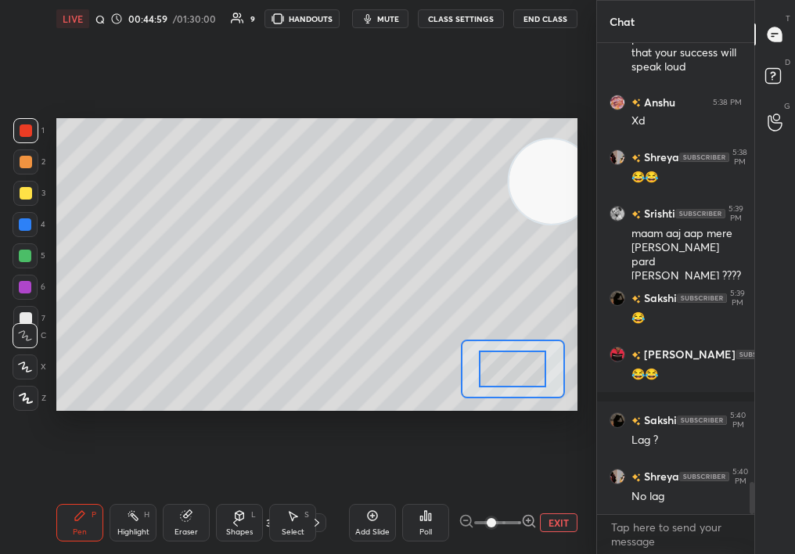
click at [496, 524] on span at bounding box center [491, 522] width 9 height 9
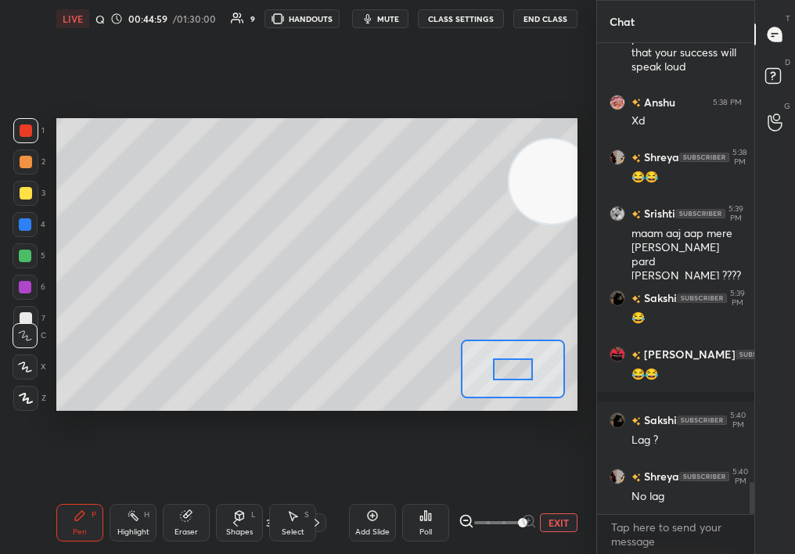
drag, startPoint x: 501, startPoint y: 526, endPoint x: 553, endPoint y: 530, distance: 51.8
click at [553, 529] on div "EXIT" at bounding box center [518, 522] width 119 height 19
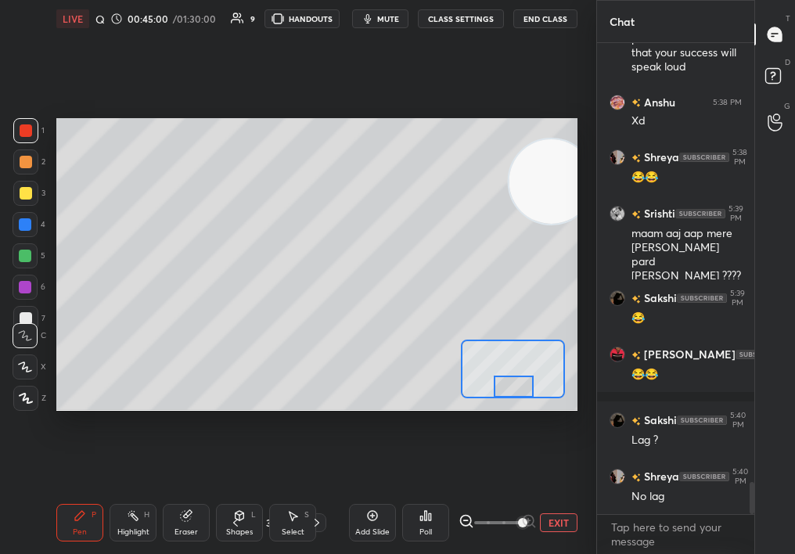
click at [507, 400] on div "Setting up your live class Poll for secs No correct answer Start poll" at bounding box center [316, 265] width 521 height 294
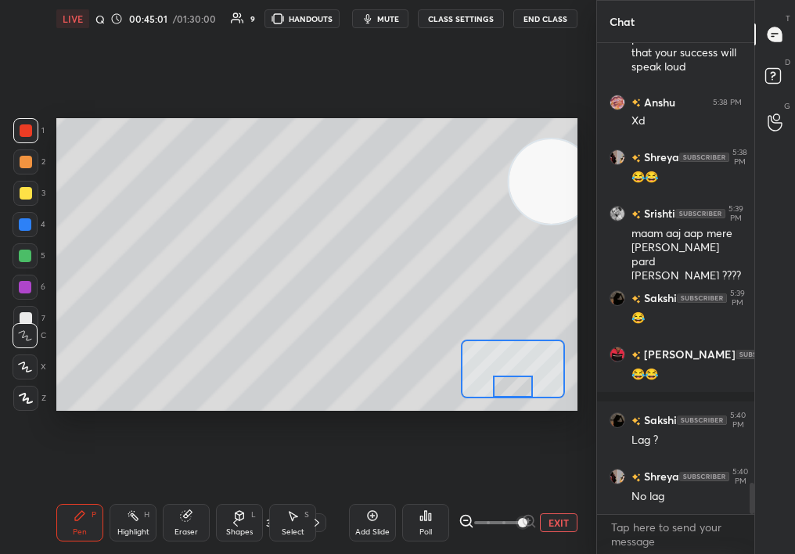
scroll to position [6565, 0]
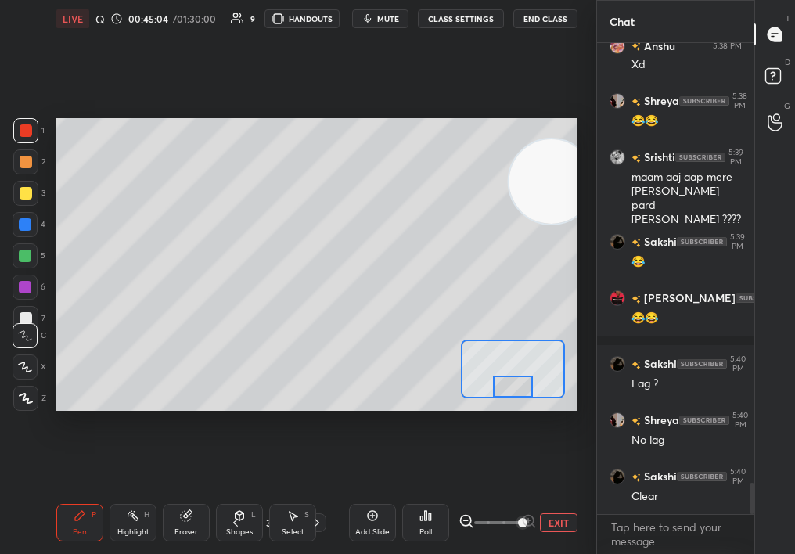
click at [27, 210] on div "1 2 3 4 5 6 7" at bounding box center [29, 227] width 33 height 219
click at [27, 188] on div at bounding box center [26, 193] width 13 height 13
click at [31, 192] on div at bounding box center [25, 193] width 25 height 25
click at [554, 516] on button "EXIT" at bounding box center [559, 522] width 38 height 19
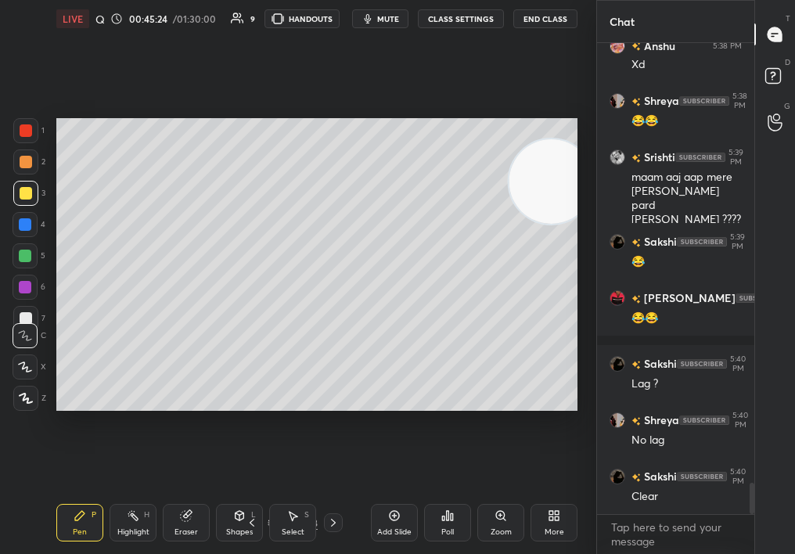
click at [30, 168] on div at bounding box center [25, 162] width 25 height 25
click at [30, 171] on div at bounding box center [25, 162] width 25 height 25
click at [138, 524] on div "Highlight H" at bounding box center [133, 523] width 47 height 38
drag, startPoint x: 323, startPoint y: 447, endPoint x: 368, endPoint y: 434, distance: 46.3
click at [370, 434] on div "Setting up your live class Poll for secs No correct answer Start poll" at bounding box center [317, 265] width 534 height 454
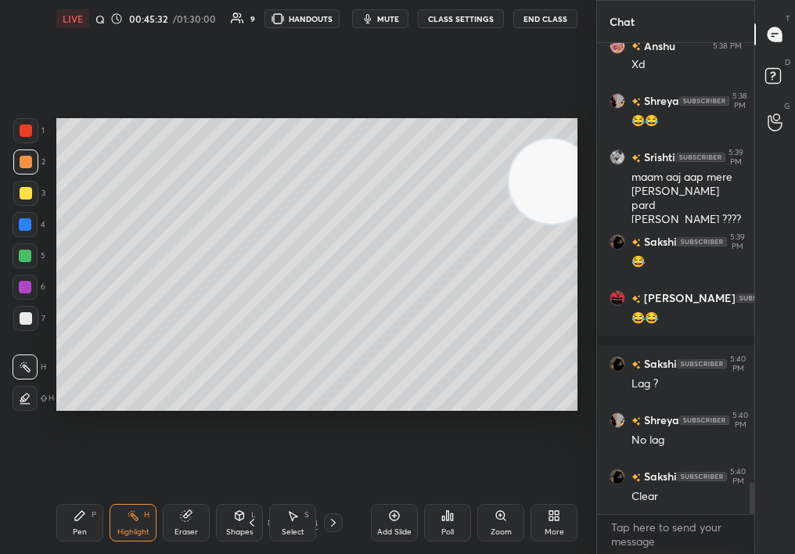
drag, startPoint x: 228, startPoint y: 103, endPoint x: 13, endPoint y: 142, distance: 218.2
click at [2, 153] on div "1 2 3 4 5 6 7 C X Z C X Z E E Erase all H H LIVE Quick Discussion & Quiz on DNA…" at bounding box center [292, 277] width 584 height 554
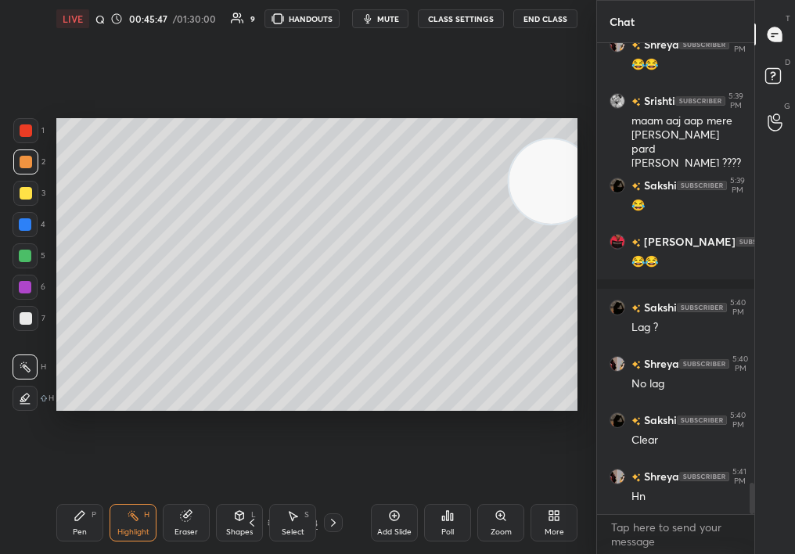
click at [131, 533] on div "Highlight" at bounding box center [133, 532] width 32 height 8
click at [334, 523] on icon at bounding box center [333, 523] width 13 height 13
click at [338, 524] on icon at bounding box center [333, 523] width 13 height 13
click at [333, 526] on icon at bounding box center [333, 523] width 13 height 13
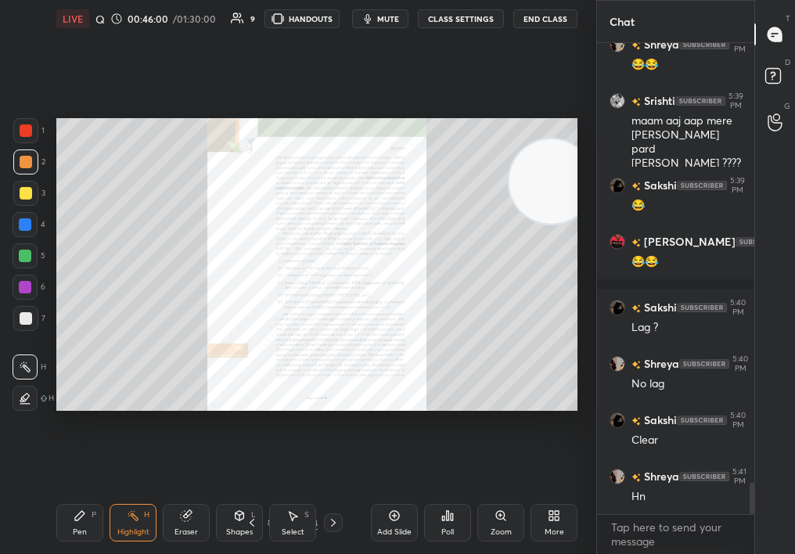
click at [333, 521] on icon at bounding box center [333, 523] width 5 height 8
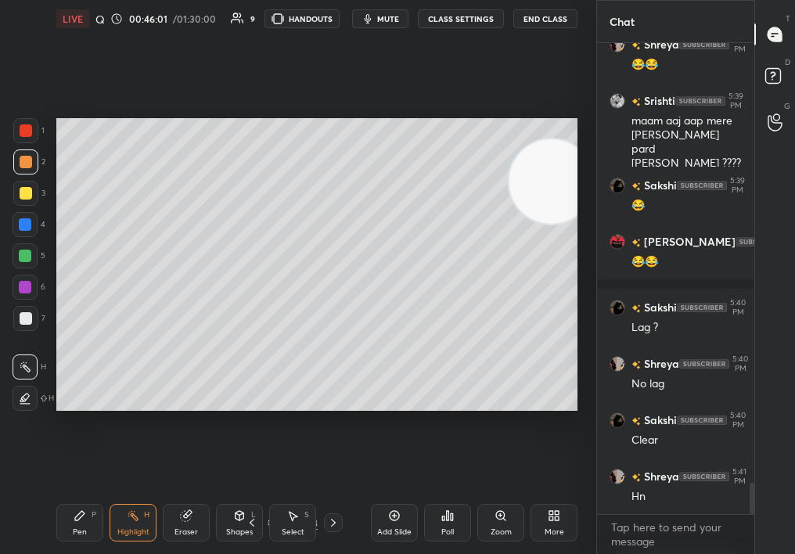
click at [336, 526] on icon at bounding box center [333, 523] width 13 height 13
click at [335, 521] on icon at bounding box center [333, 523] width 13 height 13
click at [333, 524] on icon at bounding box center [333, 523] width 13 height 13
click at [333, 517] on icon at bounding box center [333, 523] width 13 height 13
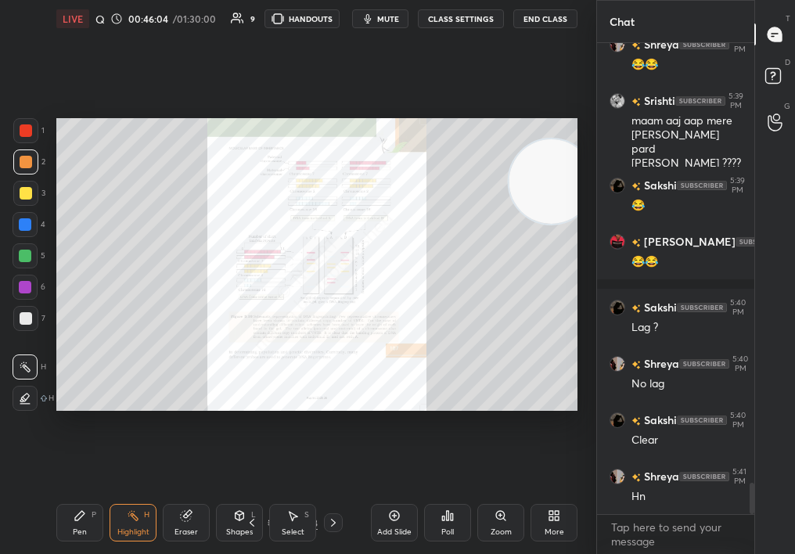
click at [250, 524] on icon at bounding box center [252, 523] width 13 height 13
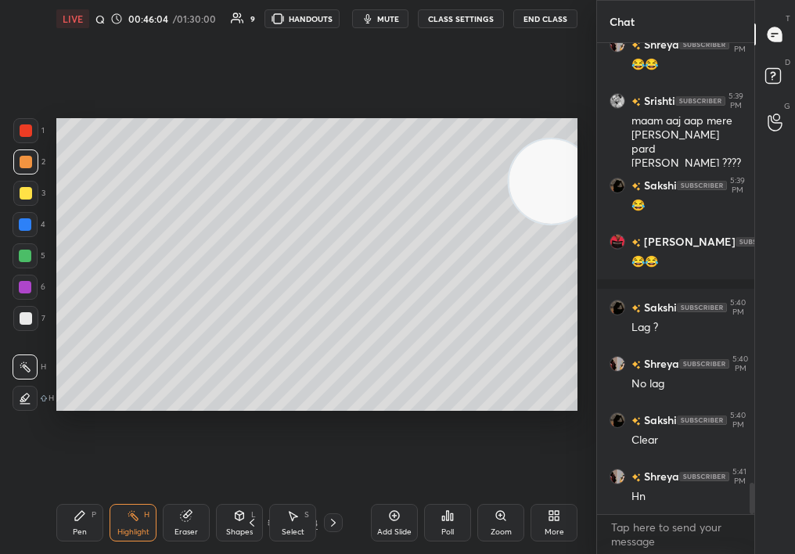
click at [257, 520] on icon at bounding box center [252, 523] width 13 height 13
click at [258, 517] on div "Shapes L" at bounding box center [239, 523] width 47 height 38
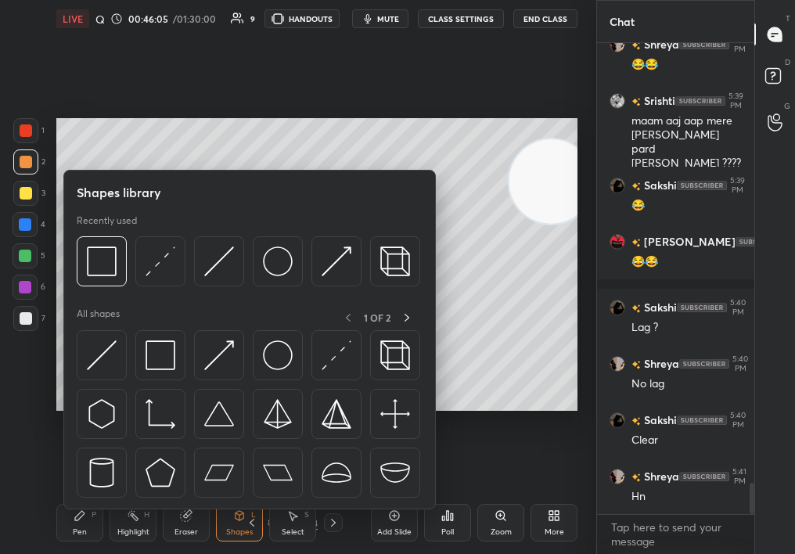
click at [256, 521] on icon at bounding box center [252, 523] width 13 height 13
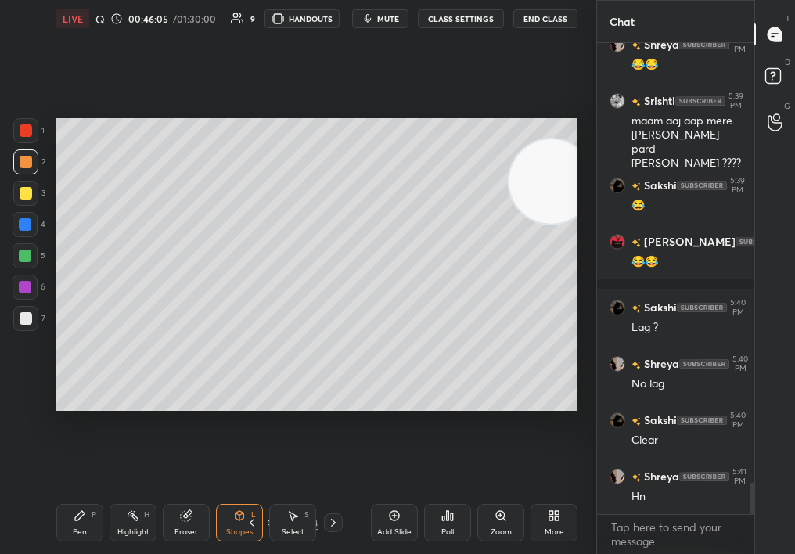
click at [255, 521] on icon at bounding box center [252, 523] width 13 height 13
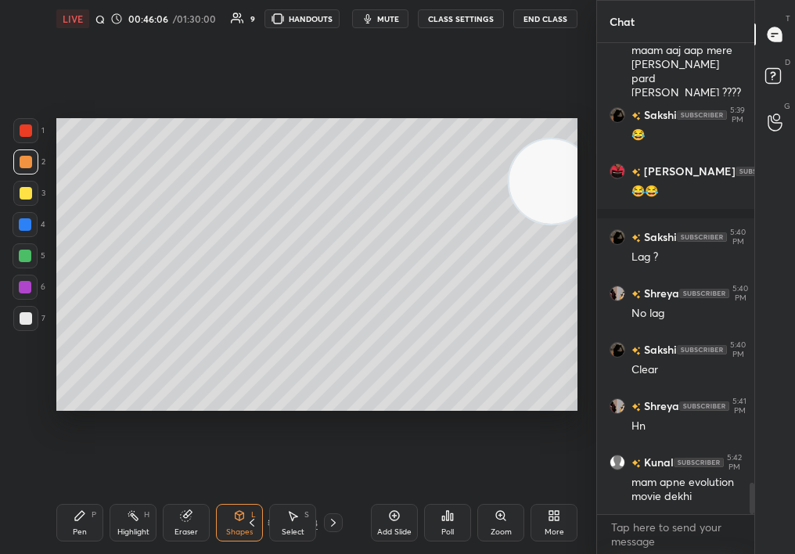
click at [254, 521] on icon at bounding box center [252, 523] width 13 height 13
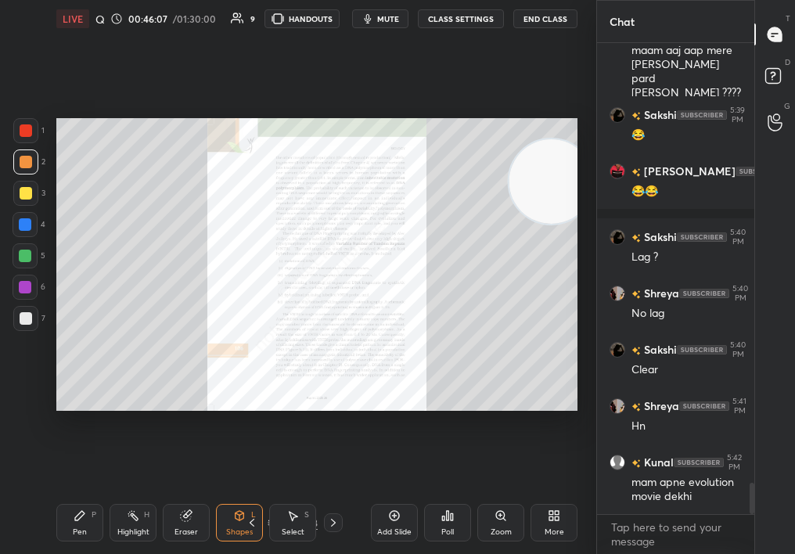
click at [134, 522] on div "Highlight H" at bounding box center [133, 523] width 47 height 38
click at [327, 523] on icon at bounding box center [333, 523] width 13 height 13
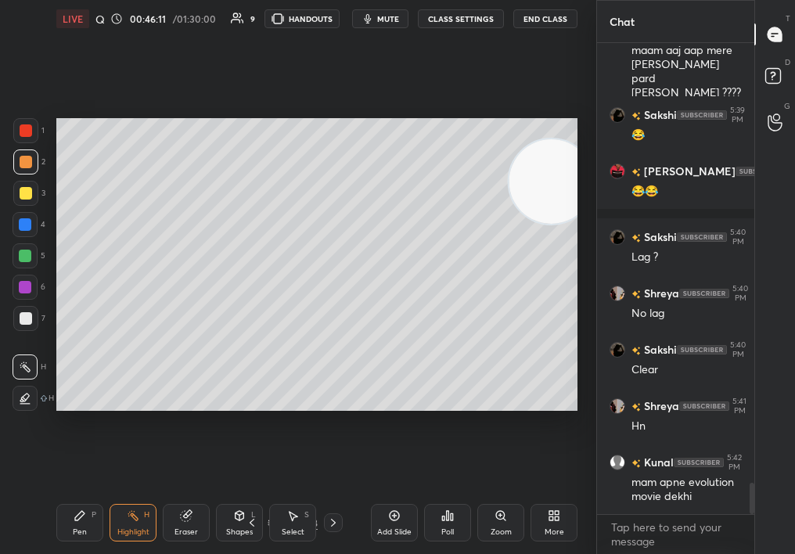
click at [329, 527] on icon at bounding box center [333, 523] width 13 height 13
click at [331, 524] on icon at bounding box center [333, 523] width 13 height 13
click at [334, 522] on icon at bounding box center [333, 523] width 13 height 13
click at [336, 521] on icon at bounding box center [333, 523] width 13 height 13
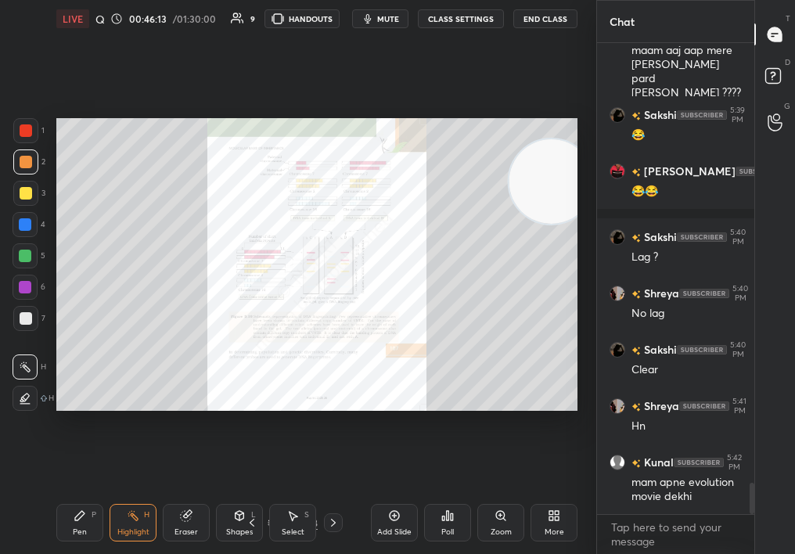
click at [337, 504] on div "Pen P Highlight H Eraser Shapes L Select S 41 / 68 Add Slide Poll Zoom More" at bounding box center [316, 523] width 521 height 63
click at [252, 525] on icon at bounding box center [252, 523] width 13 height 13
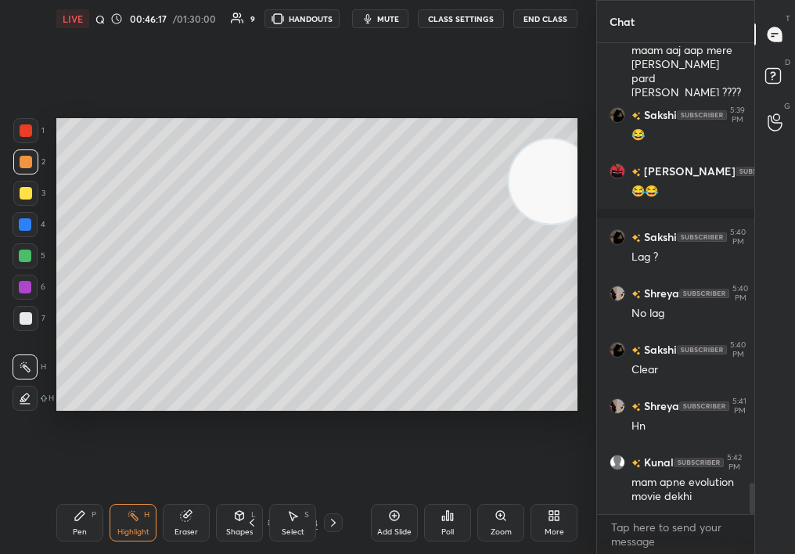
click at [252, 522] on icon at bounding box center [252, 523] width 13 height 13
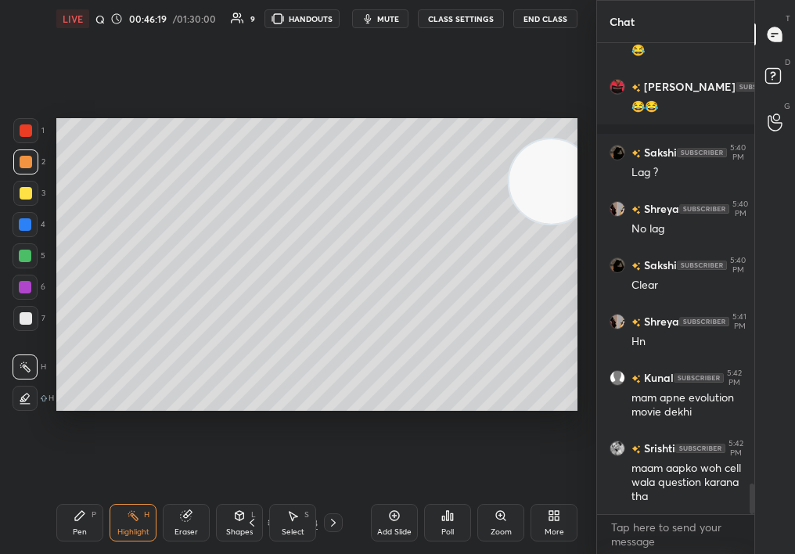
click at [248, 525] on div "Pen P Highlight H Eraser Shapes L Select S 39 / 68 Add Slide Poll Zoom More" at bounding box center [316, 523] width 521 height 63
click at [251, 521] on icon at bounding box center [252, 523] width 5 height 8
click at [254, 521] on icon at bounding box center [252, 523] width 13 height 13
click at [253, 521] on icon at bounding box center [252, 523] width 13 height 13
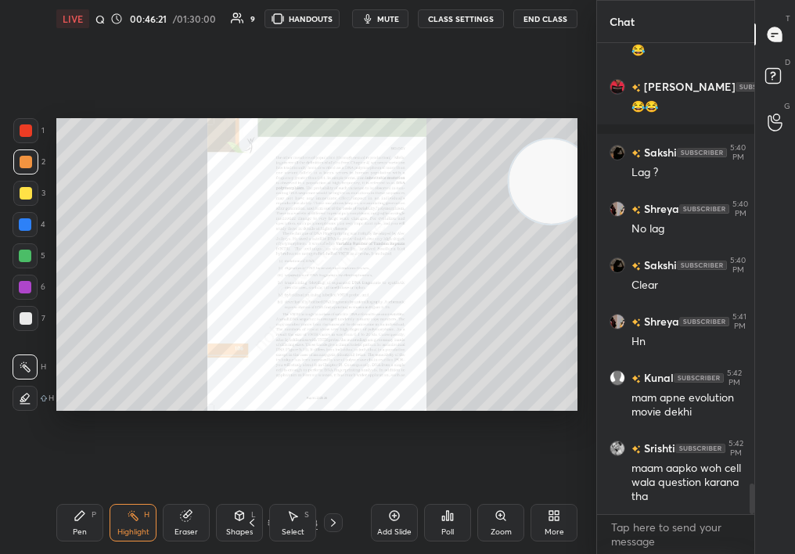
click at [254, 520] on icon at bounding box center [252, 523] width 13 height 13
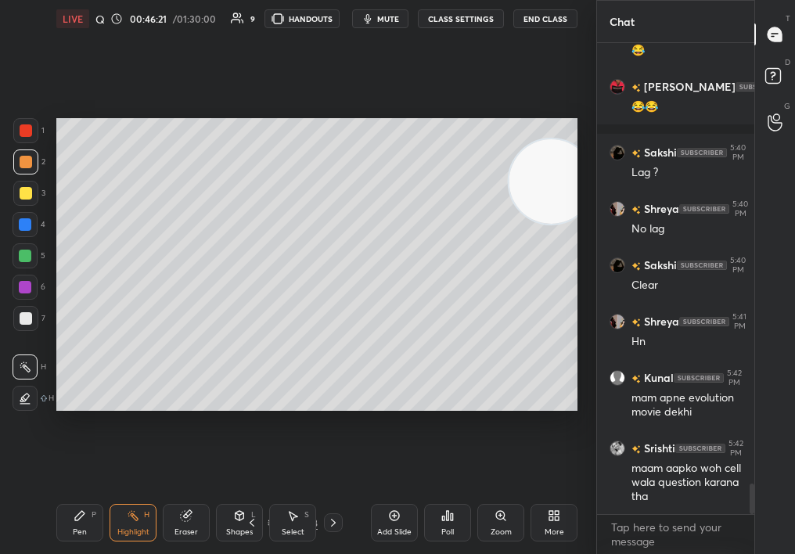
click at [327, 519] on div at bounding box center [333, 522] width 19 height 19
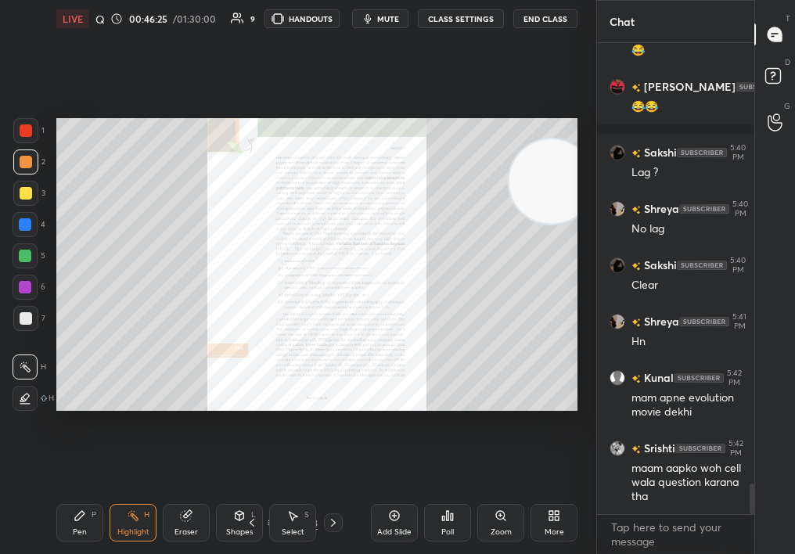
click at [337, 521] on div "36 / 68" at bounding box center [292, 522] width 157 height 19
click at [334, 521] on icon at bounding box center [333, 523] width 13 height 13
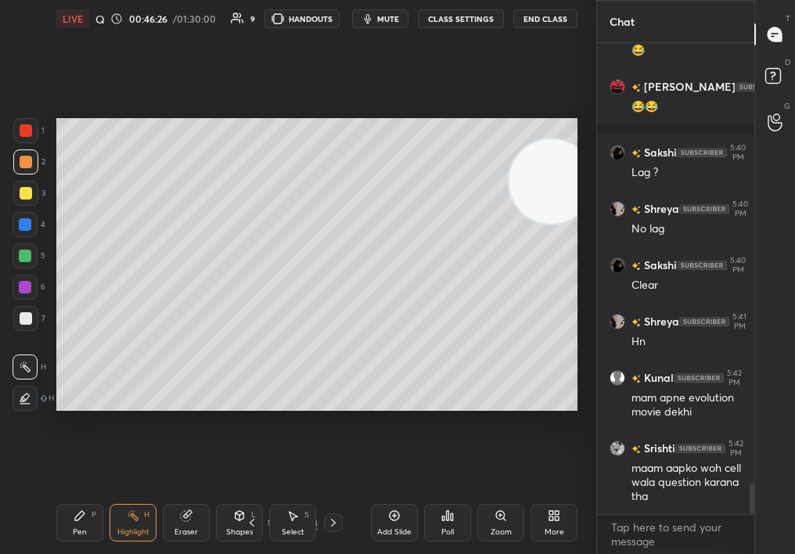
click at [338, 523] on icon at bounding box center [333, 523] width 13 height 13
click at [330, 531] on div "Pen P Highlight H Eraser Shapes L Select S 38 / 68 Add Slide Poll Zoom More" at bounding box center [316, 523] width 521 height 63
click at [333, 521] on icon at bounding box center [333, 523] width 13 height 13
click at [335, 519] on icon at bounding box center [333, 523] width 13 height 13
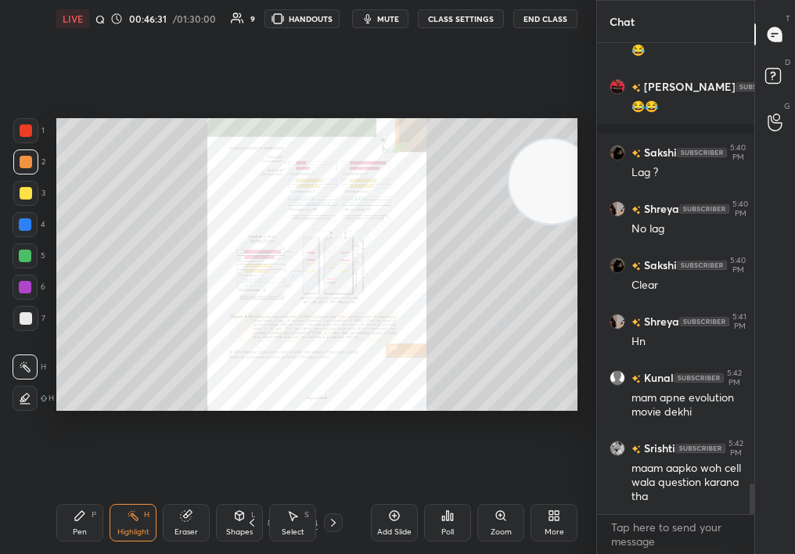
click at [497, 517] on icon at bounding box center [500, 515] width 9 height 9
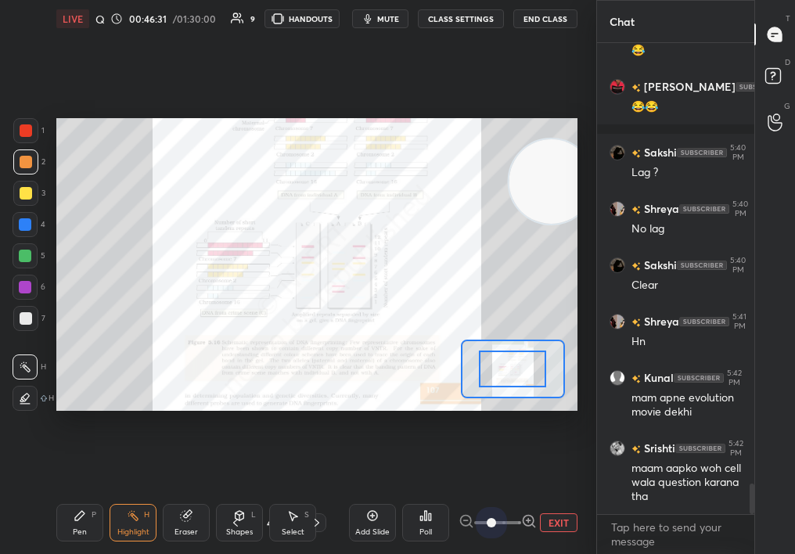
click at [580, 521] on div "LIVE Quick Discussion & Quiz on DNA Fingertips 00:46:31 / 01:30:00 9 HANDOUTS m…" at bounding box center [317, 277] width 534 height 554
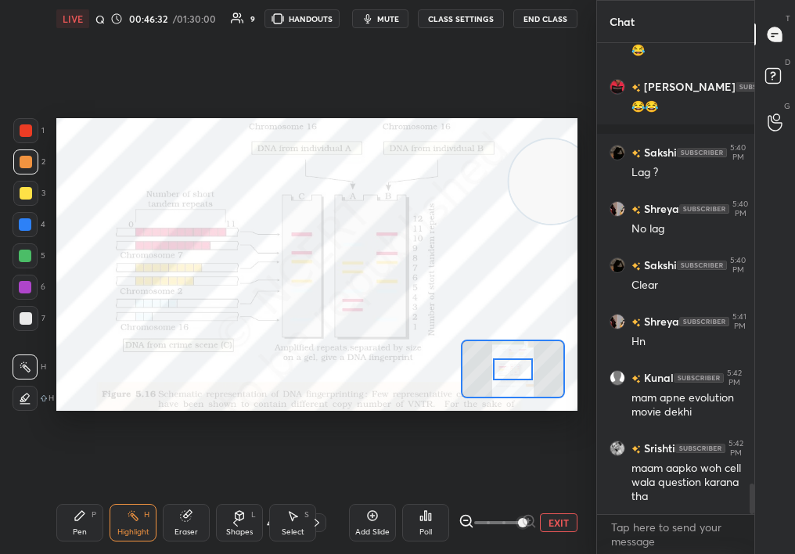
click at [70, 521] on div "Pen P" at bounding box center [79, 523] width 47 height 38
click at [74, 513] on icon at bounding box center [80, 516] width 13 height 13
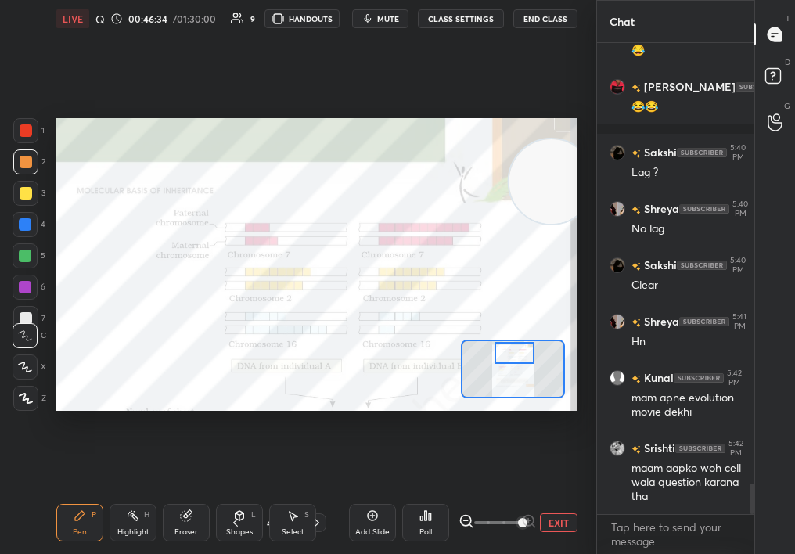
drag, startPoint x: 514, startPoint y: 358, endPoint x: 515, endPoint y: 340, distance: 18.0
click at [515, 342] on div at bounding box center [515, 353] width 41 height 22
click at [556, 517] on button "EXIT" at bounding box center [559, 522] width 38 height 19
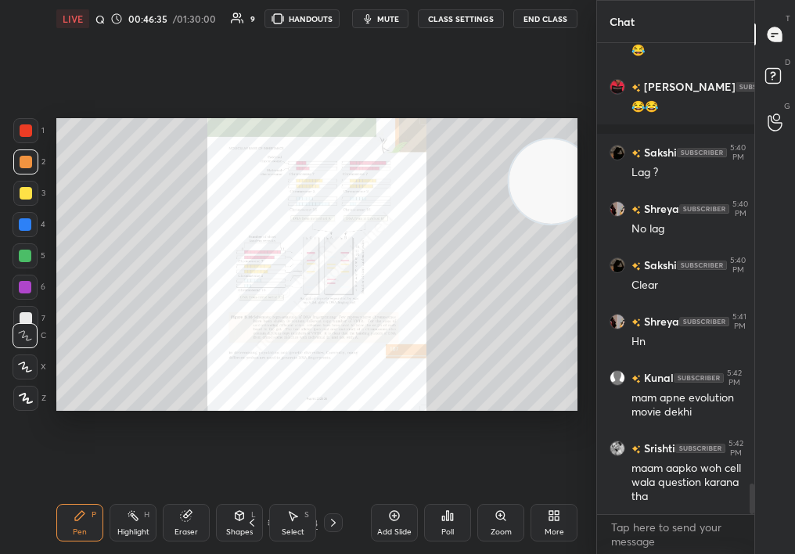
click at [342, 522] on div at bounding box center [333, 522] width 19 height 19
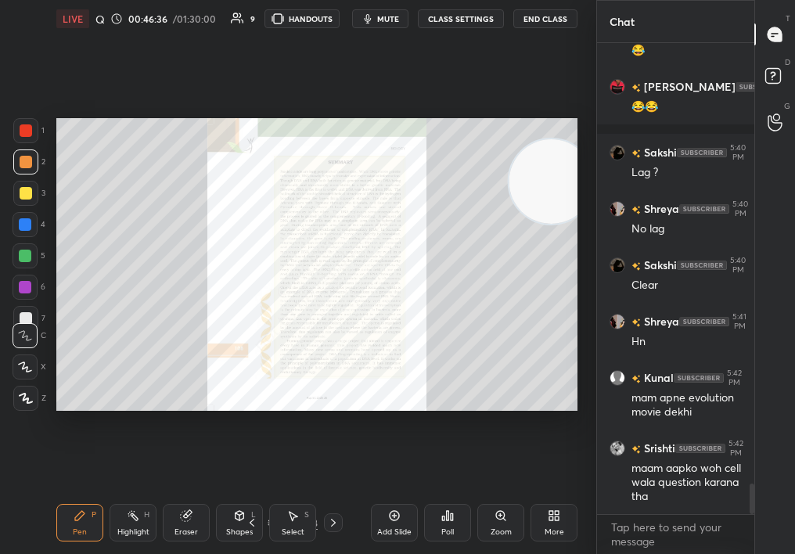
click at [339, 522] on div "42 / 68" at bounding box center [292, 522] width 157 height 19
click at [388, 521] on icon at bounding box center [394, 516] width 13 height 13
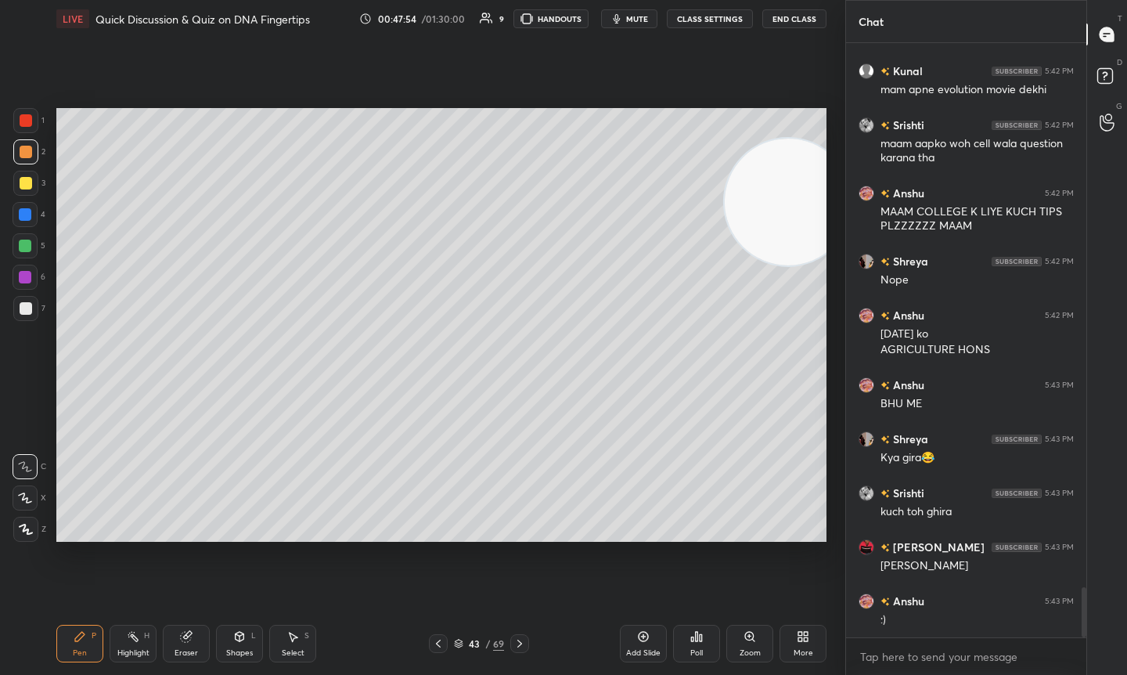
scroll to position [503, 93]
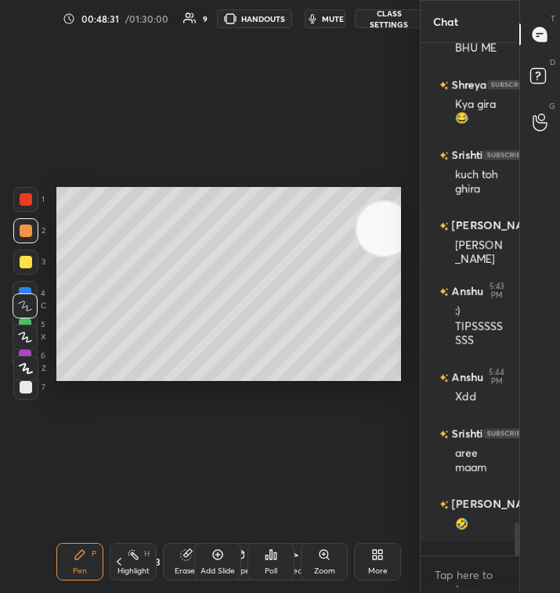
click at [375, 544] on div "More" at bounding box center [377, 562] width 47 height 38
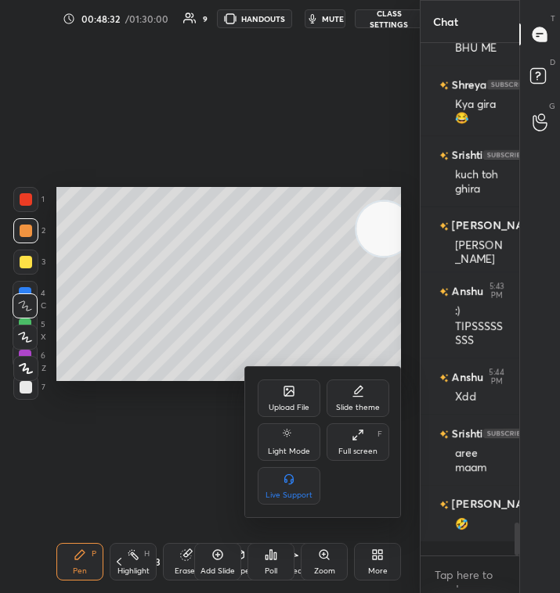
click at [279, 404] on div "Upload File" at bounding box center [288, 408] width 41 height 8
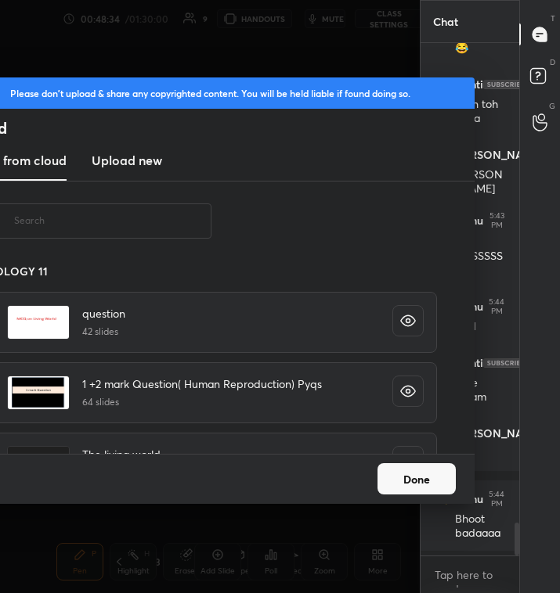
click at [136, 207] on input "text" at bounding box center [112, 220] width 197 height 67
click at [137, 205] on input "text" at bounding box center [112, 220] width 197 height 67
click at [81, 222] on input "text" at bounding box center [112, 220] width 197 height 67
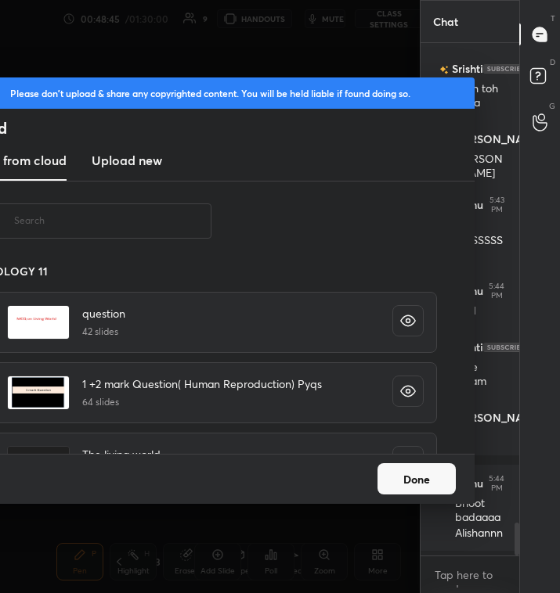
click at [422, 456] on div "Done" at bounding box center [209, 479] width 529 height 50
click at [424, 482] on button "Done" at bounding box center [416, 478] width 78 height 31
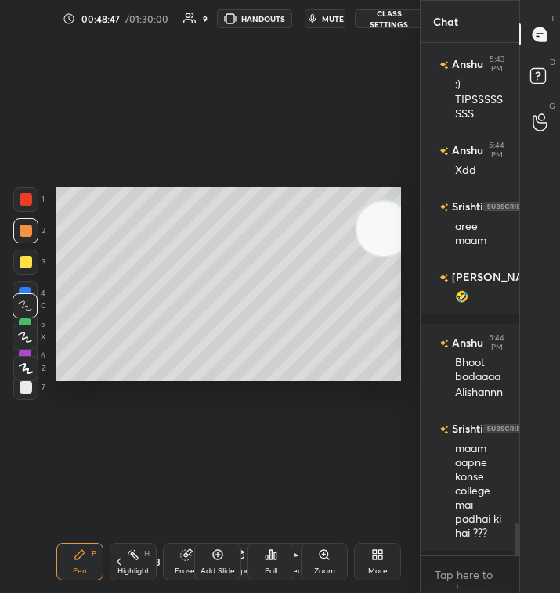
click at [391, 534] on div "Add Slide Poll Zoom More" at bounding box center [297, 562] width 207 height 88
click at [354, 402] on div "Setting up your live class Poll for secs No correct answer Start poll" at bounding box center [228, 284] width 357 height 493
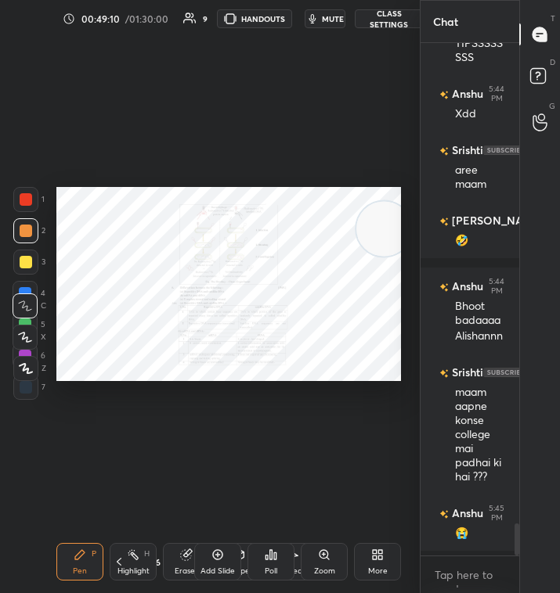
scroll to position [7697, 0]
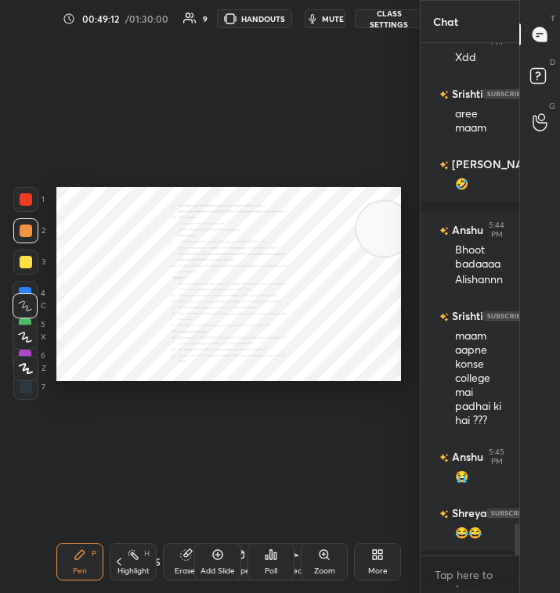
click at [333, 553] on div "Zoom" at bounding box center [324, 562] width 47 height 38
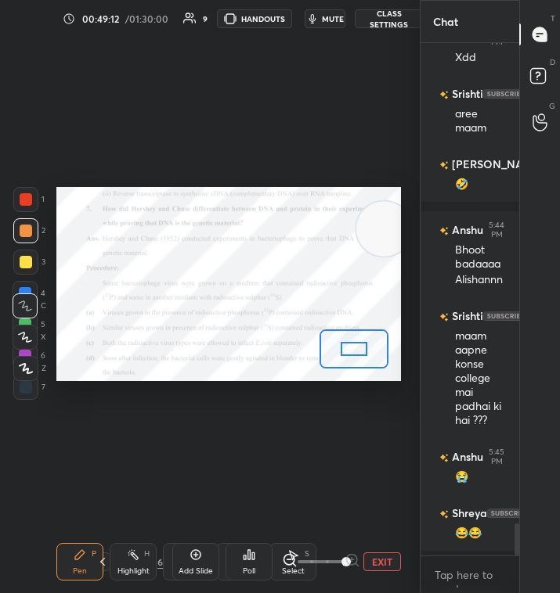
click at [380, 553] on div "EXIT" at bounding box center [341, 562] width 119 height 19
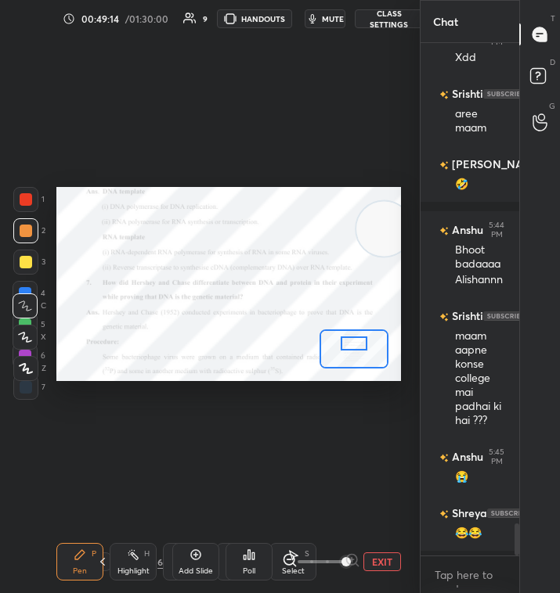
scroll to position [7753, 0]
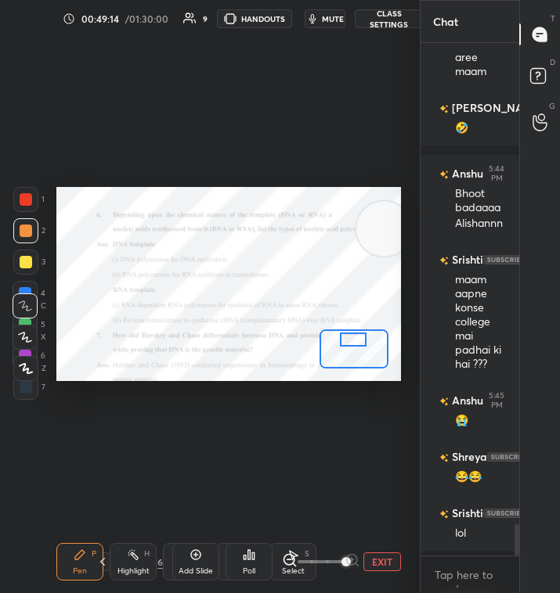
drag, startPoint x: 359, startPoint y: 351, endPoint x: 358, endPoint y: 342, distance: 9.4
click at [358, 342] on div at bounding box center [353, 340] width 27 height 14
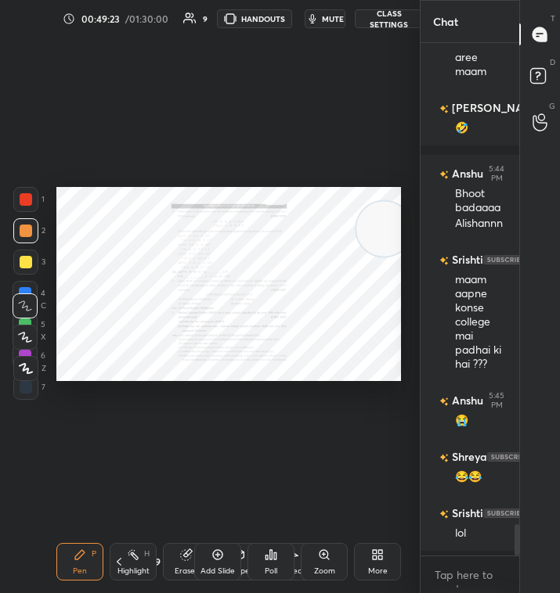
click at [326, 553] on div "Zoom" at bounding box center [324, 571] width 21 height 8
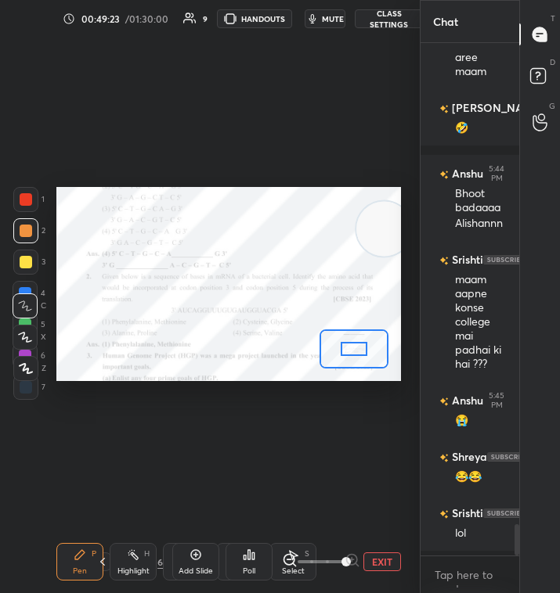
click at [399, 553] on div "EXIT" at bounding box center [341, 562] width 119 height 19
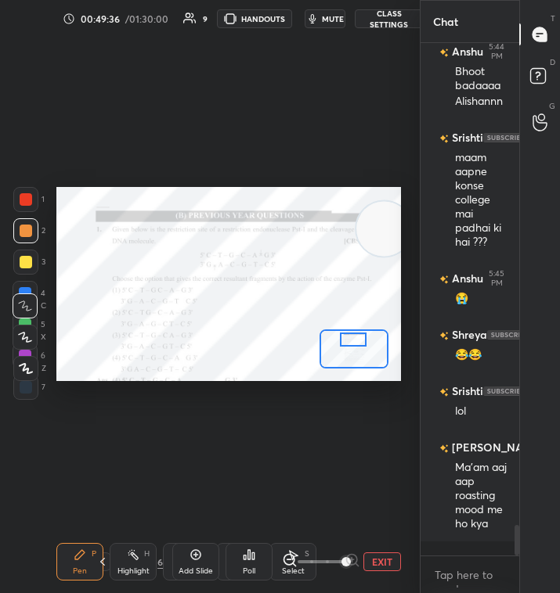
scroll to position [7960, 0]
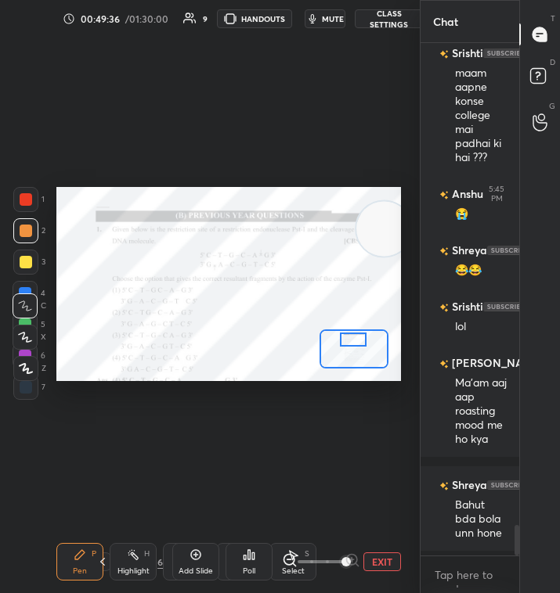
drag, startPoint x: 355, startPoint y: 351, endPoint x: 355, endPoint y: 342, distance: 9.4
click at [355, 342] on div at bounding box center [353, 340] width 27 height 14
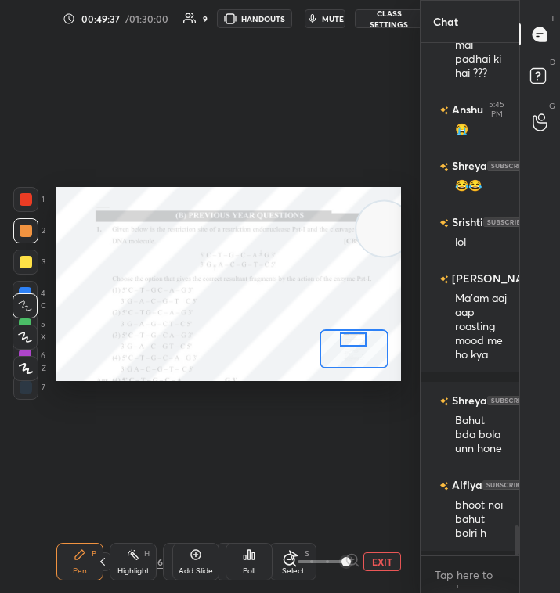
click at [31, 200] on div at bounding box center [26, 199] width 13 height 13
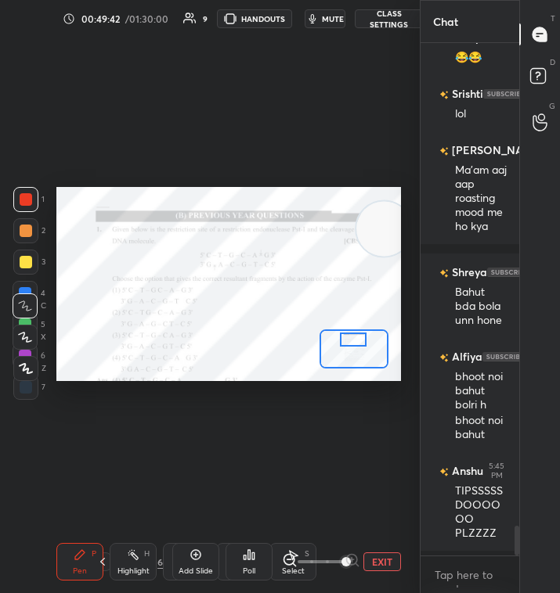
scroll to position [8299, 0]
click at [91, 381] on div "Setting up your live class Poll for secs No correct answer Start poll" at bounding box center [228, 284] width 357 height 493
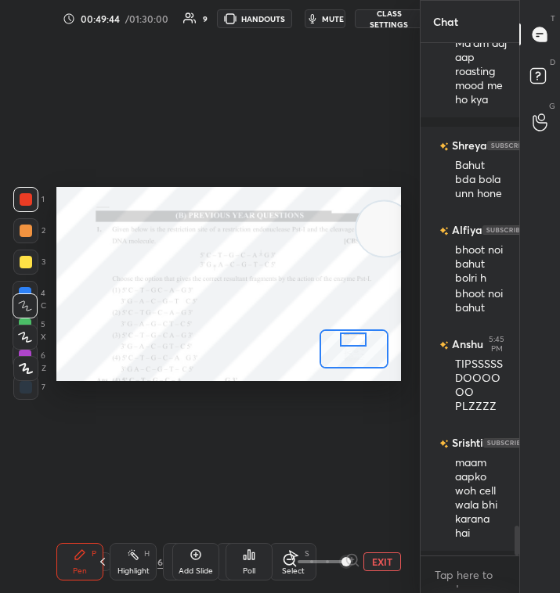
click at [242, 378] on div "Setting up your live class Poll for secs No correct answer Start poll" at bounding box center [228, 284] width 357 height 493
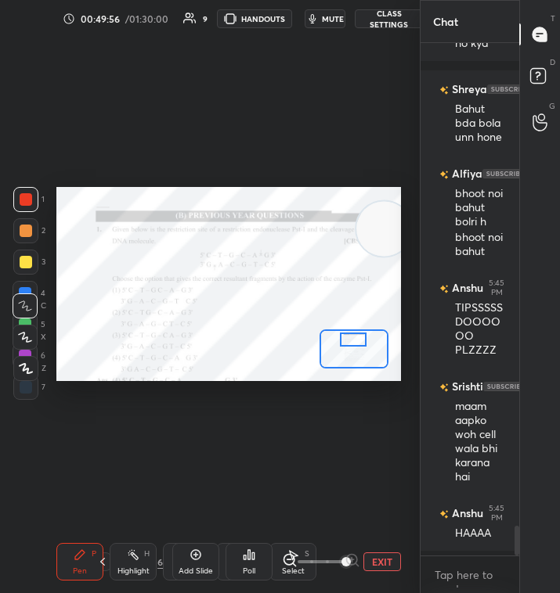
drag, startPoint x: 91, startPoint y: 381, endPoint x: 251, endPoint y: 395, distance: 161.1
click at [251, 395] on div "Setting up your live class Poll for secs No correct answer Start poll" at bounding box center [228, 284] width 357 height 493
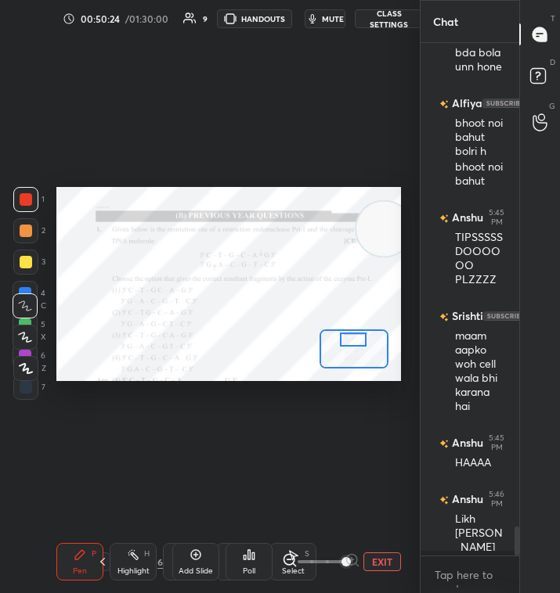
click at [252, 553] on div "Poll" at bounding box center [248, 562] width 47 height 38
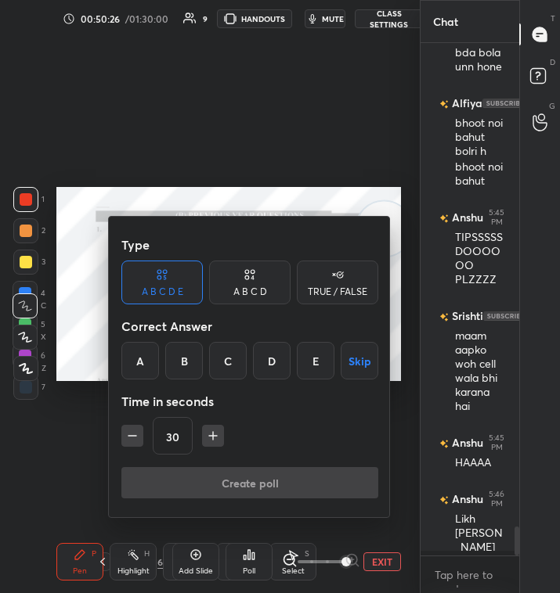
click at [277, 290] on div "A B C D" at bounding box center [249, 283] width 81 height 44
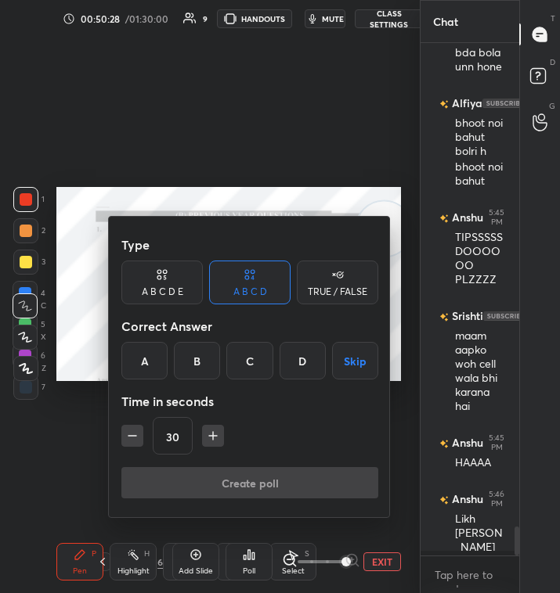
click at [310, 366] on div "D" at bounding box center [302, 361] width 46 height 38
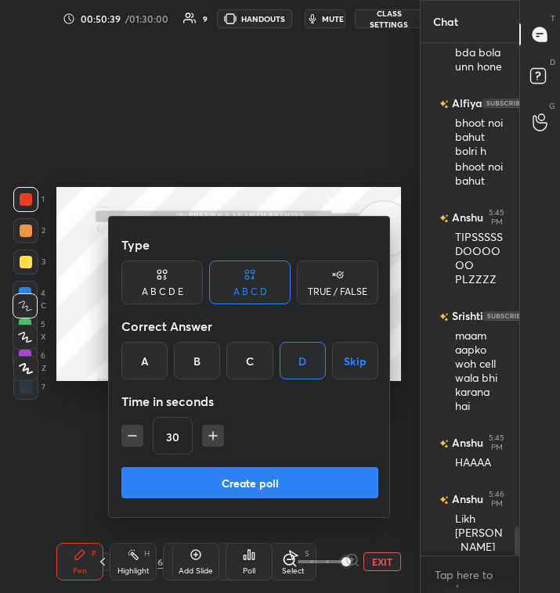
click at [300, 485] on button "Create poll" at bounding box center [249, 482] width 257 height 31
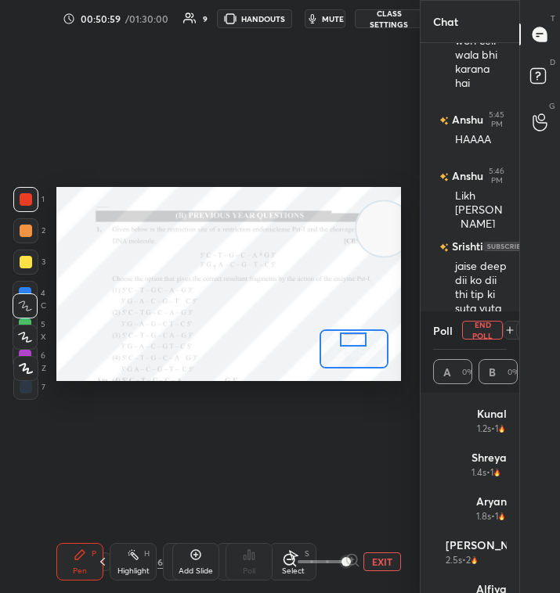
scroll to position [8806, 0]
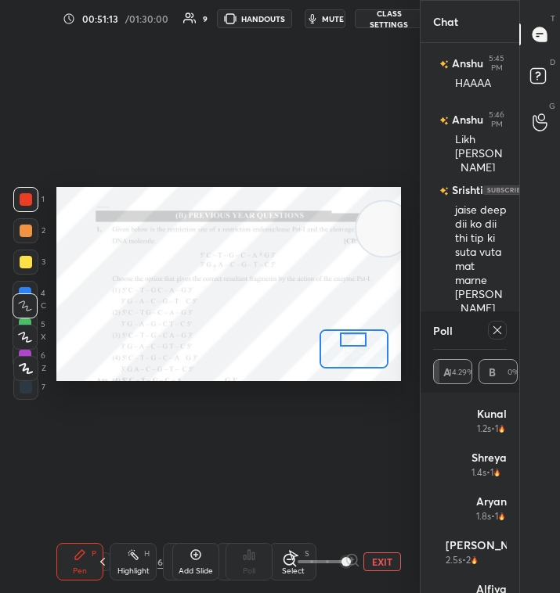
click at [502, 331] on icon at bounding box center [497, 330] width 13 height 13
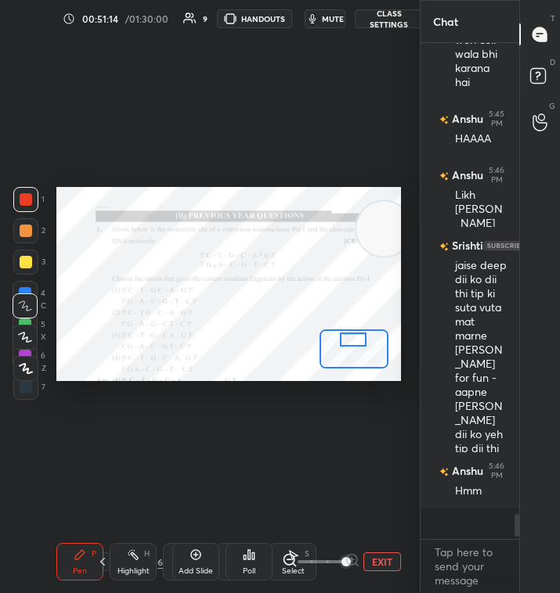
scroll to position [532, 93]
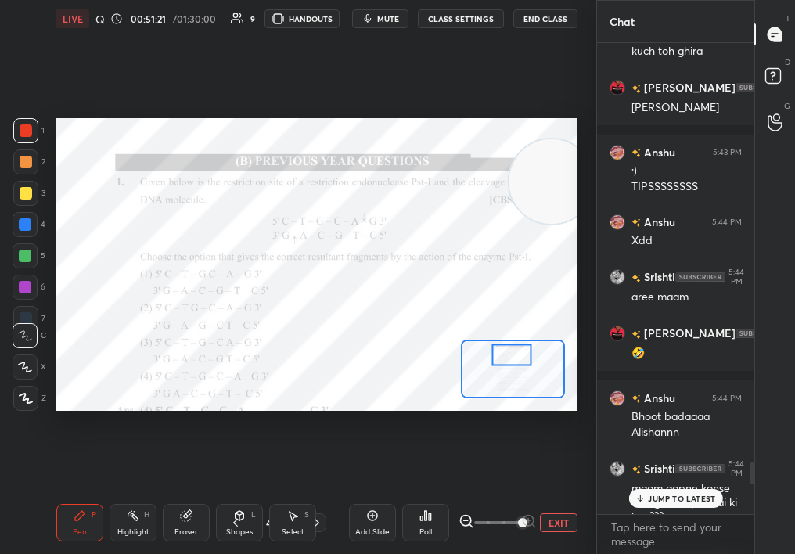
type textarea "x"
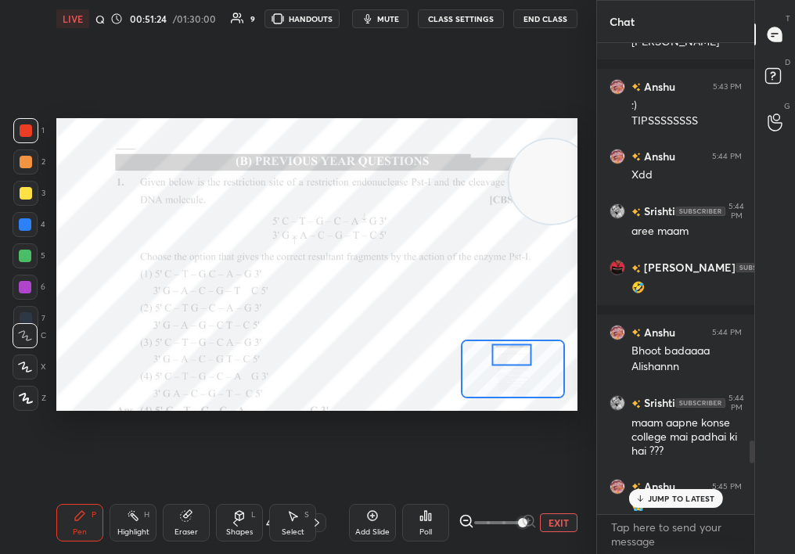
click at [676, 491] on div "JUMP TO LATEST" at bounding box center [676, 498] width 94 height 19
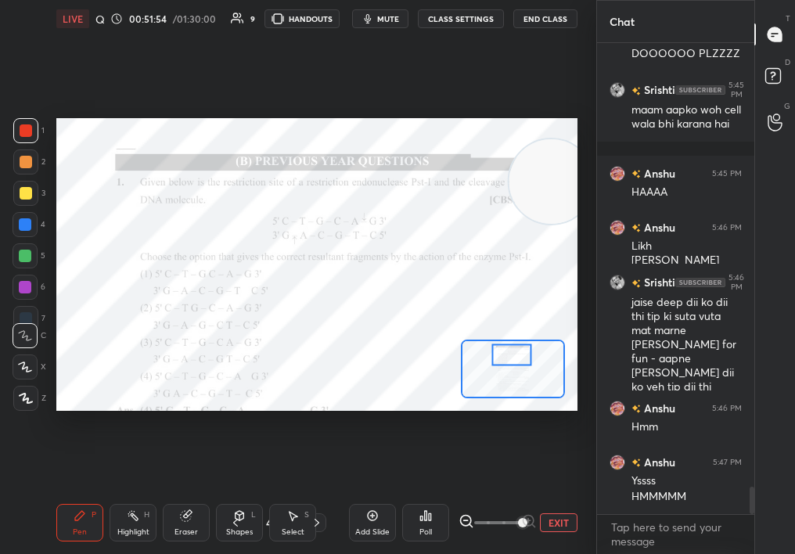
click at [137, 522] on div "Highlight H" at bounding box center [133, 523] width 47 height 38
click at [136, 519] on div "Highlight H" at bounding box center [133, 523] width 47 height 38
drag, startPoint x: 284, startPoint y: 412, endPoint x: 299, endPoint y: 416, distance: 15.4
click at [303, 416] on div "Setting up your live class Poll for secs No correct answer Start poll" at bounding box center [317, 265] width 534 height 454
click at [175, 528] on div "Eraser" at bounding box center [186, 532] width 23 height 8
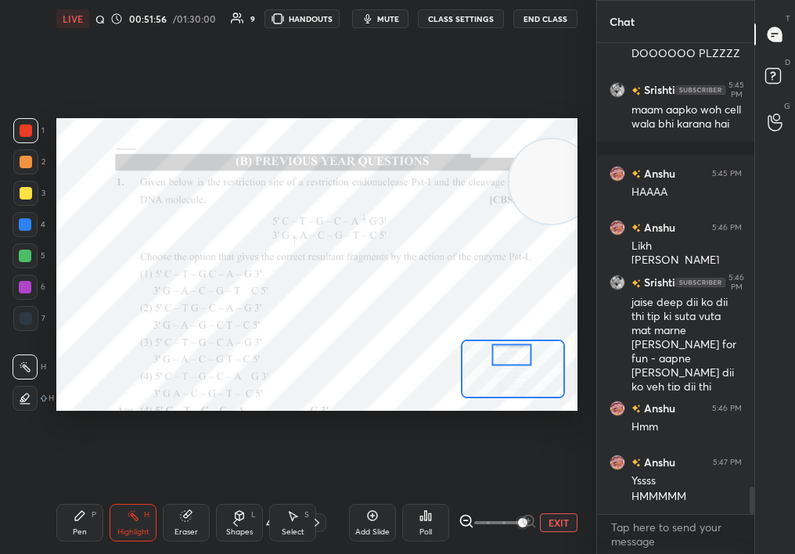
click at [168, 516] on div "Eraser" at bounding box center [186, 523] width 47 height 38
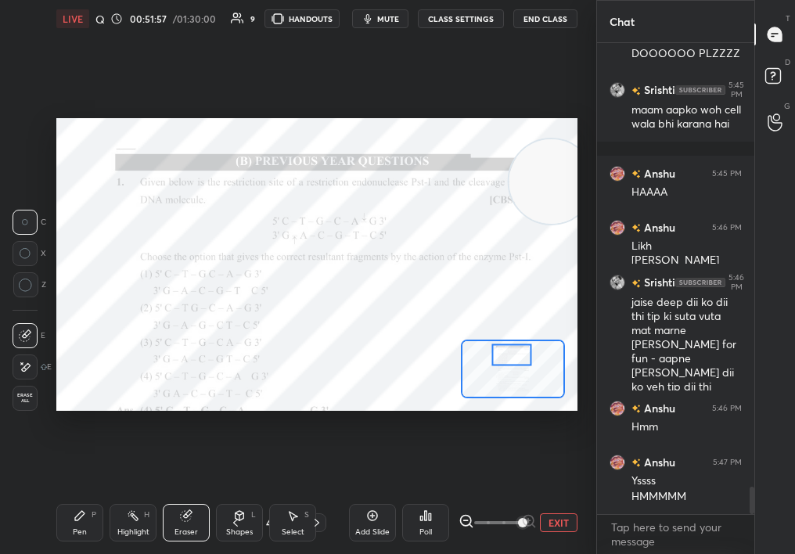
click at [152, 405] on div "Setting up your live class Poll for secs No correct answer Start poll" at bounding box center [317, 265] width 534 height 454
drag, startPoint x: 164, startPoint y: 411, endPoint x: 56, endPoint y: 421, distance: 109.3
click at [56, 421] on div "Setting up your live class Poll for secs No correct answer Start poll" at bounding box center [317, 265] width 534 height 454
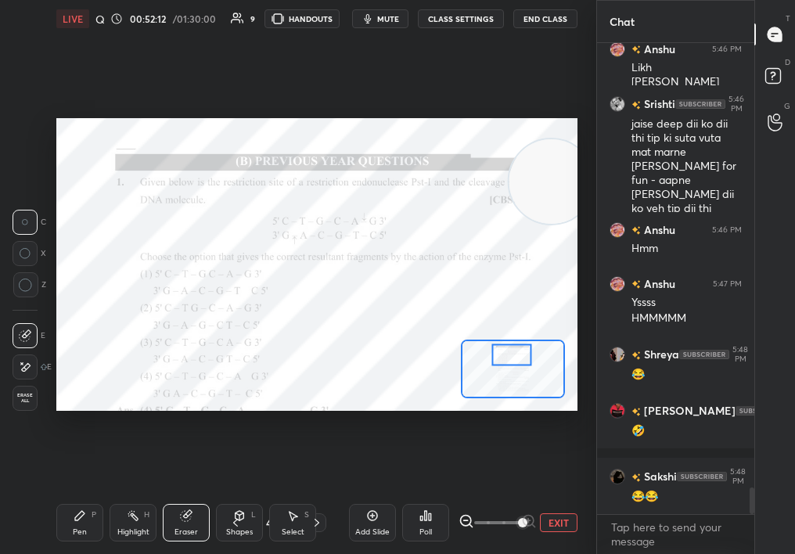
click at [62, 517] on div "Pen P" at bounding box center [79, 523] width 47 height 38
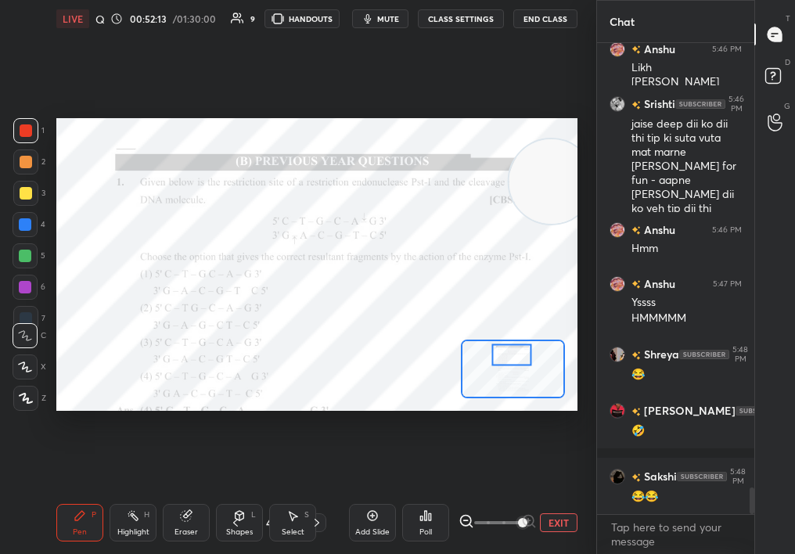
click at [372, 516] on icon at bounding box center [372, 516] width 13 height 13
click at [374, 516] on div "Add Slide" at bounding box center [372, 523] width 47 height 38
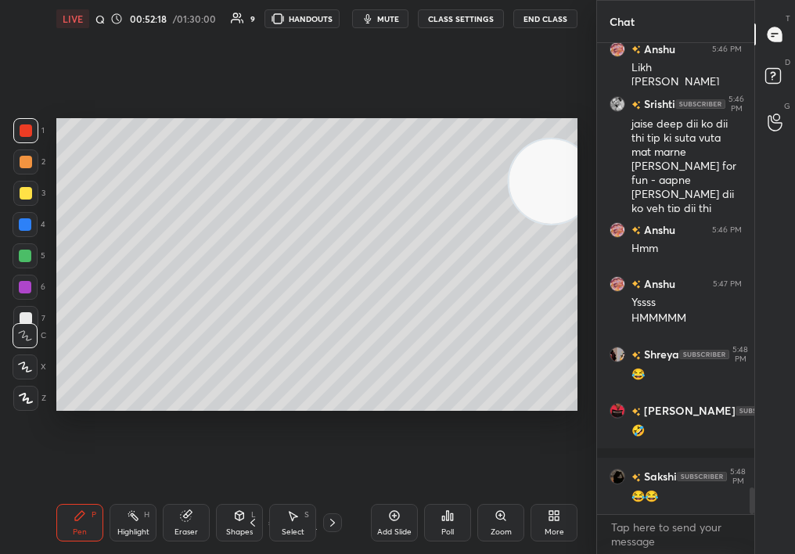
click at [15, 186] on div at bounding box center [25, 193] width 25 height 25
click at [23, 171] on div "2" at bounding box center [29, 165] width 32 height 31
click at [27, 165] on div at bounding box center [26, 162] width 13 height 13
click at [21, 224] on div at bounding box center [25, 224] width 13 height 13
click at [24, 221] on div at bounding box center [25, 224] width 13 height 13
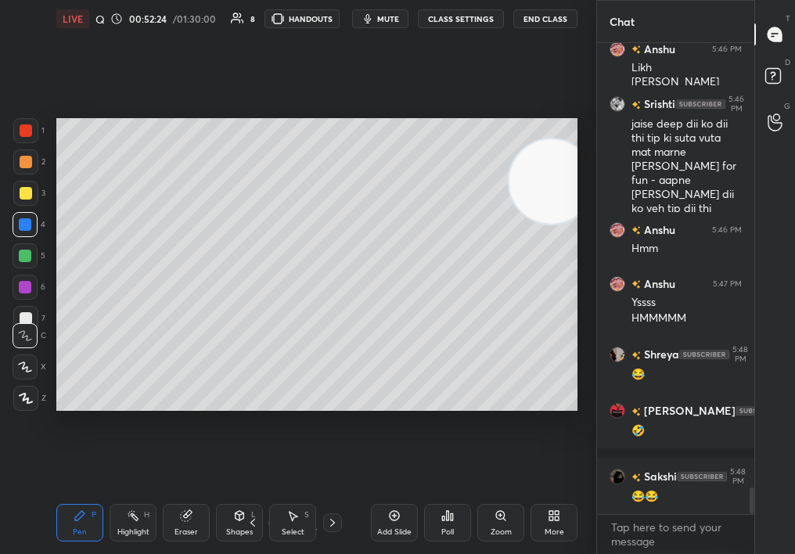
click at [26, 222] on div at bounding box center [25, 224] width 13 height 13
drag, startPoint x: 24, startPoint y: 184, endPoint x: 27, endPoint y: 193, distance: 8.9
click at [27, 193] on div at bounding box center [26, 193] width 13 height 13
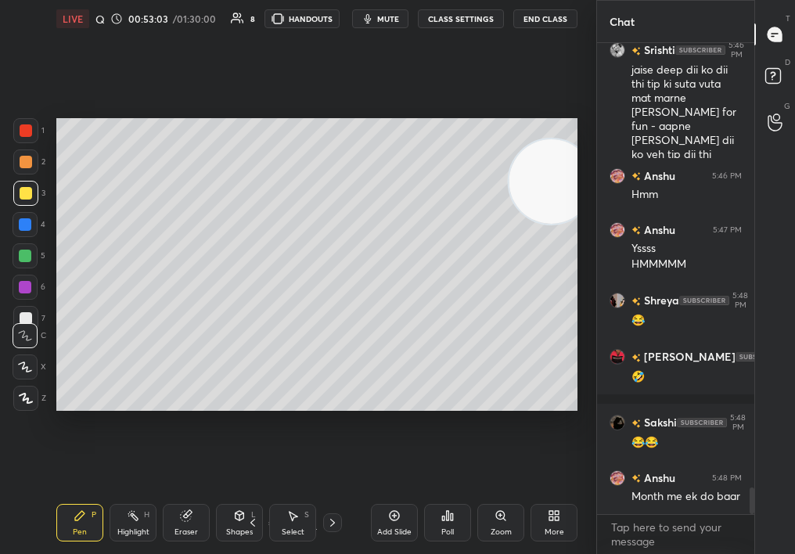
click at [302, 523] on div "Select S" at bounding box center [292, 523] width 47 height 38
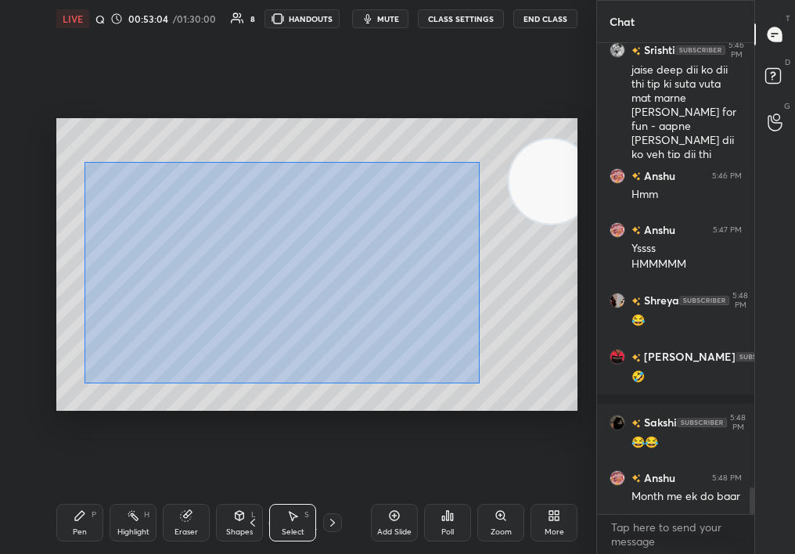
drag, startPoint x: 137, startPoint y: 184, endPoint x: 549, endPoint y: 438, distance: 484.6
click at [549, 436] on div "0 ° Undo Copy Duplicate Duplicate to new slide Delete Setting up your live clas…" at bounding box center [317, 265] width 534 height 454
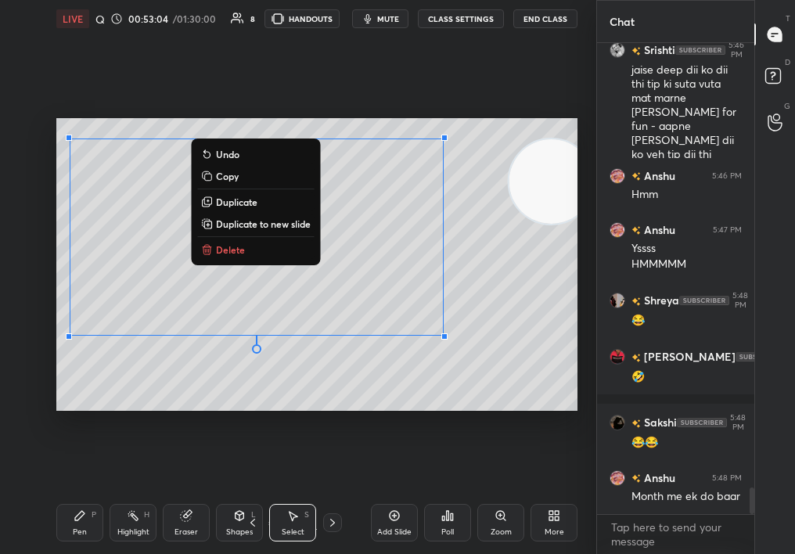
click at [233, 248] on p "Delete" at bounding box center [230, 249] width 29 height 13
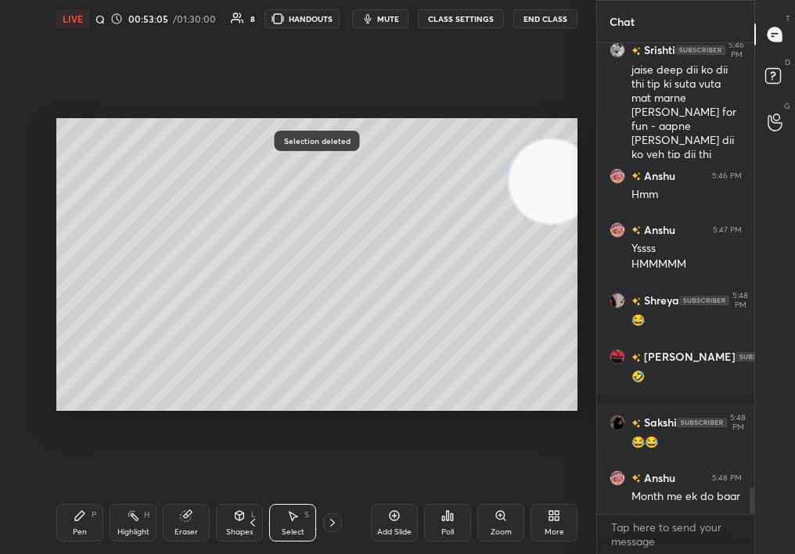
click at [76, 517] on icon at bounding box center [80, 516] width 13 height 13
click at [77, 520] on div "Pen P" at bounding box center [79, 523] width 47 height 38
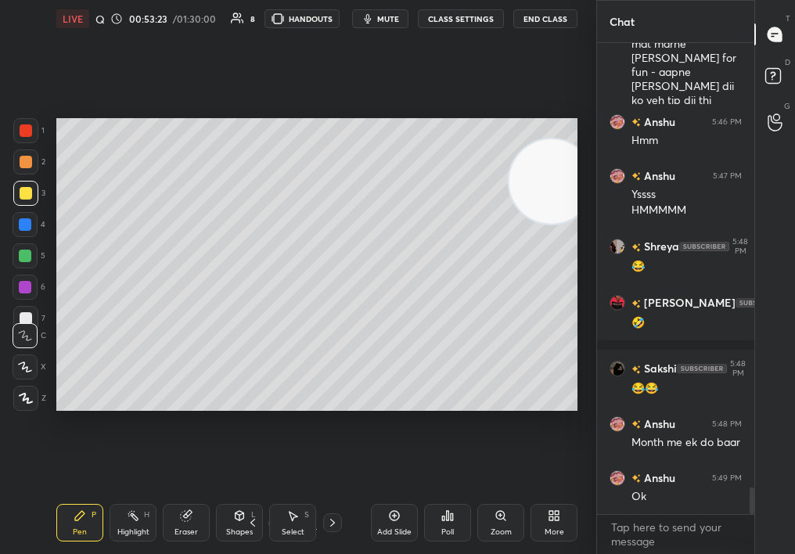
scroll to position [7990, 0]
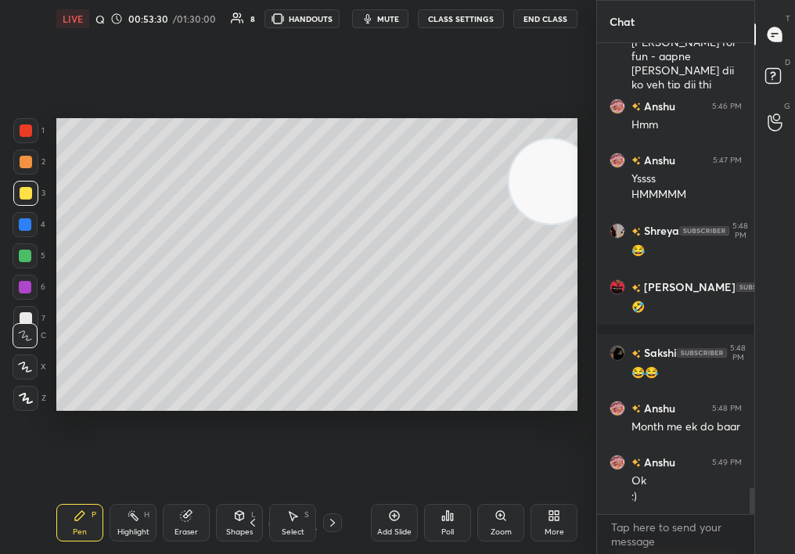
click at [32, 159] on div at bounding box center [25, 162] width 25 height 25
click at [28, 401] on div at bounding box center [25, 398] width 25 height 25
click at [31, 397] on icon at bounding box center [26, 398] width 14 height 11
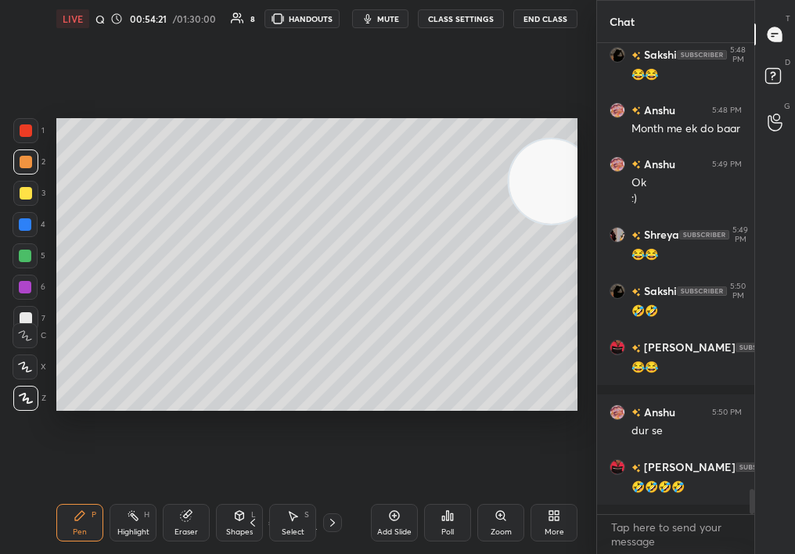
scroll to position [8345, 0]
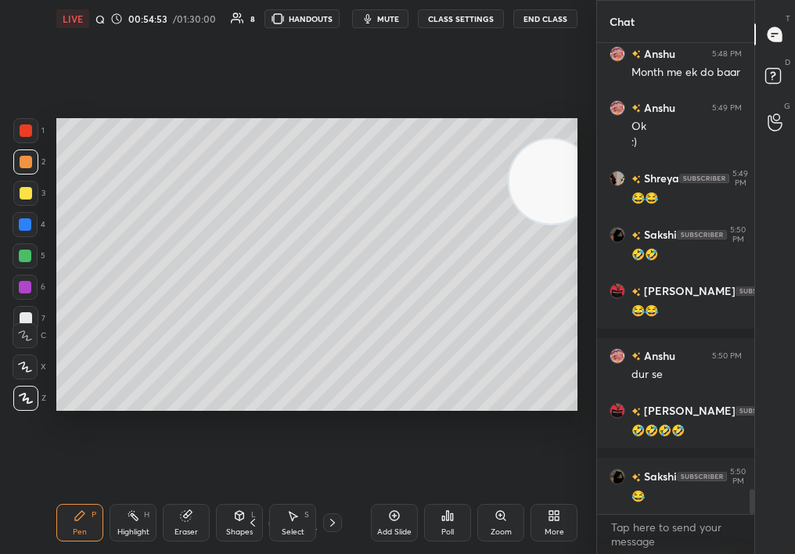
click at [23, 179] on div "2" at bounding box center [29, 165] width 32 height 31
click at [25, 188] on div at bounding box center [26, 193] width 13 height 13
click at [18, 197] on div "1 2 3 4 5 6 7 C X Z C X Z E E Erase all H H" at bounding box center [25, 265] width 50 height 294
click at [21, 189] on div at bounding box center [26, 193] width 13 height 13
click at [23, 193] on div at bounding box center [26, 193] width 13 height 13
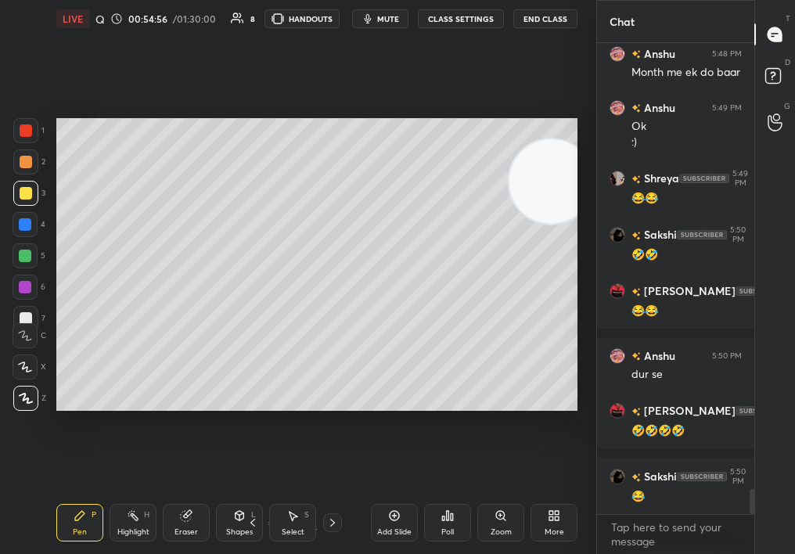
scroll to position [8399, 0]
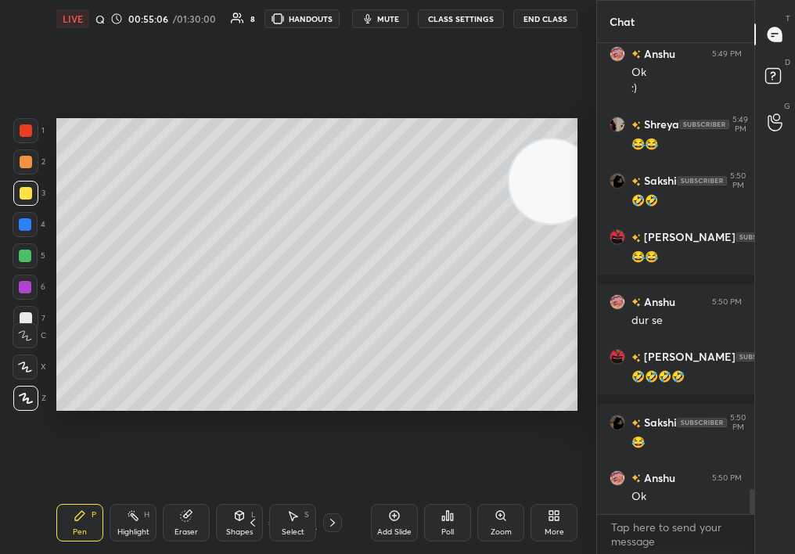
click at [23, 229] on div at bounding box center [25, 224] width 25 height 25
click at [22, 234] on div at bounding box center [25, 224] width 25 height 25
click at [26, 244] on div "1 2 3 4 5 6 7" at bounding box center [29, 227] width 33 height 219
click at [27, 225] on div at bounding box center [25, 224] width 25 height 25
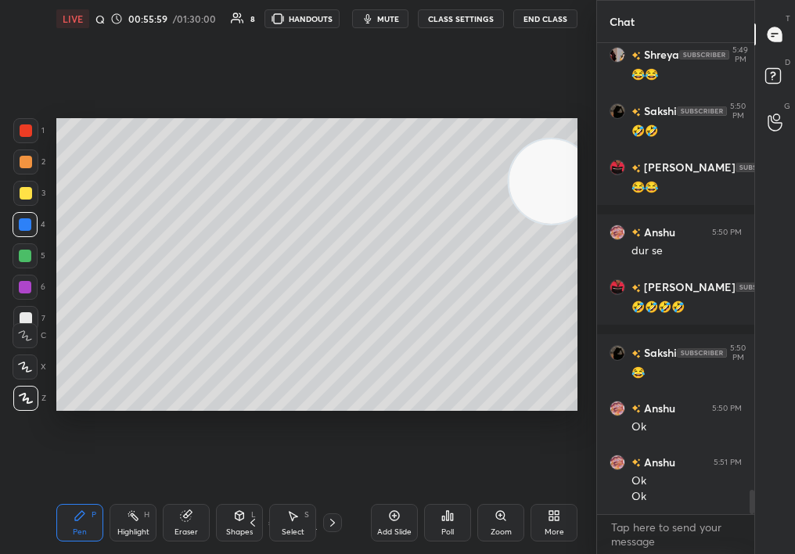
scroll to position [8553, 0]
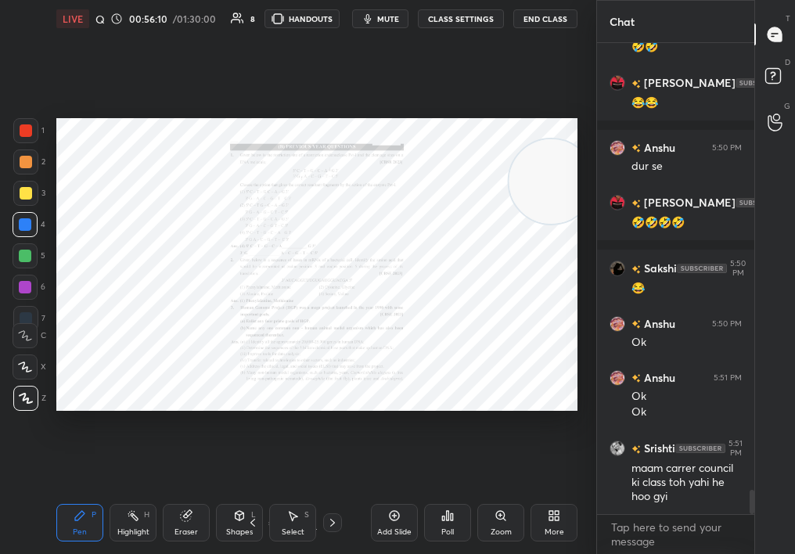
click at [400, 523] on div "Add Slide" at bounding box center [394, 523] width 47 height 38
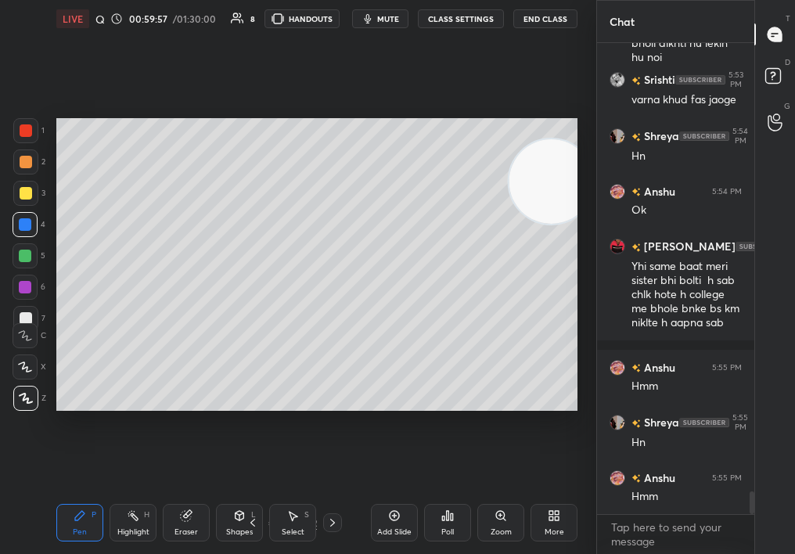
scroll to position [9395, 0]
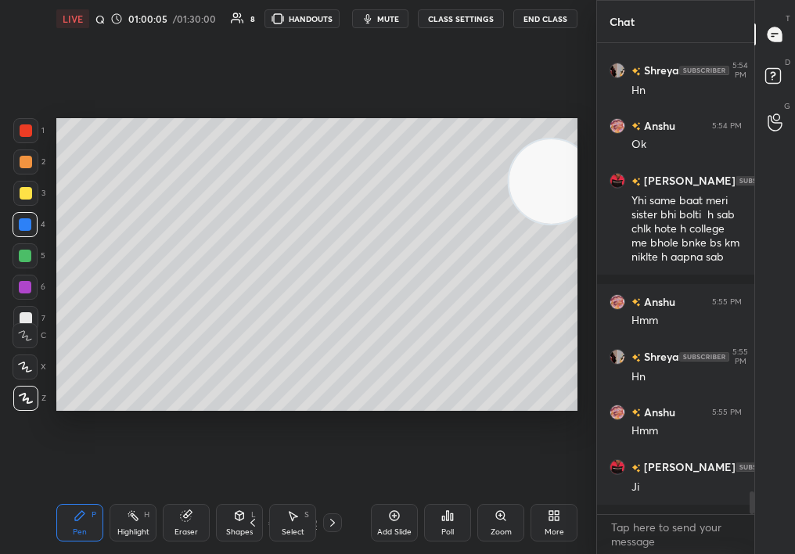
click at [24, 159] on div at bounding box center [26, 162] width 13 height 13
click at [21, 173] on div at bounding box center [25, 162] width 25 height 25
click at [18, 197] on div at bounding box center [25, 193] width 25 height 25
click at [21, 210] on div "3" at bounding box center [29, 196] width 32 height 31
click at [383, 421] on div "Setting up your live class Poll for secs No correct answer Start poll" at bounding box center [317, 265] width 534 height 454
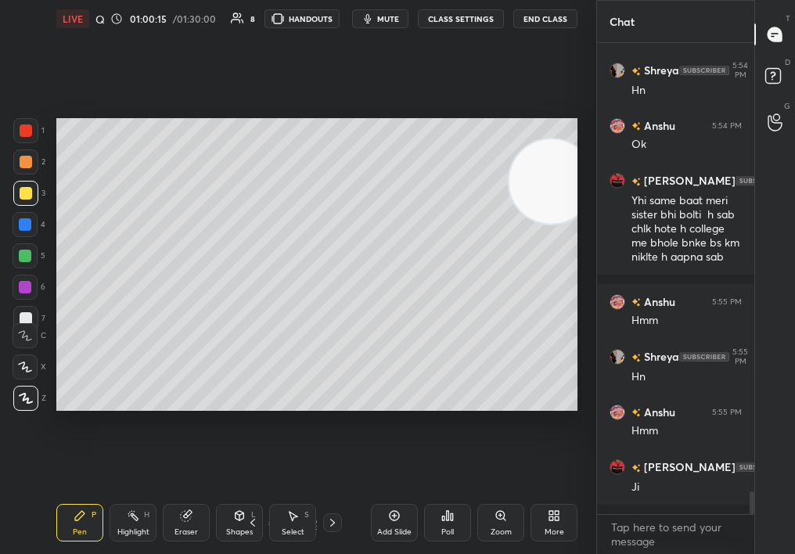
click at [394, 417] on div "Setting up your live class Poll for secs No correct answer Start poll" at bounding box center [317, 265] width 534 height 454
click at [34, 254] on div at bounding box center [25, 255] width 25 height 25
click at [28, 258] on div at bounding box center [25, 256] width 13 height 13
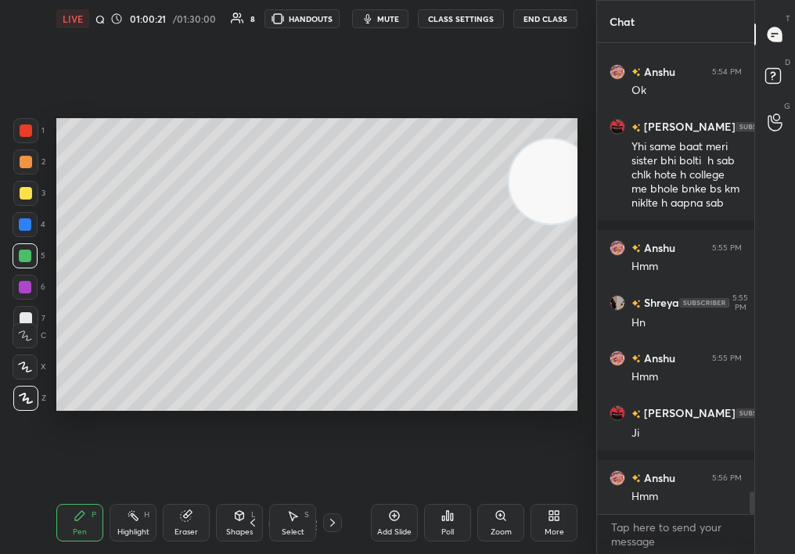
click at [23, 366] on icon at bounding box center [25, 367] width 14 height 11
click at [27, 340] on div at bounding box center [25, 335] width 25 height 25
click at [24, 319] on div "C" at bounding box center [30, 332] width 34 height 31
click at [27, 322] on div "1 2 3 4 5 6 7 C X Z C X Z E E Erase all H H" at bounding box center [25, 265] width 50 height 294
click at [28, 187] on div at bounding box center [25, 193] width 25 height 25
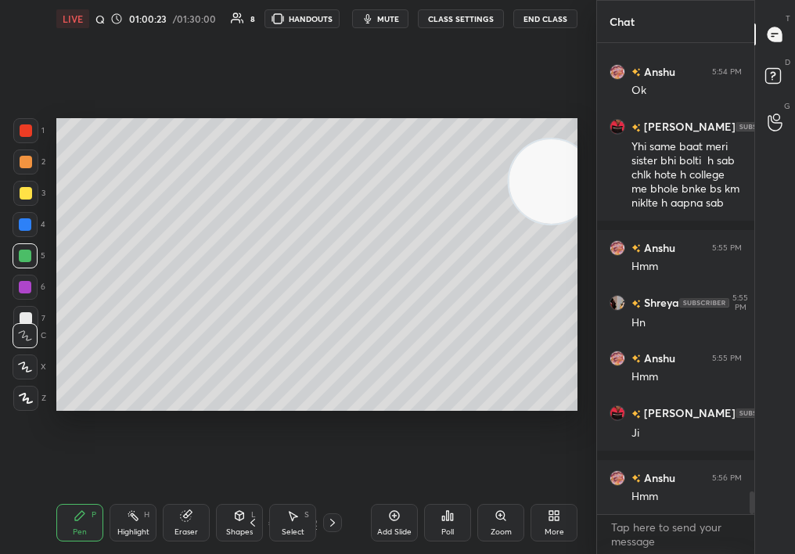
click at [21, 185] on div at bounding box center [25, 193] width 25 height 25
click at [23, 165] on div at bounding box center [25, 162] width 25 height 25
drag, startPoint x: 33, startPoint y: 140, endPoint x: 23, endPoint y: 135, distance: 10.5
click at [25, 137] on div "1" at bounding box center [28, 133] width 31 height 31
click at [27, 130] on div at bounding box center [26, 130] width 13 height 13
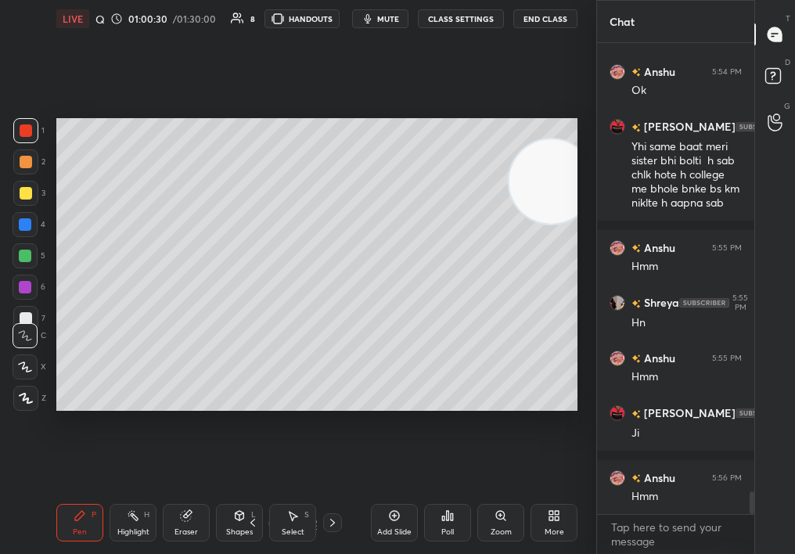
click at [30, 397] on icon at bounding box center [26, 398] width 14 height 11
click at [30, 402] on icon at bounding box center [26, 398] width 14 height 11
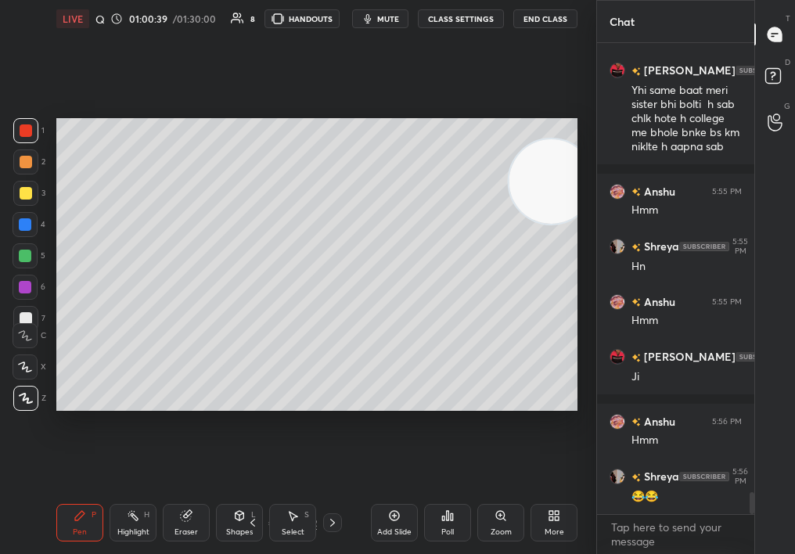
scroll to position [9560, 0]
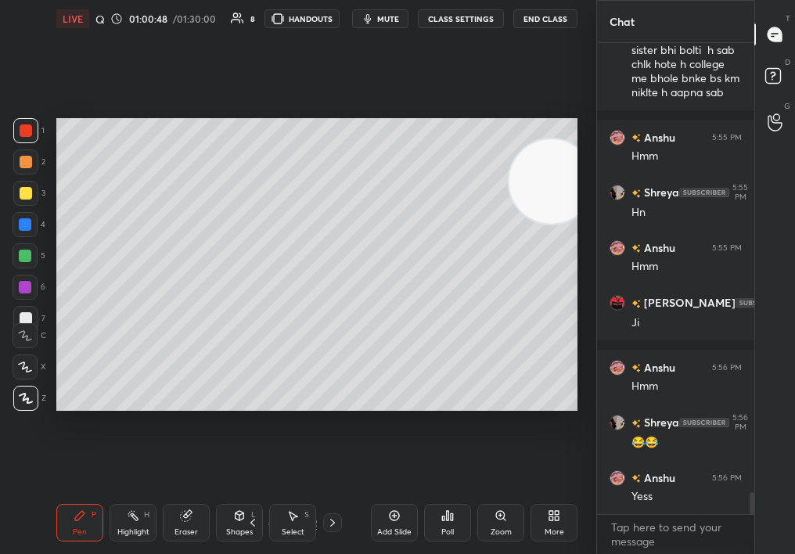
click at [22, 189] on div at bounding box center [25, 193] width 25 height 25
click at [27, 196] on div at bounding box center [26, 193] width 13 height 13
click at [26, 161] on div at bounding box center [26, 162] width 13 height 13
click at [24, 229] on div at bounding box center [25, 224] width 13 height 13
click at [23, 247] on div "1 2 3 4 5 6 7" at bounding box center [29, 227] width 33 height 219
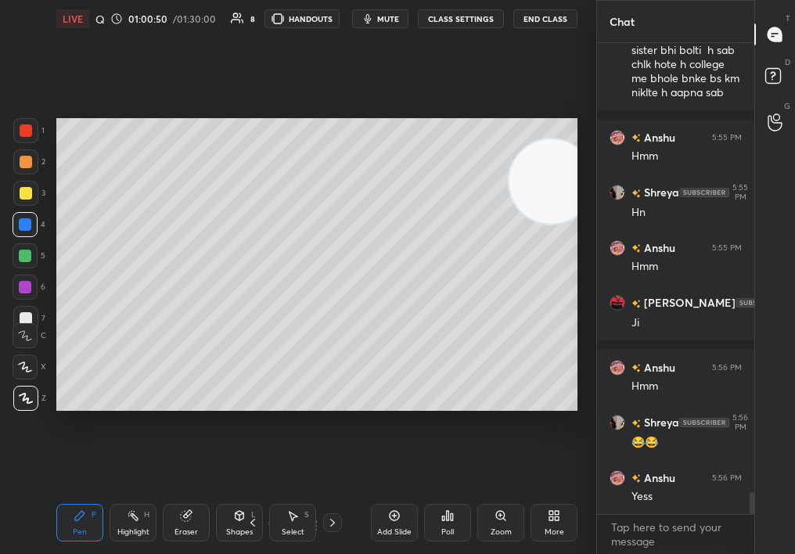
click at [24, 253] on div at bounding box center [25, 256] width 13 height 13
click at [34, 243] on div "5" at bounding box center [29, 255] width 33 height 25
click at [25, 218] on div at bounding box center [25, 224] width 25 height 25
click at [24, 220] on div at bounding box center [25, 224] width 25 height 25
click at [23, 192] on div at bounding box center [26, 193] width 13 height 13
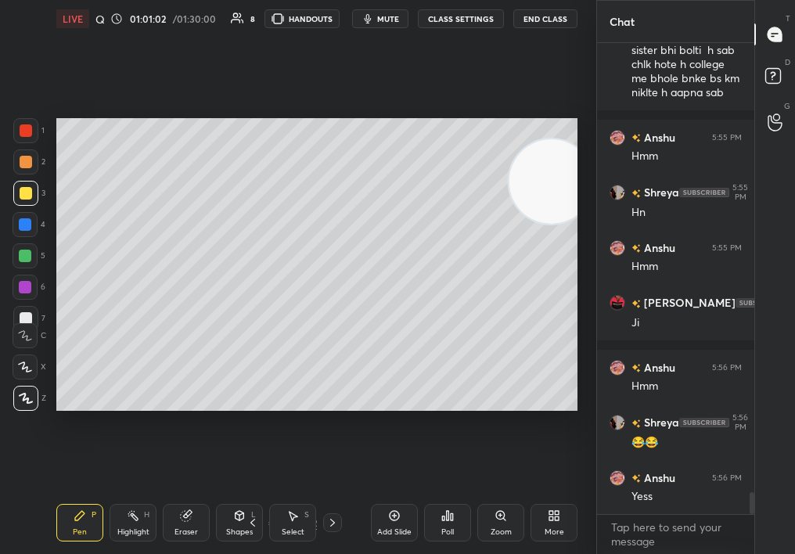
click at [23, 178] on div "1 2 3 4 5 6 7" at bounding box center [29, 227] width 33 height 219
click at [24, 162] on div at bounding box center [26, 162] width 13 height 13
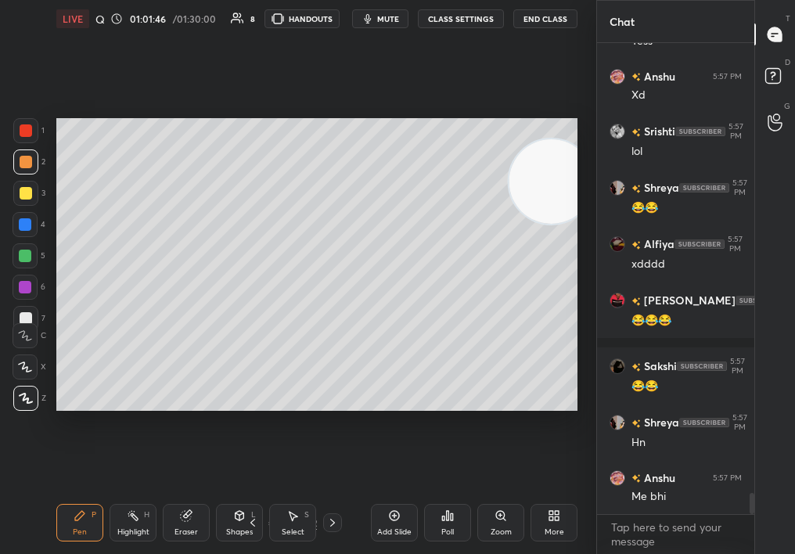
scroll to position [10081, 0]
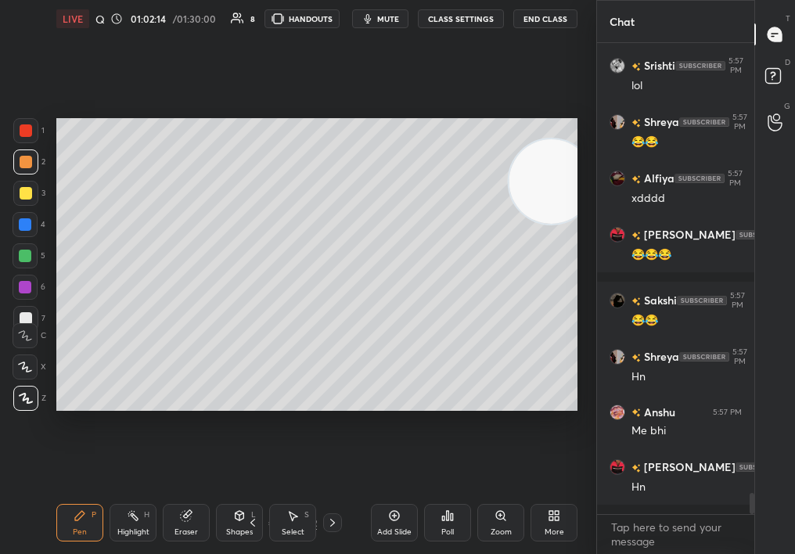
click at [31, 290] on div at bounding box center [25, 287] width 25 height 25
click at [277, 419] on div "Setting up your live class Poll for secs No correct answer Start poll" at bounding box center [317, 265] width 534 height 454
click at [24, 232] on div at bounding box center [25, 224] width 25 height 25
click at [20, 228] on div at bounding box center [25, 224] width 13 height 13
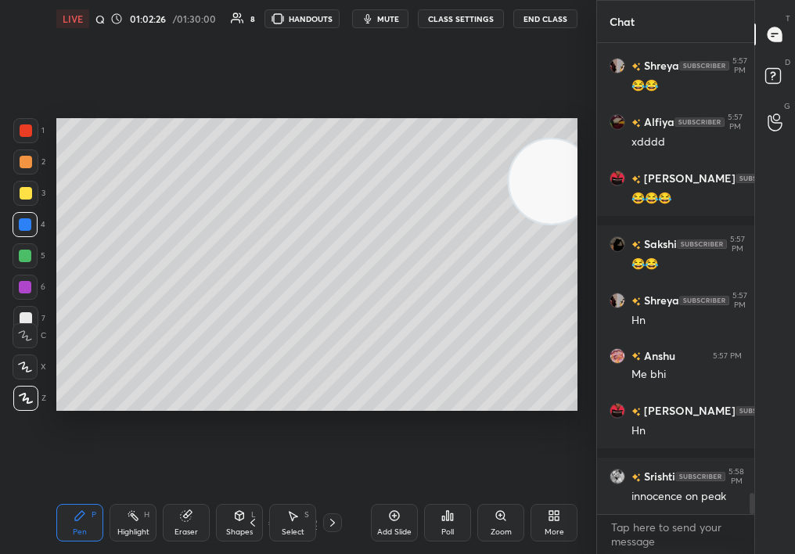
click at [16, 258] on div at bounding box center [25, 255] width 25 height 25
click at [18, 250] on div at bounding box center [25, 255] width 25 height 25
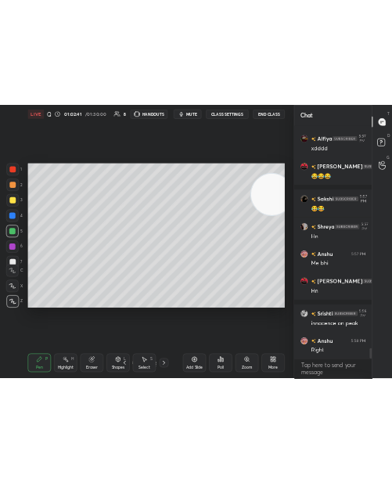
scroll to position [10257, 0]
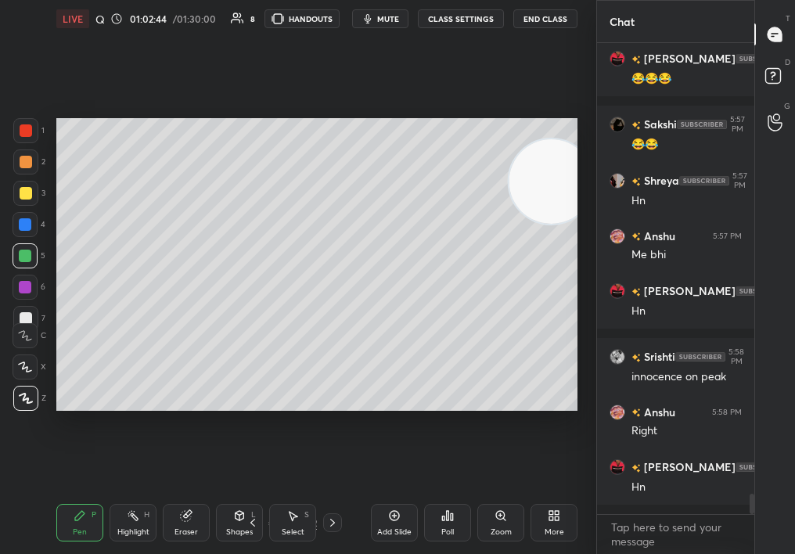
click at [387, 20] on span "mute" at bounding box center [388, 18] width 22 height 11
click at [391, 34] on div "LIVE Quick Discussion & Quiz on DNA Fingertips 01:02:49 / 01:30:00 8 HANDOUTS u…" at bounding box center [316, 19] width 521 height 38
click at [389, 20] on span "unmute" at bounding box center [387, 18] width 34 height 11
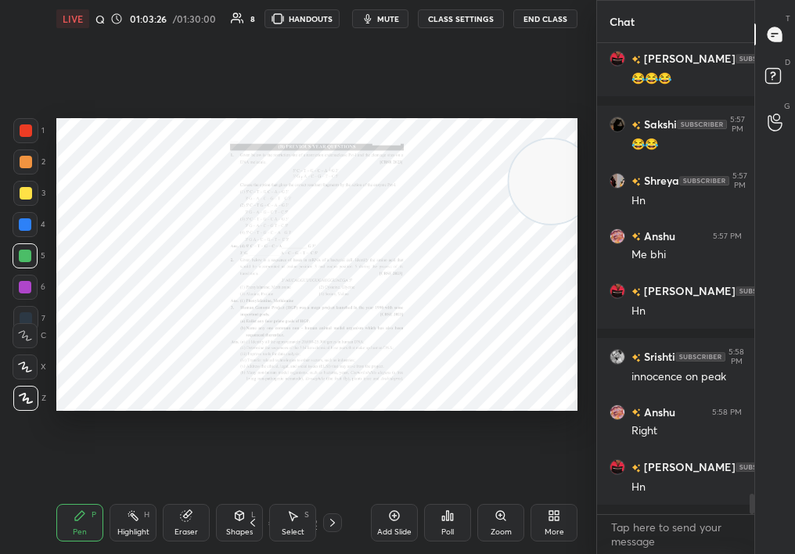
click at [460, 510] on div "Poll" at bounding box center [447, 523] width 47 height 38
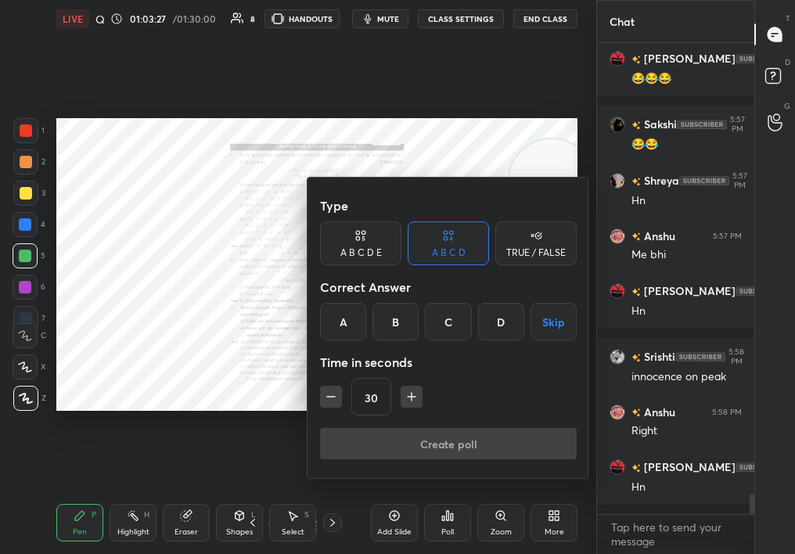
click at [229, 278] on div at bounding box center [397, 277] width 795 height 554
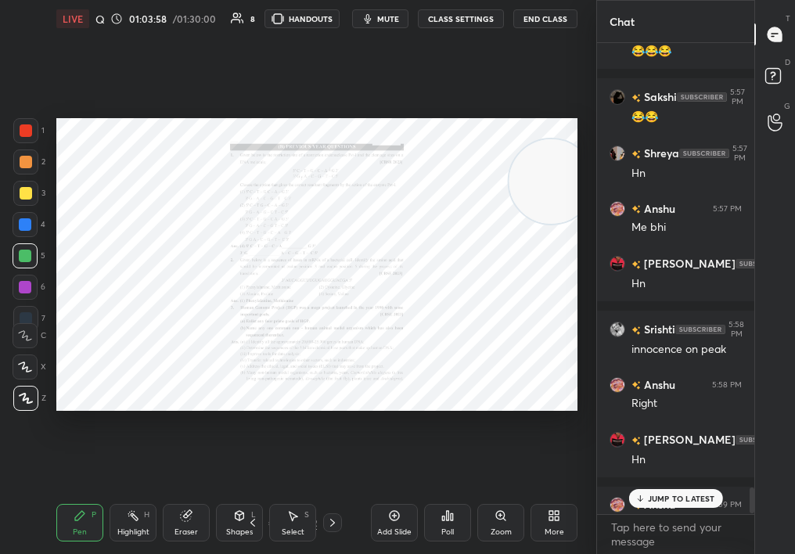
scroll to position [9190, 0]
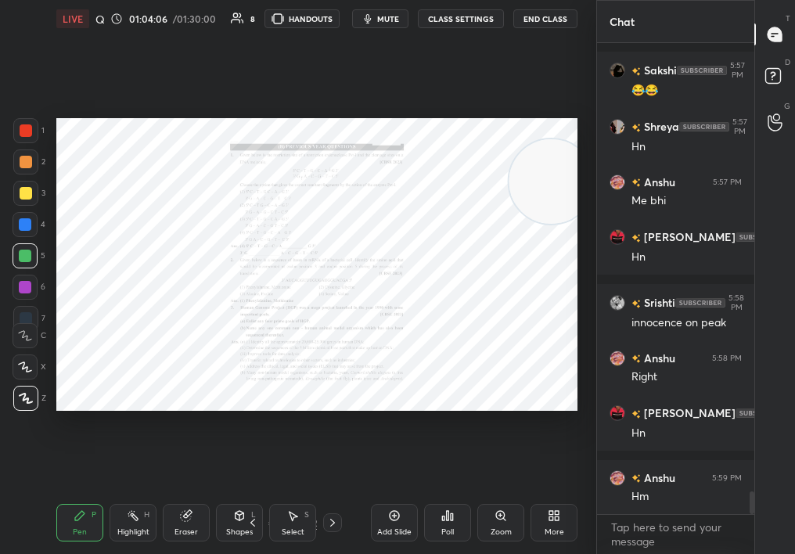
click at [393, 523] on div "Add Slide" at bounding box center [394, 523] width 47 height 38
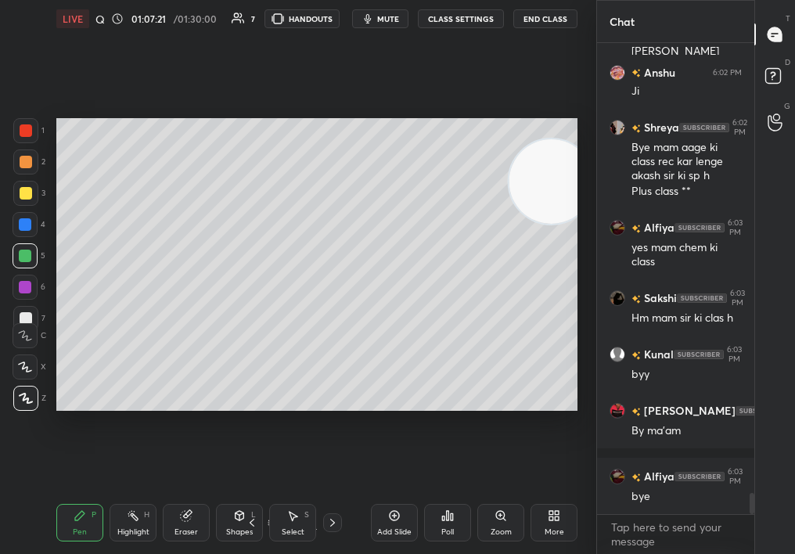
scroll to position [10006, 0]
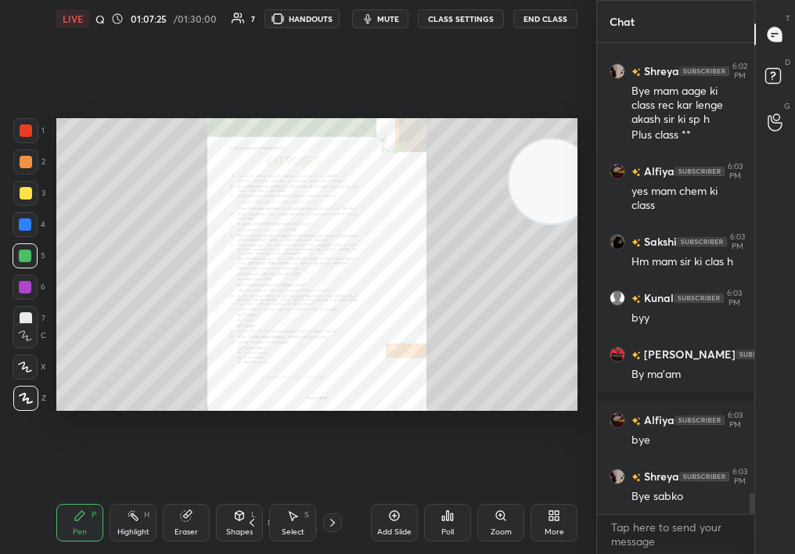
click at [451, 519] on icon at bounding box center [452, 516] width 2 height 7
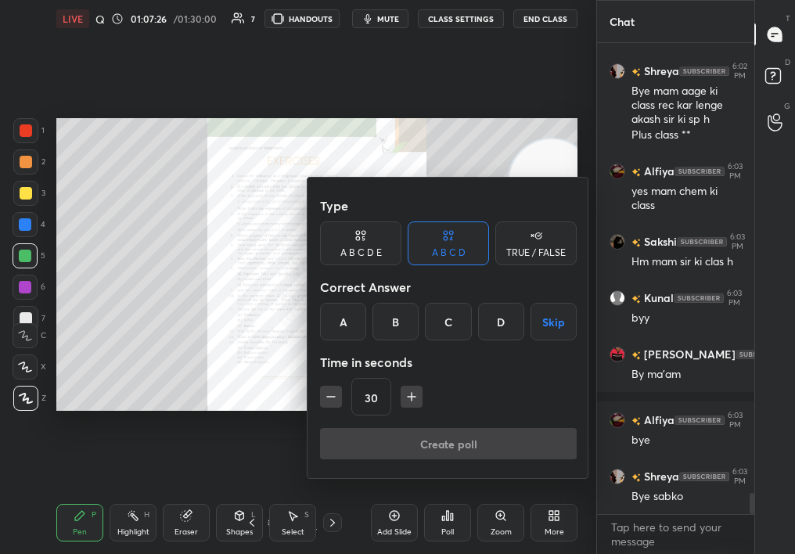
scroll to position [10061, 0]
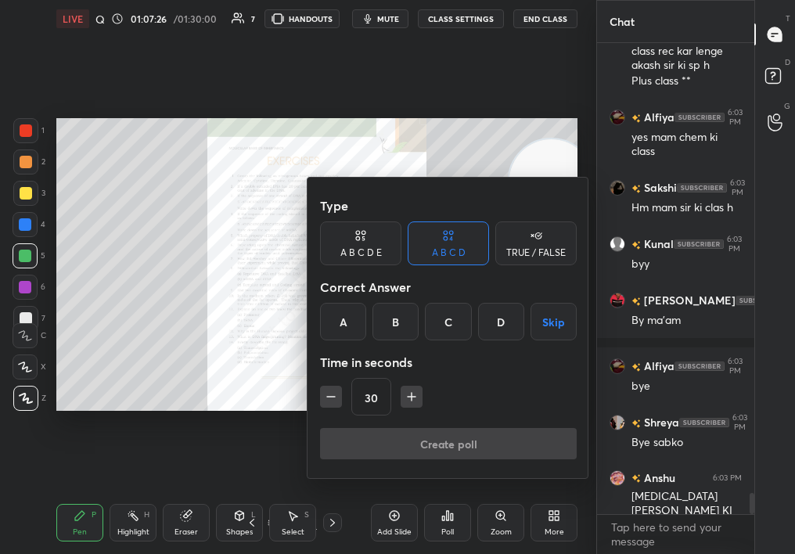
click at [530, 236] on icon at bounding box center [536, 236] width 13 height 16
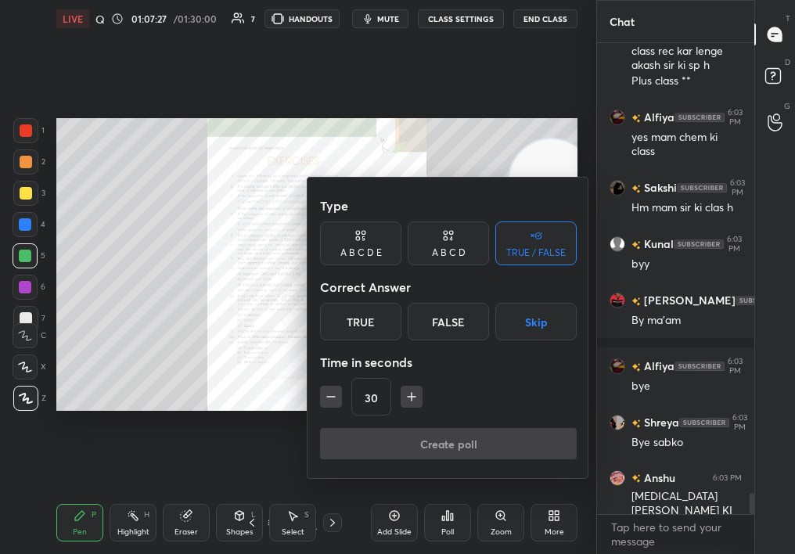
click at [366, 320] on div "True" at bounding box center [360, 322] width 81 height 38
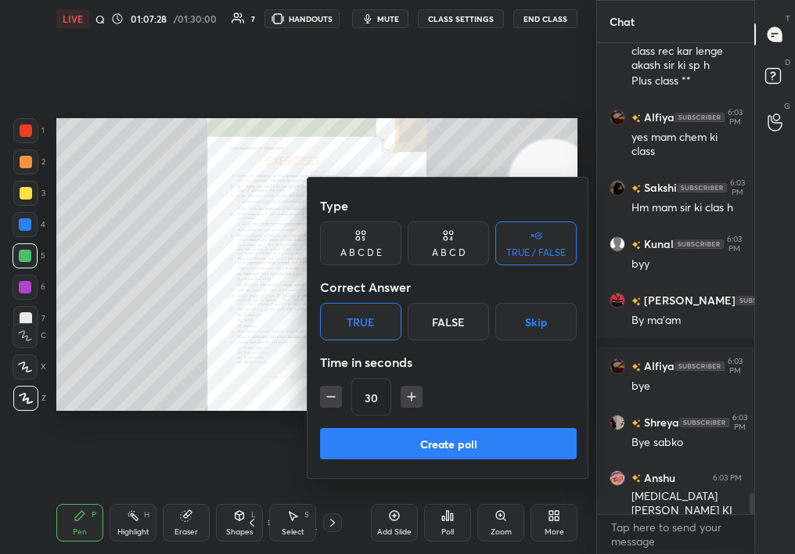
scroll to position [10126, 0]
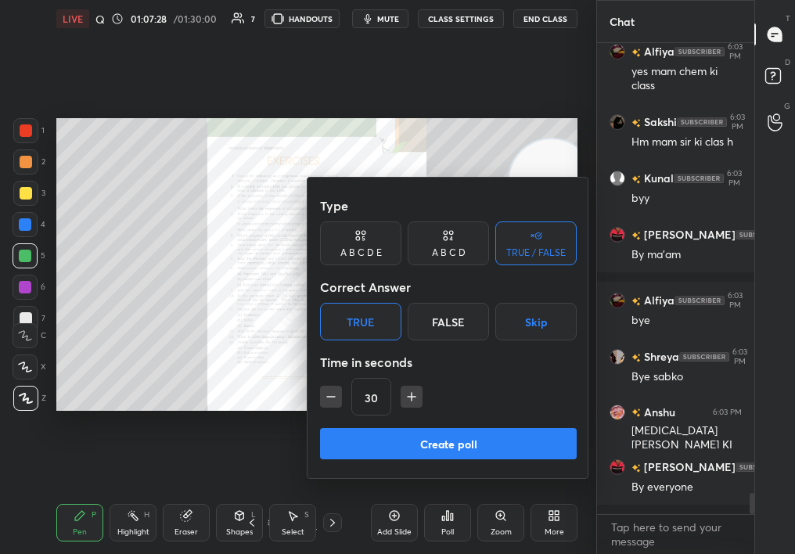
click at [535, 319] on button "Skip" at bounding box center [535, 322] width 81 height 38
click at [452, 434] on button "Create poll" at bounding box center [448, 443] width 257 height 31
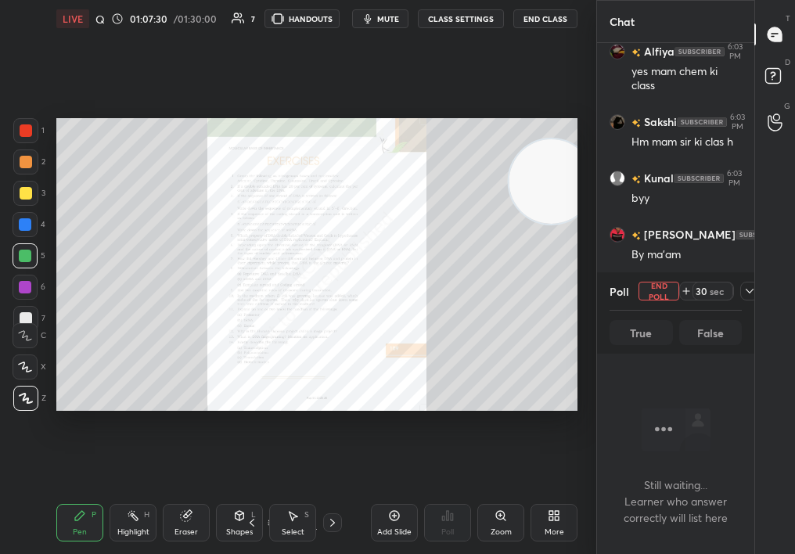
scroll to position [5, 5]
click at [655, 282] on button "End Poll" at bounding box center [659, 291] width 41 height 19
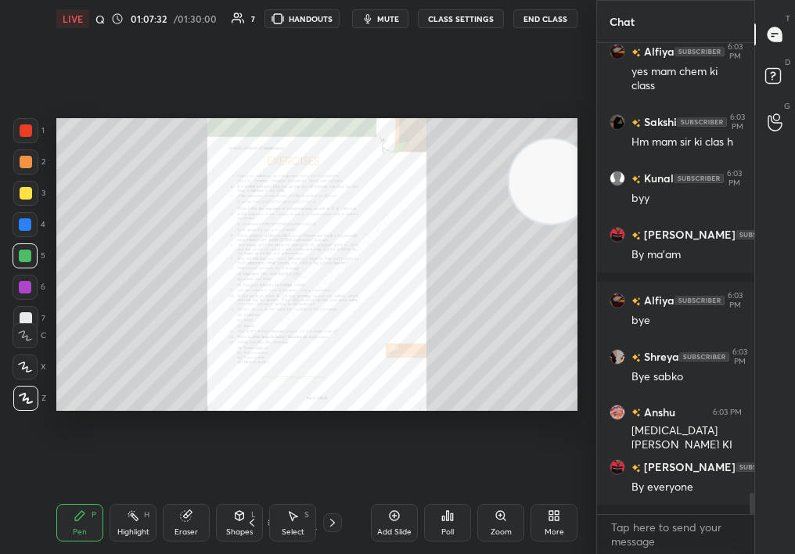
click at [457, 514] on div "Poll" at bounding box center [447, 523] width 47 height 38
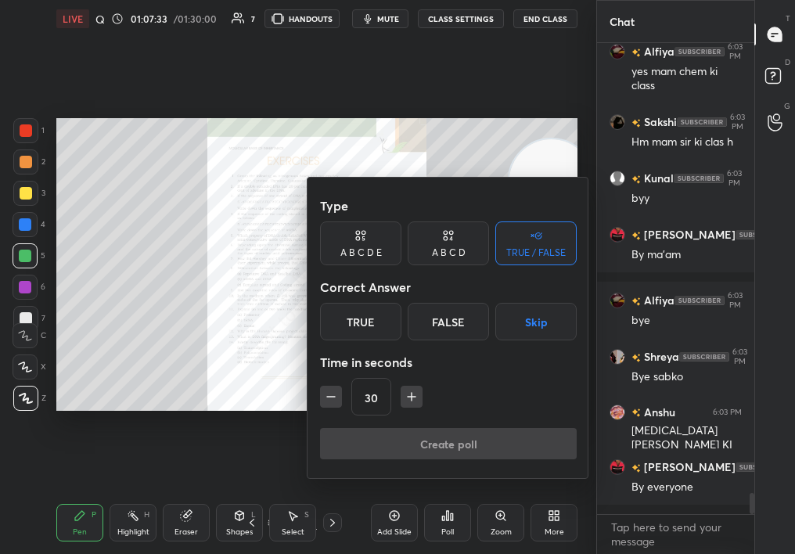
click at [398, 314] on div "True" at bounding box center [360, 322] width 81 height 38
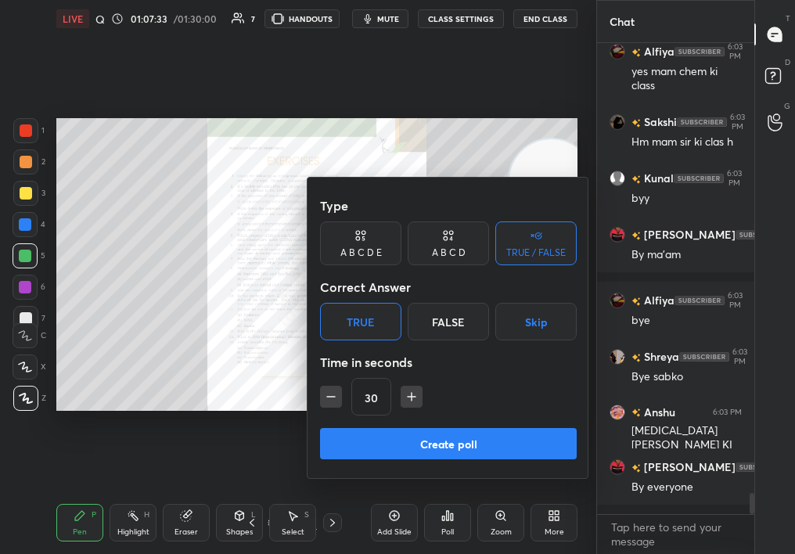
click at [416, 456] on button "Create poll" at bounding box center [448, 443] width 257 height 31
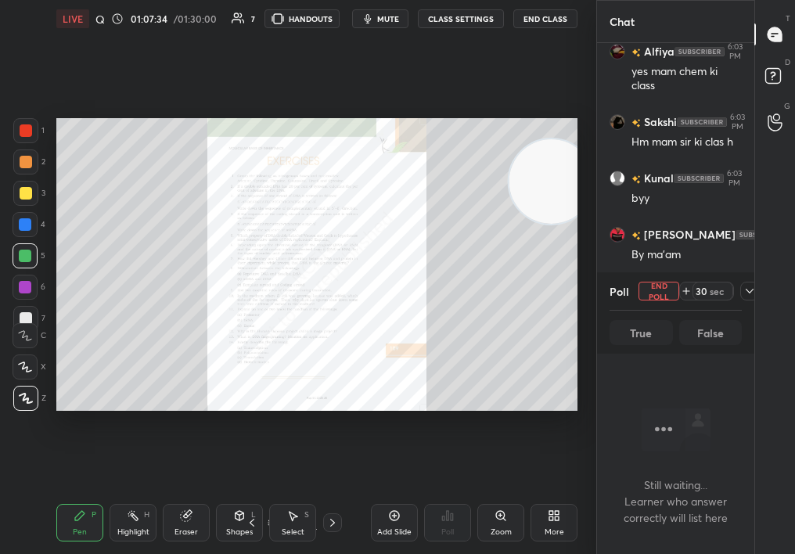
scroll to position [433, 153]
click at [419, 439] on div "30" at bounding box center [448, 432] width 193 height 21
click at [399, 522] on div "Add Slide" at bounding box center [394, 523] width 47 height 38
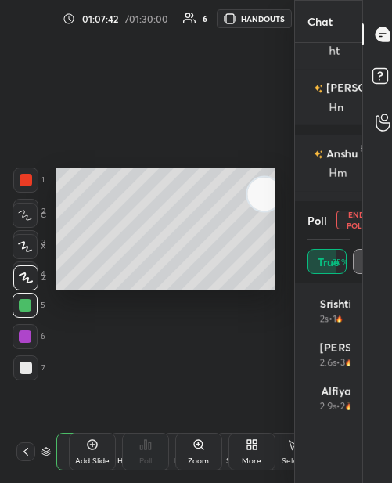
click at [345, 215] on button "End Poll" at bounding box center [357, 220] width 41 height 19
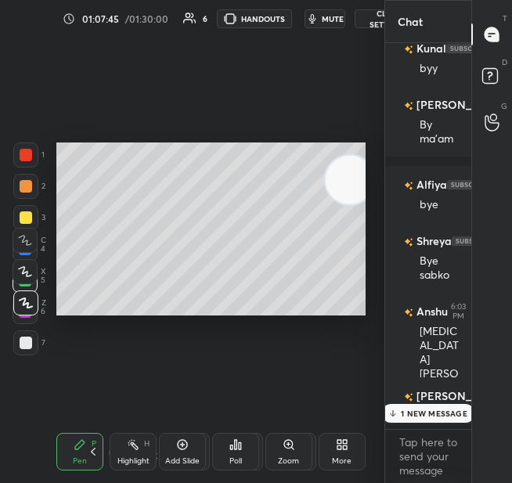
click at [395, 410] on icon at bounding box center [392, 413] width 10 height 9
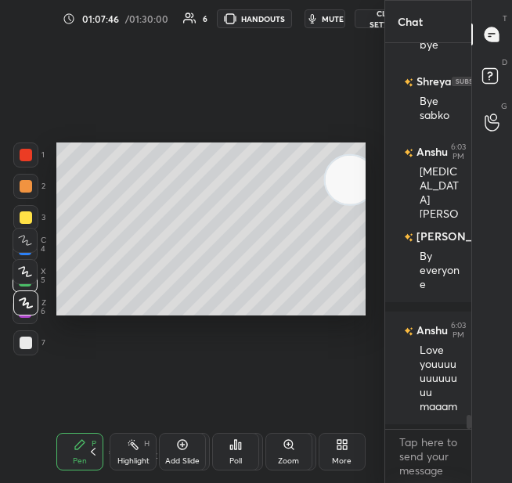
click at [232, 454] on div "Poll" at bounding box center [235, 452] width 47 height 38
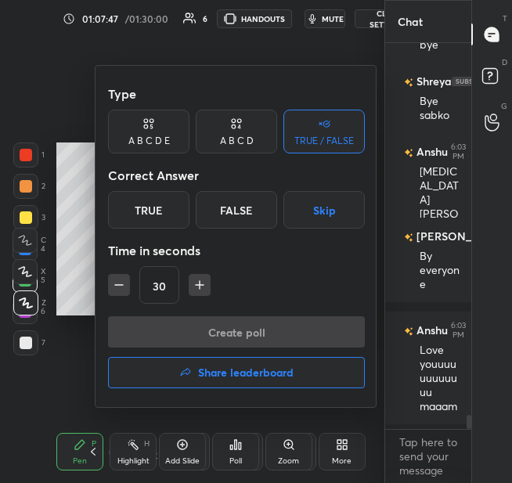
click at [221, 200] on div "False" at bounding box center [236, 210] width 81 height 38
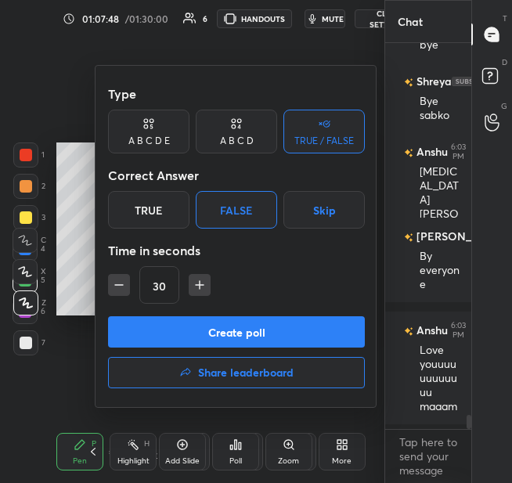
click at [258, 328] on button "Create poll" at bounding box center [236, 331] width 257 height 31
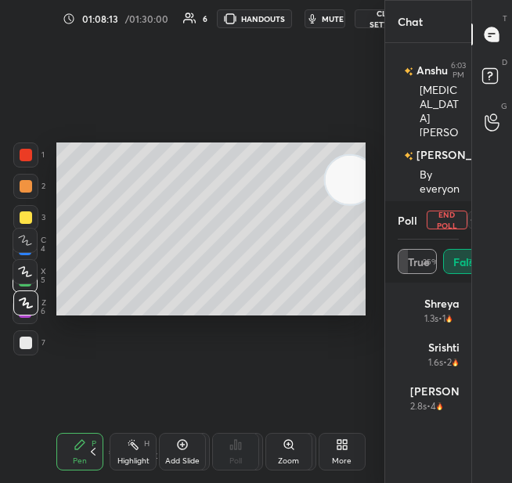
click at [438, 219] on button "End Poll" at bounding box center [447, 220] width 41 height 19
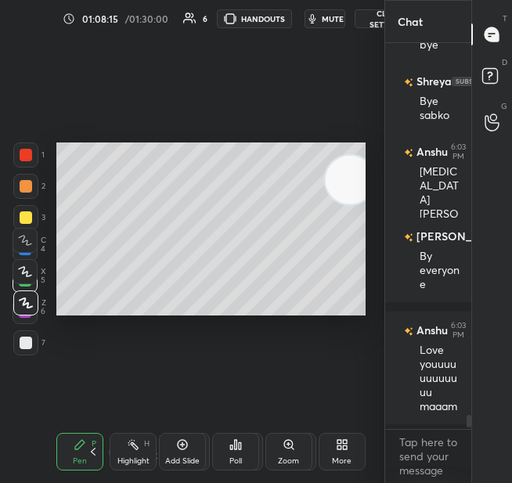
click at [234, 459] on div "Poll" at bounding box center [235, 461] width 13 height 8
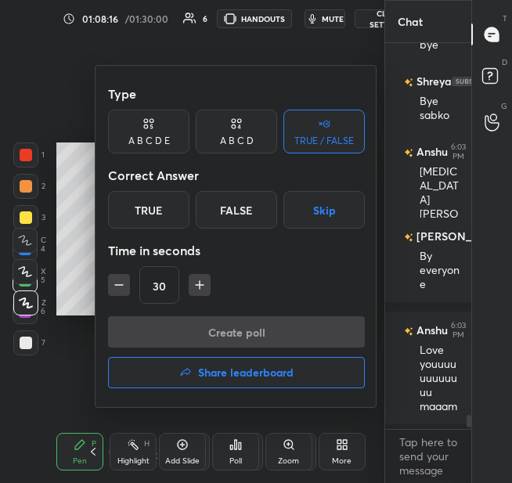
click at [169, 216] on div "True" at bounding box center [148, 210] width 81 height 38
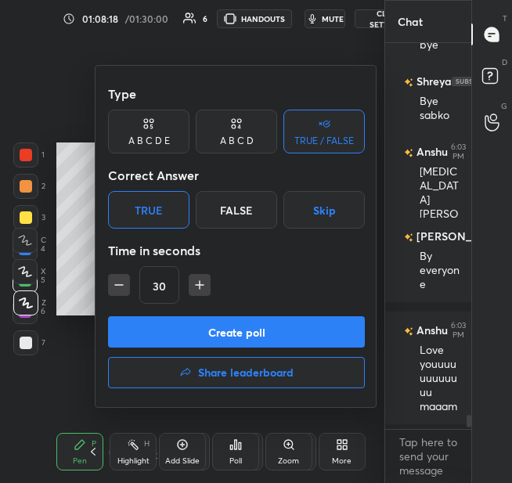
click at [214, 326] on button "Create poll" at bounding box center [236, 331] width 257 height 31
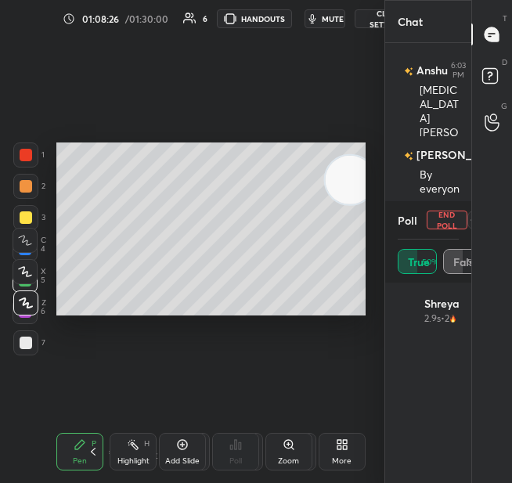
click at [338, 447] on icon at bounding box center [339, 447] width 4 height 4
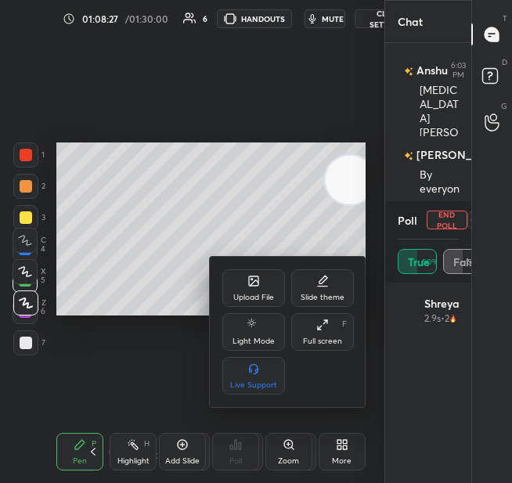
click at [261, 283] on div "Upload File" at bounding box center [253, 288] width 63 height 38
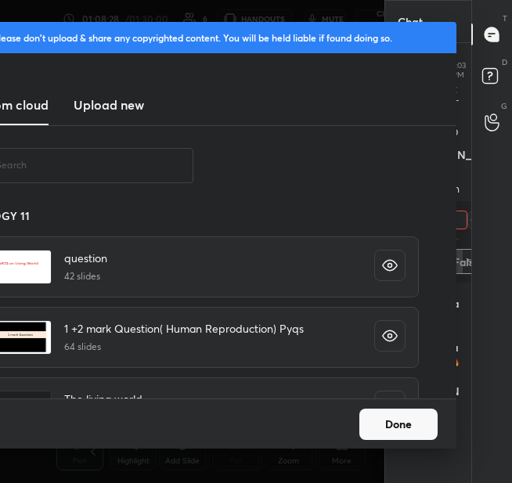
click at [115, 107] on h3 "Upload new" at bounding box center [109, 104] width 70 height 19
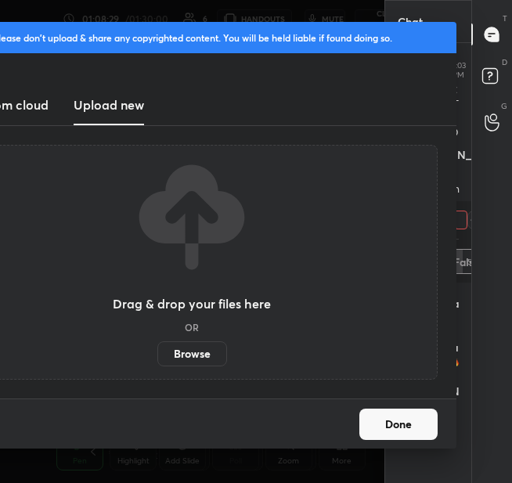
click at [189, 362] on label "Browse" at bounding box center [192, 353] width 70 height 25
click at [157, 362] on input "Browse" at bounding box center [157, 353] width 0 height 25
click at [427, 405] on div "Done" at bounding box center [191, 423] width 529 height 50
click at [423, 432] on button "Done" at bounding box center [398, 424] width 78 height 31
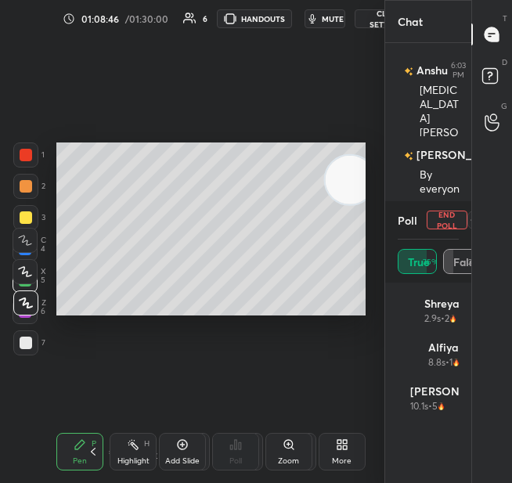
click at [441, 211] on button "End Poll" at bounding box center [447, 220] width 41 height 19
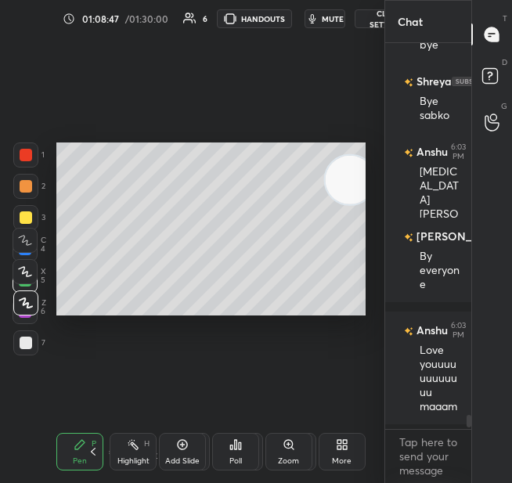
click at [227, 446] on div "Poll" at bounding box center [235, 452] width 47 height 38
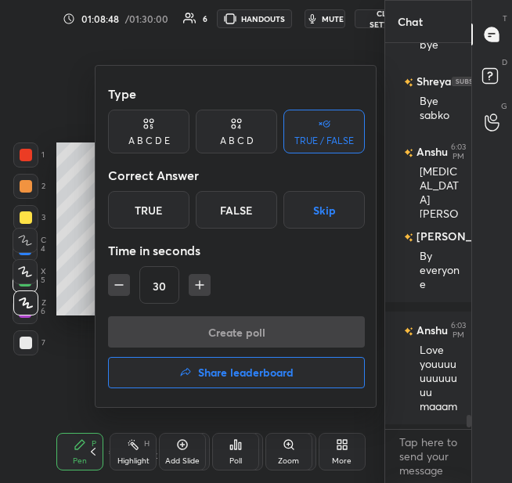
click at [226, 200] on div "False" at bounding box center [236, 210] width 81 height 38
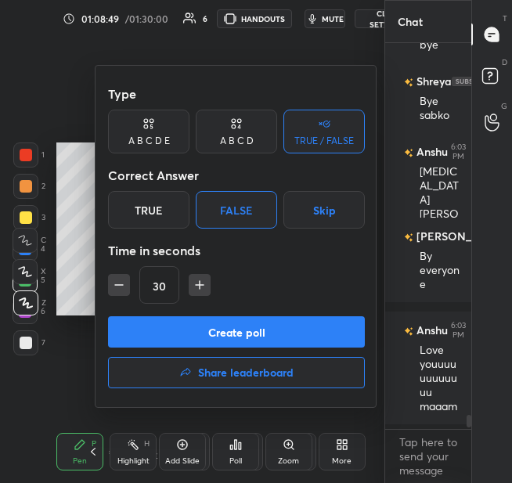
click at [286, 322] on button "Create poll" at bounding box center [236, 331] width 257 height 31
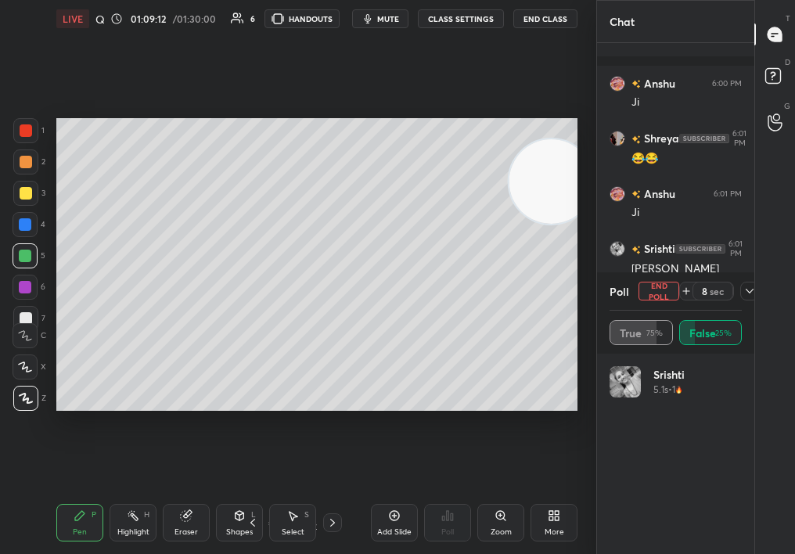
click at [663, 289] on button "End Poll" at bounding box center [659, 291] width 41 height 19
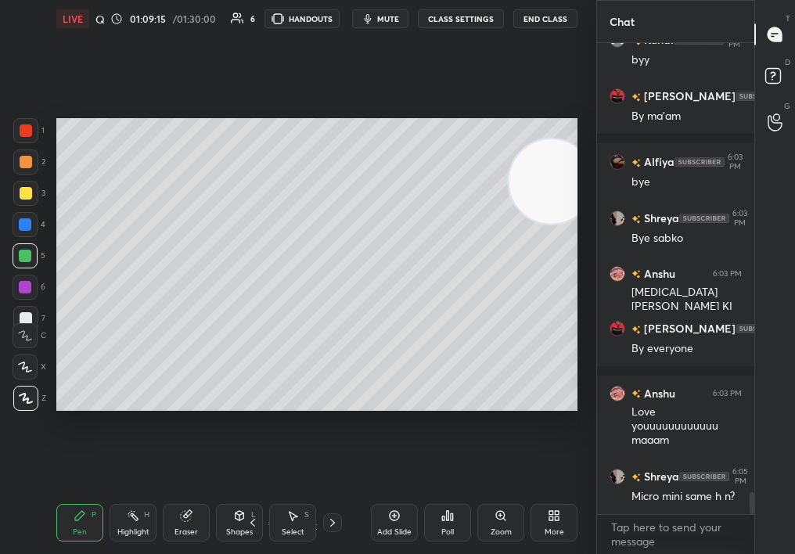
click at [448, 528] on div "Poll" at bounding box center [447, 532] width 13 height 8
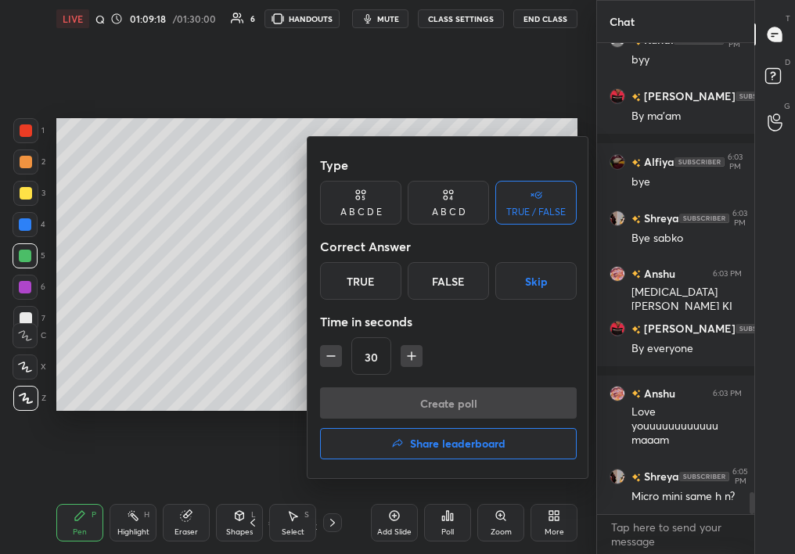
click at [83, 338] on div at bounding box center [397, 277] width 795 height 554
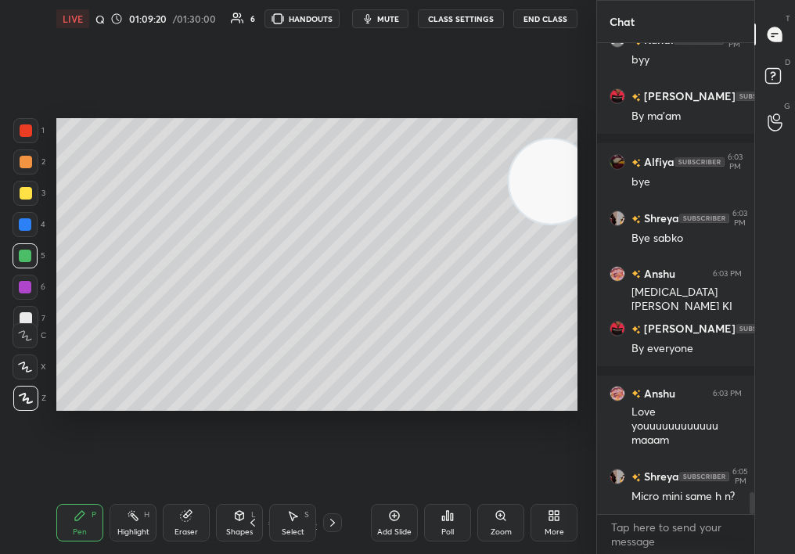
click at [441, 526] on div "Poll" at bounding box center [447, 523] width 47 height 38
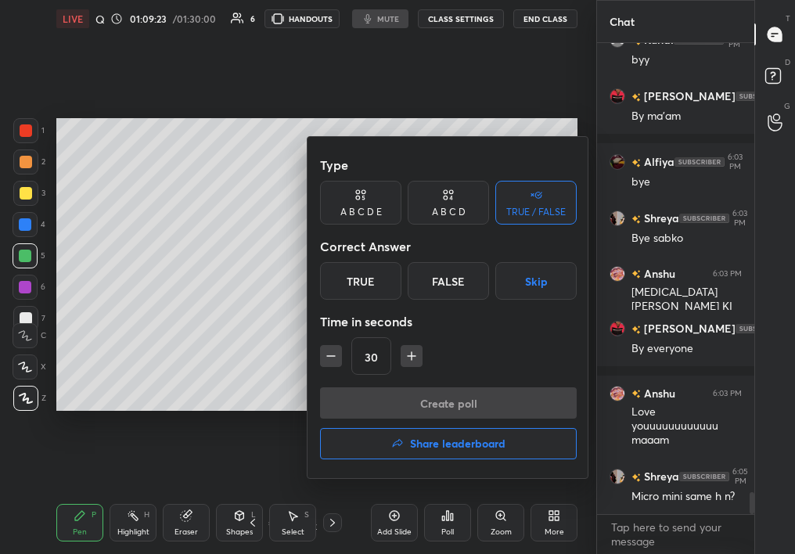
click at [452, 273] on div "False" at bounding box center [448, 281] width 81 height 38
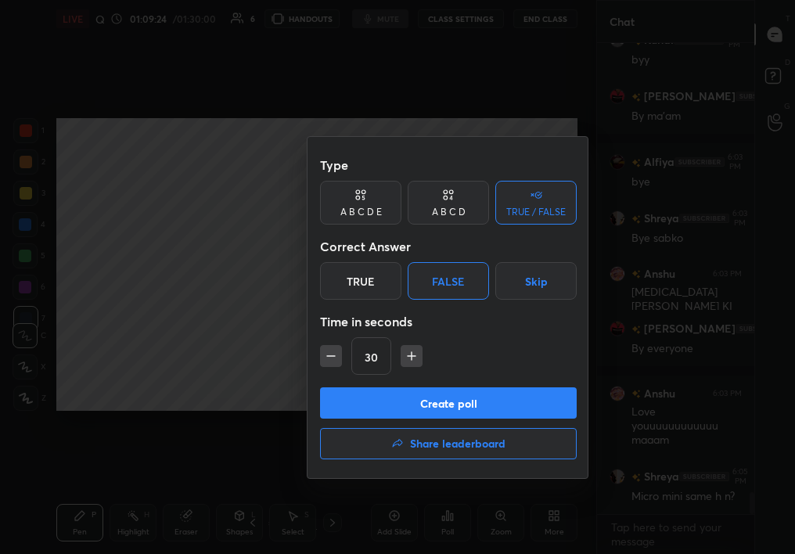
click at [507, 394] on button "Create poll" at bounding box center [448, 402] width 257 height 31
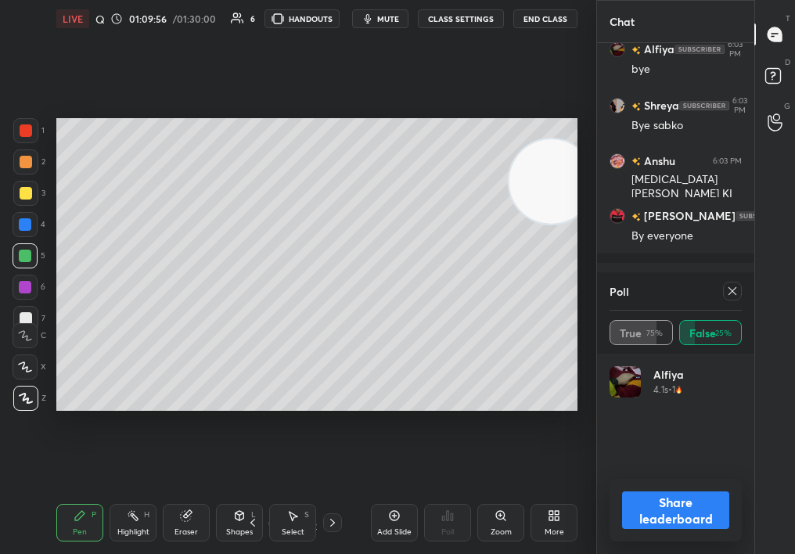
click at [732, 290] on icon at bounding box center [733, 291] width 8 height 8
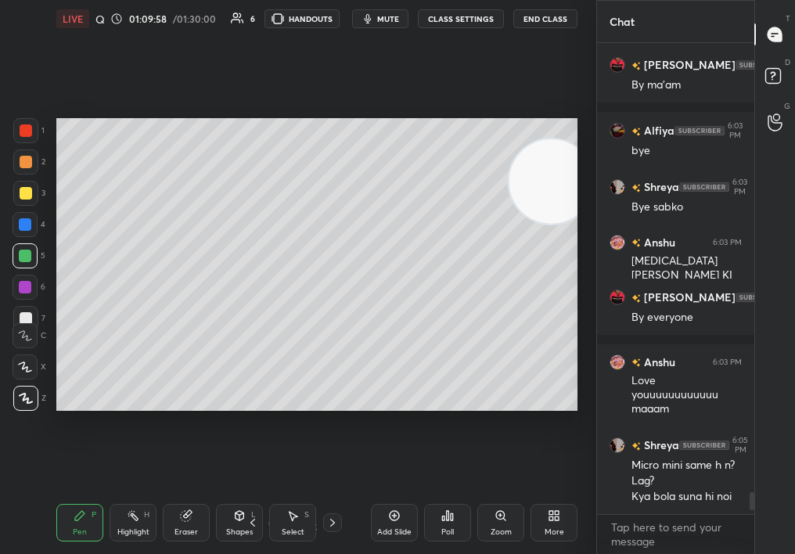
click at [441, 528] on div "Poll" at bounding box center [447, 532] width 13 height 8
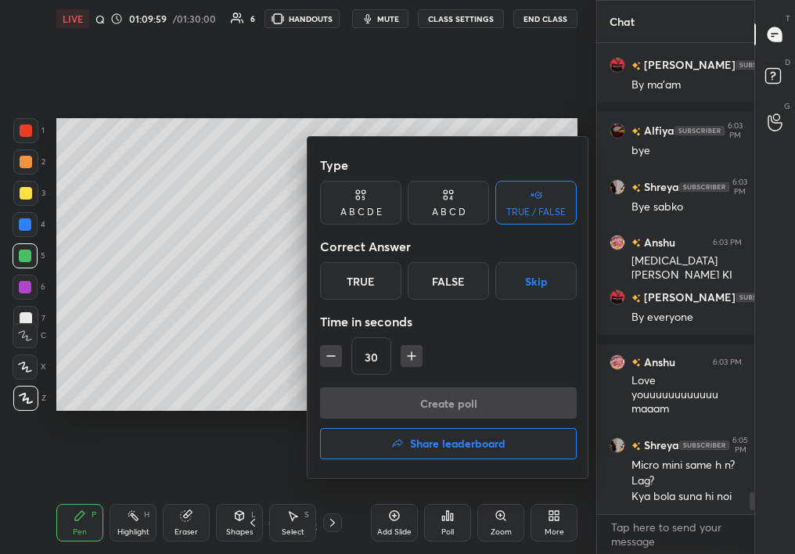
click at [358, 277] on div "True" at bounding box center [360, 281] width 81 height 38
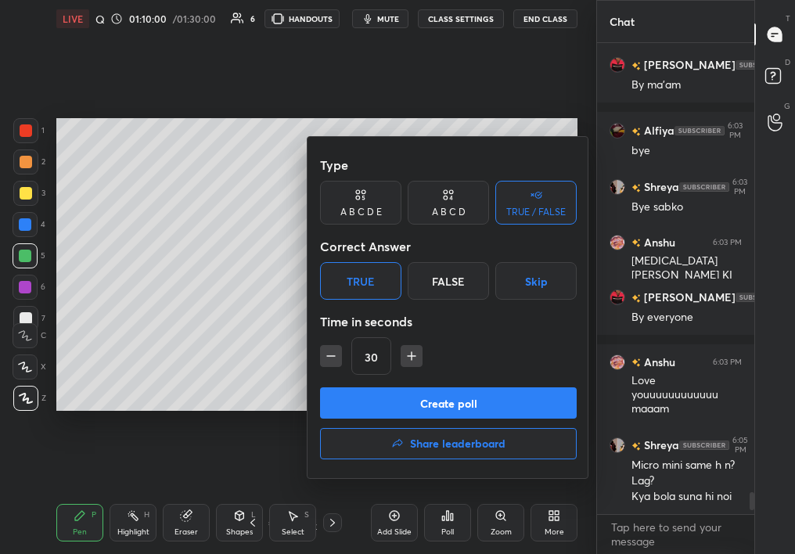
click at [443, 402] on button "Create poll" at bounding box center [448, 402] width 257 height 31
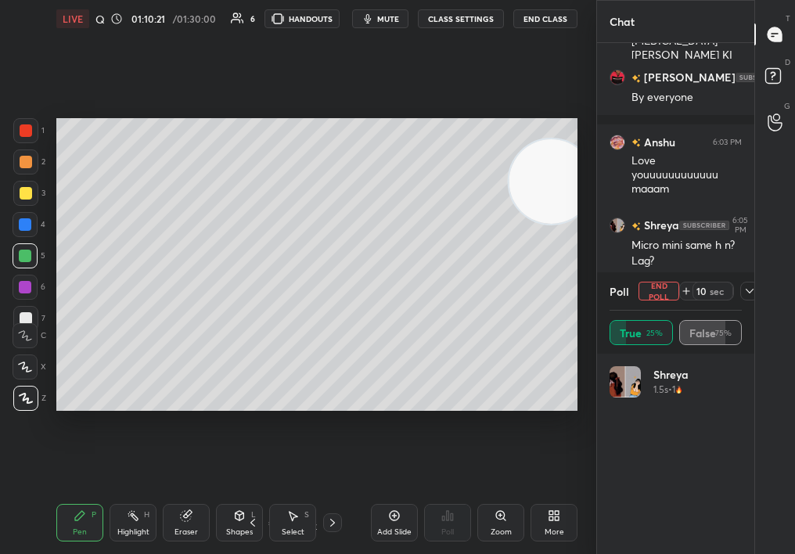
click at [645, 297] on button "End Poll" at bounding box center [659, 291] width 41 height 19
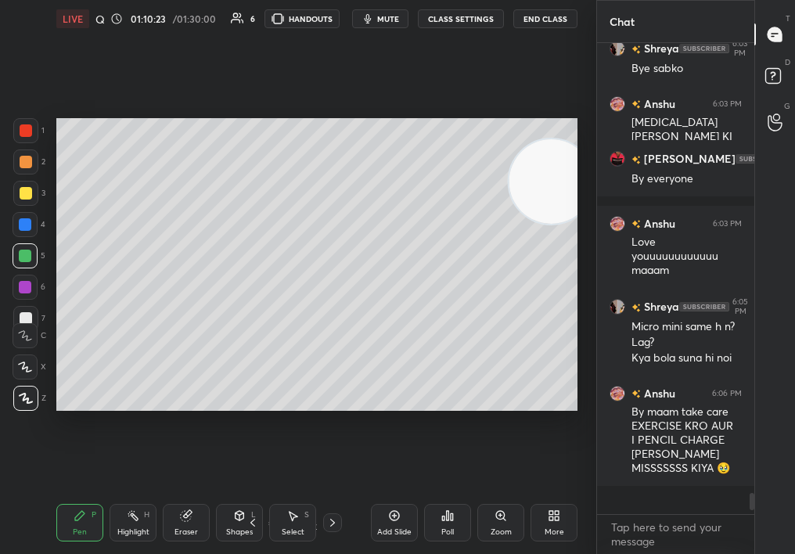
click at [449, 523] on div "Poll" at bounding box center [447, 523] width 47 height 38
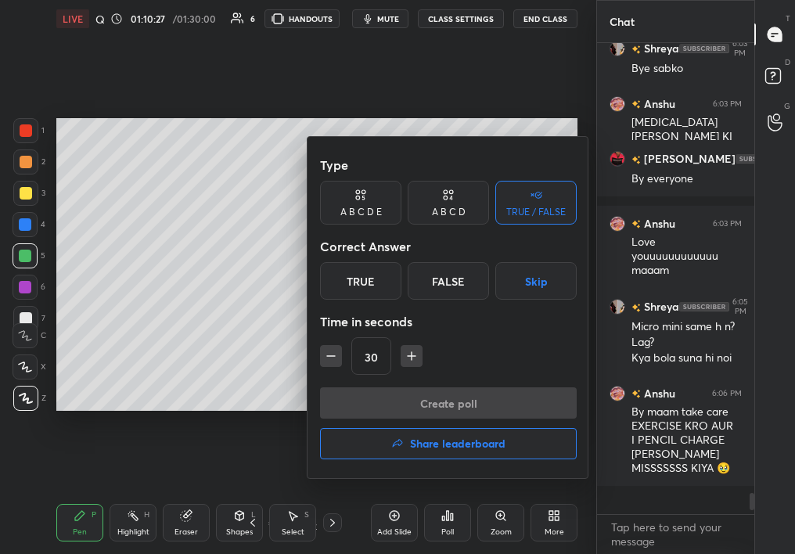
click at [374, 280] on div "True" at bounding box center [360, 281] width 81 height 38
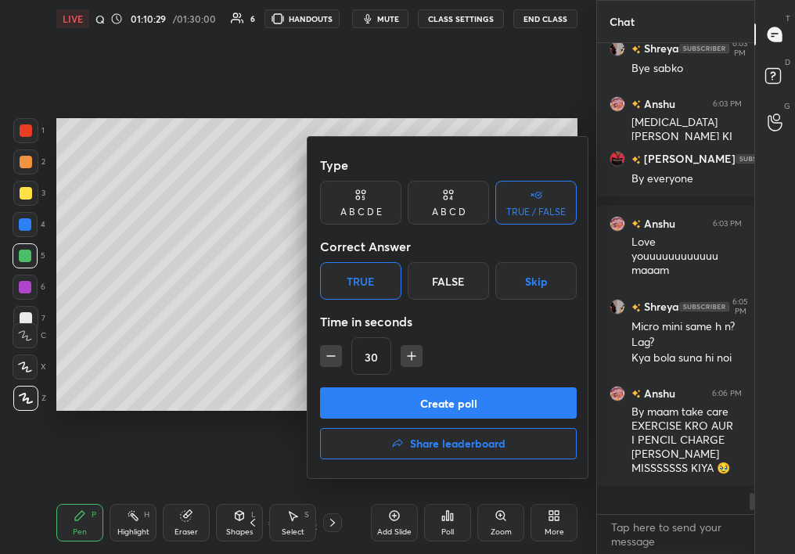
click at [386, 392] on button "Create poll" at bounding box center [448, 402] width 257 height 31
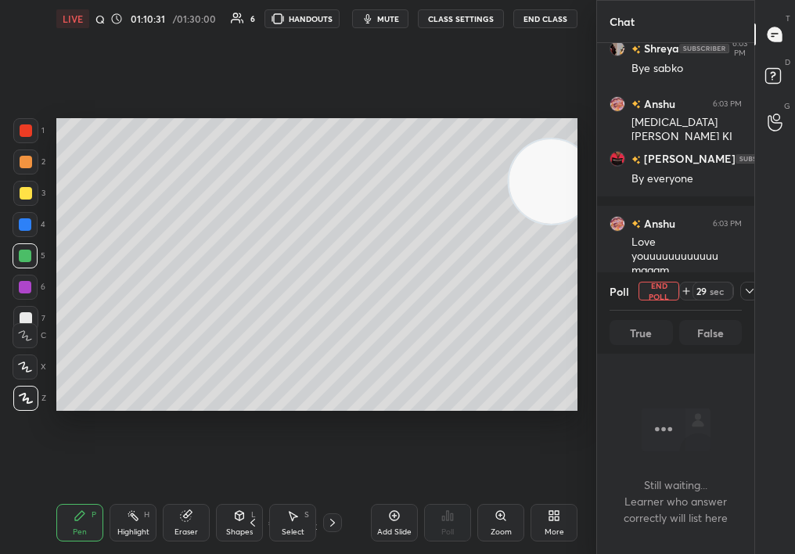
click at [747, 286] on icon at bounding box center [750, 291] width 13 height 13
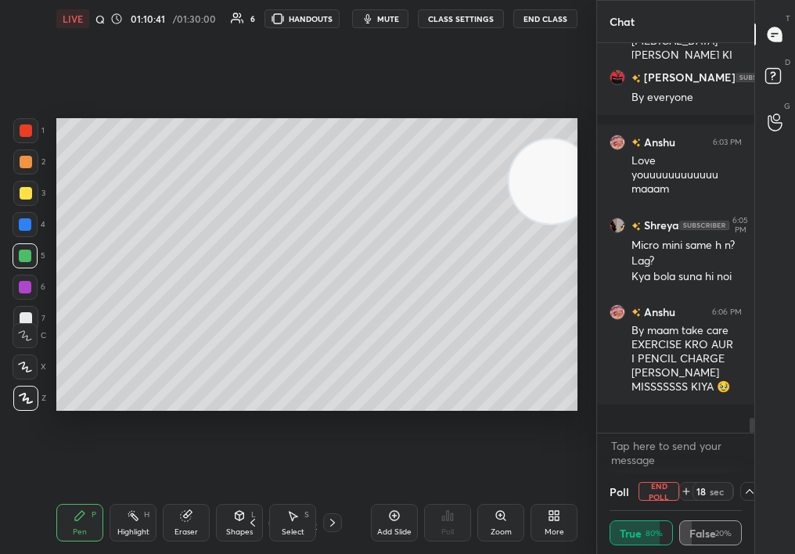
click at [737, 503] on div "Poll End Poll 18 sec" at bounding box center [676, 492] width 132 height 38
click at [749, 492] on icon at bounding box center [750, 491] width 13 height 13
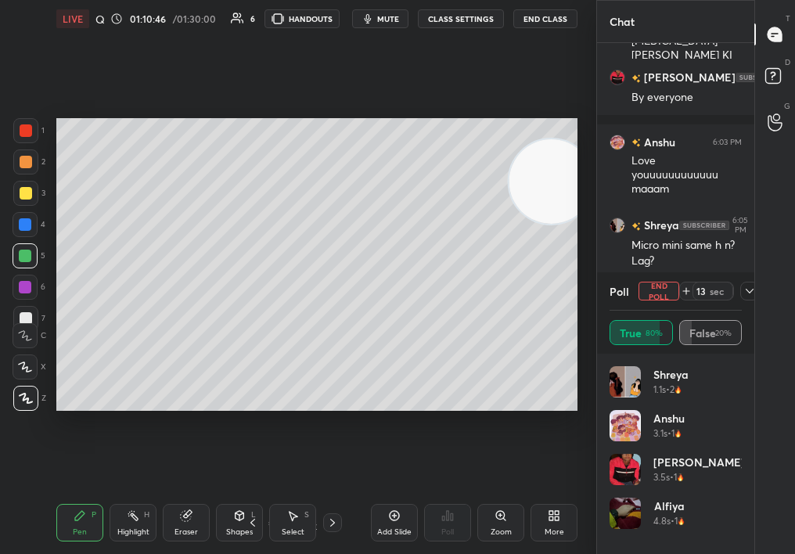
click at [660, 298] on button "End Poll" at bounding box center [659, 291] width 41 height 19
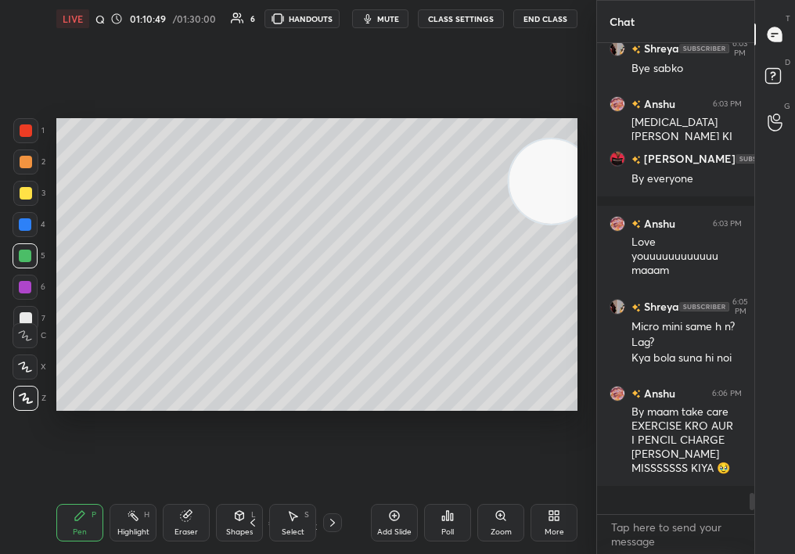
click at [445, 522] on div "Poll" at bounding box center [447, 523] width 47 height 38
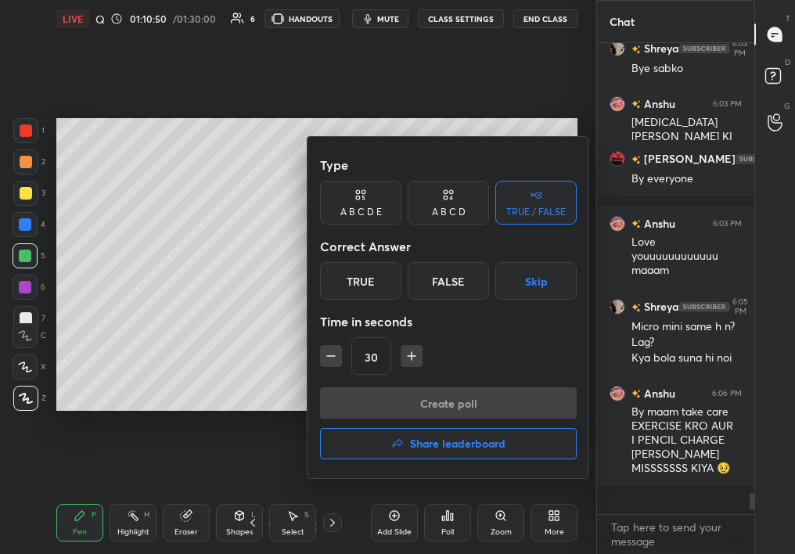
click at [459, 280] on div "False" at bounding box center [448, 281] width 81 height 38
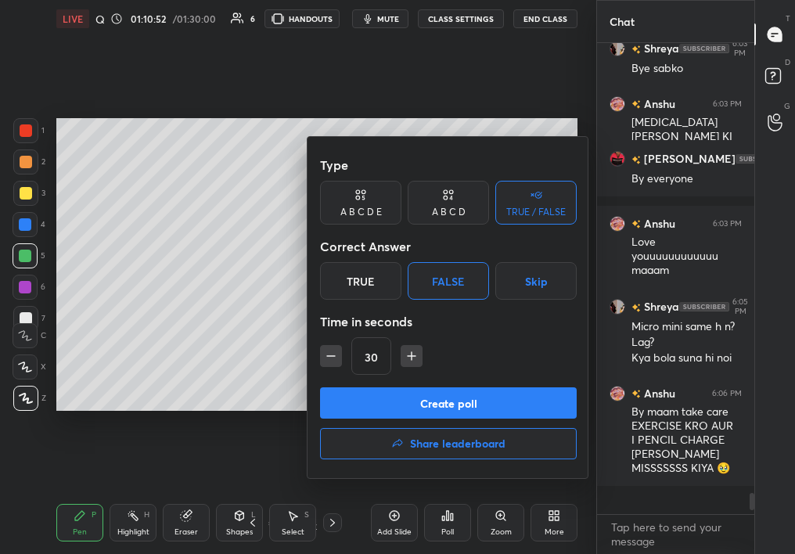
click at [460, 393] on button "Create poll" at bounding box center [448, 402] width 257 height 31
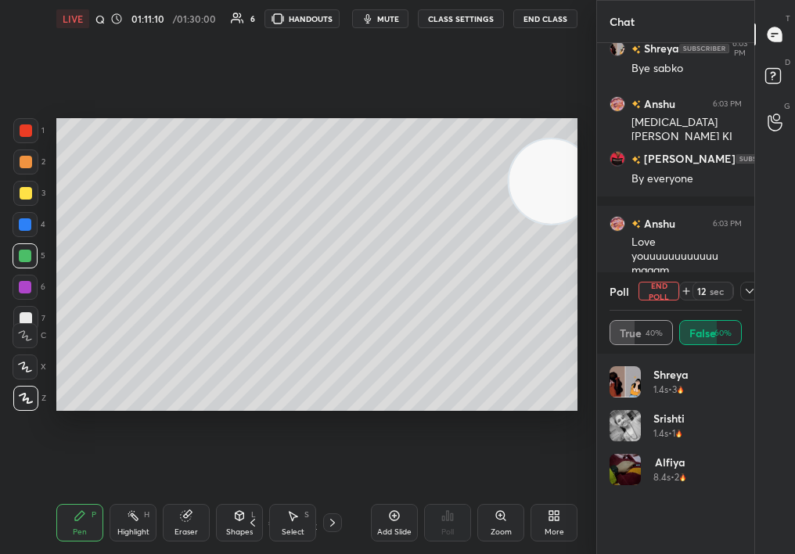
click at [665, 286] on button "End Poll" at bounding box center [659, 291] width 41 height 19
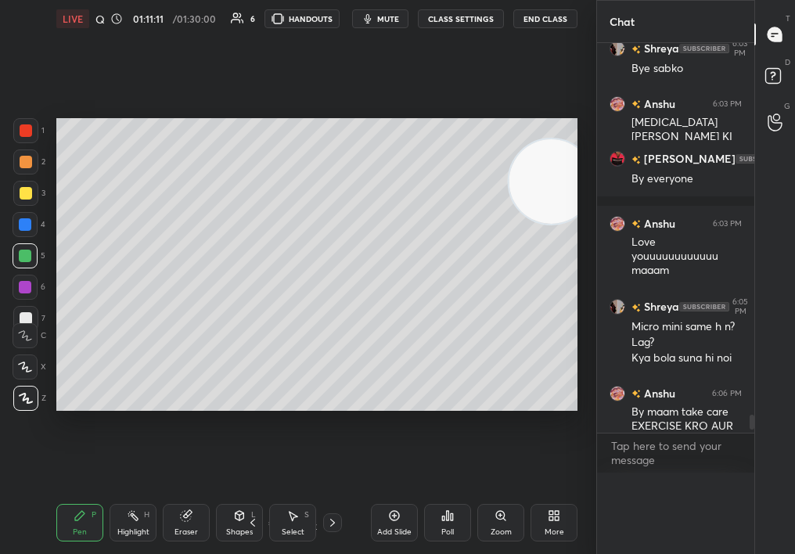
click at [665, 286] on div "[PERSON_NAME] 6:03 PM Love youuuuuuuuuuuu maaam" at bounding box center [675, 247] width 157 height 82
click at [451, 506] on div "Poll" at bounding box center [447, 523] width 47 height 38
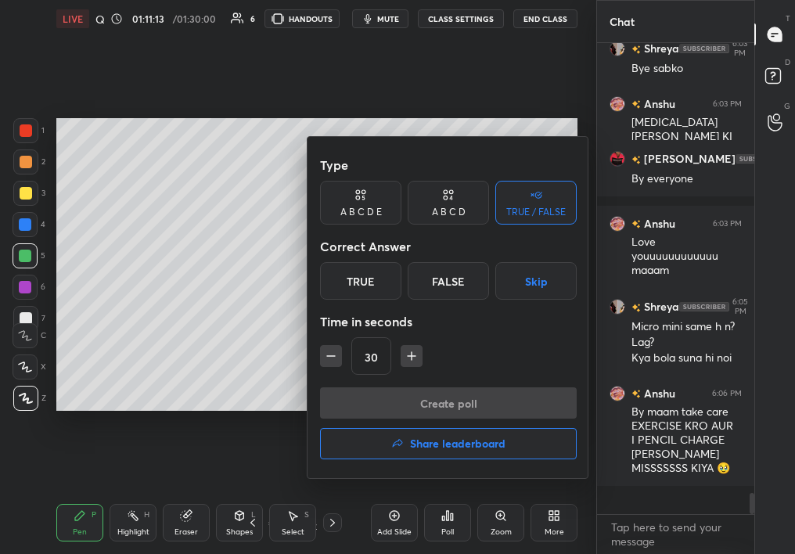
click at [460, 423] on div "Create poll Share leaderboard" at bounding box center [448, 426] width 257 height 78
click at [466, 445] on h4 "Share leaderboard" at bounding box center [457, 443] width 95 height 11
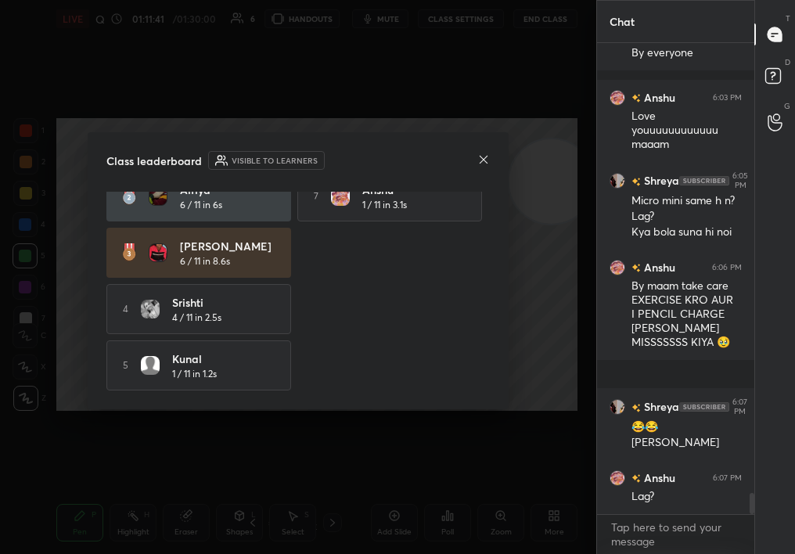
click at [480, 155] on icon at bounding box center [484, 159] width 8 height 8
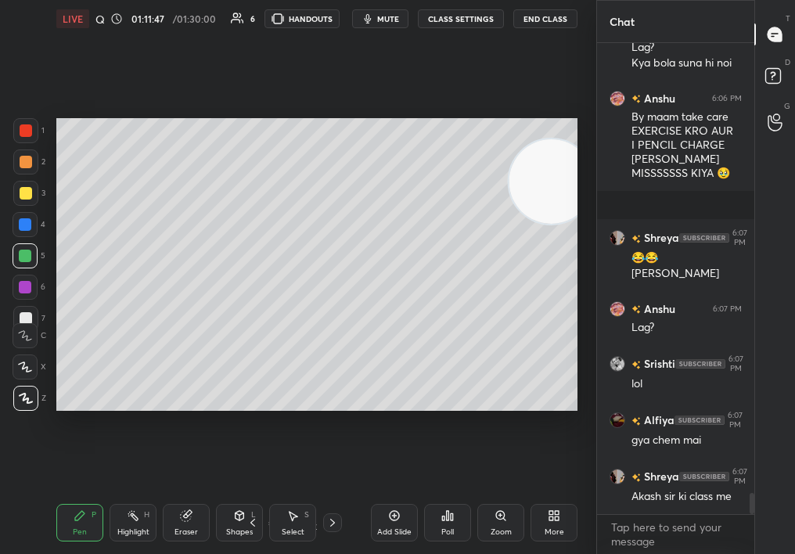
click at [376, 11] on button "mute" at bounding box center [380, 18] width 56 height 19
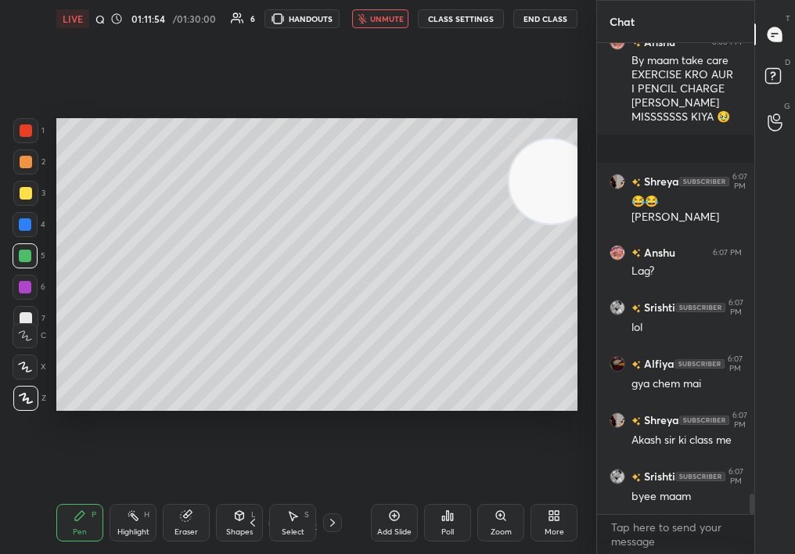
click at [545, 28] on div "LIVE Quick Discussion & Quiz on DNA Fingertips 01:11:54 / 01:30:00 6 HANDOUTS u…" at bounding box center [316, 19] width 521 height 38
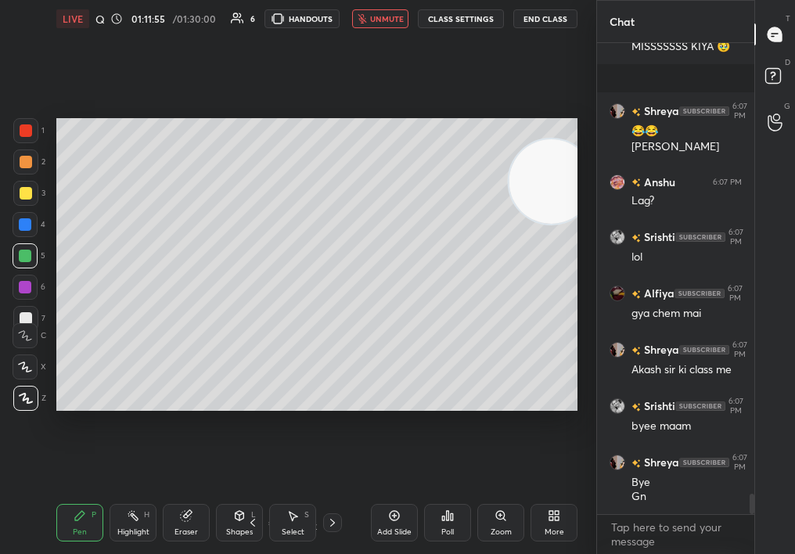
click at [556, 23] on button "End Class" at bounding box center [545, 18] width 64 height 19
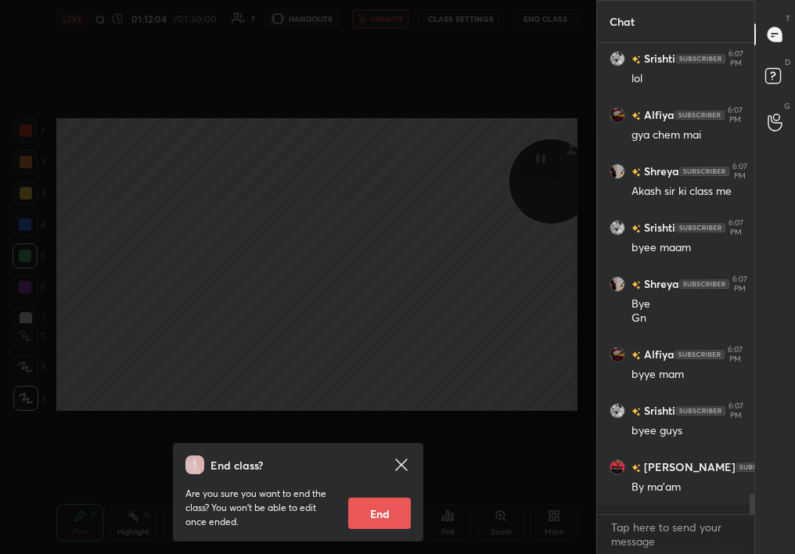
click at [380, 519] on button "End" at bounding box center [379, 513] width 63 height 31
type textarea "x"
